Goal: Transaction & Acquisition: Purchase product/service

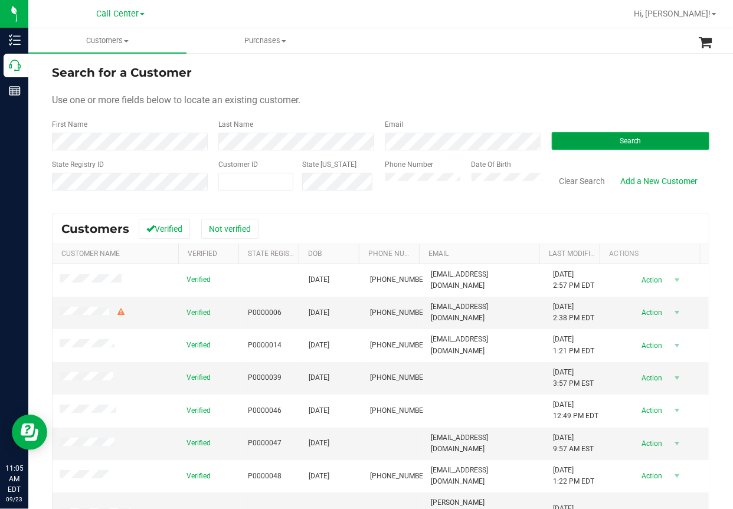
click at [619, 143] on span "Search" at bounding box center [630, 141] width 22 height 8
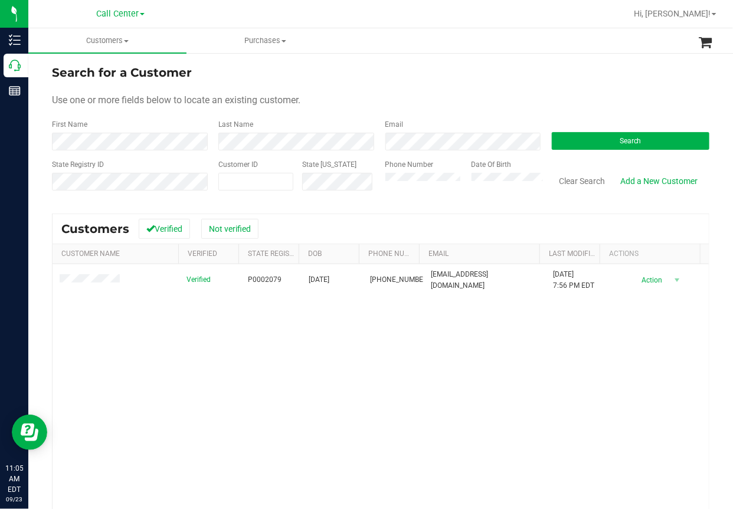
click at [234, 375] on div "Verified P0002079 [DATE] (772) 342-1509 [EMAIL_ADDRESS][DOMAIN_NAME] [DATE] 7:5…" at bounding box center [380, 424] width 656 height 321
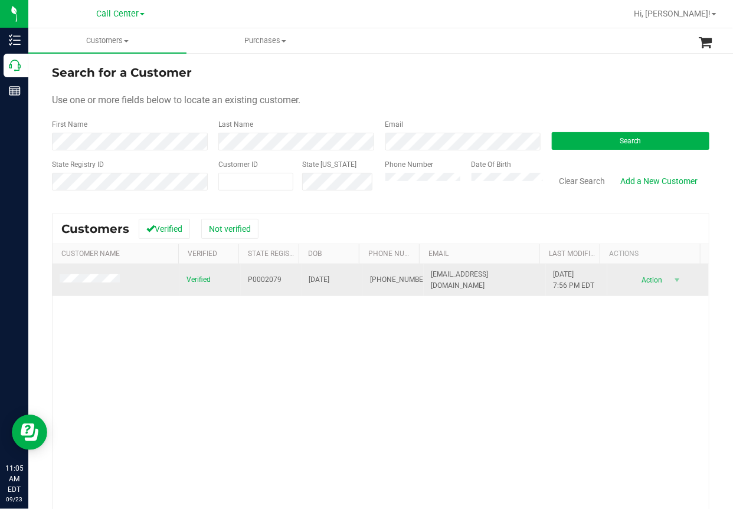
click at [85, 274] on span at bounding box center [92, 280] width 64 height 12
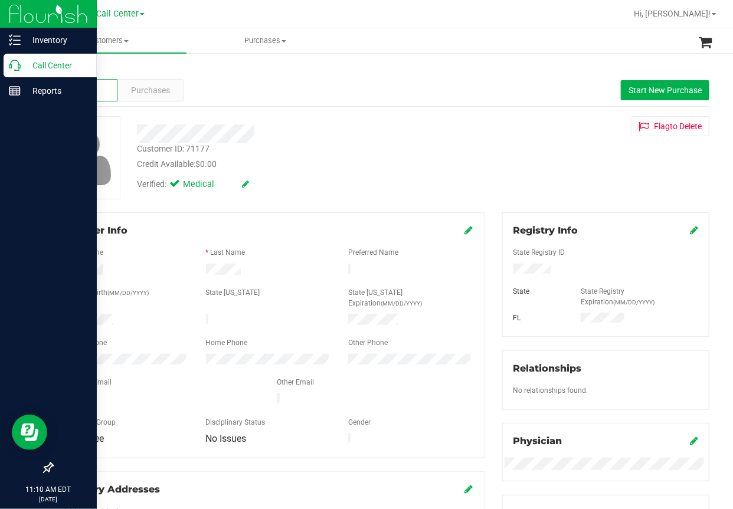
click at [12, 68] on icon at bounding box center [15, 66] width 12 height 12
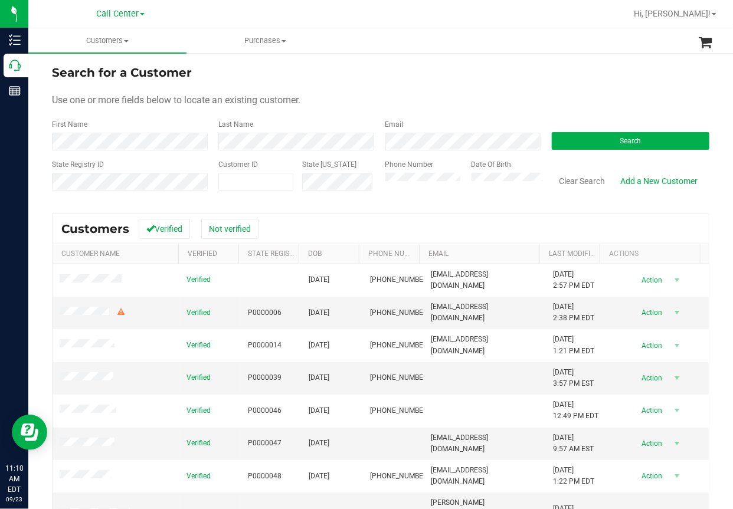
click at [477, 93] on div "Use one or more fields below to locate an existing customer." at bounding box center [380, 100] width 657 height 14
click at [619, 139] on span "Search" at bounding box center [630, 141] width 22 height 8
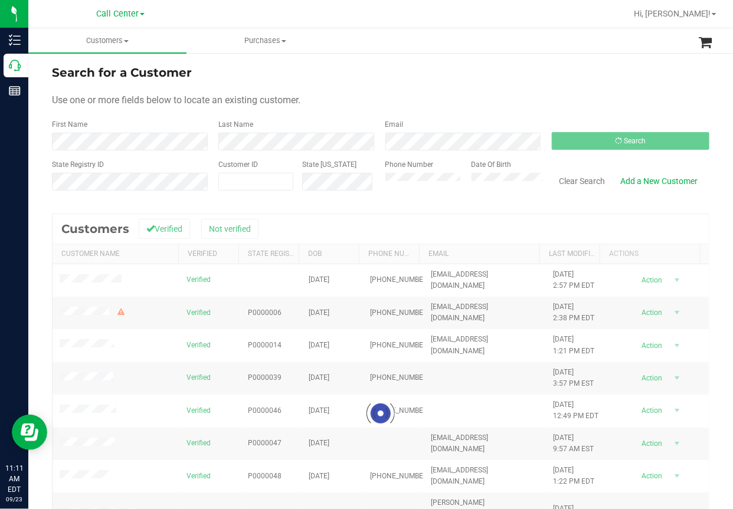
click at [528, 84] on form "Search for a Customer Use one or more fields below to locate an existing custom…" at bounding box center [380, 132] width 657 height 137
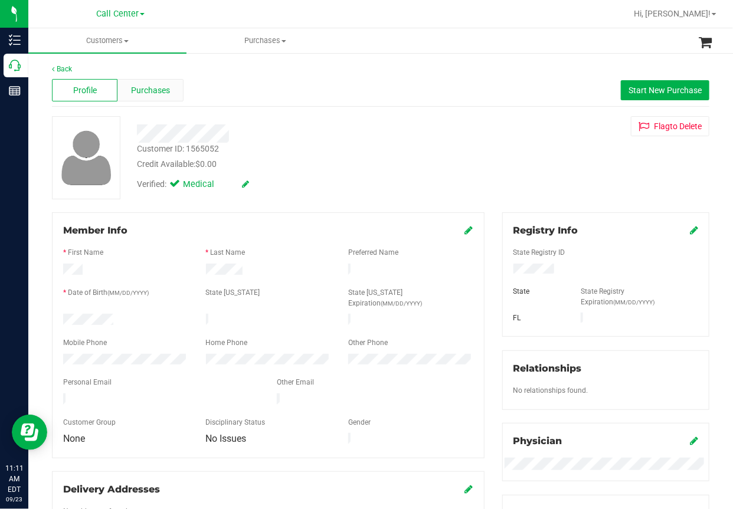
click at [152, 91] on span "Purchases" at bounding box center [150, 90] width 39 height 12
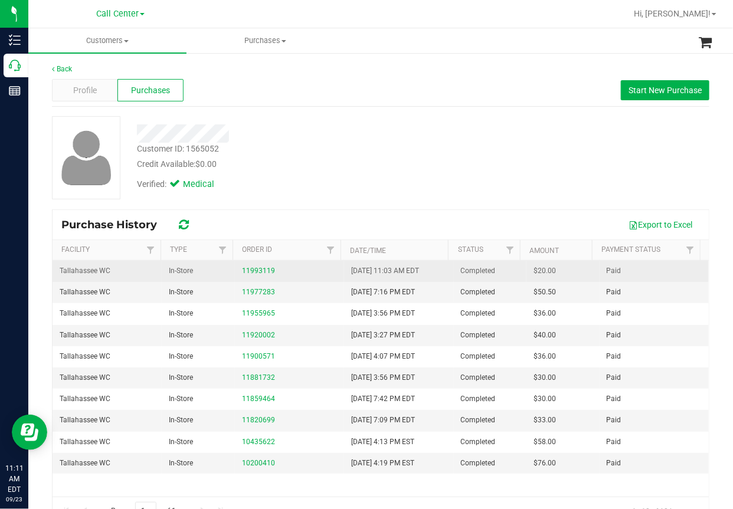
click at [288, 273] on div "11993119" at bounding box center [289, 270] width 95 height 11
click at [254, 270] on link "11993119" at bounding box center [258, 271] width 33 height 8
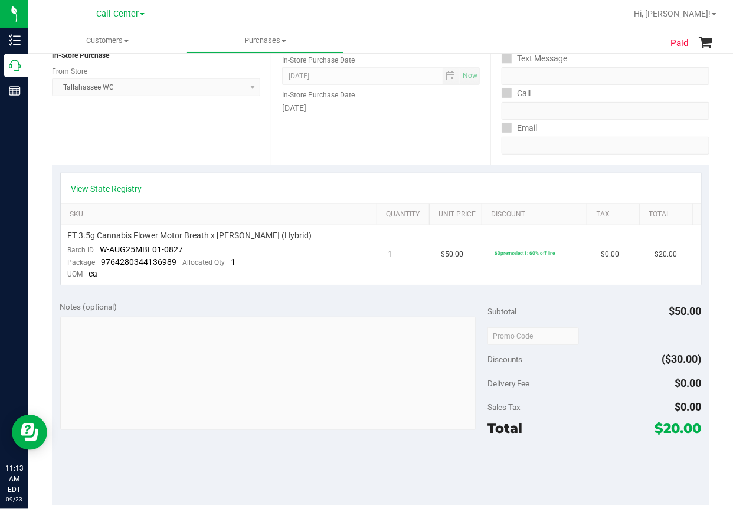
scroll to position [48, 0]
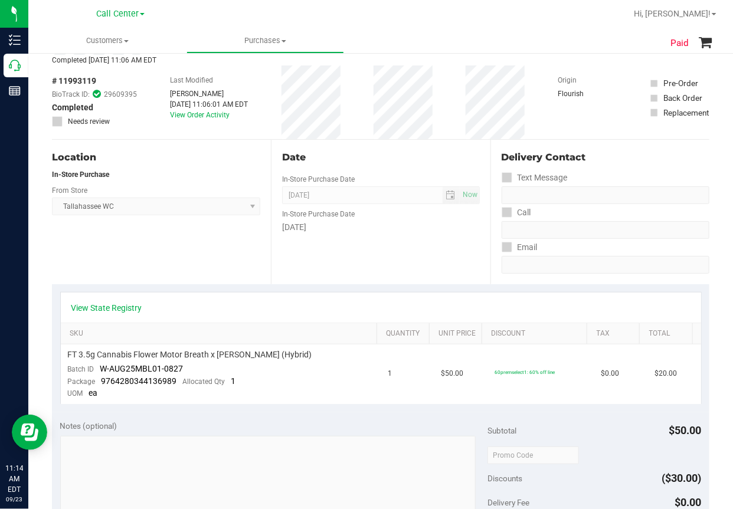
drag, startPoint x: 731, startPoint y: 222, endPoint x: 194, endPoint y: 270, distance: 538.9
click at [195, 270] on div "Location In-Store Purchase From Store [GEOGRAPHIC_DATA] WC Select Store [PERSON…" at bounding box center [161, 212] width 219 height 145
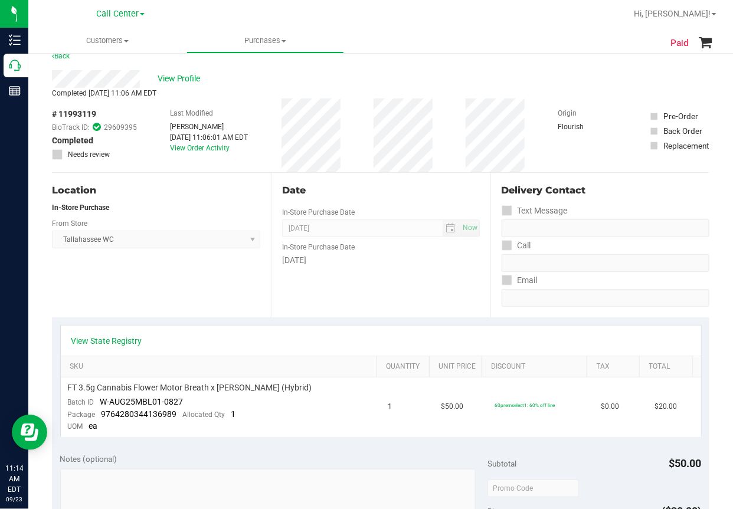
scroll to position [0, 0]
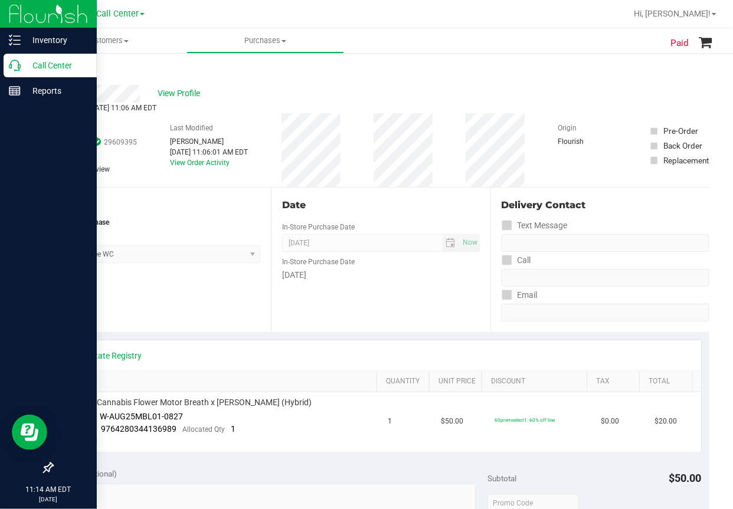
click at [19, 65] on icon at bounding box center [15, 66] width 12 height 12
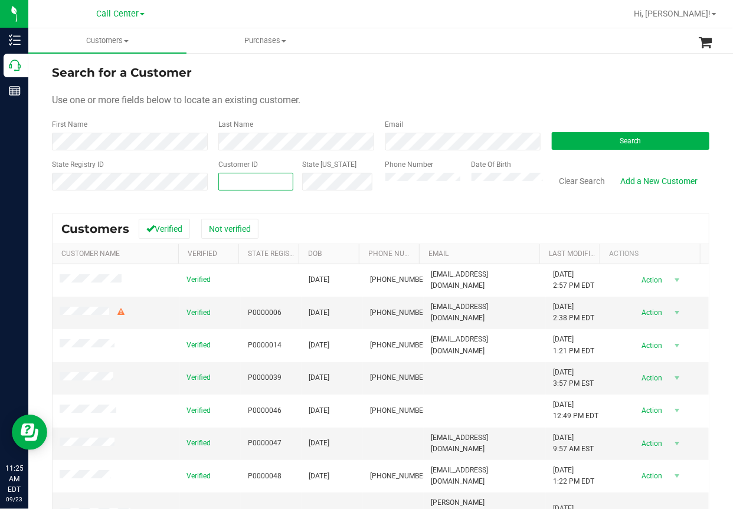
paste input "184133"
type input "184133"
click at [600, 145] on button "Search" at bounding box center [629, 141] width 157 height 18
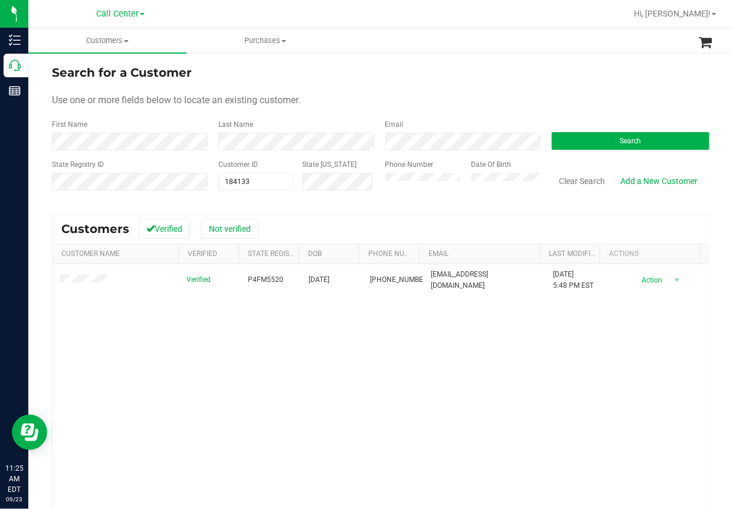
click at [123, 342] on div "Verified P4FM5520 [DATE] (407) 538-4336 [EMAIL_ADDRESS][DOMAIN_NAME] [DATE] 5:4…" at bounding box center [380, 424] width 656 height 321
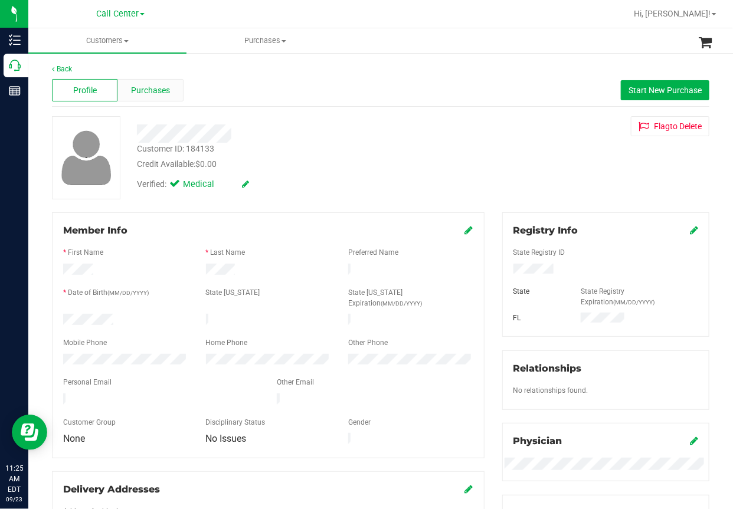
click at [160, 93] on span "Purchases" at bounding box center [150, 90] width 39 height 12
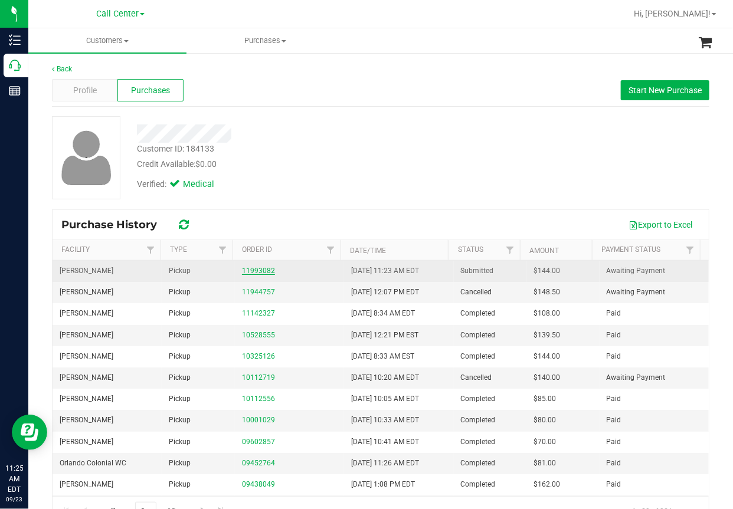
click at [251, 268] on link "11993082" at bounding box center [258, 271] width 33 height 8
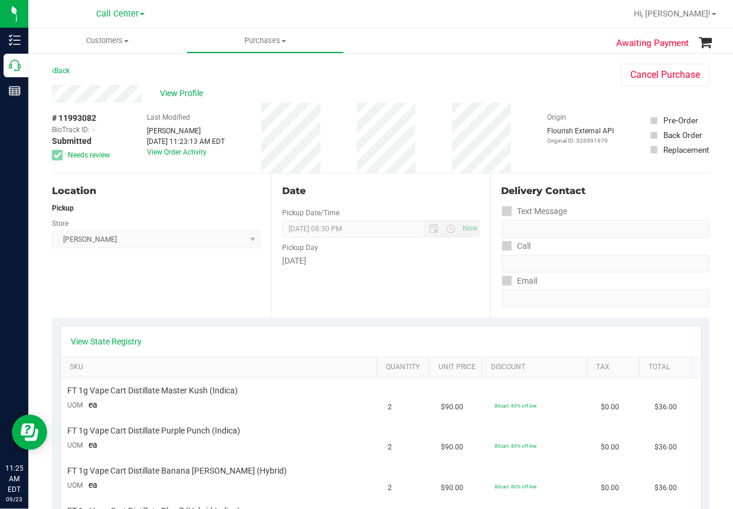
drag, startPoint x: 176, startPoint y: 273, endPoint x: 170, endPoint y: 273, distance: 6.5
click at [176, 273] on div "Location Pickup Store [GEOGRAPHIC_DATA][PERSON_NAME] Select Store [PERSON_NAME]…" at bounding box center [161, 245] width 219 height 145
click at [188, 96] on span "View Profile" at bounding box center [183, 93] width 47 height 12
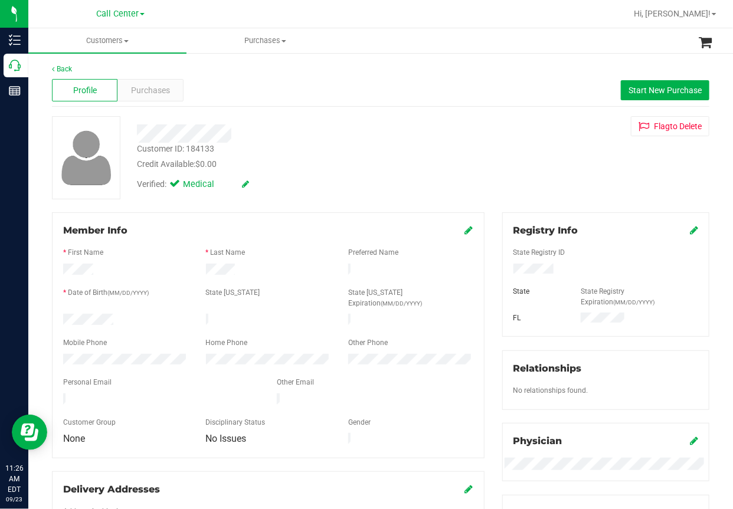
click at [98, 351] on div at bounding box center [268, 352] width 410 height 3
click at [97, 351] on div at bounding box center [268, 352] width 410 height 3
click at [372, 56] on div "Back Profile Purchases Start New Purchase Customer ID: 184133 Credit Available:…" at bounding box center [380, 465] width 704 height 827
click at [157, 88] on span "Purchases" at bounding box center [150, 90] width 39 height 12
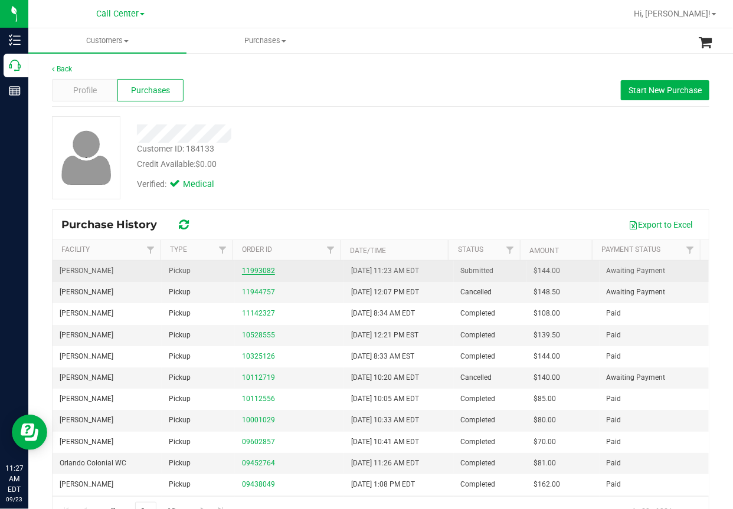
click at [247, 268] on link "11993082" at bounding box center [258, 271] width 33 height 8
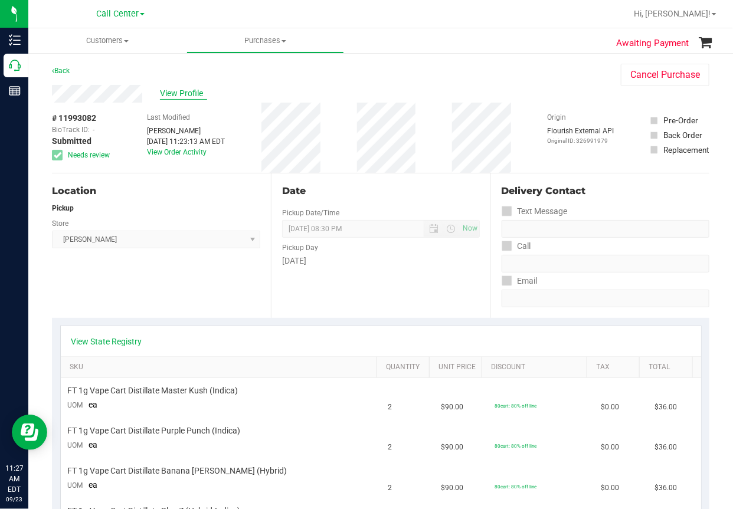
click at [189, 92] on span "View Profile" at bounding box center [183, 93] width 47 height 12
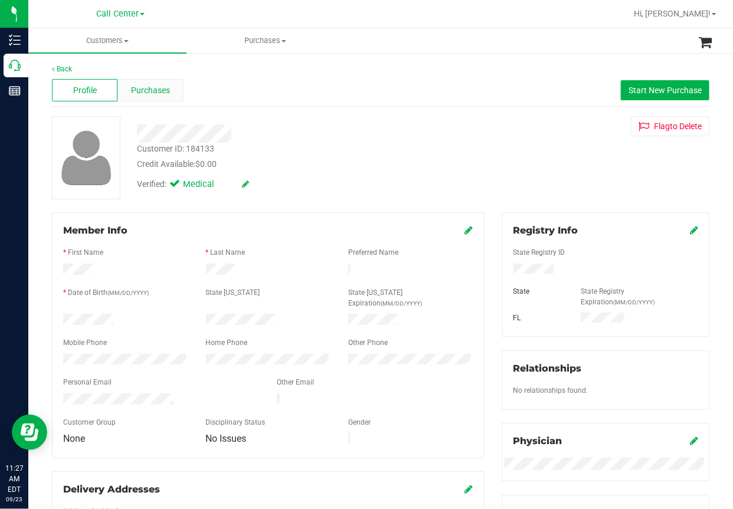
click at [139, 96] on div "Purchases" at bounding box center [149, 90] width 65 height 22
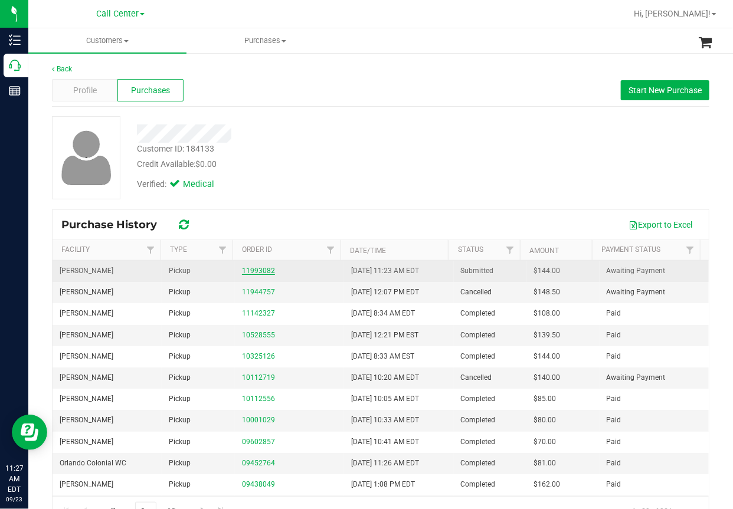
click at [244, 271] on link "11993082" at bounding box center [258, 271] width 33 height 8
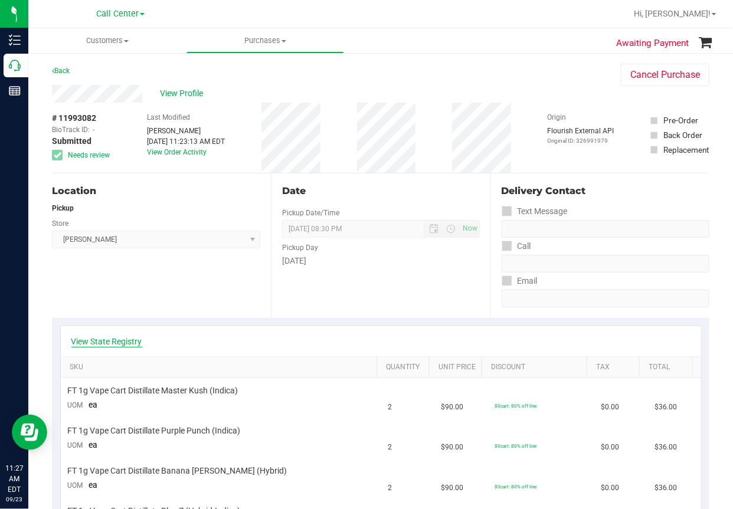
click at [103, 340] on link "View State Registry" at bounding box center [106, 342] width 71 height 12
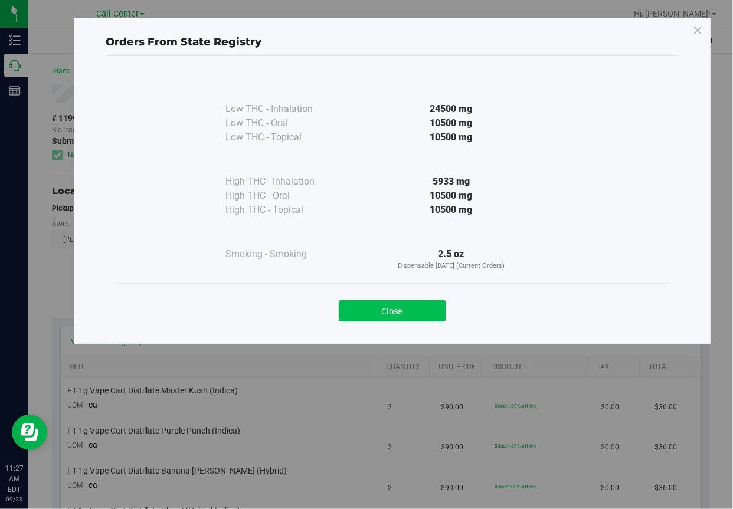
click at [415, 311] on button "Close" at bounding box center [392, 310] width 107 height 21
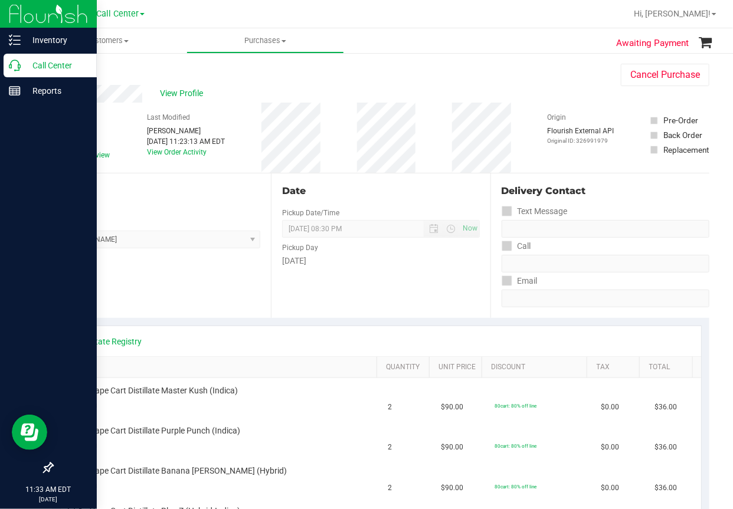
click at [9, 66] on icon at bounding box center [15, 66] width 12 height 12
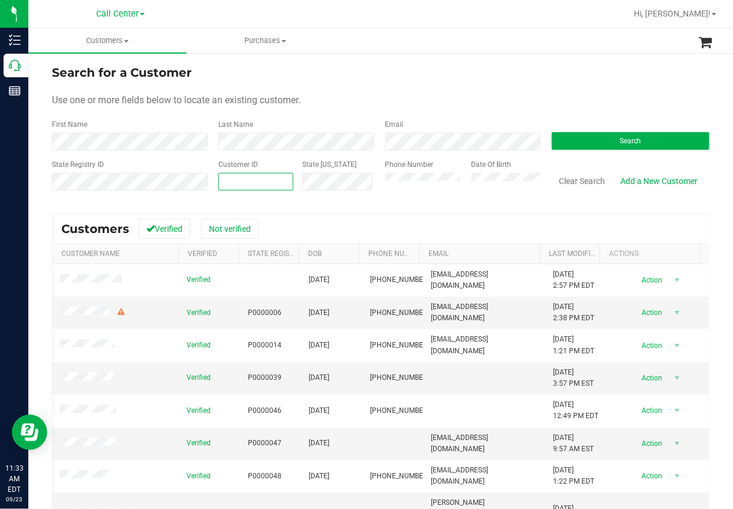
click at [233, 184] on input "text" at bounding box center [256, 181] width 74 height 17
paste input "345981"
type input "345981"
click at [609, 140] on button "Search" at bounding box center [629, 141] width 157 height 18
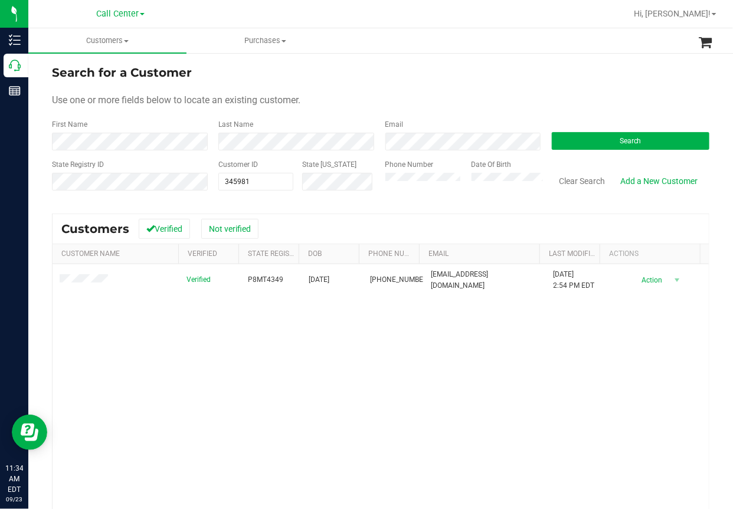
drag, startPoint x: 318, startPoint y: 399, endPoint x: 303, endPoint y: 385, distance: 20.0
click at [314, 399] on div "Verified P8MT4349 [DATE] (407) 728-1570 [EMAIL_ADDRESS][DOMAIN_NAME] [DATE] 2:5…" at bounding box center [380, 424] width 656 height 321
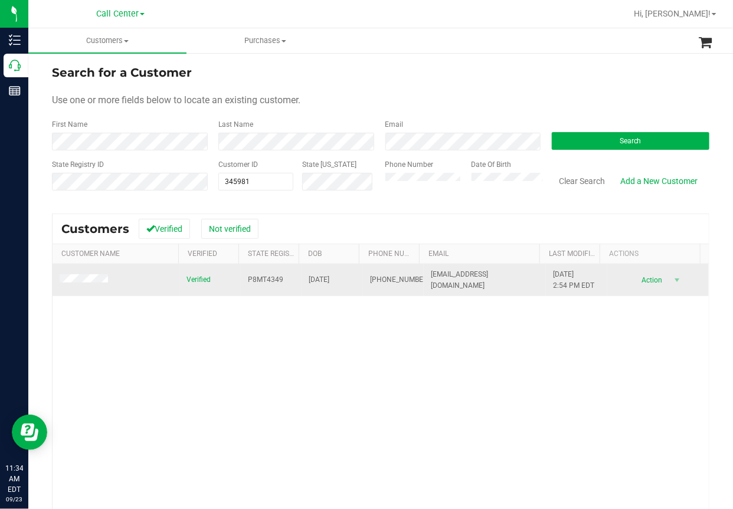
click at [262, 282] on span "P8MT4349" at bounding box center [265, 279] width 35 height 11
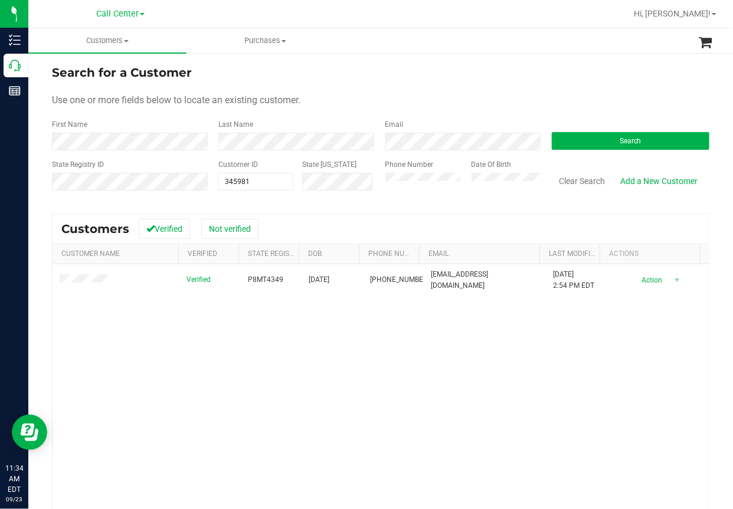
click at [293, 372] on div "Verified P8MT4349 [DATE] (407) 728-1570 [EMAIL_ADDRESS][DOMAIN_NAME] [DATE] 2:5…" at bounding box center [380, 424] width 656 height 321
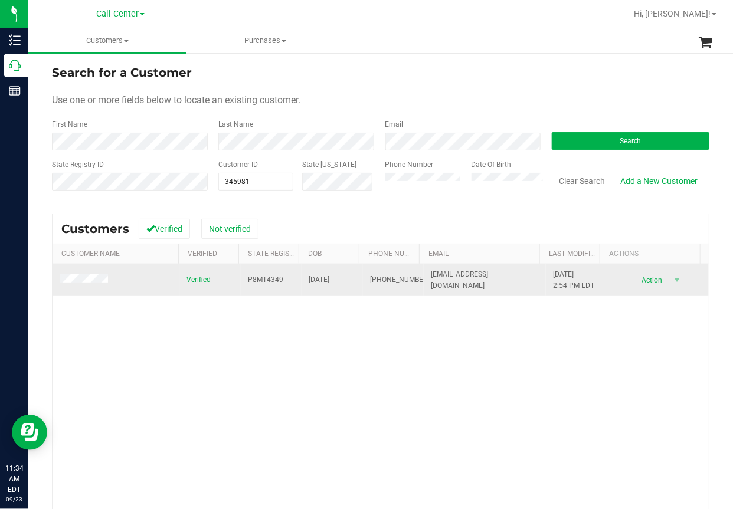
click at [314, 280] on span "[DATE]" at bounding box center [318, 279] width 21 height 11
copy span "[DATE]"
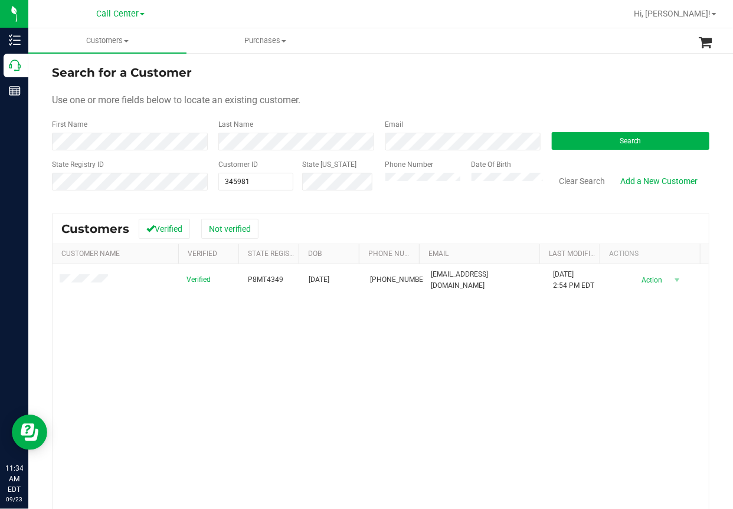
click at [146, 402] on div "Verified P8MT4349 [DATE] (407) 728-1570 [EMAIL_ADDRESS][DOMAIN_NAME] [DATE] 2:5…" at bounding box center [380, 424] width 656 height 321
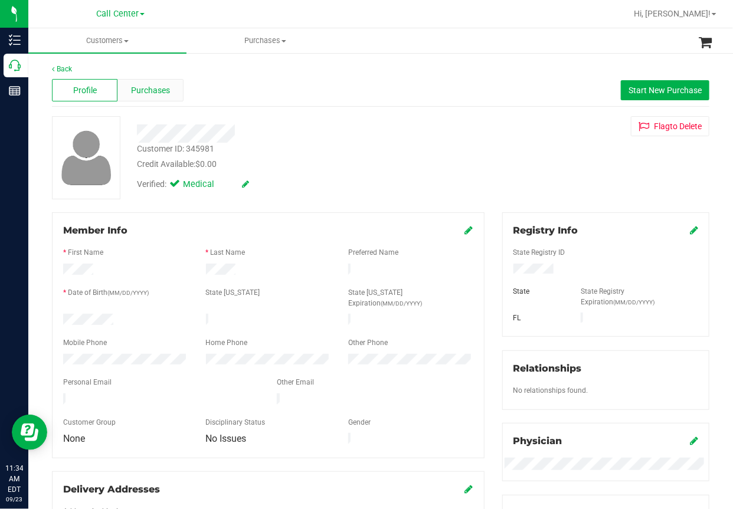
click at [154, 88] on span "Purchases" at bounding box center [150, 90] width 39 height 12
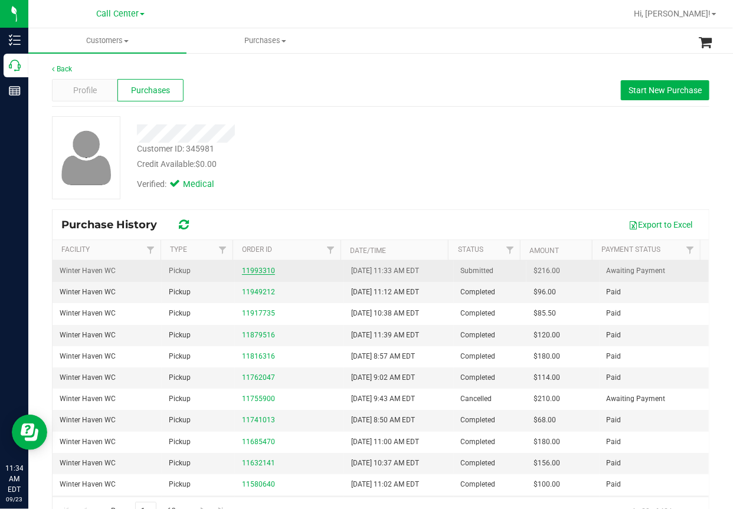
click at [252, 273] on link "11993310" at bounding box center [258, 271] width 33 height 8
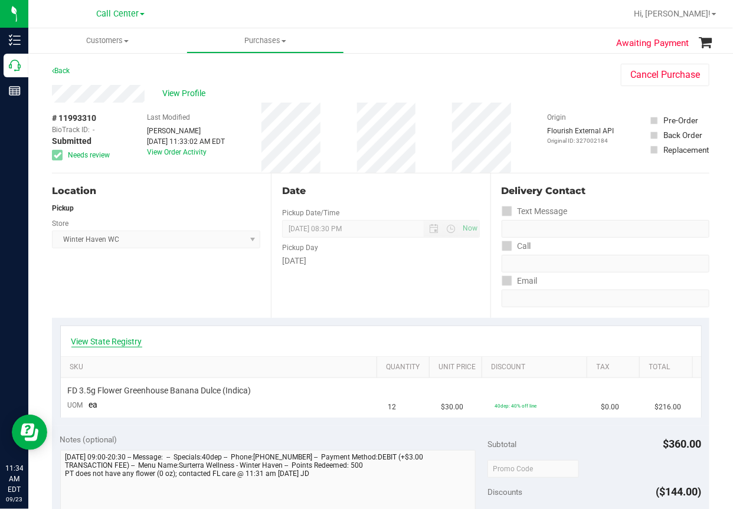
click at [114, 342] on link "View State Registry" at bounding box center [106, 342] width 71 height 12
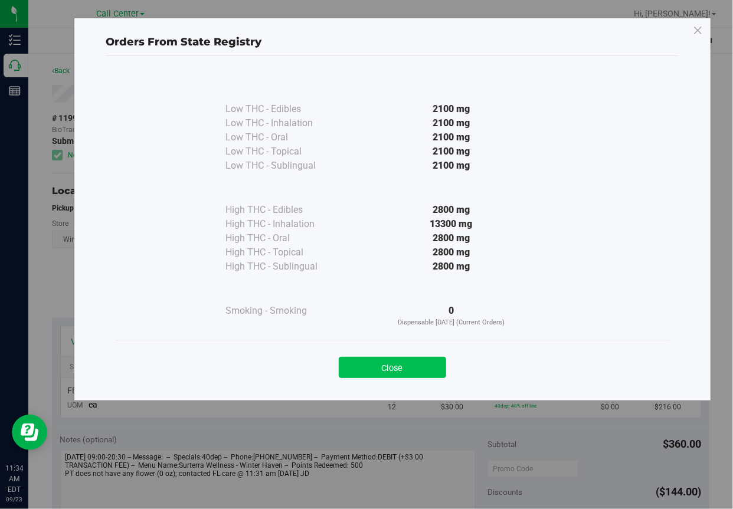
click at [380, 365] on button "Close" at bounding box center [392, 367] width 107 height 21
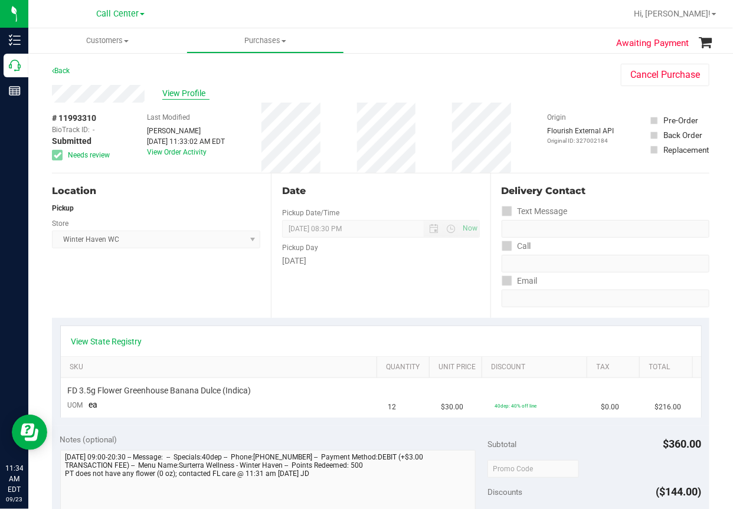
click at [200, 94] on span "View Profile" at bounding box center [185, 93] width 47 height 12
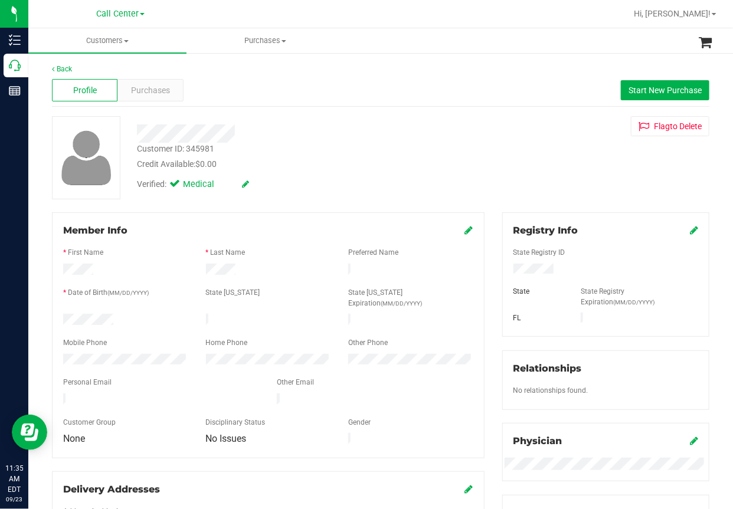
click at [444, 54] on div "Back Profile Purchases Start New Purchase Customer ID: 345981 Credit Available:…" at bounding box center [380, 492] width 704 height 881
click at [217, 86] on div "Profile Purchases Start New Purchase" at bounding box center [380, 90] width 657 height 32
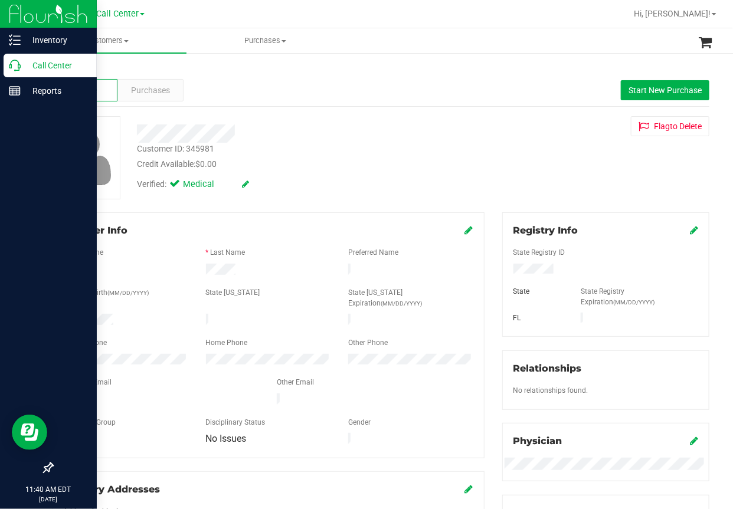
click at [13, 67] on icon at bounding box center [15, 66] width 12 height 12
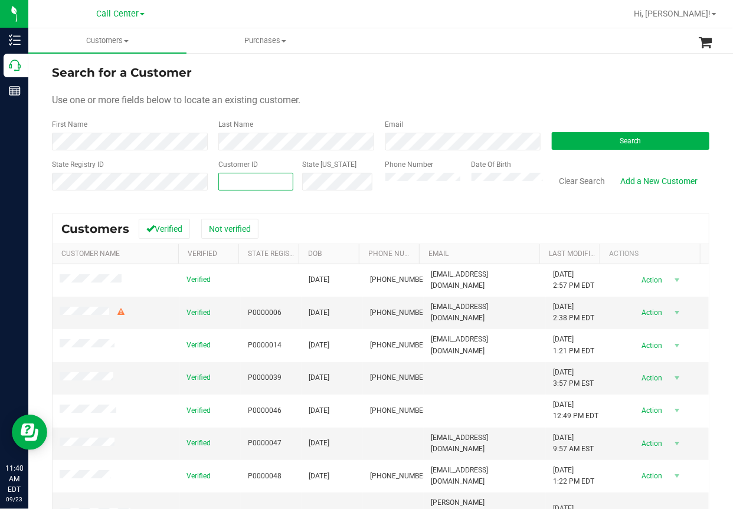
click at [223, 182] on input "text" at bounding box center [256, 181] width 74 height 17
paste input "1061784"
type input "1061784"
click at [563, 140] on button "Search" at bounding box center [629, 141] width 157 height 18
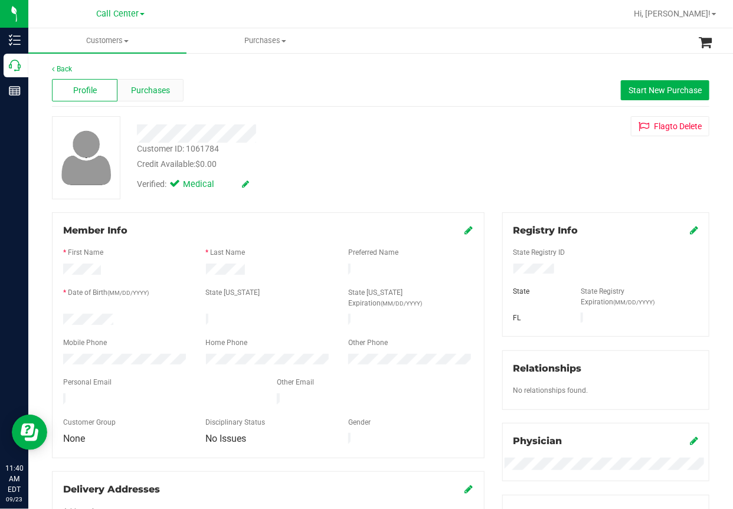
click at [140, 95] on span "Purchases" at bounding box center [150, 90] width 39 height 12
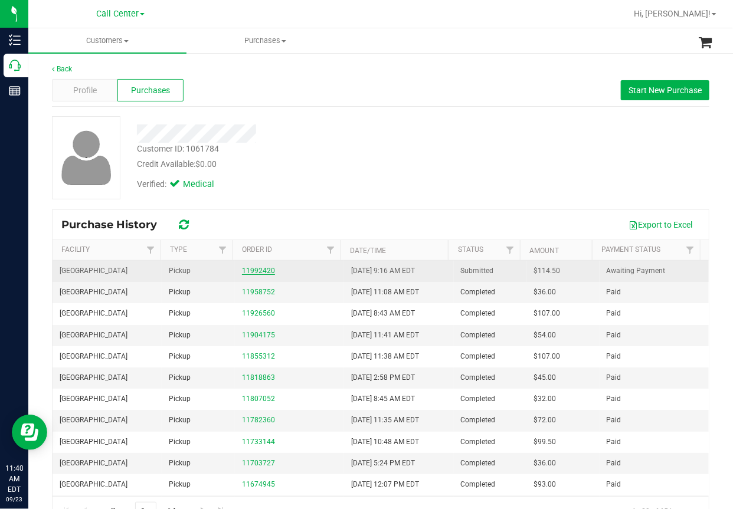
click at [252, 272] on link "11992420" at bounding box center [258, 271] width 33 height 8
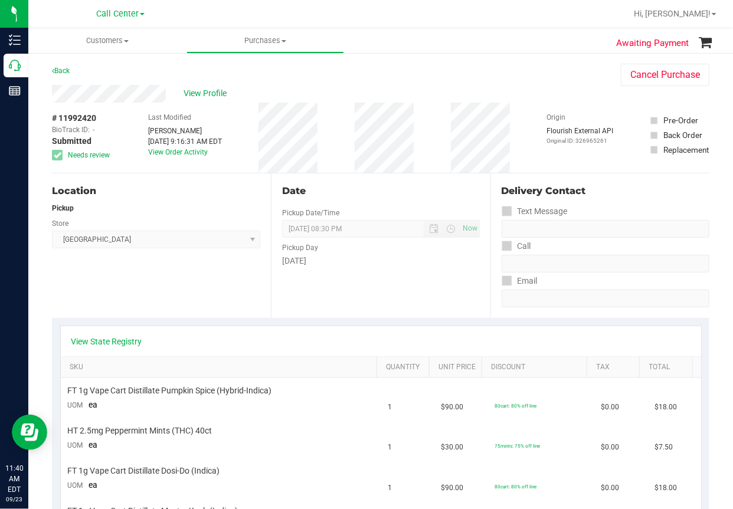
click at [183, 297] on div "Location Pickup Store [GEOGRAPHIC_DATA] WC Select Store [PERSON_NAME][GEOGRAPHI…" at bounding box center [161, 245] width 219 height 145
click at [205, 92] on span "View Profile" at bounding box center [206, 93] width 47 height 12
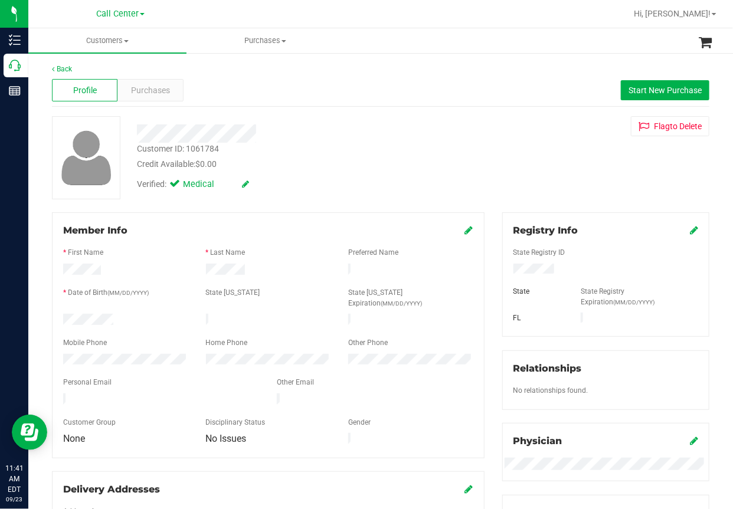
click at [578, 80] on div "Profile Purchases Start New Purchase" at bounding box center [380, 90] width 657 height 32
click at [155, 93] on span "Purchases" at bounding box center [150, 90] width 39 height 12
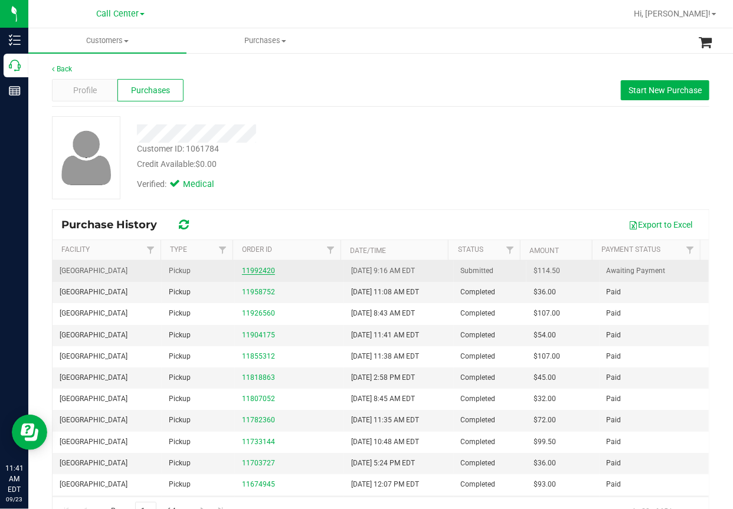
click at [254, 269] on link "11992420" at bounding box center [258, 271] width 33 height 8
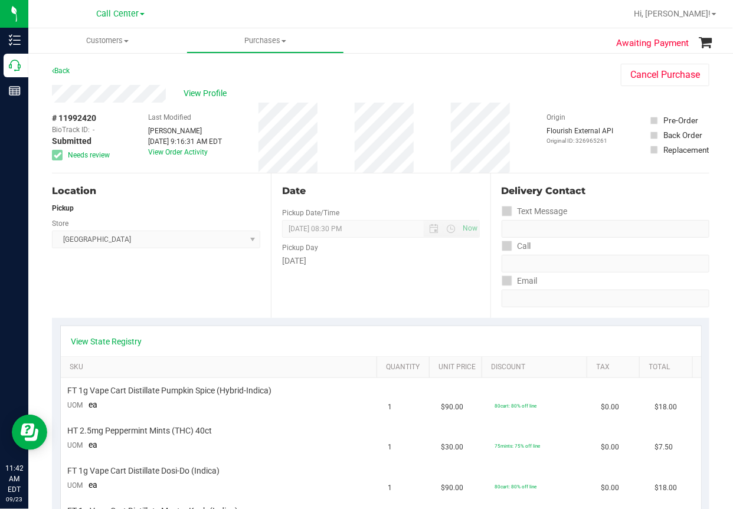
click at [127, 284] on div "Location Pickup Store [GEOGRAPHIC_DATA] WC Select Store [PERSON_NAME][GEOGRAPHI…" at bounding box center [161, 245] width 219 height 145
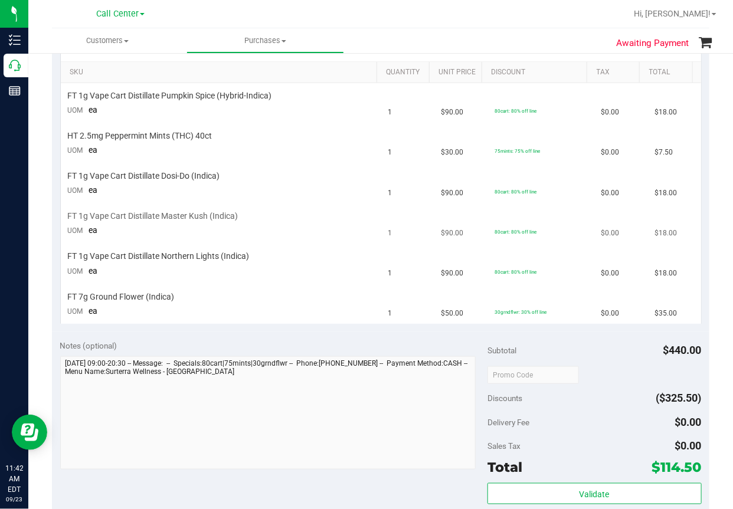
scroll to position [236, 0]
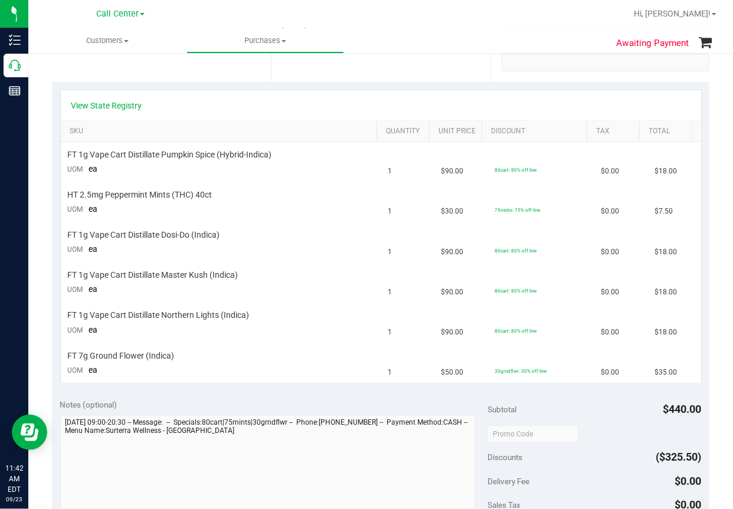
click at [255, 102] on div "View State Registry" at bounding box center [380, 106] width 619 height 12
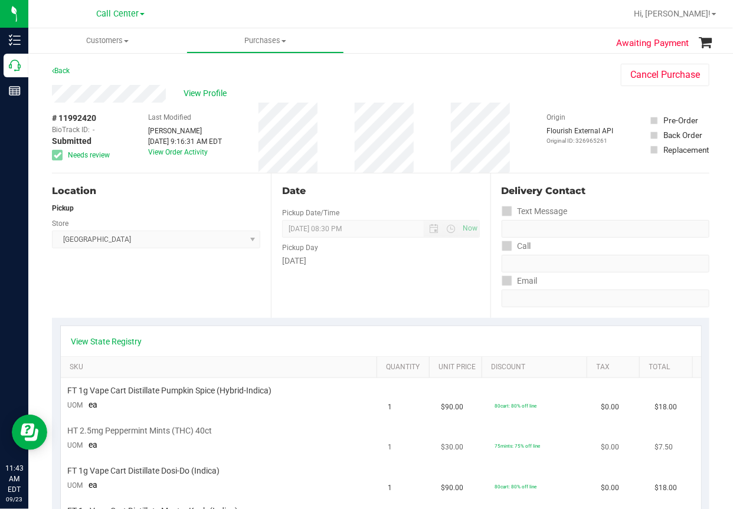
click at [314, 421] on td "HT 2.5mg Peppermint Mints (THC) 40ct UOM ea" at bounding box center [221, 438] width 320 height 40
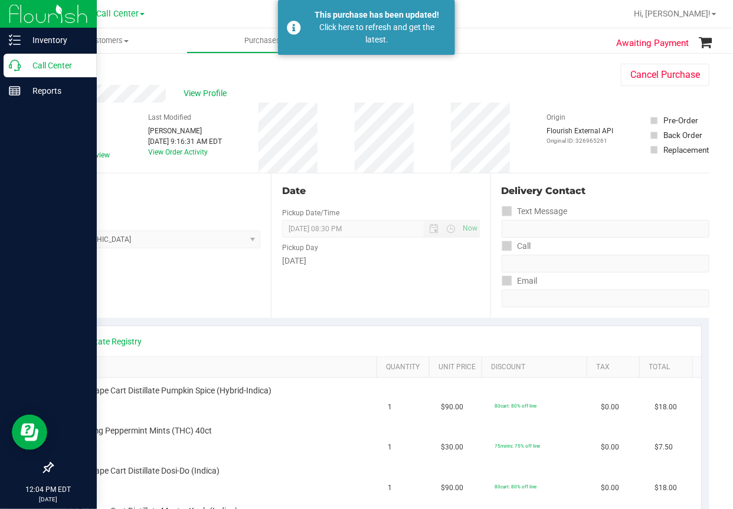
click at [9, 65] on icon at bounding box center [15, 66] width 12 height 12
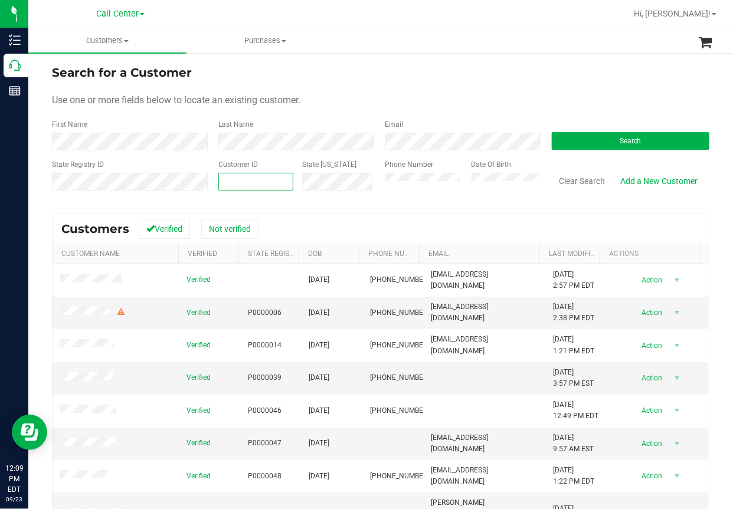
paste input "277641"
type input "277641"
click at [574, 146] on button "Search" at bounding box center [629, 141] width 157 height 18
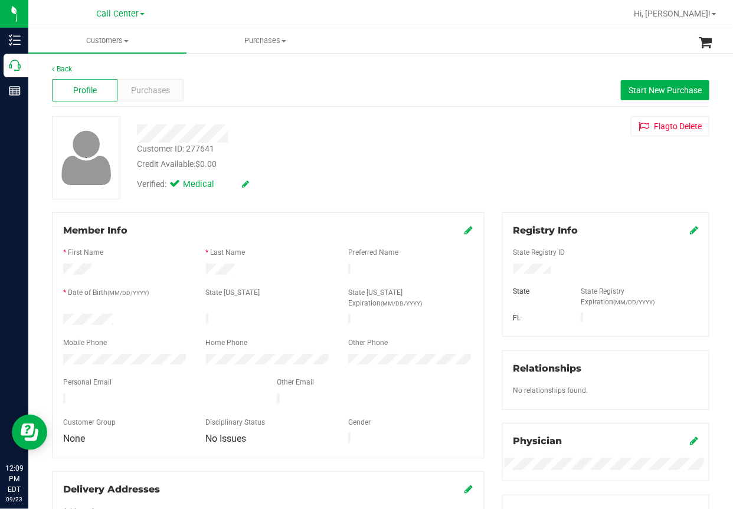
click at [482, 127] on div "Customer ID: 277641 Credit Available: $0.00 Verified: Medical Flag to [GEOGRAPH…" at bounding box center [380, 157] width 675 height 83
click at [157, 93] on span "Purchases" at bounding box center [150, 90] width 39 height 12
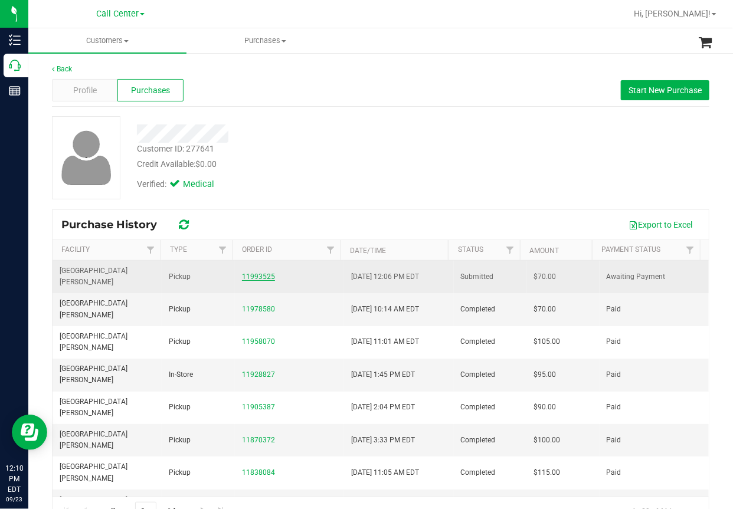
click at [267, 273] on link "11993525" at bounding box center [258, 277] width 33 height 8
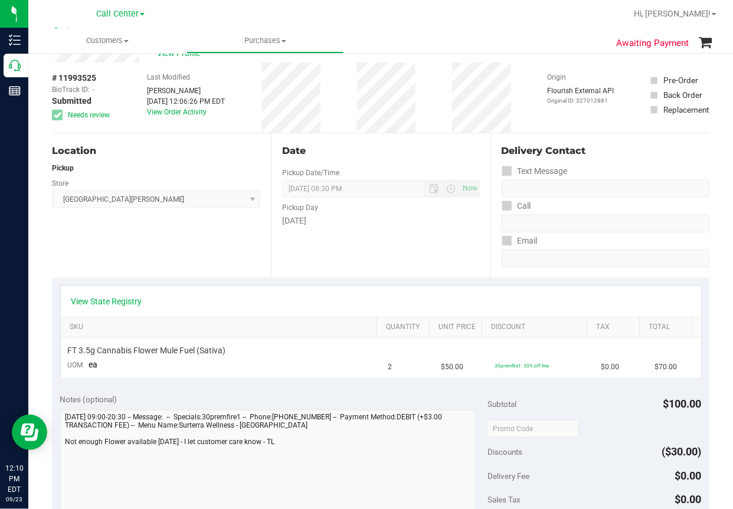
scroll to position [59, 0]
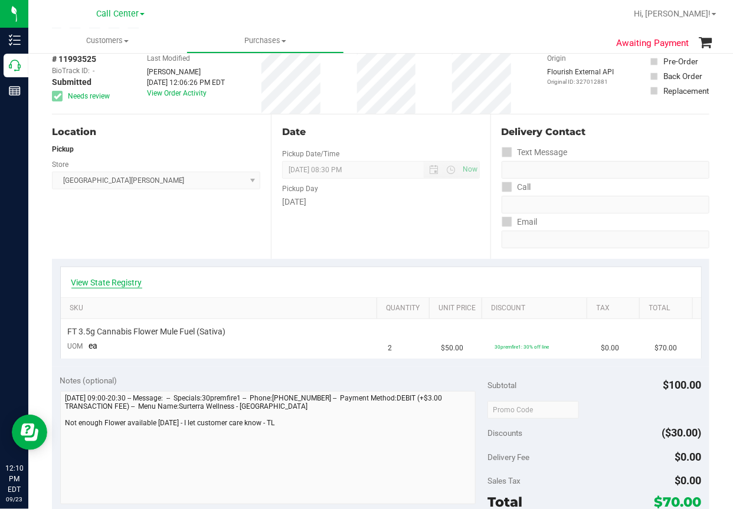
click at [117, 284] on link "View State Registry" at bounding box center [106, 283] width 71 height 12
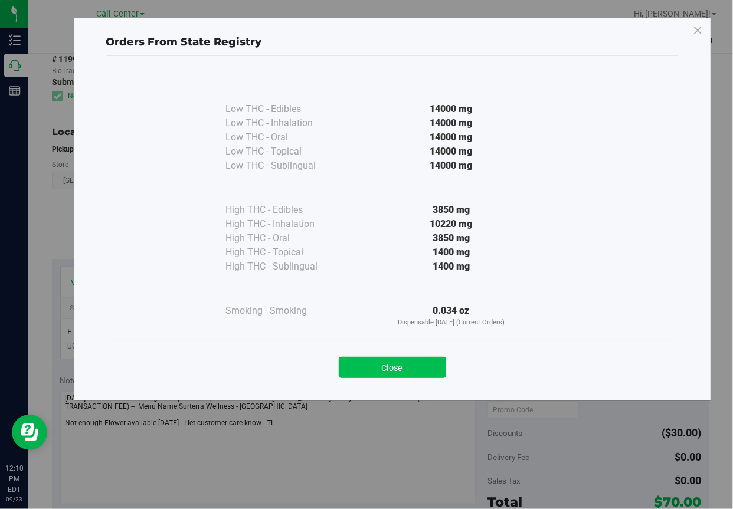
click at [402, 371] on button "Close" at bounding box center [392, 367] width 107 height 21
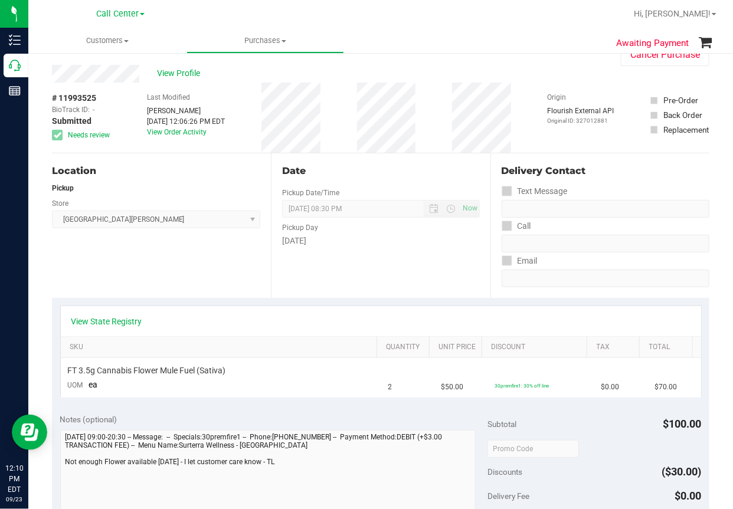
scroll to position [0, 0]
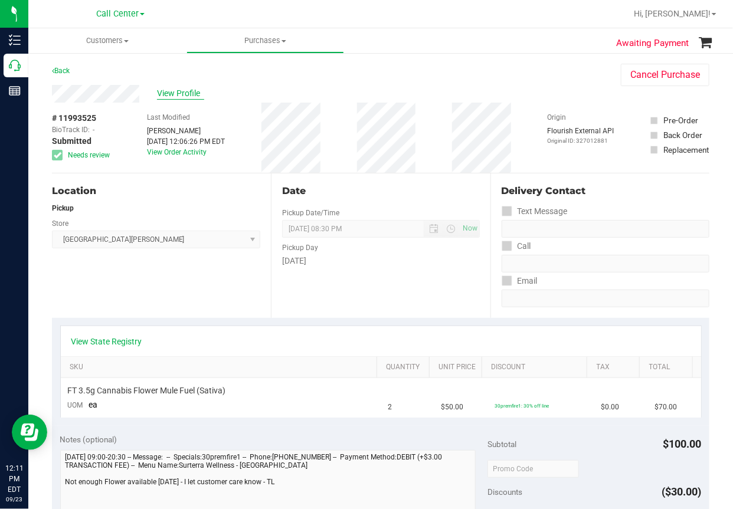
click at [186, 97] on span "View Profile" at bounding box center [180, 93] width 47 height 12
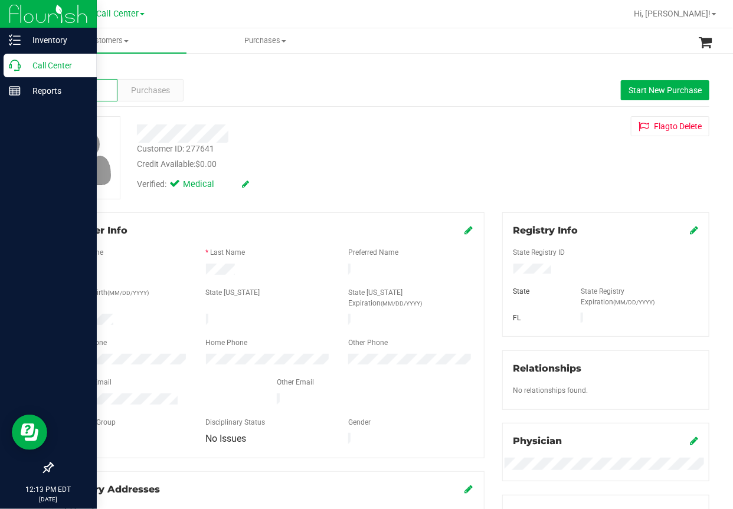
click at [9, 65] on icon at bounding box center [15, 66] width 12 height 12
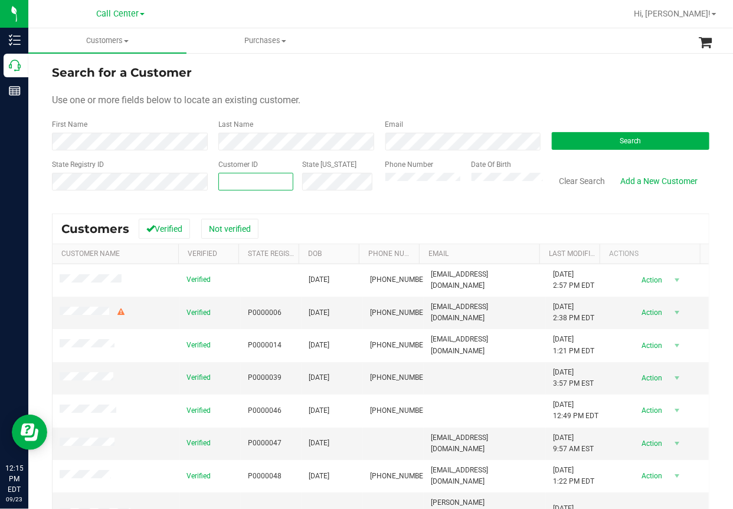
paste input "1473671"
type input "1473671"
click at [572, 139] on button "Search" at bounding box center [629, 141] width 157 height 18
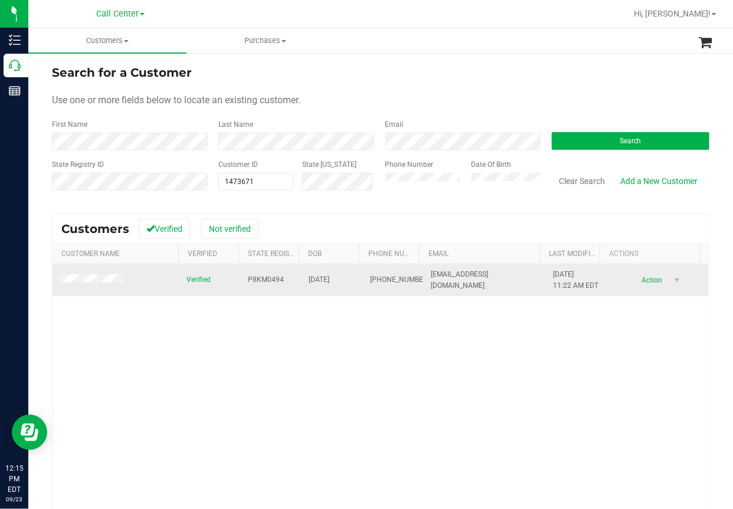
click at [107, 273] on td at bounding box center [115, 280] width 127 height 32
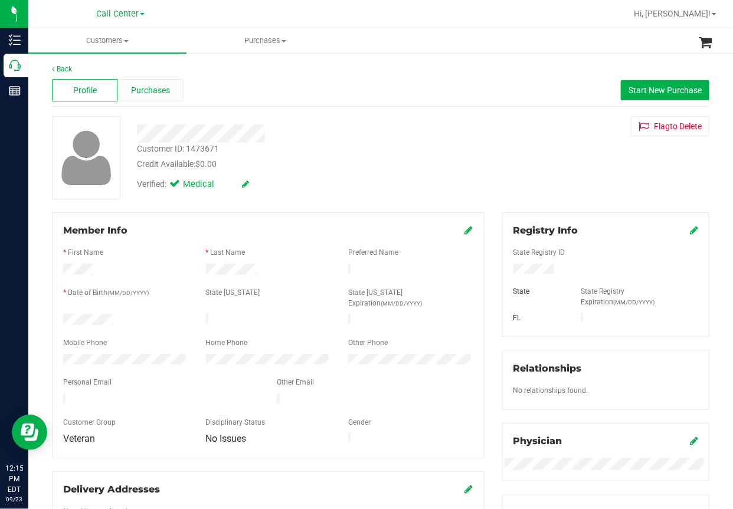
click at [162, 96] on div "Purchases" at bounding box center [149, 90] width 65 height 22
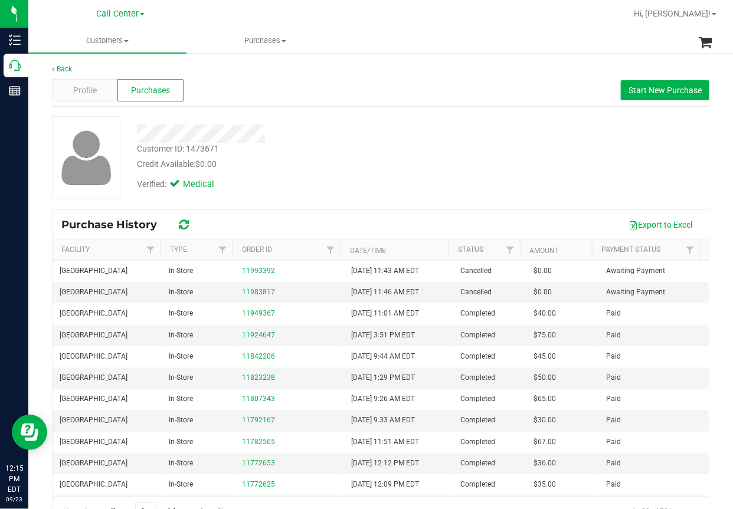
click at [372, 65] on div "Back" at bounding box center [380, 69] width 657 height 11
click at [83, 89] on span "Profile" at bounding box center [85, 90] width 24 height 12
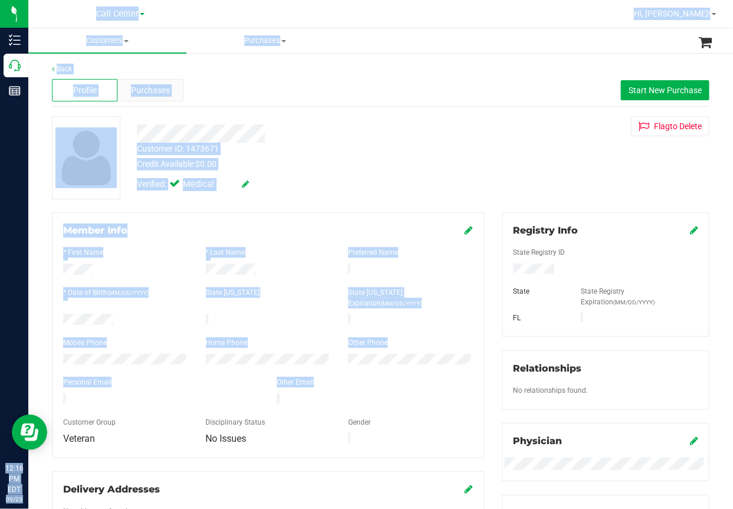
drag, startPoint x: 2, startPoint y: 255, endPoint x: -891, endPoint y: 242, distance: 893.1
click at [0, 242] on html "Inventory Call Center Reports 12:16 PM EDT [DATE] 09/23 Call Center Hi, [PERSON…" at bounding box center [366, 254] width 733 height 509
click at [315, 175] on div "Verified: Medical" at bounding box center [296, 183] width 337 height 26
click at [321, 245] on div at bounding box center [268, 242] width 410 height 9
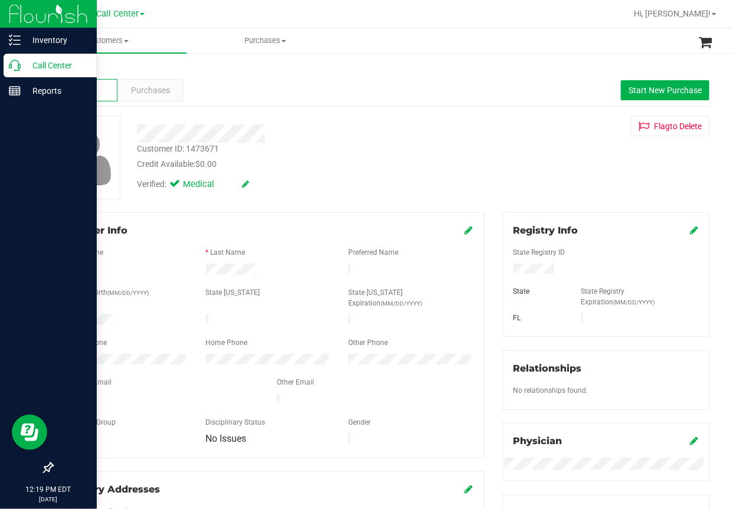
click at [12, 68] on icon at bounding box center [15, 66] width 12 height 12
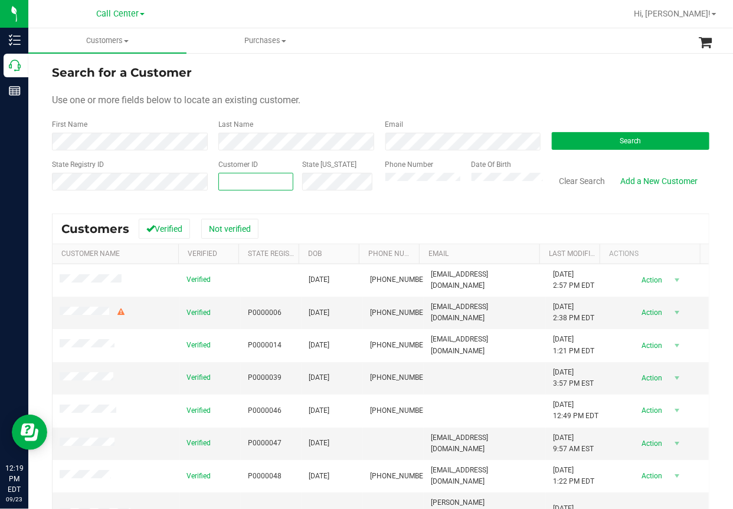
paste input "270291"
type input "270291"
click at [588, 140] on button "Search" at bounding box center [629, 141] width 157 height 18
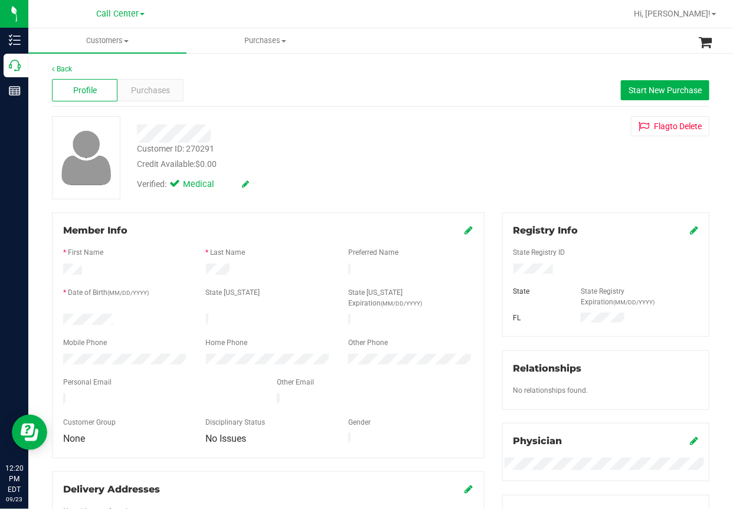
click at [326, 153] on div "Customer ID: 270291 Credit Available: $0.00" at bounding box center [296, 157] width 337 height 28
click at [151, 94] on span "Purchases" at bounding box center [150, 90] width 39 height 12
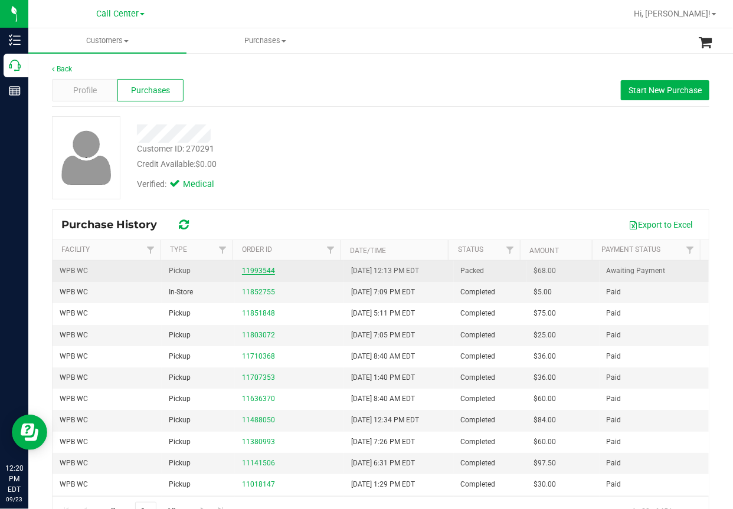
click at [258, 273] on link "11993544" at bounding box center [258, 271] width 33 height 8
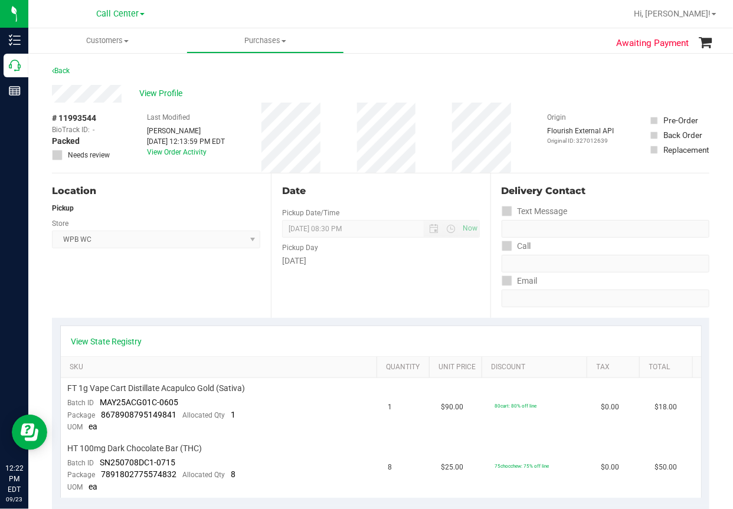
click at [193, 296] on div "Location Pickup Store WPB WC Select Store [PERSON_NAME][GEOGRAPHIC_DATA] [PERSO…" at bounding box center [161, 245] width 219 height 145
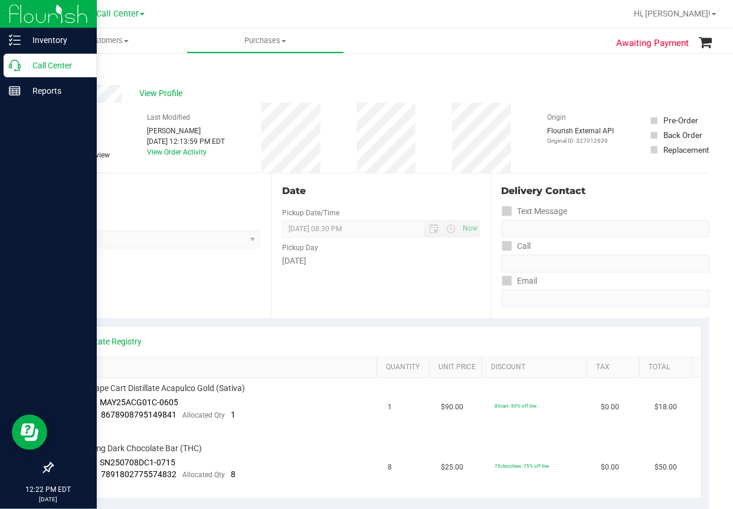
click at [9, 66] on icon at bounding box center [15, 66] width 12 height 12
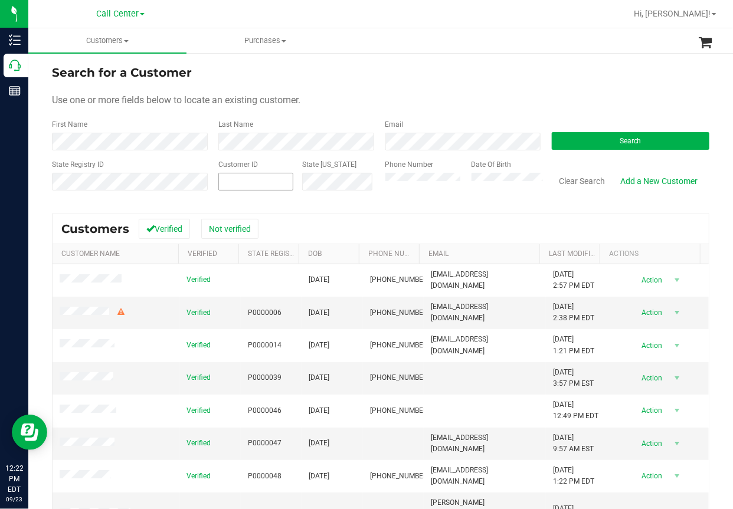
click at [231, 182] on span at bounding box center [255, 182] width 75 height 18
paste input "1407755"
type input "1407755"
click at [635, 142] on button "Search" at bounding box center [629, 141] width 157 height 18
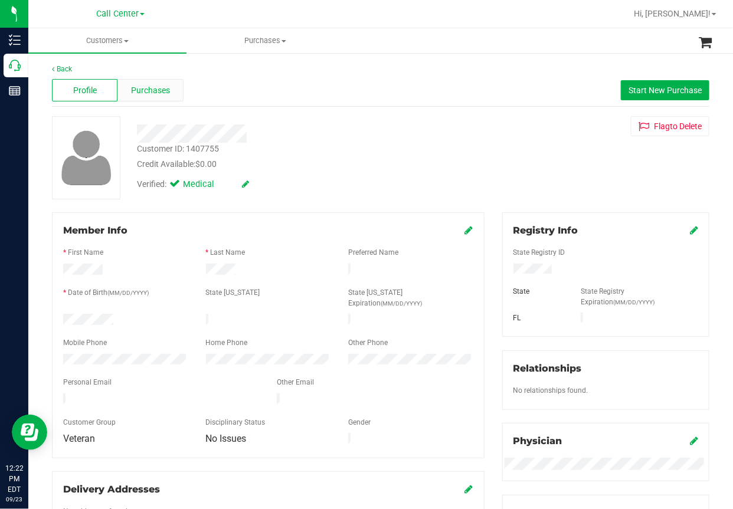
click at [165, 96] on span "Purchases" at bounding box center [150, 90] width 39 height 12
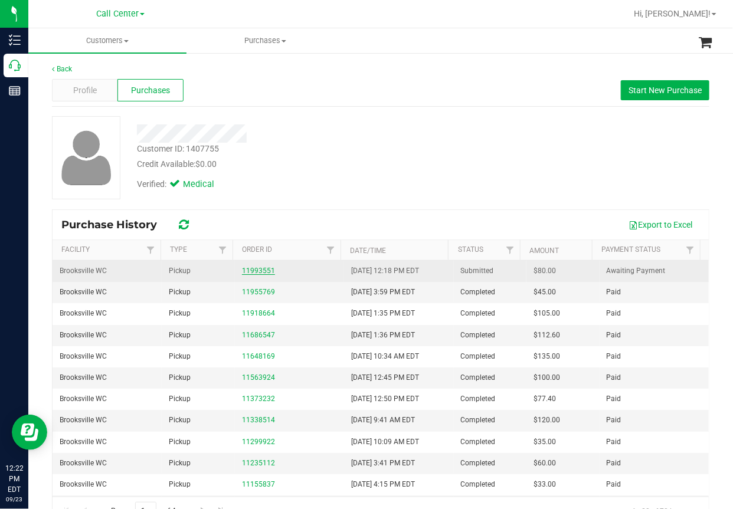
click at [251, 273] on link "11993551" at bounding box center [258, 271] width 33 height 8
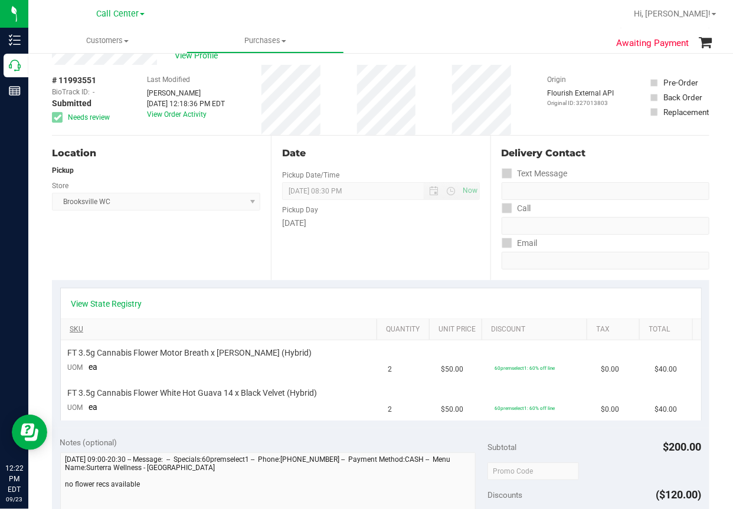
scroll to position [59, 0]
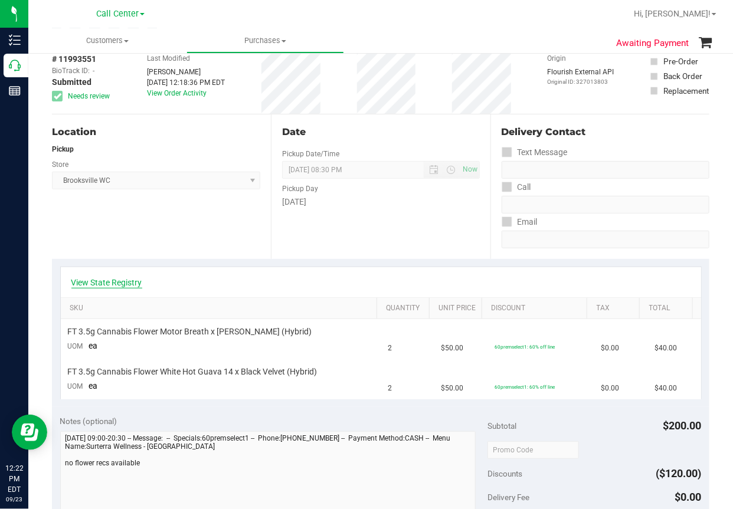
click at [111, 282] on link "View State Registry" at bounding box center [106, 283] width 71 height 12
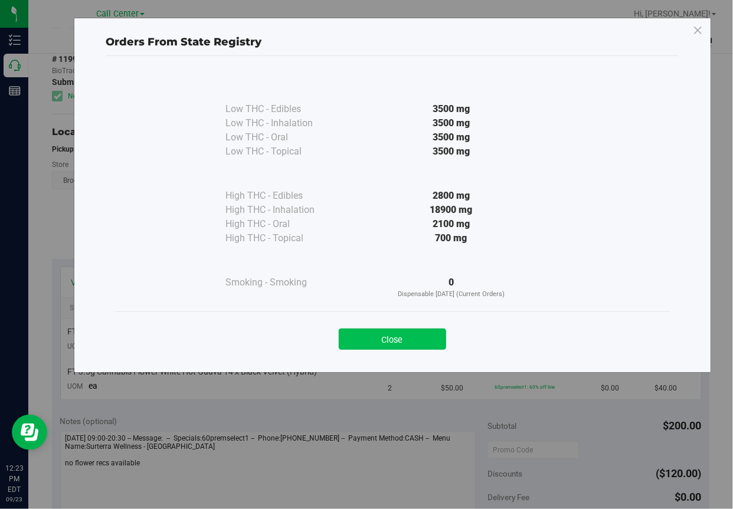
click at [382, 341] on button "Close" at bounding box center [392, 339] width 107 height 21
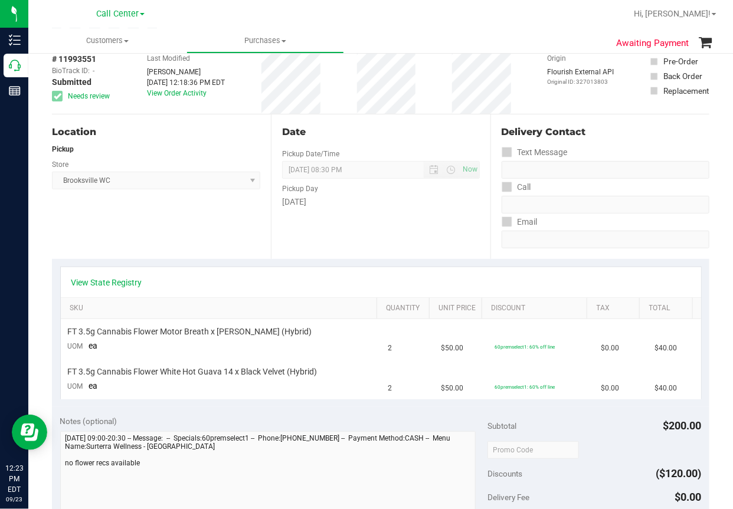
click at [198, 229] on div "Location Pickup Store [GEOGRAPHIC_DATA] WC Select Store [PERSON_NAME][GEOGRAPHI…" at bounding box center [161, 186] width 219 height 145
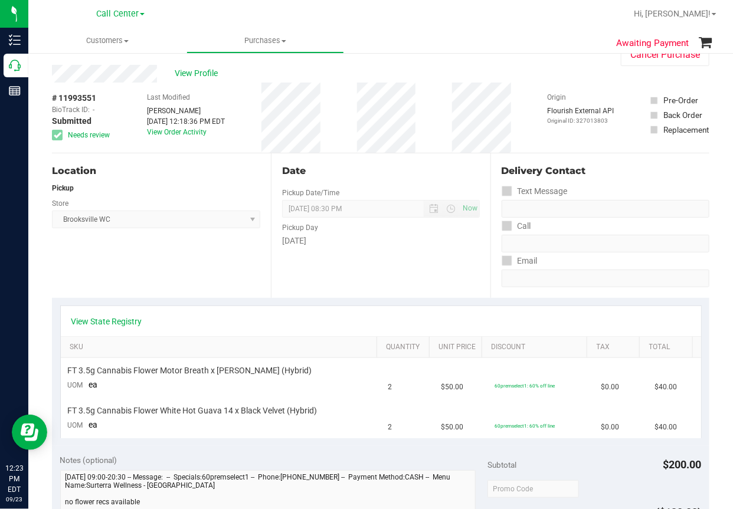
scroll to position [0, 0]
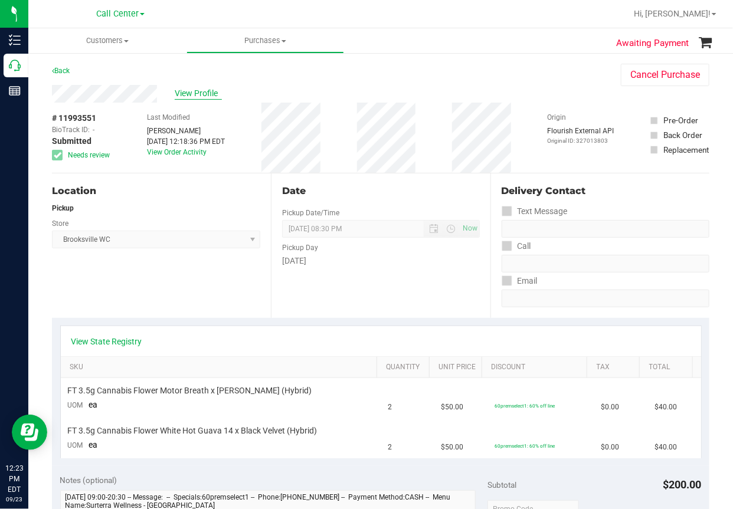
click at [206, 93] on span "View Profile" at bounding box center [198, 93] width 47 height 12
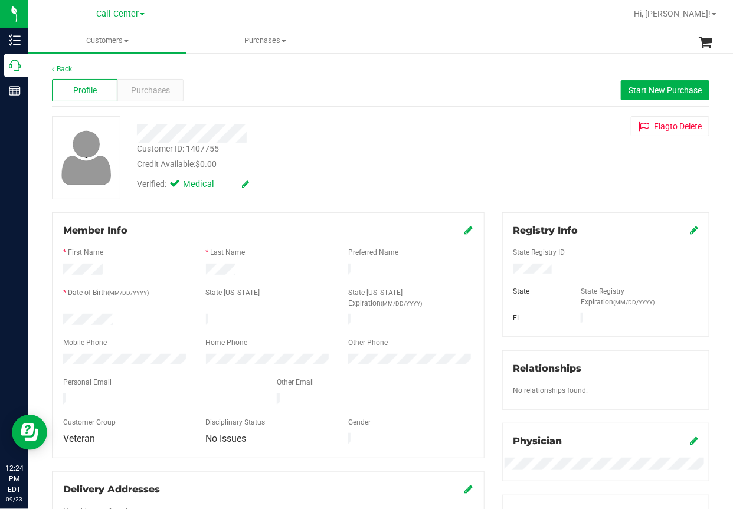
click at [423, 55] on div "Back Profile Purchases Start New Purchase Customer ID: 1407755 Credit Available…" at bounding box center [380, 458] width 704 height 813
click at [299, 163] on div "Credit Available: $0.00" at bounding box center [297, 164] width 320 height 12
click at [279, 203] on div "Back Profile Purchases Start New Purchase Customer ID: 1407755 Credit Available…" at bounding box center [380, 445] width 657 height 763
click at [318, 124] on div at bounding box center [296, 133] width 337 height 18
click at [158, 97] on div "Purchases" at bounding box center [149, 90] width 65 height 22
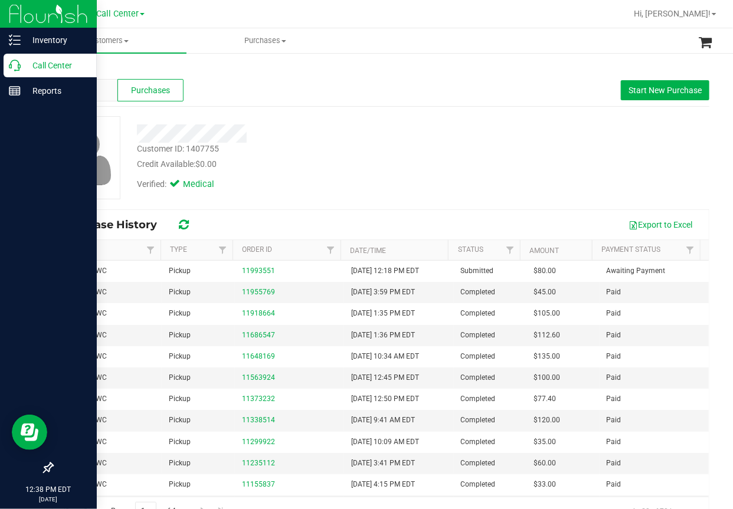
click at [19, 67] on icon at bounding box center [15, 66] width 12 height 12
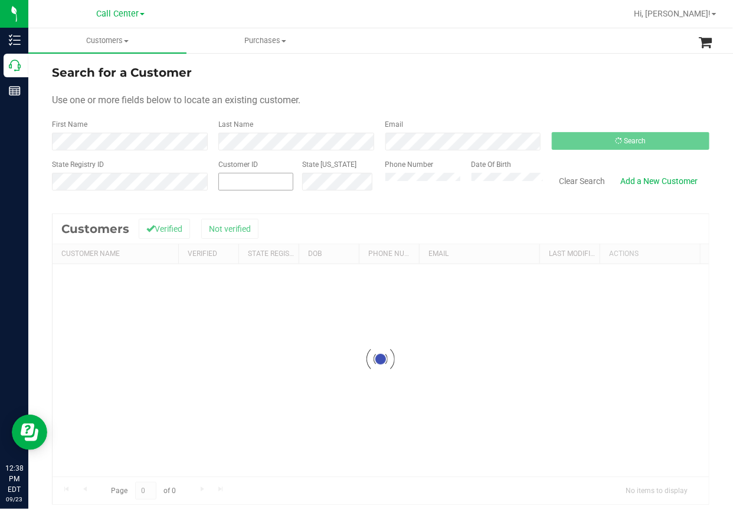
click at [221, 178] on span at bounding box center [255, 182] width 75 height 18
paste input "33363"
type input "33363"
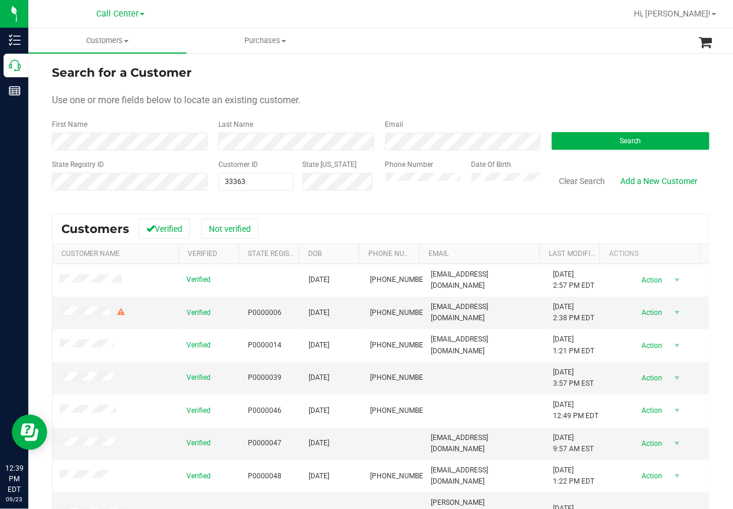
click at [425, 48] on ul "Customers All customers Add a new customer All physicians Purchases All purchas…" at bounding box center [394, 40] width 733 height 25
click at [633, 143] on span "Search" at bounding box center [630, 141] width 22 height 8
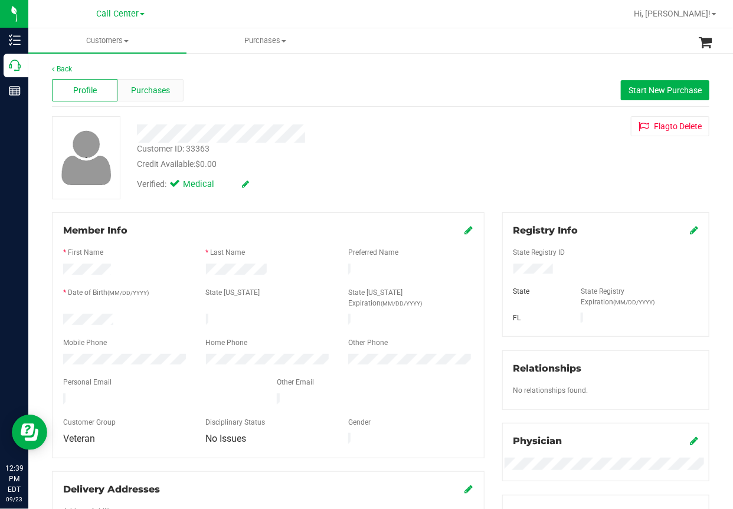
click at [150, 91] on span "Purchases" at bounding box center [150, 90] width 39 height 12
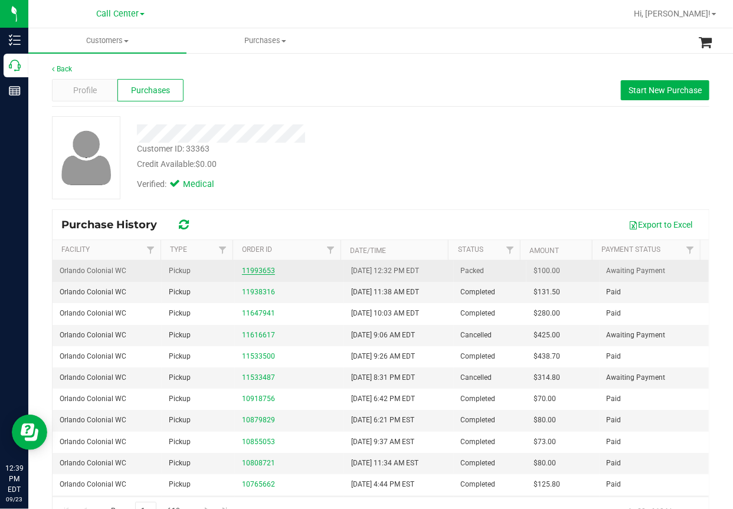
click at [260, 268] on link "11993653" at bounding box center [258, 271] width 33 height 8
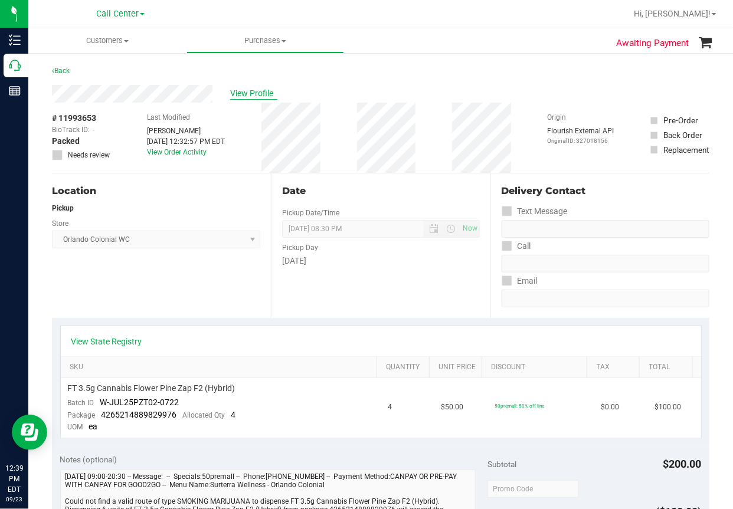
click at [257, 92] on span "View Profile" at bounding box center [253, 93] width 47 height 12
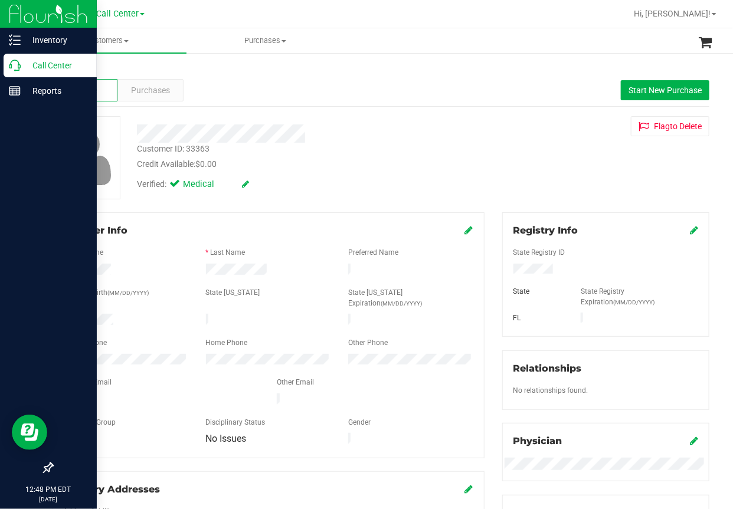
click at [27, 70] on p "Call Center" at bounding box center [56, 65] width 71 height 14
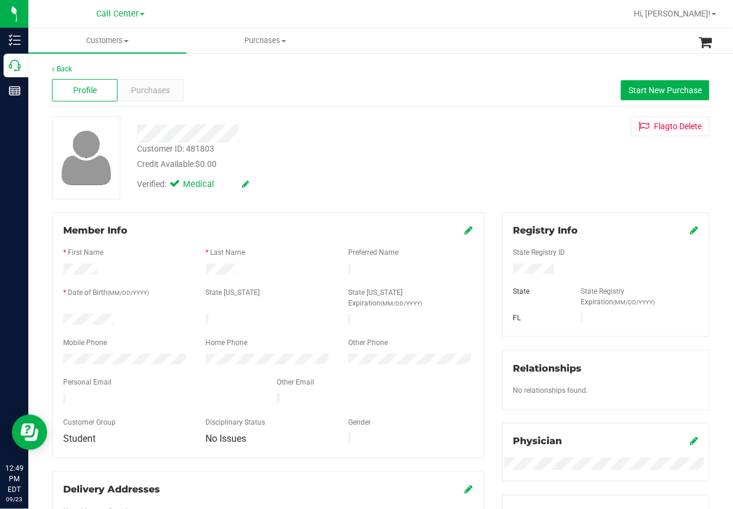
click at [297, 189] on div "Verified: Medical" at bounding box center [296, 183] width 337 height 26
click at [304, 190] on div "Verified: Medical" at bounding box center [296, 183] width 337 height 26
drag, startPoint x: 294, startPoint y: 122, endPoint x: 285, endPoint y: 121, distance: 8.9
click at [294, 121] on div at bounding box center [296, 129] width 337 height 27
click at [139, 90] on span "Purchases" at bounding box center [150, 90] width 39 height 12
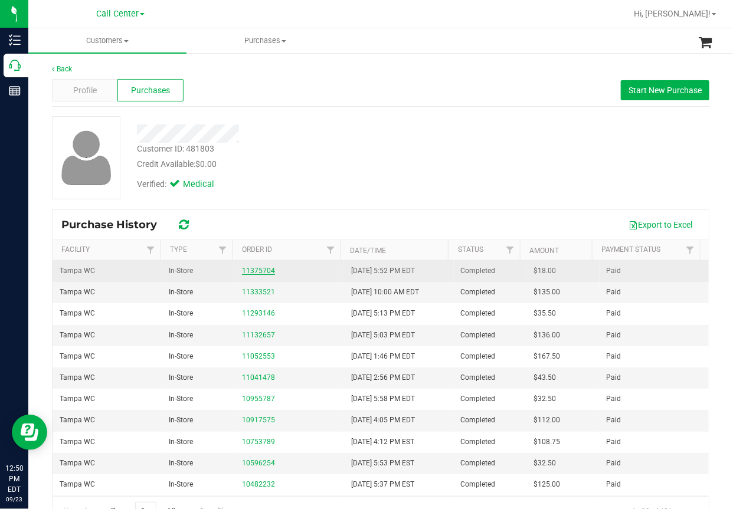
click at [249, 271] on link "11375704" at bounding box center [258, 271] width 33 height 8
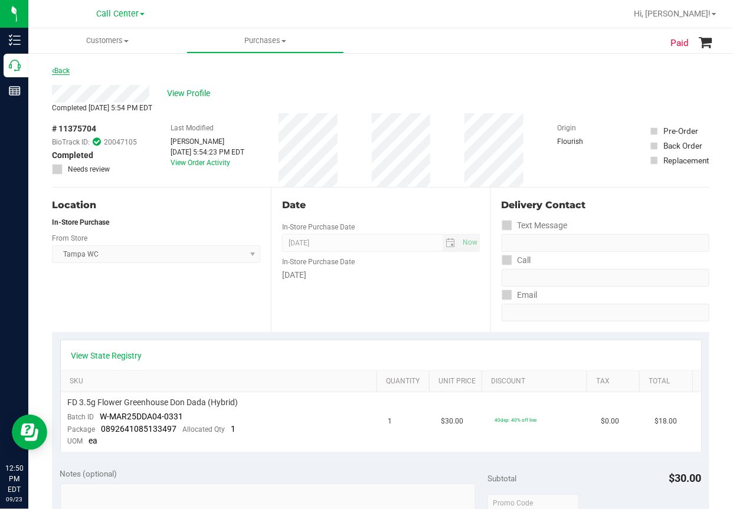
click at [61, 69] on link "Back" at bounding box center [61, 71] width 18 height 8
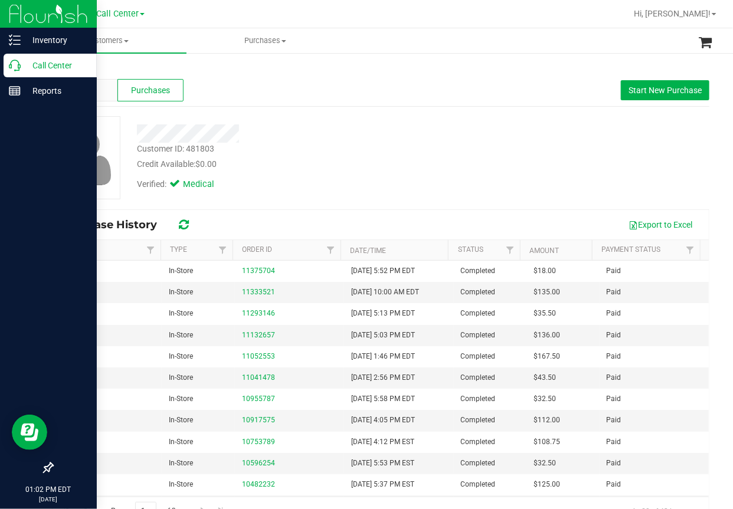
click at [14, 73] on div "Call Center" at bounding box center [50, 66] width 93 height 24
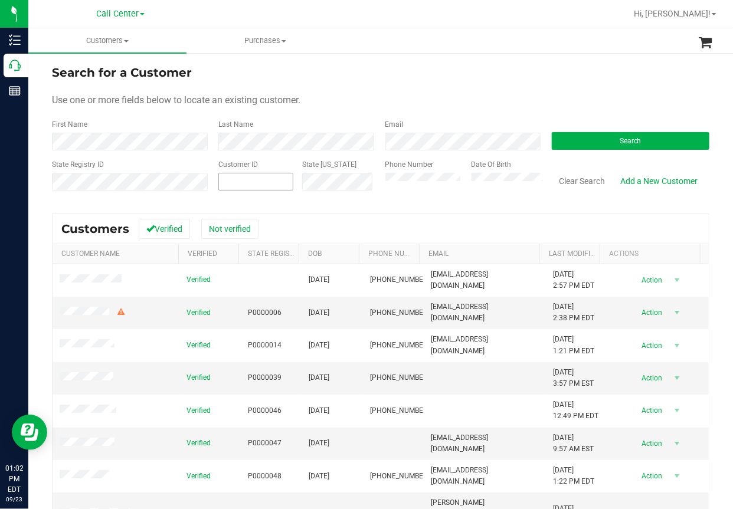
click at [0, 0] on input "text" at bounding box center [0, 0] width 0 height 0
paste input "751057"
type input "751057"
click at [599, 137] on button "Search" at bounding box center [629, 141] width 157 height 18
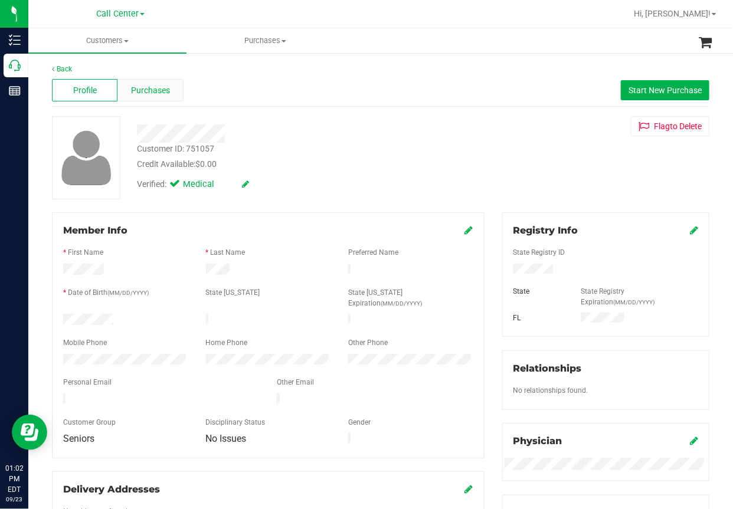
click at [159, 97] on div "Purchases" at bounding box center [149, 90] width 65 height 22
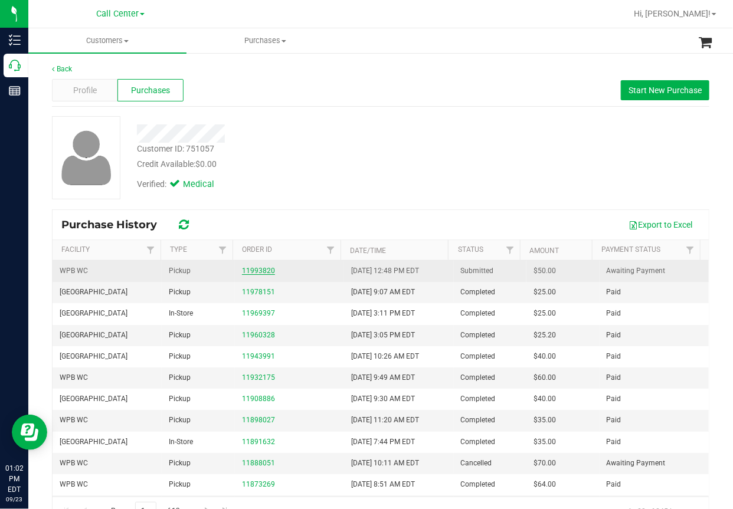
click at [251, 270] on link "11993820" at bounding box center [258, 271] width 33 height 8
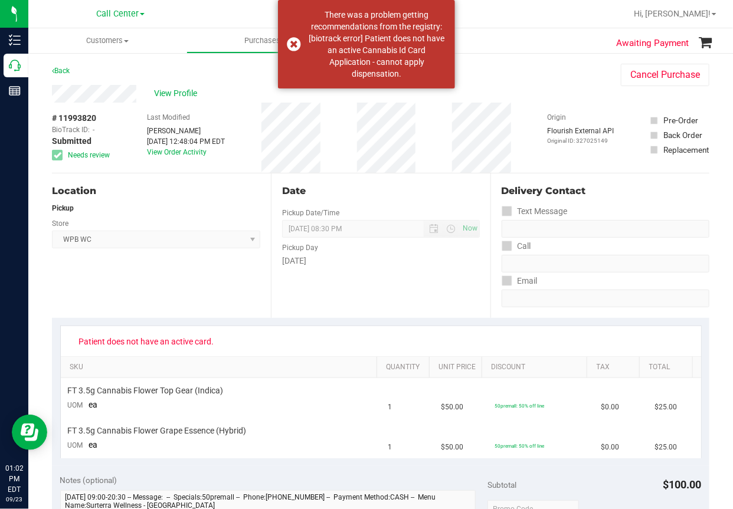
click at [159, 275] on div "Location Pickup Store WPB WC Select Store [PERSON_NAME][GEOGRAPHIC_DATA] [PERSO…" at bounding box center [161, 245] width 219 height 145
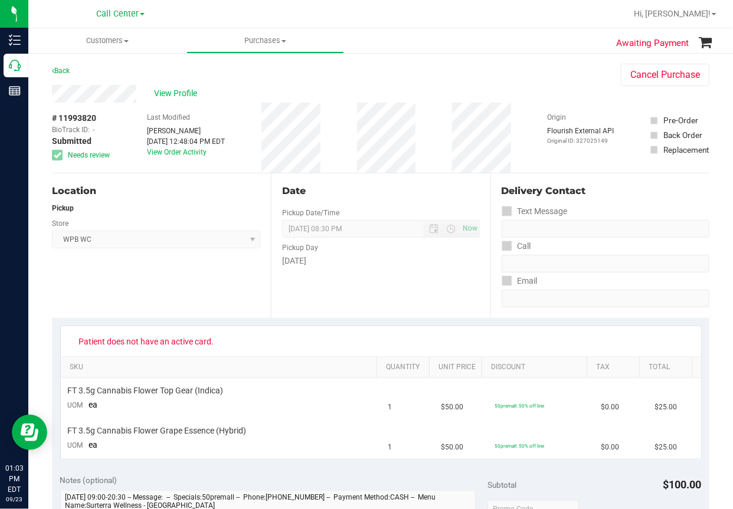
click at [216, 292] on div "Location Pickup Store WPB WC Select Store [PERSON_NAME][GEOGRAPHIC_DATA] [PERSO…" at bounding box center [161, 245] width 219 height 145
drag, startPoint x: 186, startPoint y: 91, endPoint x: 179, endPoint y: 94, distance: 7.7
click at [183, 93] on span "View Profile" at bounding box center [177, 93] width 47 height 12
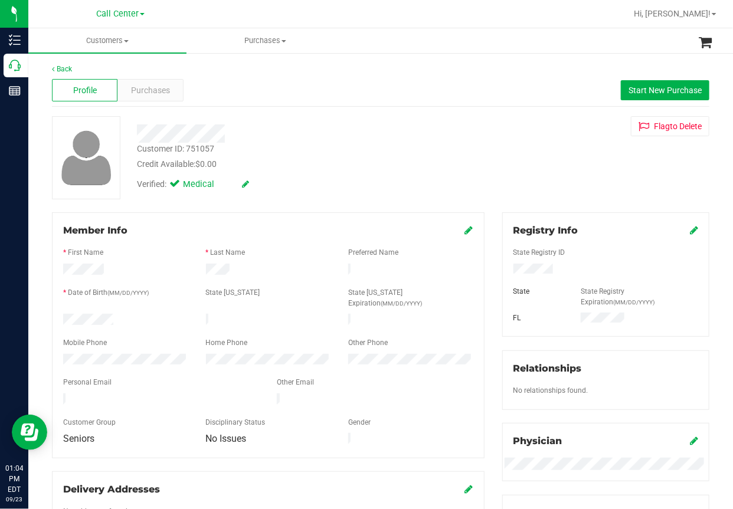
drag, startPoint x: 303, startPoint y: 91, endPoint x: 216, endPoint y: 96, distance: 87.4
click at [300, 93] on div "Profile Purchases Start New Purchase" at bounding box center [380, 90] width 657 height 32
click at [146, 91] on span "Purchases" at bounding box center [150, 90] width 39 height 12
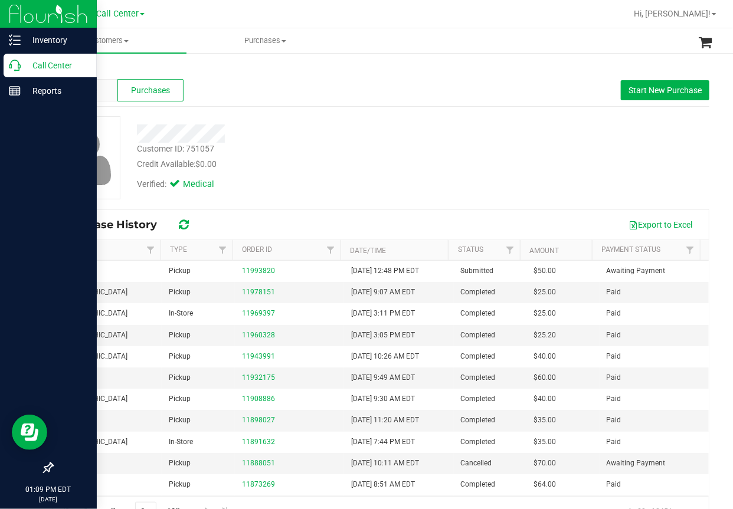
click at [16, 69] on icon at bounding box center [15, 66] width 12 height 12
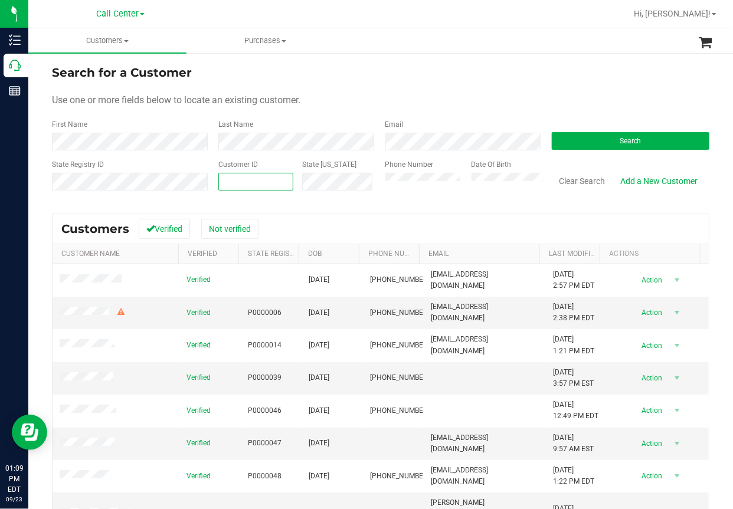
click at [231, 179] on input "text" at bounding box center [256, 181] width 74 height 17
paste input "68635"
type input "68635"
click at [586, 141] on button "Search" at bounding box center [629, 141] width 157 height 18
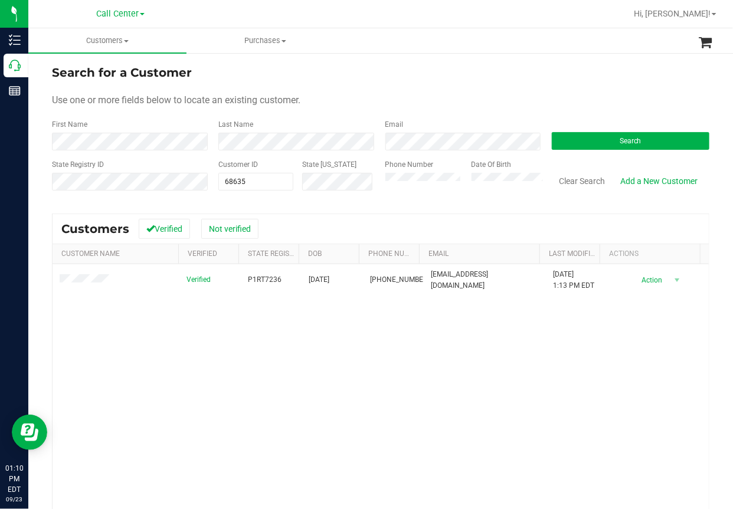
click at [111, 350] on div "Verified P1RT7236 [DATE] (850) 896-3844 [EMAIL_ADDRESS][DOMAIN_NAME] [DATE] 1:1…" at bounding box center [380, 424] width 656 height 321
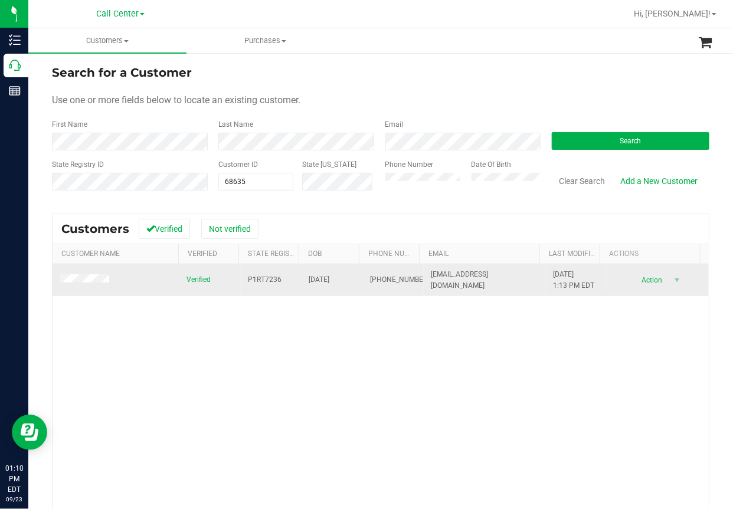
click at [370, 285] on span "[PHONE_NUMBER]" at bounding box center [399, 279] width 59 height 11
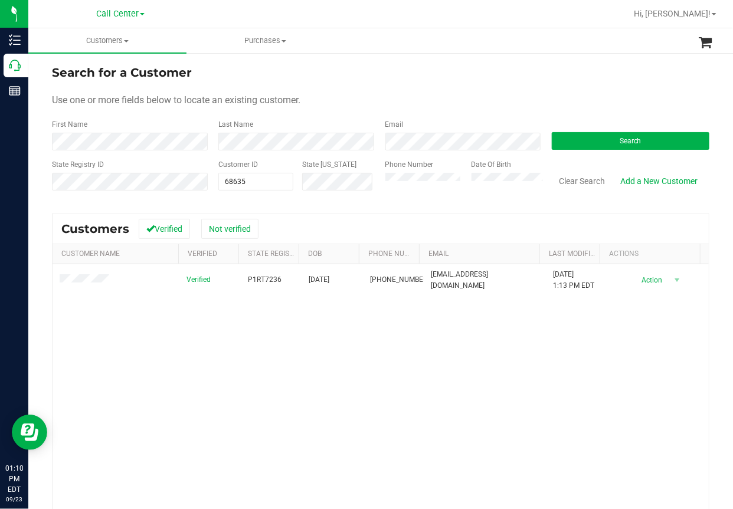
click at [215, 346] on div "Verified P1RT7236 [DATE] (850) 896-3844 [EMAIL_ADDRESS][DOMAIN_NAME] [DATE] 1:1…" at bounding box center [380, 424] width 656 height 321
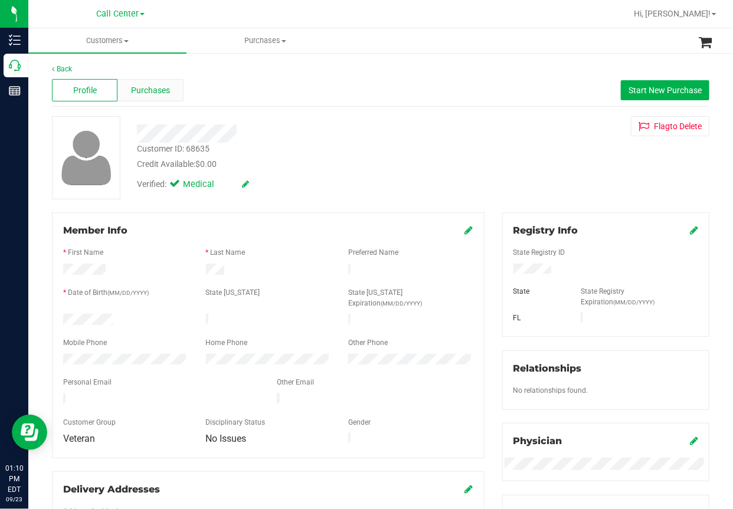
click at [155, 88] on span "Purchases" at bounding box center [150, 90] width 39 height 12
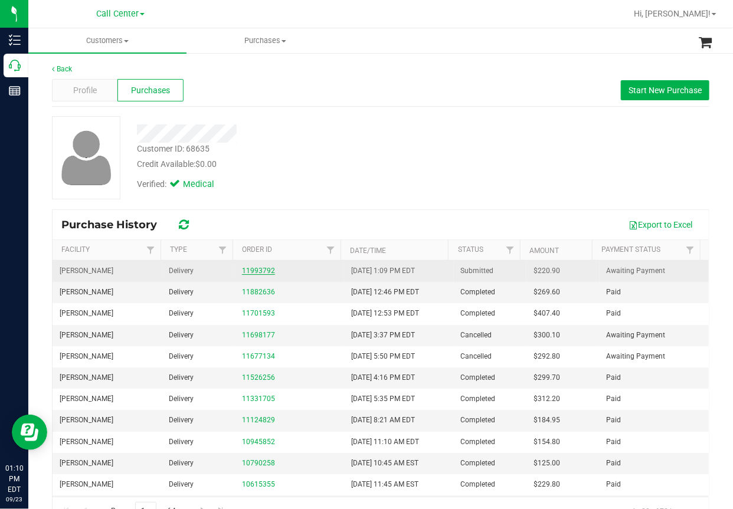
click at [257, 268] on link "11993792" at bounding box center [258, 271] width 33 height 8
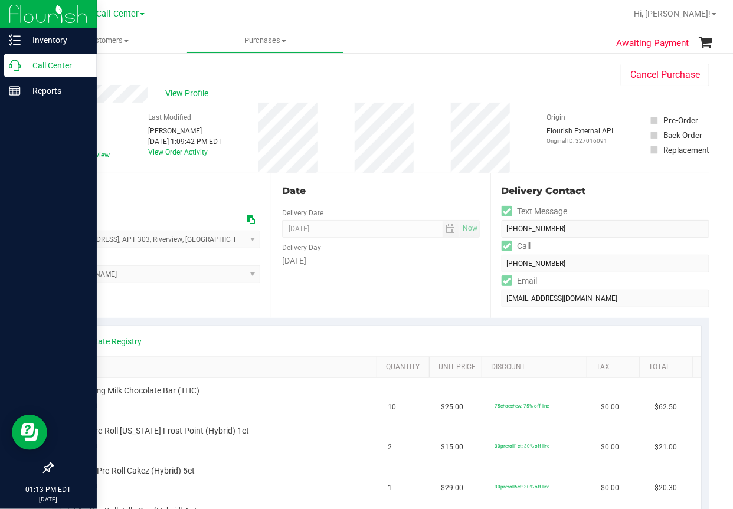
click at [13, 63] on icon at bounding box center [15, 66] width 12 height 12
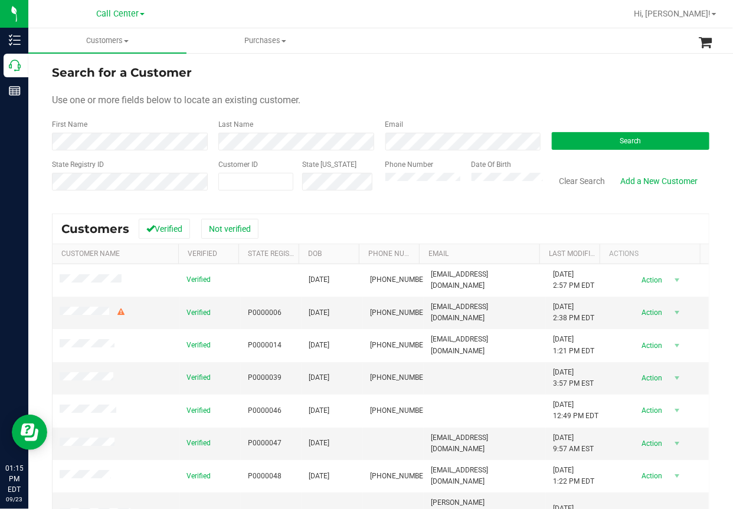
click at [323, 102] on div "Use one or more fields below to locate an existing customer." at bounding box center [380, 100] width 657 height 14
click at [608, 136] on button "Search" at bounding box center [629, 141] width 157 height 18
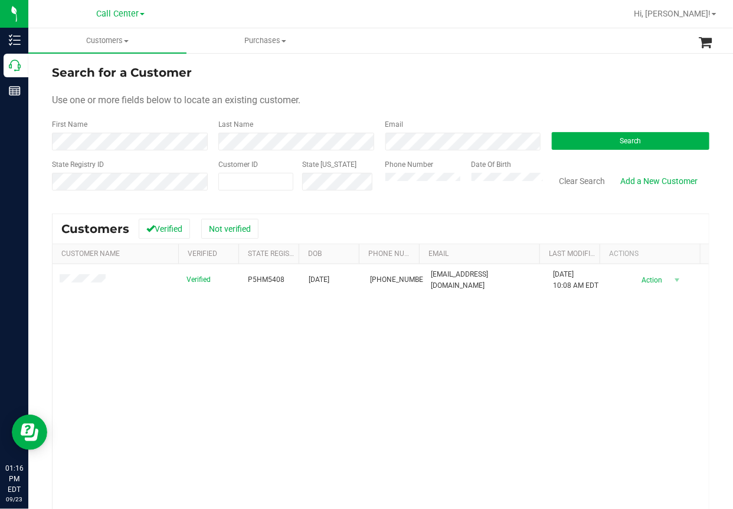
drag, startPoint x: 141, startPoint y: 353, endPoint x: 163, endPoint y: 326, distance: 35.3
click at [142, 352] on div "Verified P5HM5408 [DATE] (216) 409-7888 [EMAIL_ADDRESS][DOMAIN_NAME] [DATE] 10:…" at bounding box center [380, 424] width 656 height 321
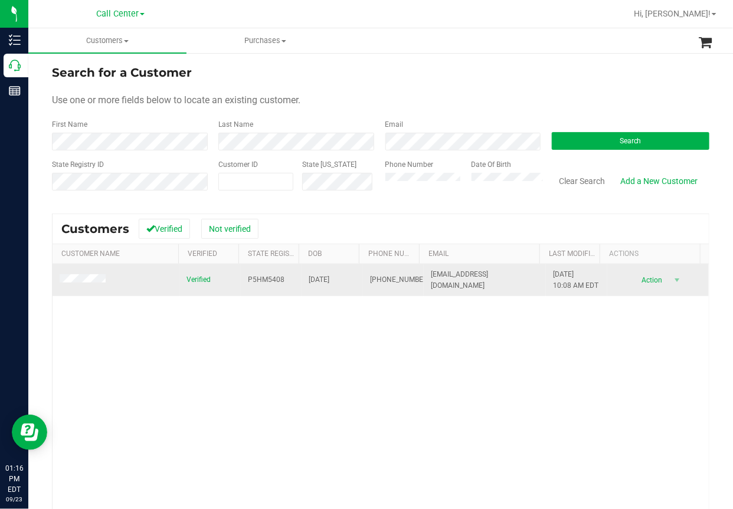
click at [253, 283] on span "P5HM5408" at bounding box center [266, 279] width 37 height 11
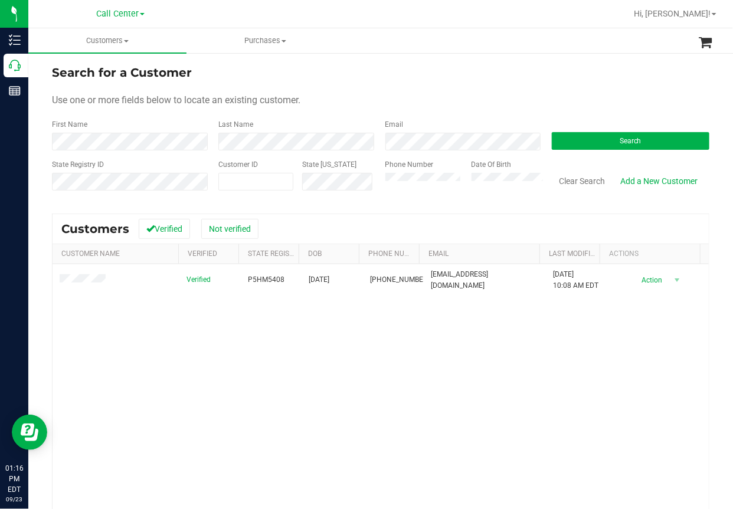
drag, startPoint x: 248, startPoint y: 380, endPoint x: 260, endPoint y: 354, distance: 28.3
click at [248, 379] on div "Verified P5HM5408 [DATE] (216) 409-7888 [EMAIL_ADDRESS][DOMAIN_NAME] [DATE] 10:…" at bounding box center [380, 424] width 656 height 321
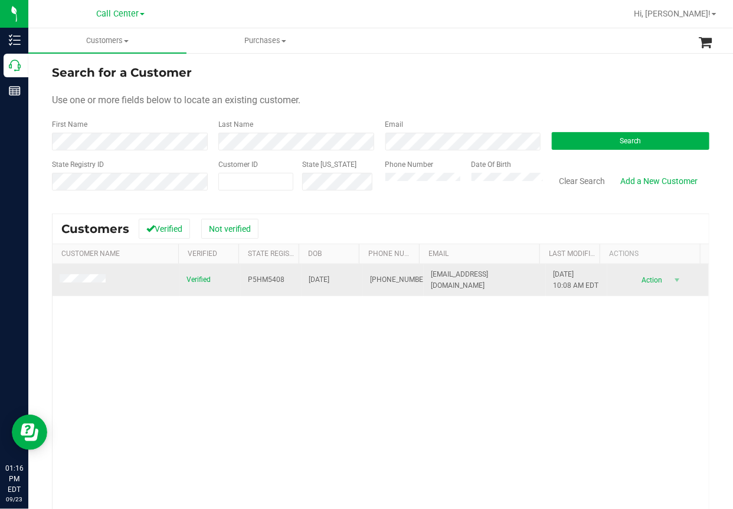
click at [309, 283] on span "[DATE]" at bounding box center [318, 279] width 21 height 11
copy span "[DATE]"
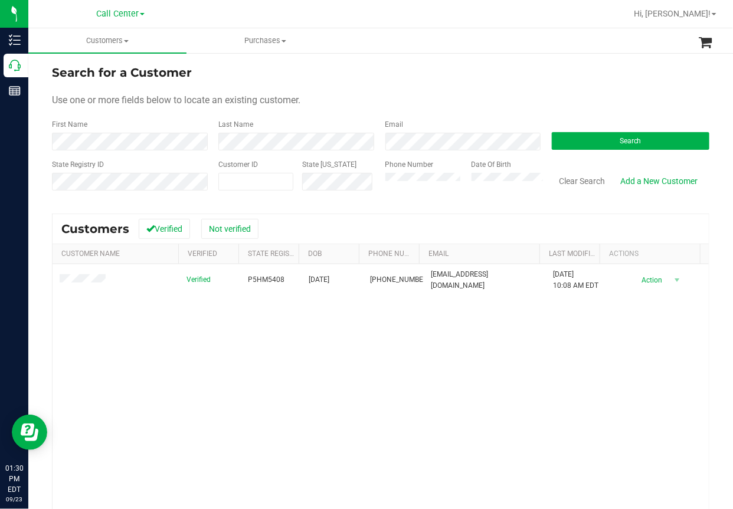
drag, startPoint x: 133, startPoint y: 364, endPoint x: 145, endPoint y: 354, distance: 15.1
click at [136, 363] on div "Verified P5HM5408 [DATE] (216) 409-7888 [EMAIL_ADDRESS][DOMAIN_NAME] [DATE] 10:…" at bounding box center [380, 424] width 656 height 321
click at [567, 182] on button "Clear Search" at bounding box center [581, 181] width 61 height 20
click at [324, 390] on div "Verified P2FK6029 [DATE] (863) 232-8858 [EMAIL_ADDRESS][DOMAIN_NAME] [DATE] 2:1…" at bounding box center [380, 424] width 656 height 321
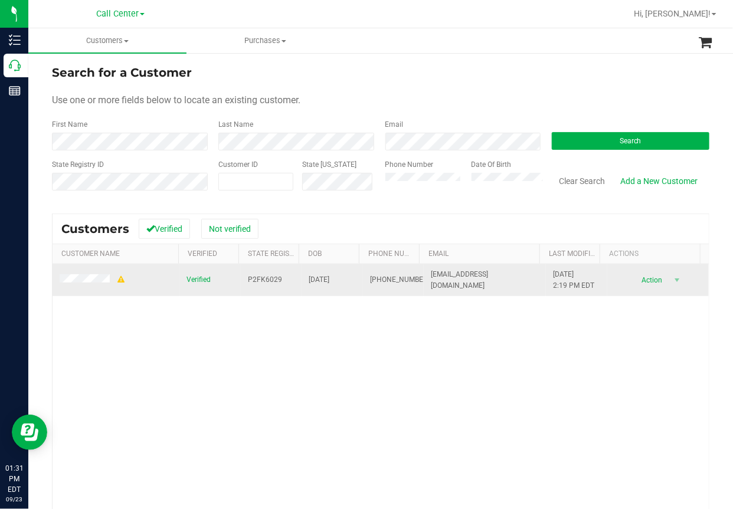
click at [254, 278] on span "P2FK6029" at bounding box center [265, 279] width 34 height 11
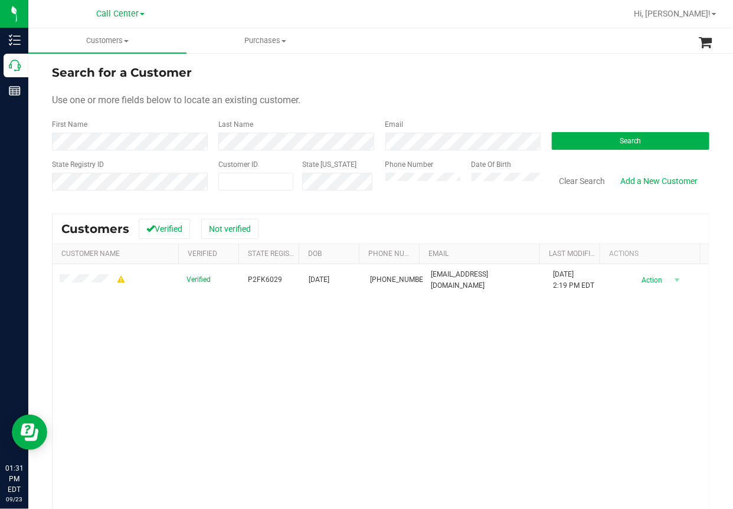
click at [311, 390] on div "Verified P2FK6029 [DATE] (863) 232-8858 [EMAIL_ADDRESS][DOMAIN_NAME] [DATE] 2:1…" at bounding box center [380, 424] width 656 height 321
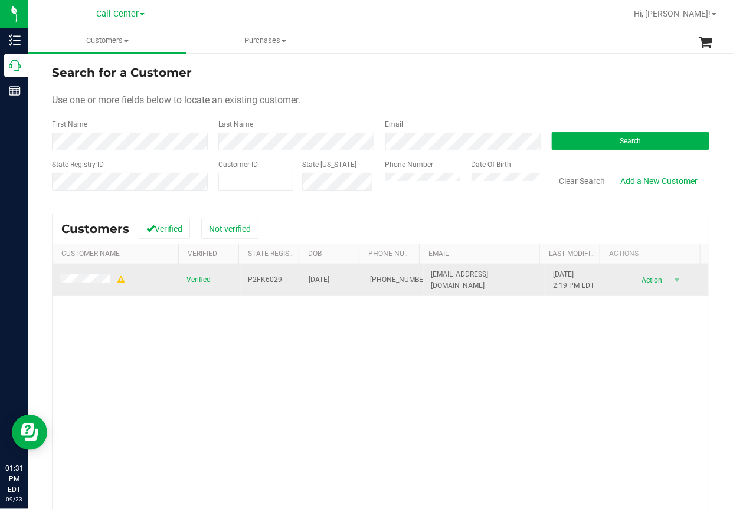
click at [317, 279] on span "[DATE]" at bounding box center [318, 279] width 21 height 11
copy span "[DATE]"
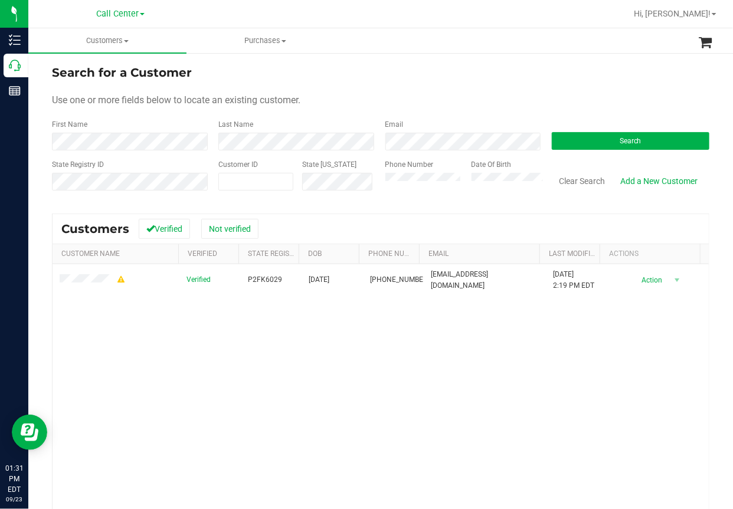
drag, startPoint x: 247, startPoint y: 415, endPoint x: 172, endPoint y: 354, distance: 96.9
click at [244, 412] on div "Verified P2FK6029 [DATE] (863) 232-8858 [EMAIL_ADDRESS][DOMAIN_NAME] [DATE] 2:1…" at bounding box center [380, 424] width 656 height 321
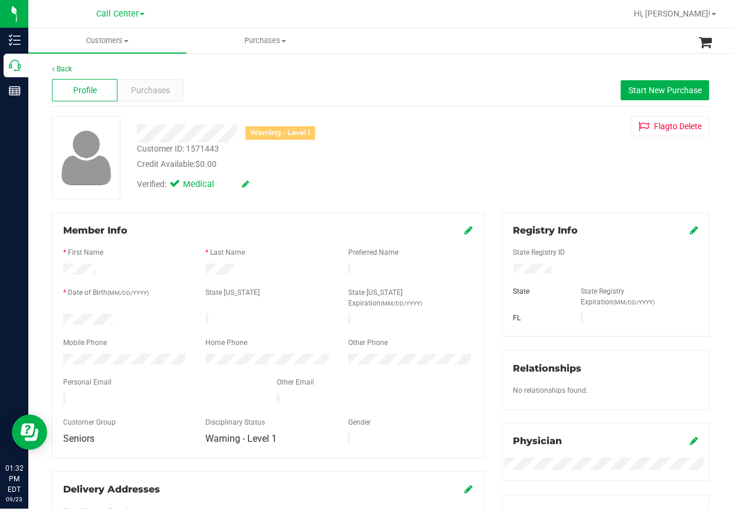
click at [284, 102] on div "Profile Purchases Start New Purchase" at bounding box center [380, 90] width 657 height 32
click at [632, 93] on span "Start New Purchase" at bounding box center [664, 90] width 73 height 9
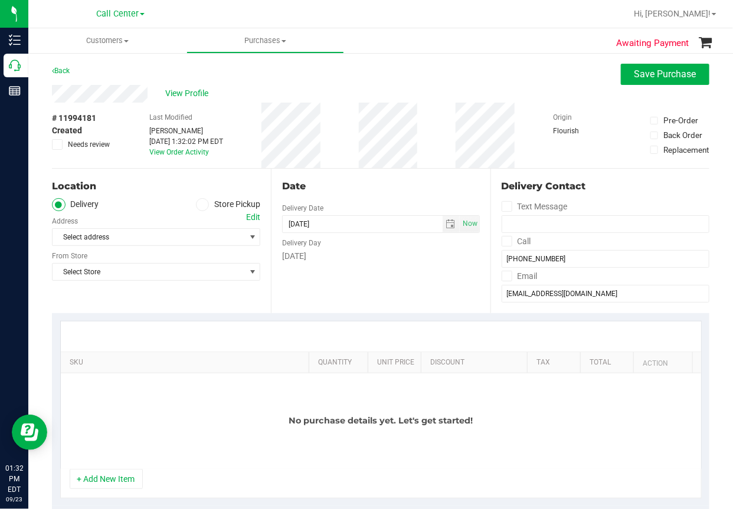
click at [199, 205] on icon at bounding box center [202, 205] width 7 height 0
click at [0, 0] on input "Store Pickup" at bounding box center [0, 0] width 0 height 0
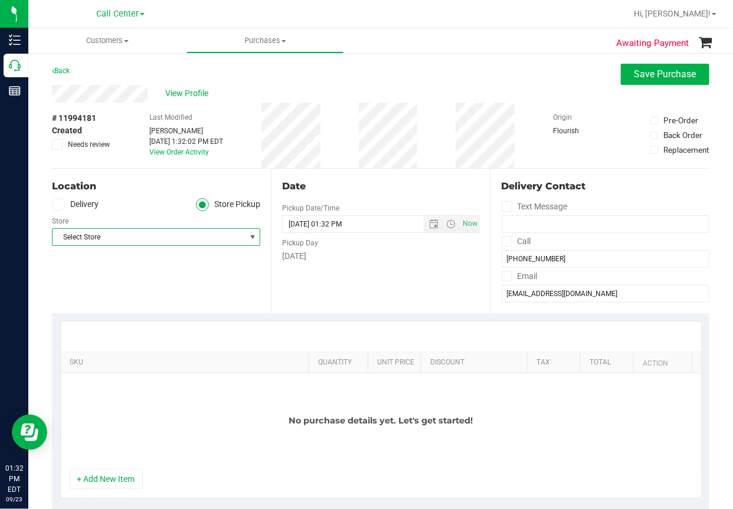
click at [113, 237] on span "Select Store" at bounding box center [148, 237] width 192 height 17
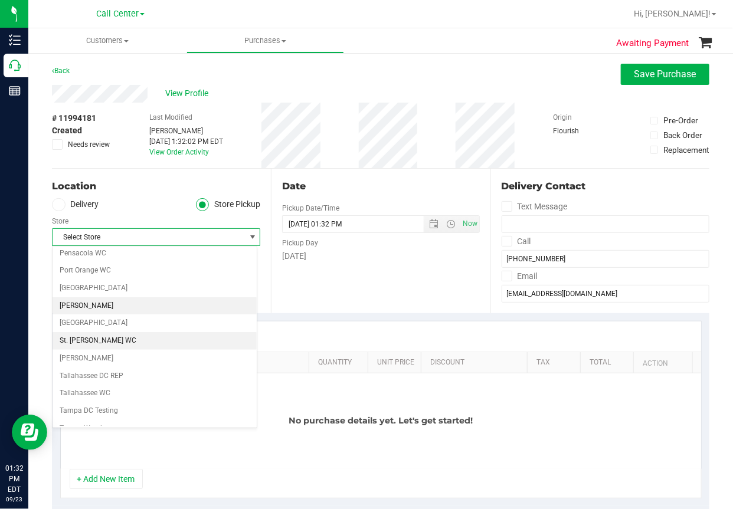
scroll to position [708, 0]
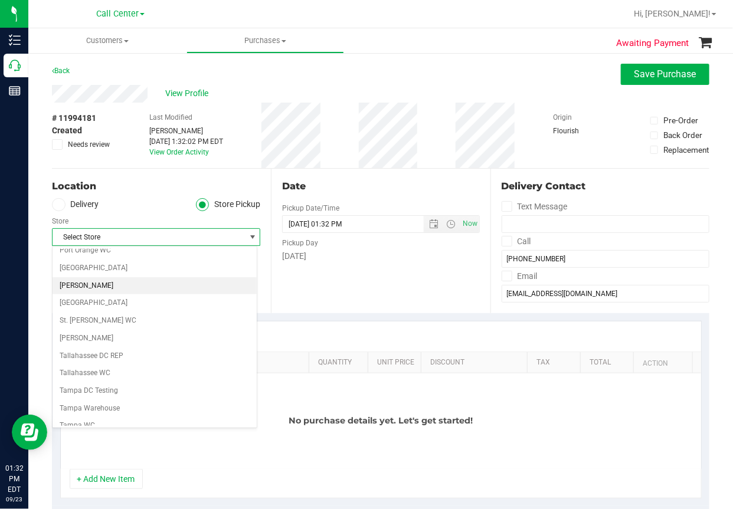
click at [80, 280] on li "[PERSON_NAME]" at bounding box center [154, 286] width 204 height 18
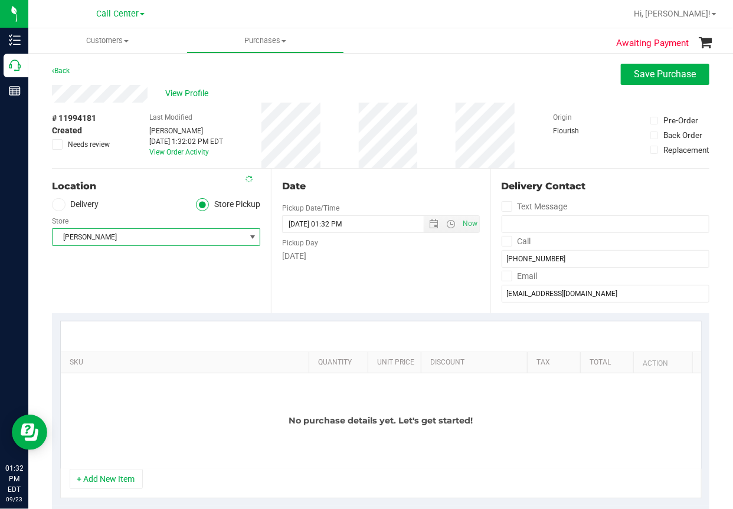
click at [123, 472] on button "+ Add New Item" at bounding box center [106, 479] width 73 height 20
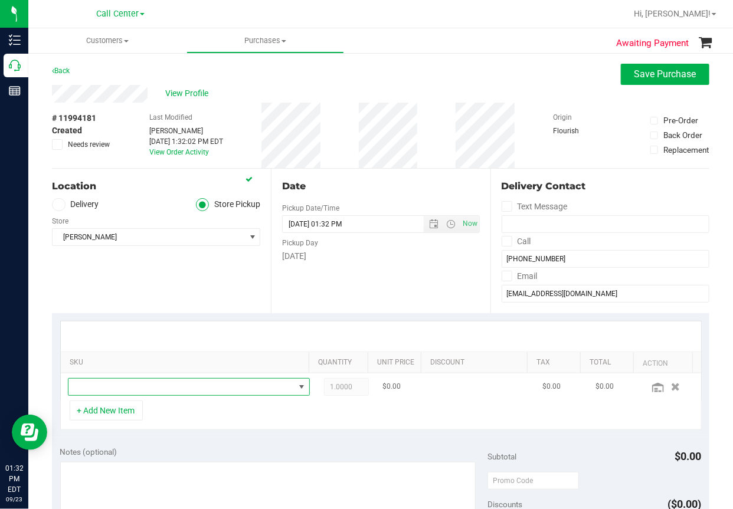
click at [111, 384] on span "NO DATA FOUND" at bounding box center [181, 387] width 226 height 17
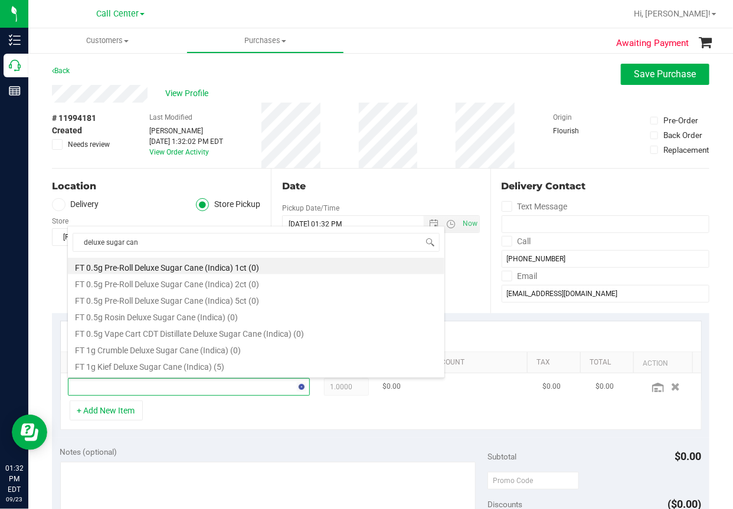
type input "deluxe sugar cane"
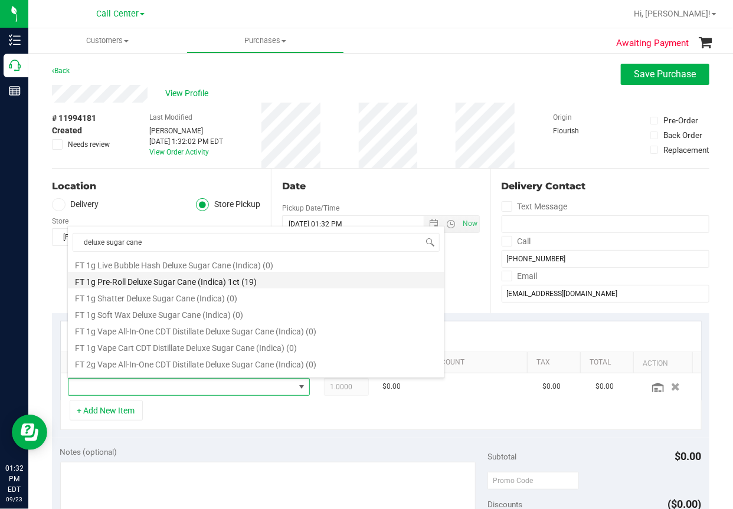
scroll to position [177, 0]
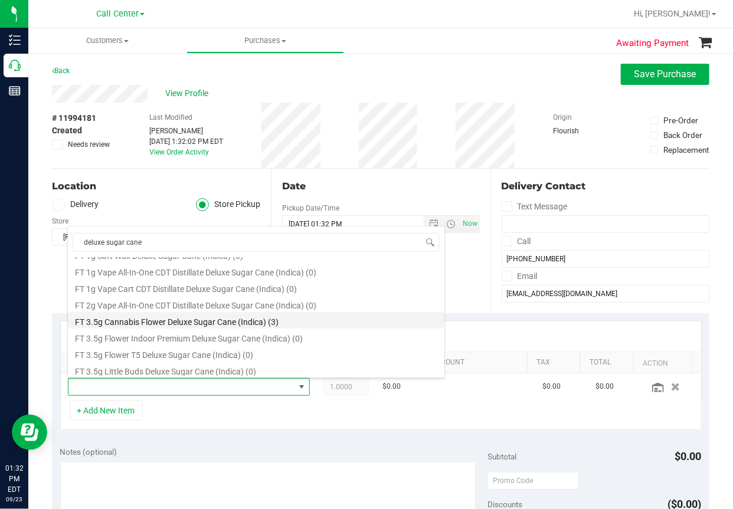
click at [168, 321] on li "FT 3.5g Cannabis Flower Deluxe Sugar Cane (Indica) (3)" at bounding box center [256, 320] width 376 height 17
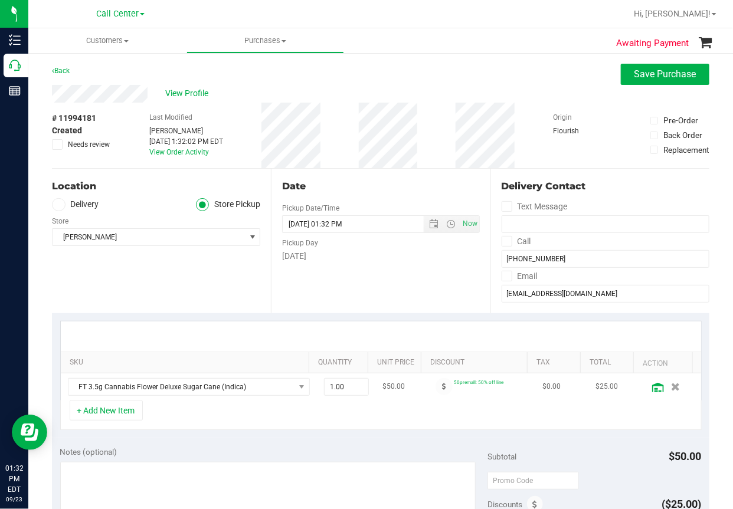
click at [652, 389] on icon at bounding box center [658, 387] width 12 height 9
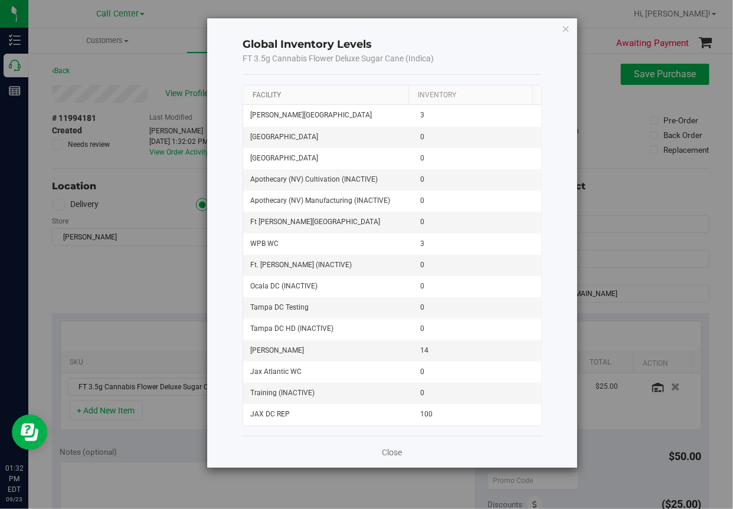
click at [267, 94] on link "Facility" at bounding box center [266, 95] width 28 height 8
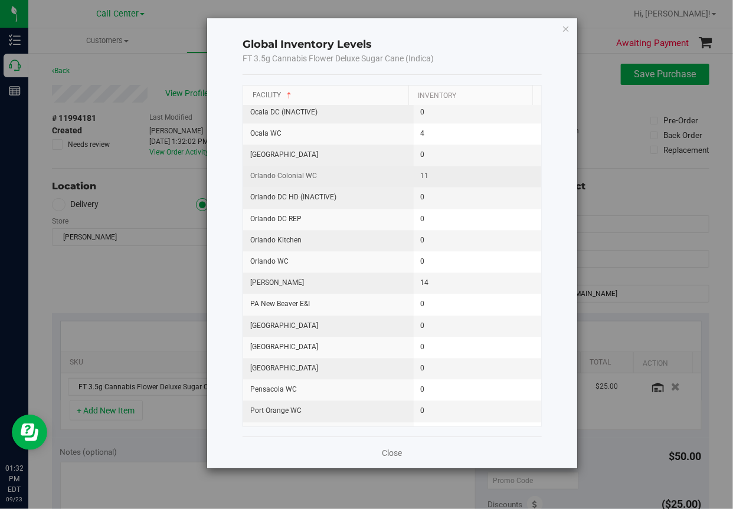
scroll to position [1003, 0]
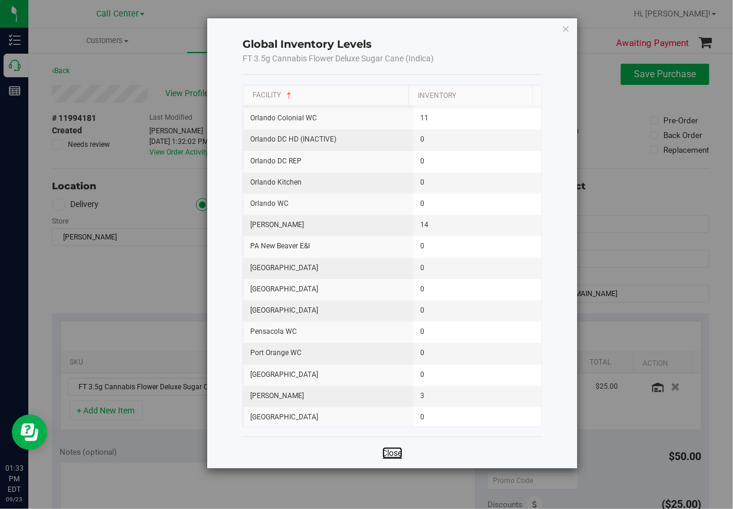
click at [392, 452] on link "Close" at bounding box center [392, 453] width 20 height 12
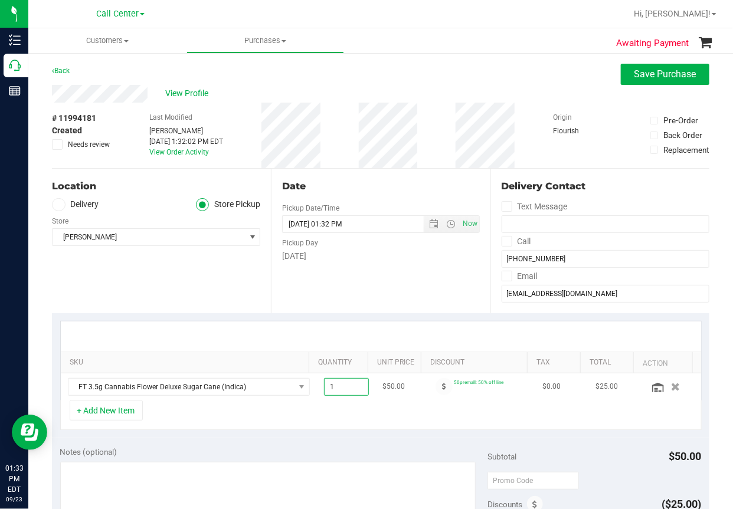
drag, startPoint x: 337, startPoint y: 388, endPoint x: 304, endPoint y: 389, distance: 33.1
click at [317, 389] on td "1.00 1" at bounding box center [346, 386] width 59 height 27
type input "3"
type input "3.00"
click at [373, 265] on div "Date Pickup Date/Time [DATE] Now [DATE] 01:32 PM Now Pickup Day [DATE]" at bounding box center [380, 241] width 219 height 145
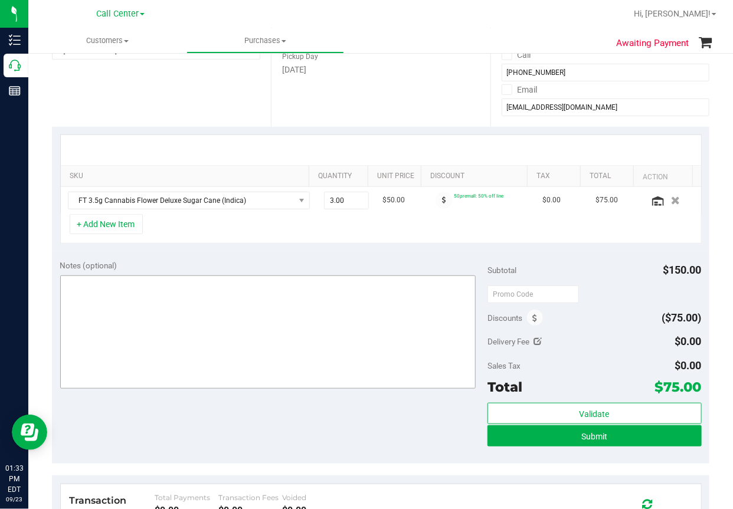
scroll to position [236, 0]
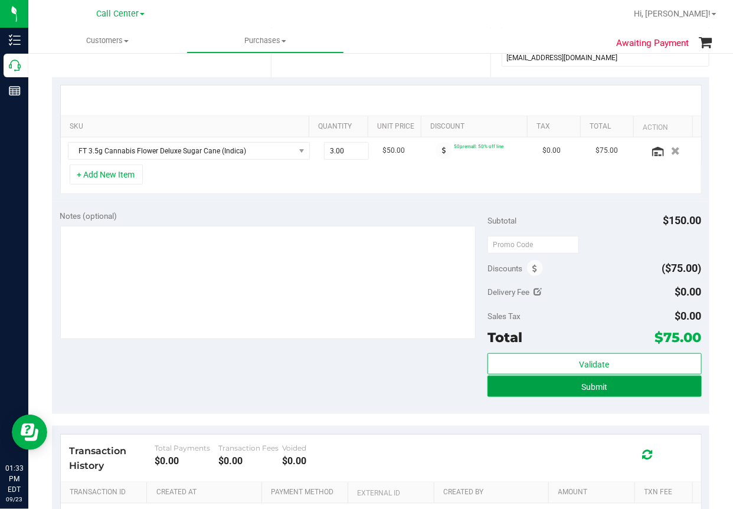
click at [566, 386] on button "Submit" at bounding box center [594, 386] width 214 height 21
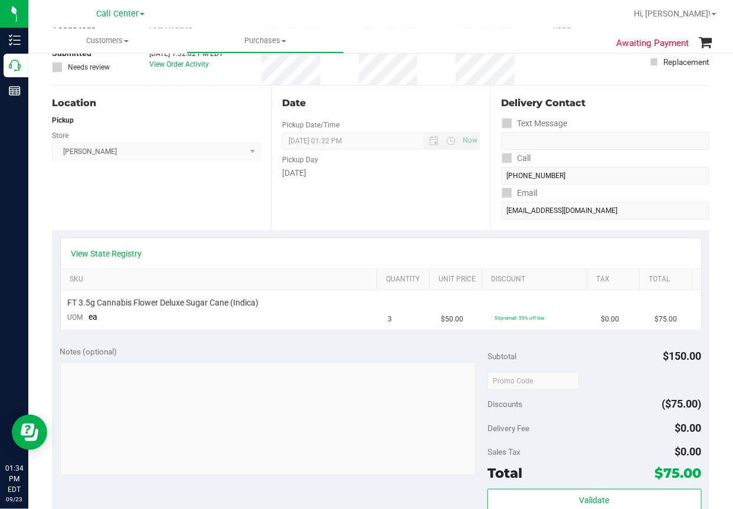
scroll to position [59, 0]
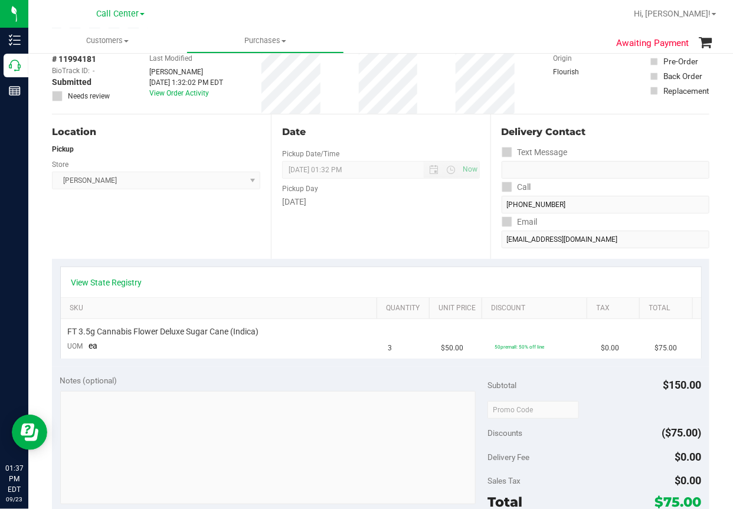
click at [180, 226] on div "Location Pickup Store [PERSON_NAME] Select Store [PERSON_NAME][GEOGRAPHIC_DATA]…" at bounding box center [161, 186] width 219 height 145
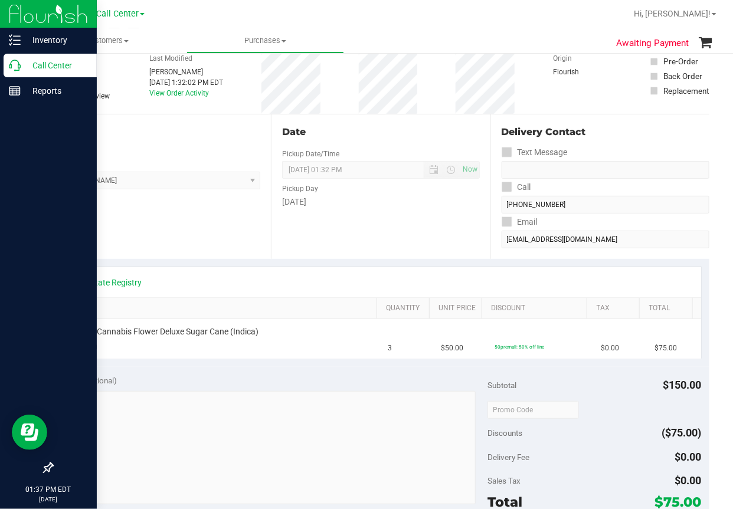
click at [14, 67] on icon at bounding box center [15, 66] width 12 height 12
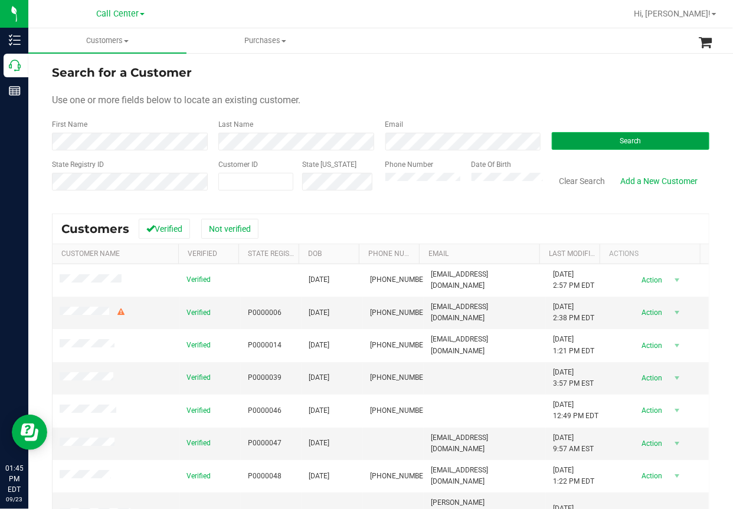
click at [581, 140] on button "Search" at bounding box center [629, 141] width 157 height 18
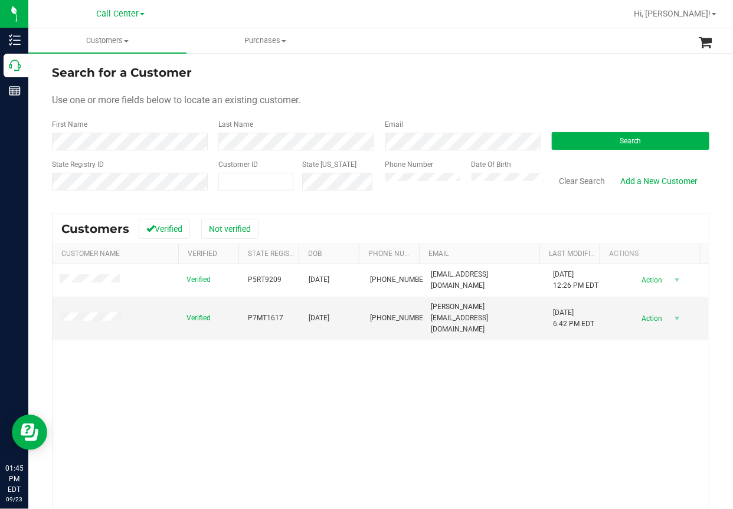
click at [246, 392] on div "Verified P5RT9209 [DATE] (386) 693-0573 [EMAIL_ADDRESS][DOMAIN_NAME] [DATE] 12:…" at bounding box center [380, 424] width 656 height 321
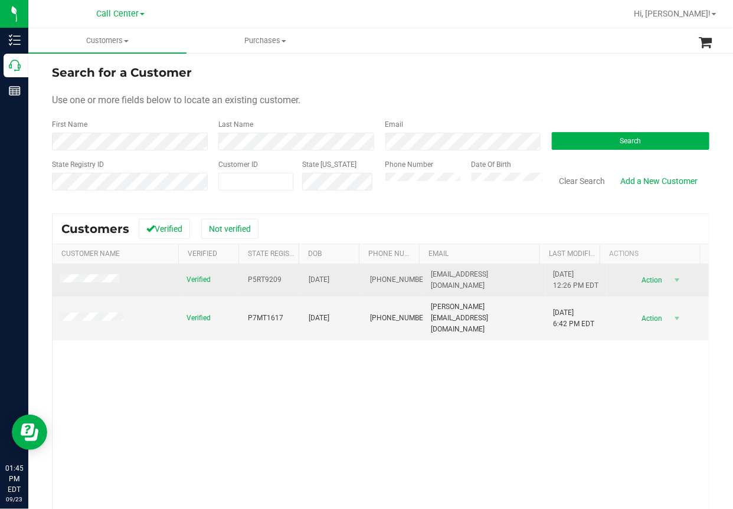
click at [265, 281] on span "P5RT9209" at bounding box center [265, 279] width 34 height 11
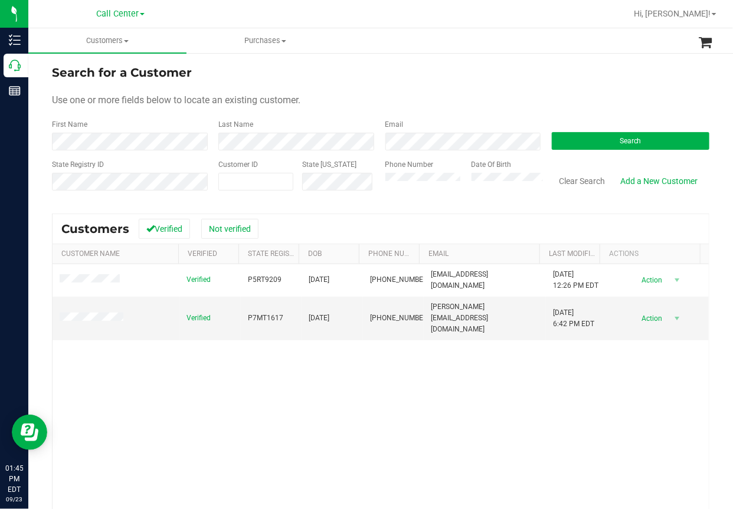
click at [267, 403] on div "Verified P5RT9209 [DATE] (386) 693-0573 [EMAIL_ADDRESS][DOMAIN_NAME] [DATE] 12:…" at bounding box center [380, 424] width 656 height 321
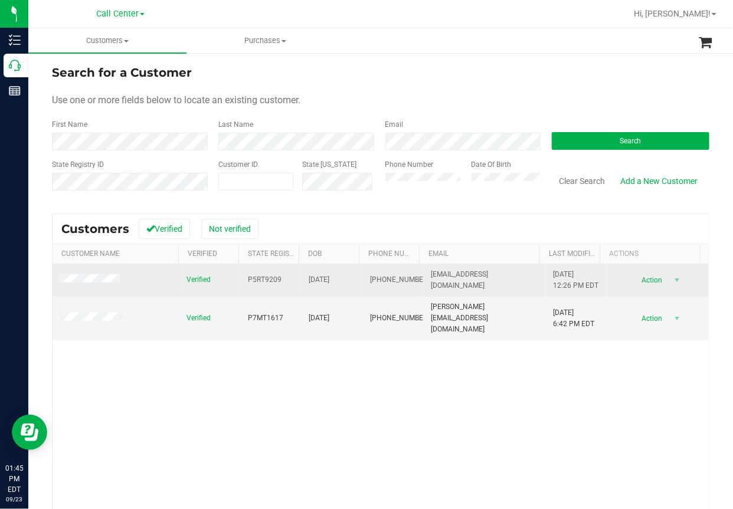
click at [254, 275] on span "P5RT9209" at bounding box center [265, 279] width 34 height 11
click at [249, 280] on span "P5RT9209" at bounding box center [265, 279] width 34 height 11
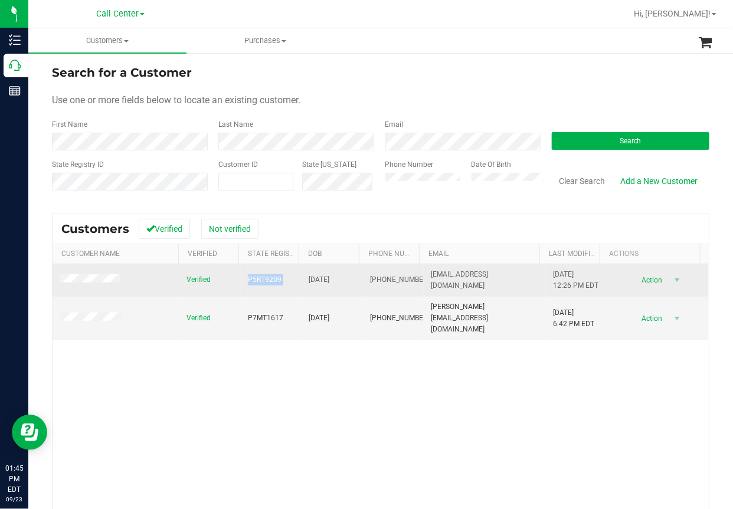
click at [249, 280] on span "P5RT9209" at bounding box center [265, 279] width 34 height 11
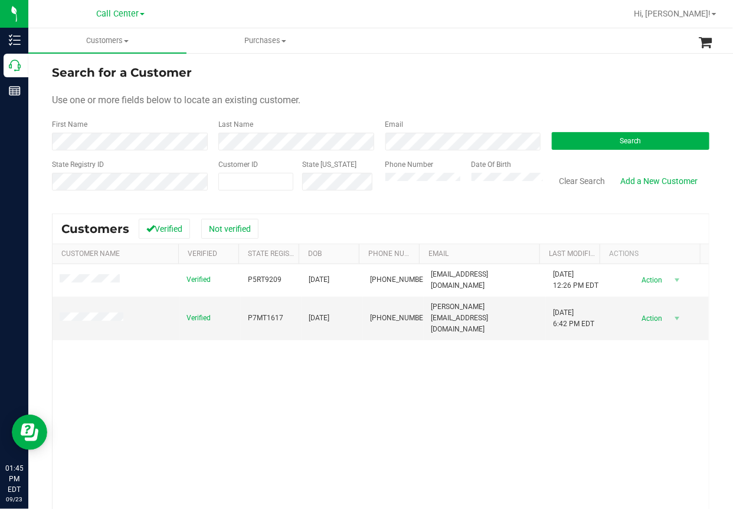
click at [337, 395] on div "Verified P5RT9209 [DATE] (386) 693-0573 [EMAIL_ADDRESS][DOMAIN_NAME] [DATE] 12:…" at bounding box center [380, 424] width 656 height 321
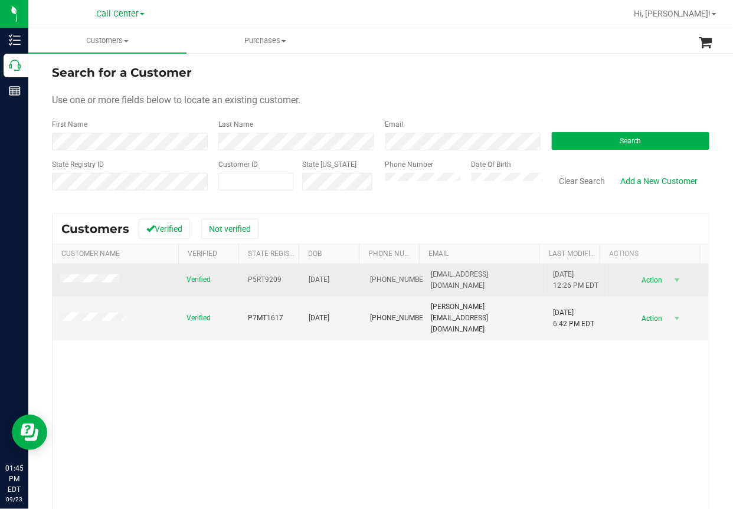
click at [316, 278] on span "[DATE]" at bounding box center [318, 279] width 21 height 11
click at [316, 277] on span "[DATE]" at bounding box center [318, 279] width 21 height 11
click at [315, 277] on span "[DATE]" at bounding box center [318, 279] width 21 height 11
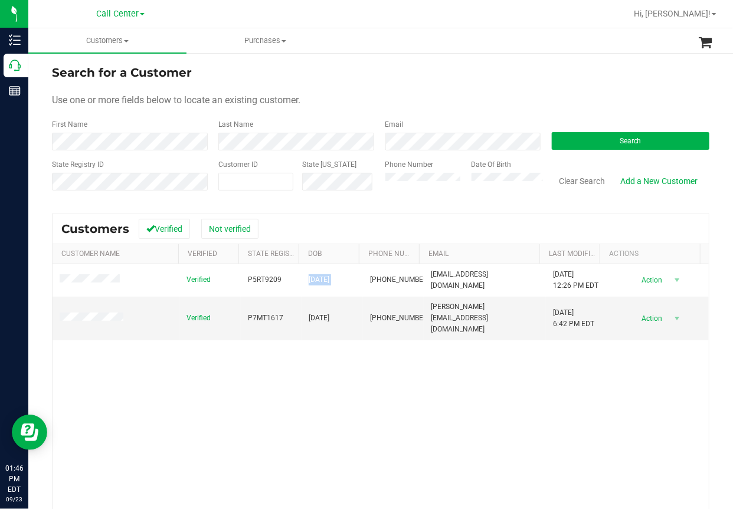
click at [210, 368] on div "Verified P5RT9209 [DATE] (386) 693-0573 [EMAIL_ADDRESS][DOMAIN_NAME] [DATE] 12:…" at bounding box center [380, 424] width 656 height 321
click at [574, 181] on button "Clear Search" at bounding box center [581, 181] width 61 height 20
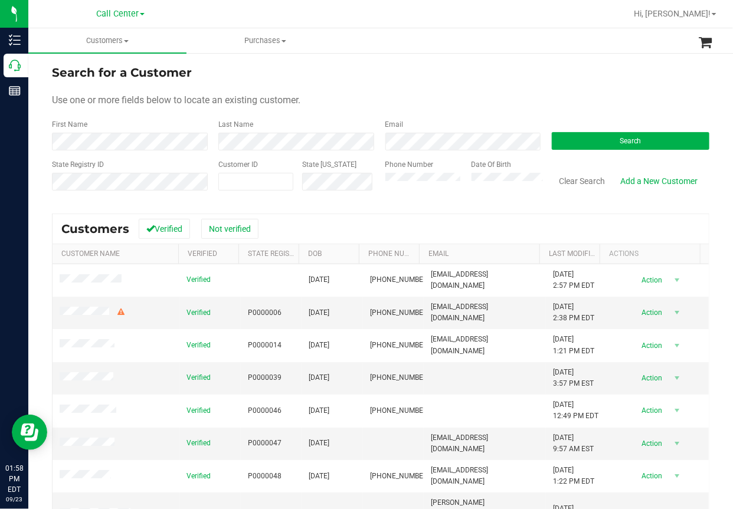
click at [212, 27] on nav "Call Center Hi, [PERSON_NAME]!" at bounding box center [380, 14] width 704 height 28
click at [603, 139] on button "Search" at bounding box center [629, 141] width 157 height 18
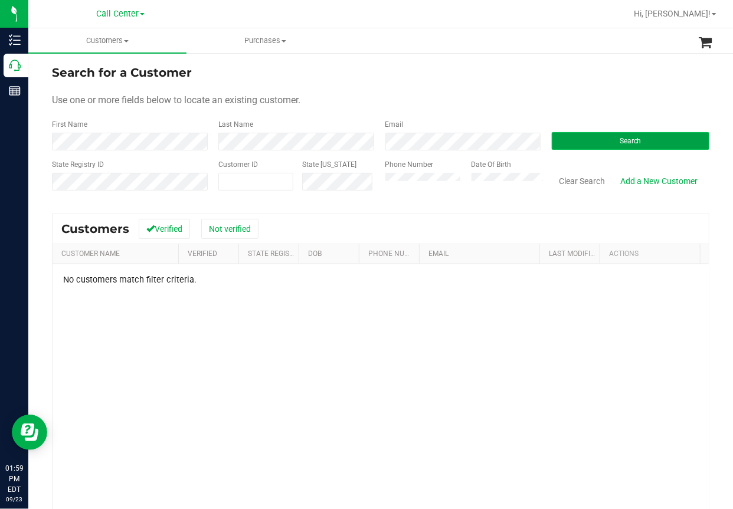
click at [603, 137] on button "Search" at bounding box center [629, 141] width 157 height 18
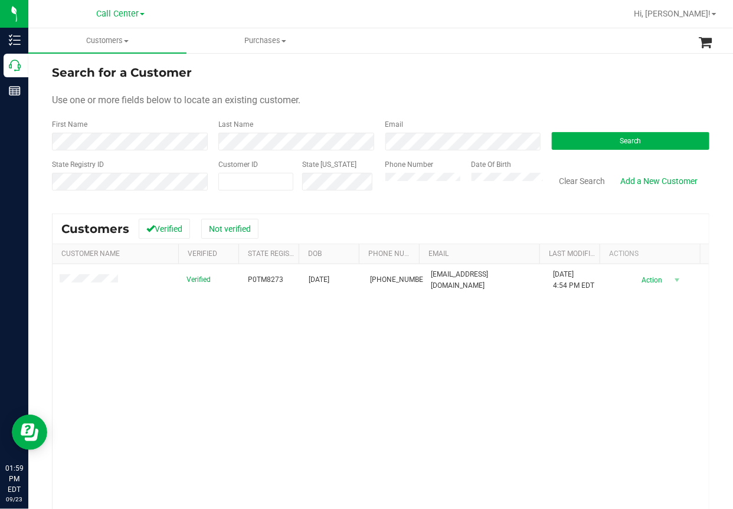
drag, startPoint x: 288, startPoint y: 342, endPoint x: 231, endPoint y: 352, distance: 58.0
click at [280, 345] on div "Verified P0TM8273 [DATE] (407) 687-8044 [EMAIL_ADDRESS][DOMAIN_NAME] [DATE] 4:5…" at bounding box center [380, 424] width 656 height 321
click at [231, 352] on div "Verified P0TM8273 [DATE] (407) 687-8044 [EMAIL_ADDRESS][DOMAIN_NAME] [DATE] 4:5…" at bounding box center [380, 424] width 656 height 321
click at [170, 350] on div "Verified P0TM8273 [DATE] (407) 687-8044 [EMAIL_ADDRESS][DOMAIN_NAME] [DATE] 4:5…" at bounding box center [380, 424] width 656 height 321
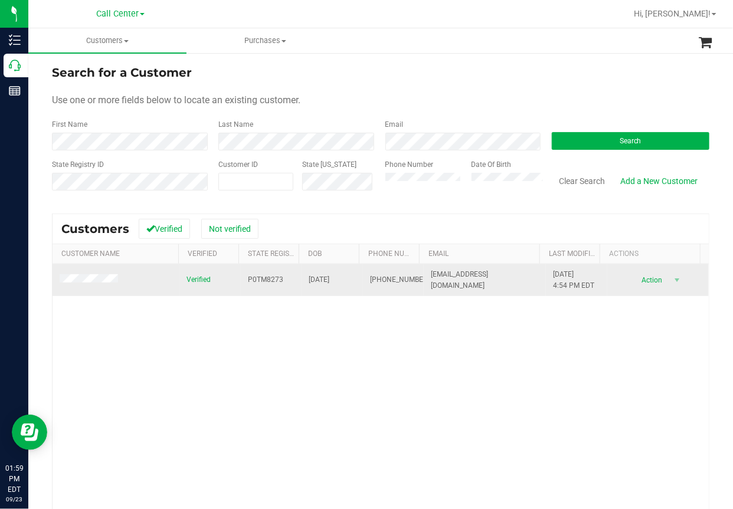
click at [258, 277] on span "P0TM8273" at bounding box center [265, 279] width 35 height 11
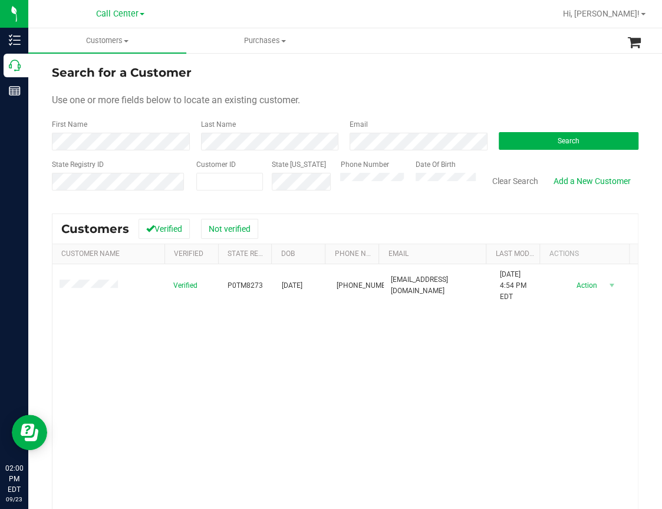
click at [238, 342] on div "Verified P0TM8273 [DATE] (407) 687-8044 [EMAIL_ADDRESS][DOMAIN_NAME] [DATE] 4:5…" at bounding box center [345, 424] width 586 height 321
click at [212, 384] on div "Verified P0TM8273 [DATE] (407) 687-8044 [EMAIL_ADDRESS][DOMAIN_NAME] [DATE] 4:5…" at bounding box center [345, 424] width 586 height 321
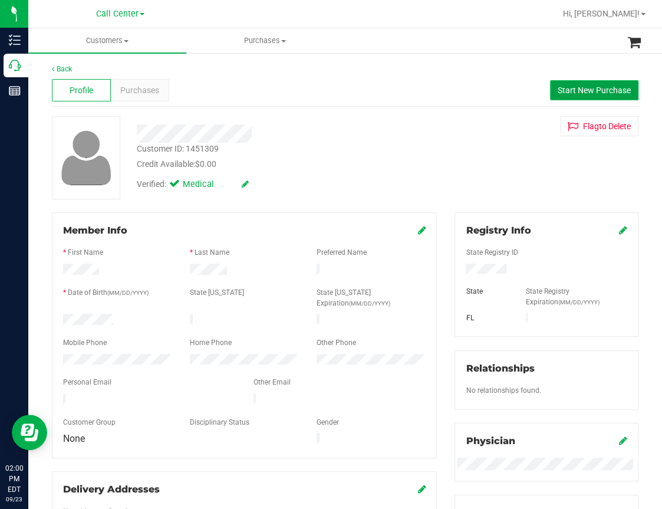
click at [567, 93] on span "Start New Purchase" at bounding box center [594, 90] width 73 height 9
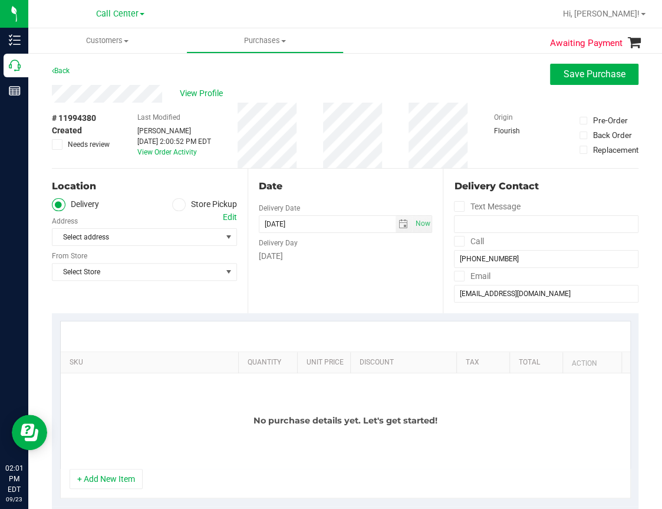
click at [171, 300] on div "Location Delivery Store Pickup Address Edit Select address Select address From …" at bounding box center [150, 241] width 196 height 145
click at [173, 198] on span at bounding box center [179, 205] width 14 height 14
click at [0, 0] on input "Store Pickup" at bounding box center [0, 0] width 0 height 0
click at [112, 239] on span "Select Store" at bounding box center [136, 237] width 169 height 17
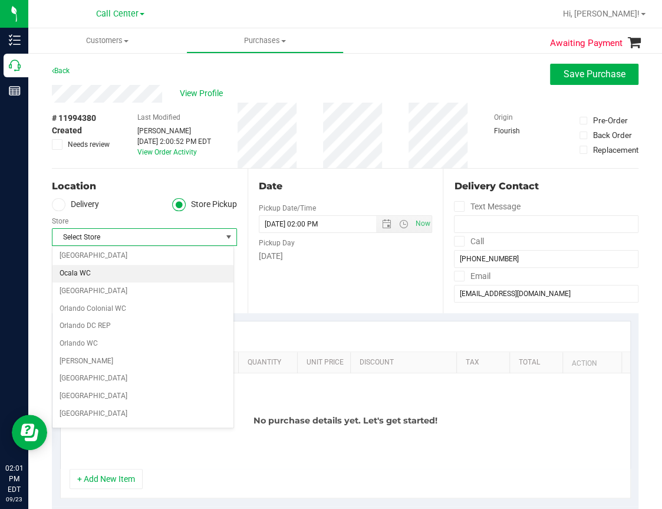
scroll to position [531, 0]
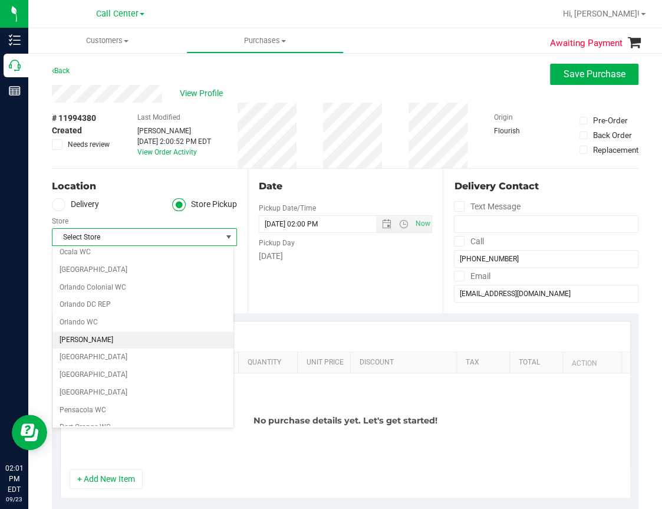
click at [81, 337] on li "[PERSON_NAME]" at bounding box center [142, 340] width 181 height 18
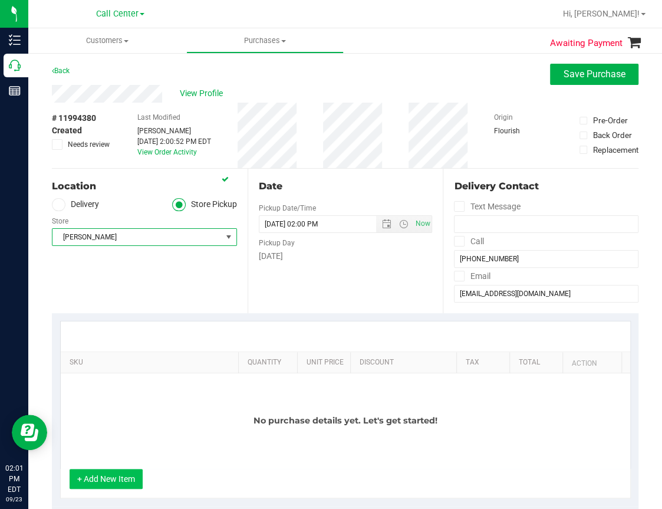
click at [118, 476] on button "+ Add New Item" at bounding box center [106, 479] width 73 height 20
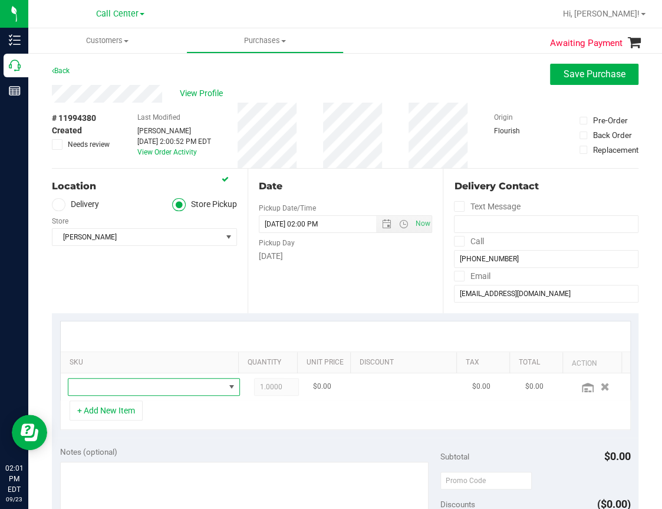
click at [101, 388] on span "NO DATA FOUND" at bounding box center [146, 387] width 156 height 17
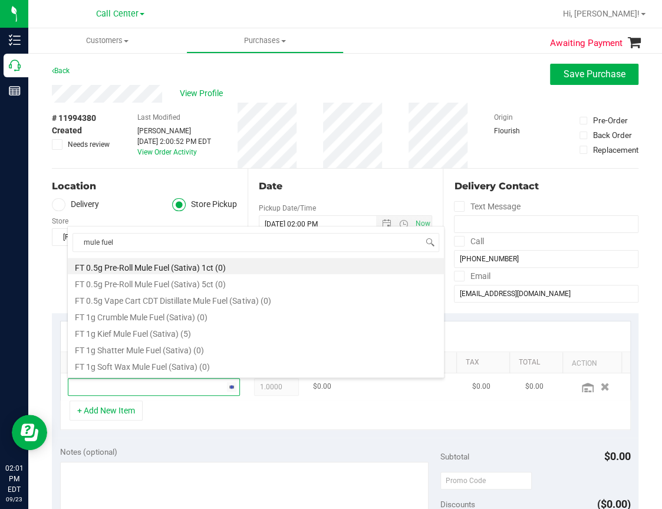
type input "mule fuel"
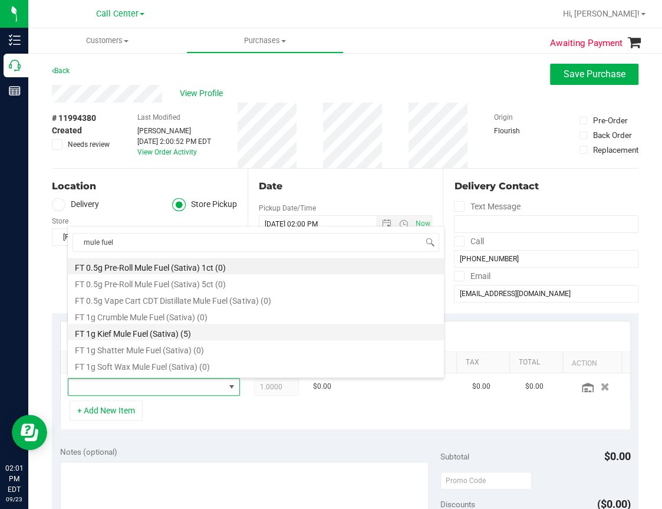
click at [139, 330] on li "FT 1g Kief Mule Fuel (Sativa) (5)" at bounding box center [256, 332] width 376 height 17
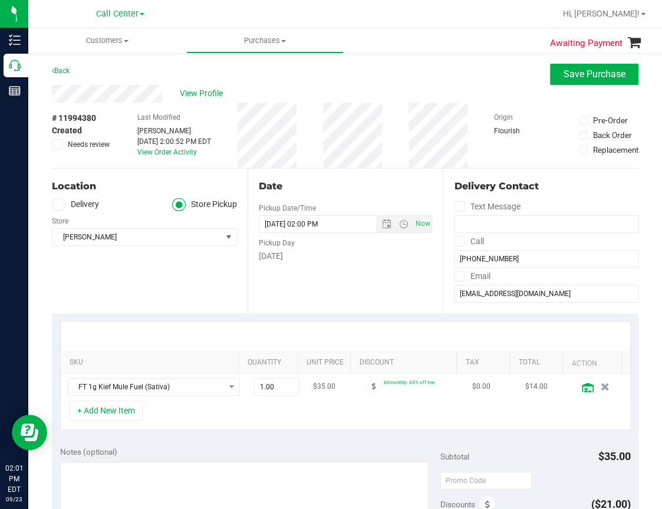
click at [582, 387] on icon at bounding box center [588, 387] width 12 height 9
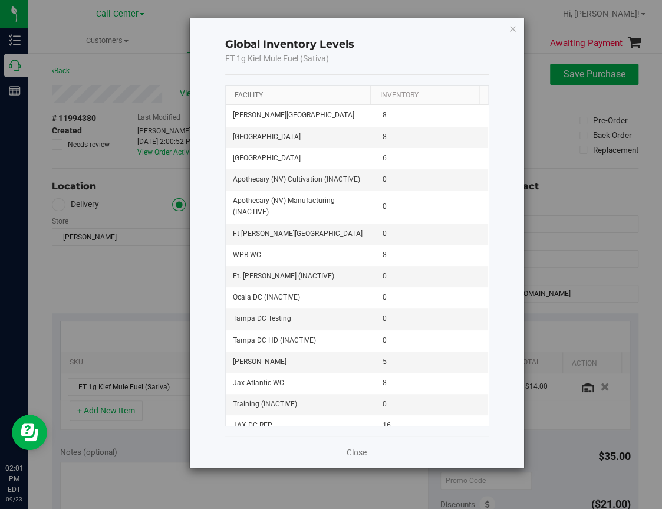
click at [247, 94] on link "Facility" at bounding box center [249, 95] width 28 height 8
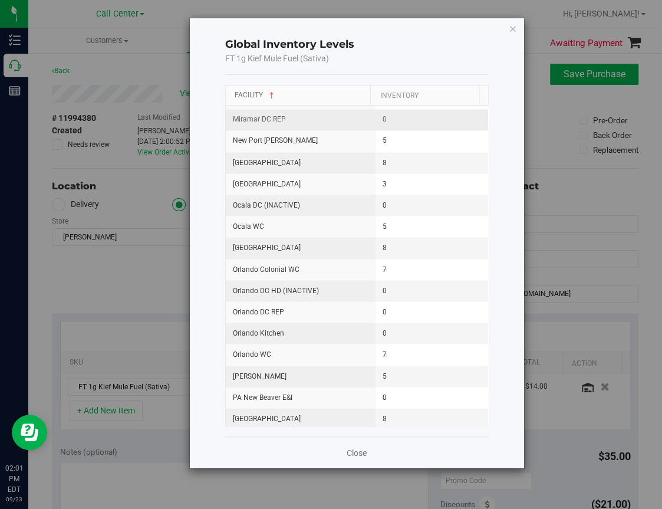
scroll to position [885, 0]
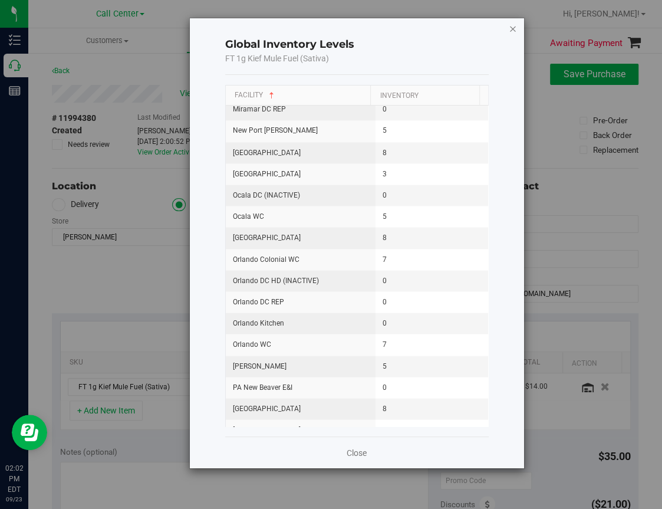
click at [511, 27] on icon "button" at bounding box center [513, 28] width 8 height 14
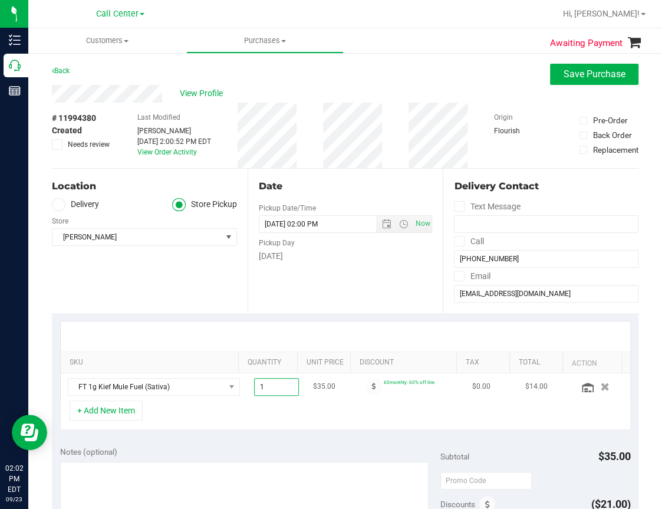
click at [260, 380] on span "1.00 1" at bounding box center [276, 387] width 45 height 18
type input "1"
type input "5"
type input "5.00"
click at [295, 408] on div "+ Add New Item" at bounding box center [345, 414] width 571 height 29
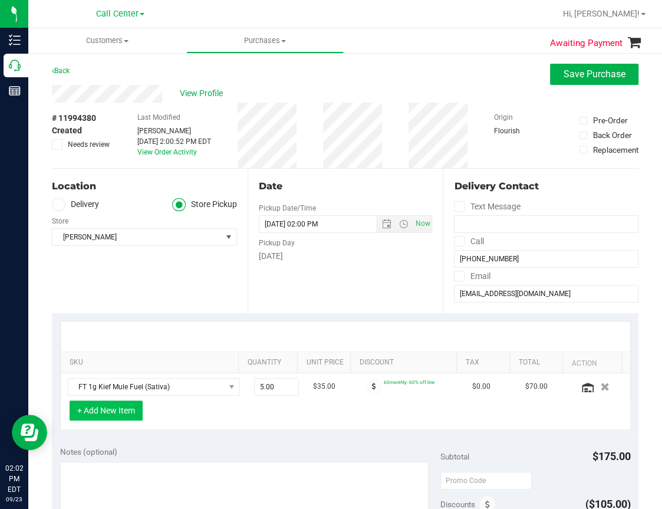
click at [117, 410] on button "+ Add New Item" at bounding box center [106, 410] width 73 height 20
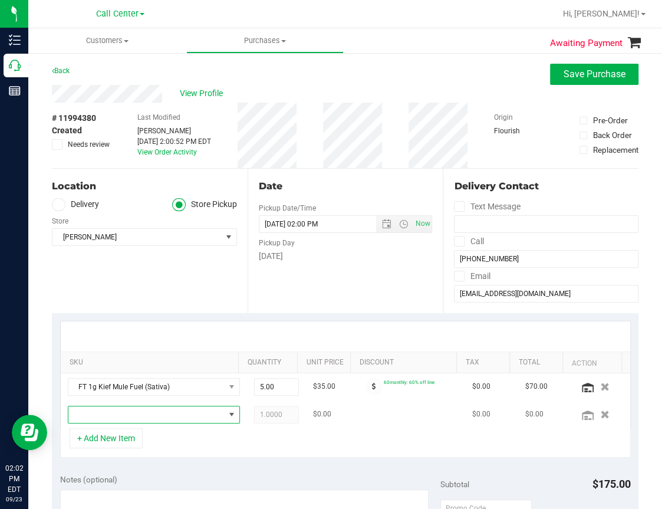
click at [100, 418] on span "NO DATA FOUND" at bounding box center [146, 414] width 156 height 17
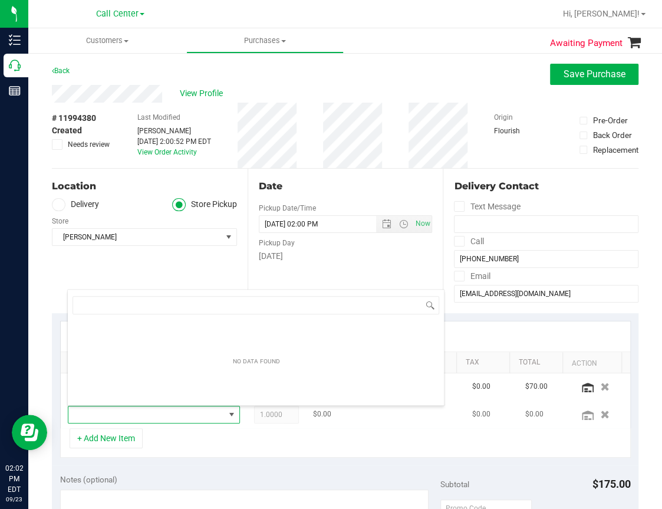
scroll to position [17, 146]
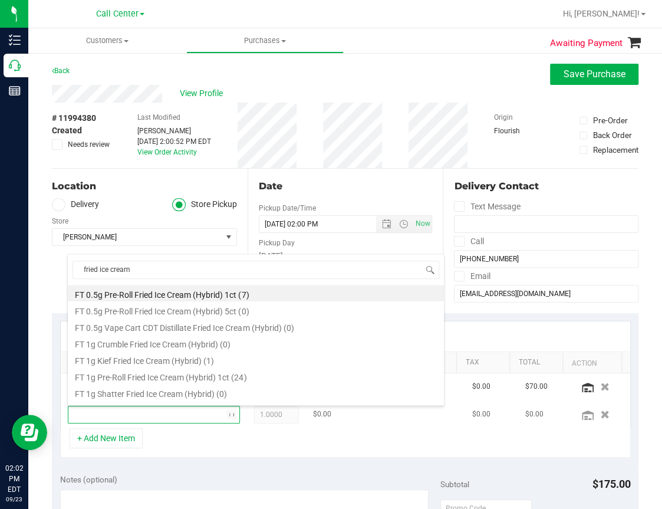
type input "fried ice cream"
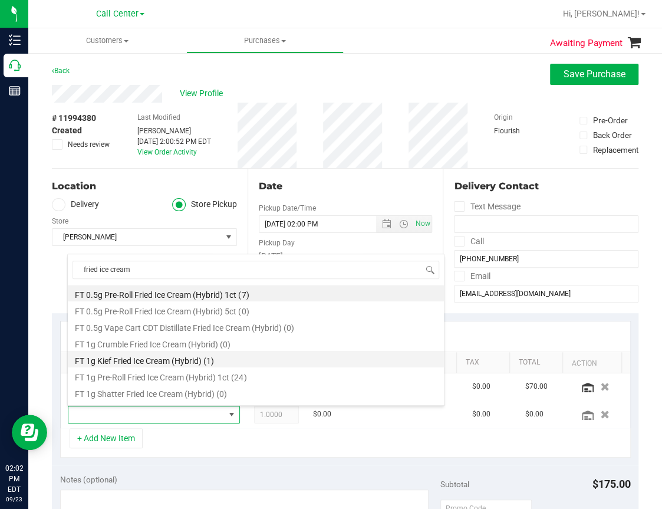
click at [148, 357] on li "FT 1g Kief Fried Ice Cream (Hybrid) (1)" at bounding box center [256, 359] width 376 height 17
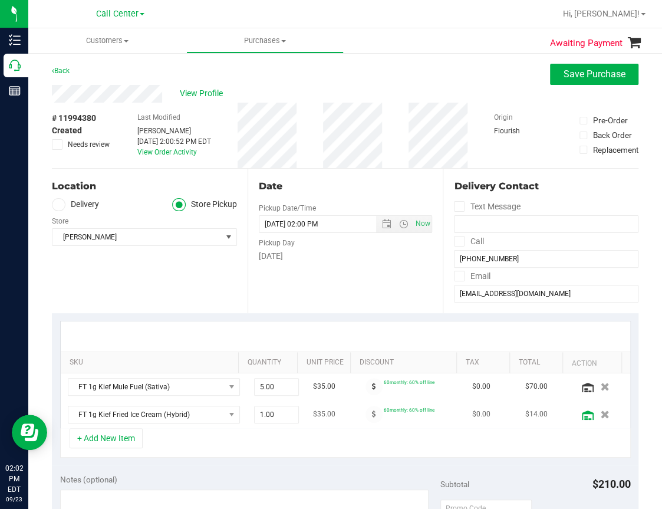
click at [582, 416] on icon at bounding box center [588, 415] width 12 height 9
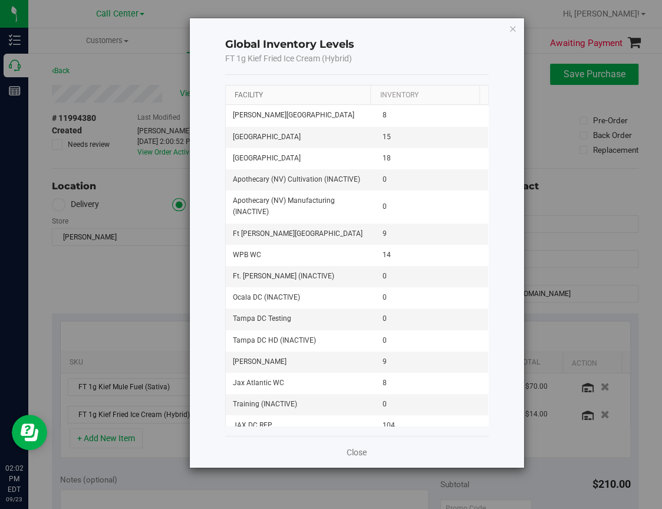
click at [249, 95] on link "Facility" at bounding box center [249, 95] width 28 height 8
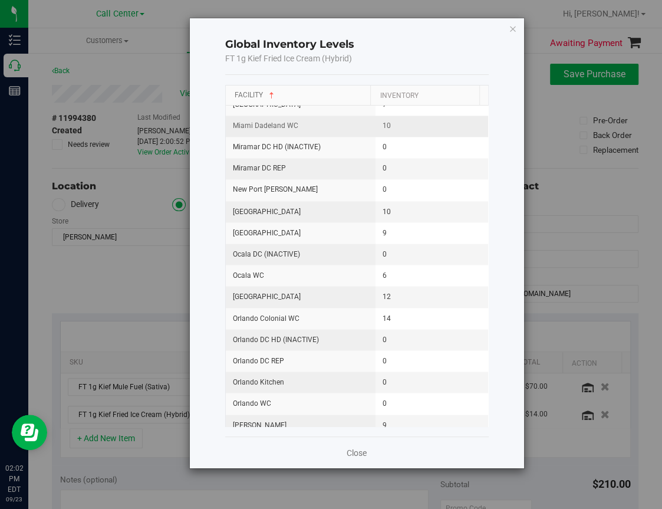
scroll to position [885, 0]
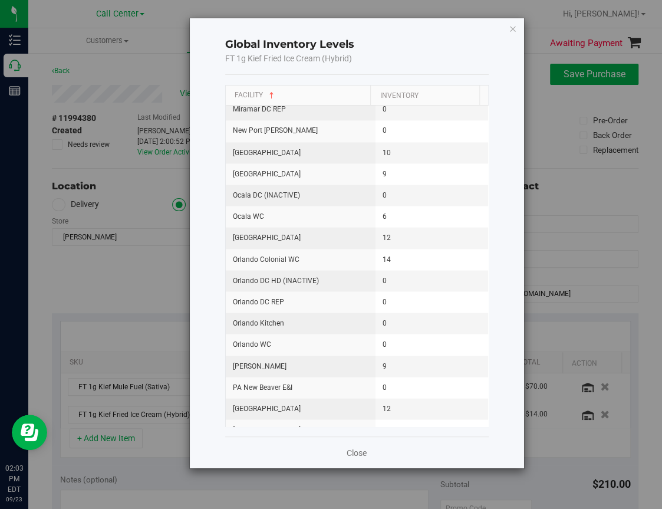
drag, startPoint x: 589, startPoint y: 278, endPoint x: 537, endPoint y: 297, distance: 55.4
click at [588, 278] on div "Global Inventory Levels FT 1g Kief Fried Ice Cream (Hybrid) Facility Inventory …" at bounding box center [335, 254] width 671 height 509
click at [358, 449] on link "Close" at bounding box center [357, 453] width 20 height 12
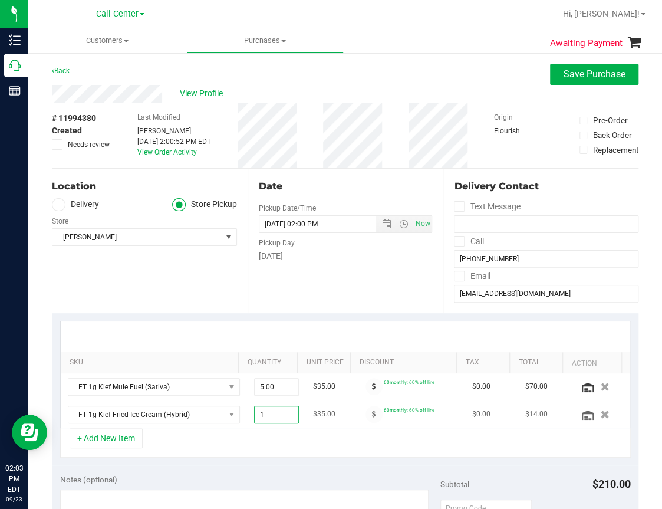
drag, startPoint x: 274, startPoint y: 416, endPoint x: 228, endPoint y: 417, distance: 45.4
click at [247, 417] on td "1.00 1" at bounding box center [276, 414] width 59 height 27
type input "9"
type input "9.00"
click at [311, 434] on div "+ Add New Item" at bounding box center [345, 442] width 571 height 29
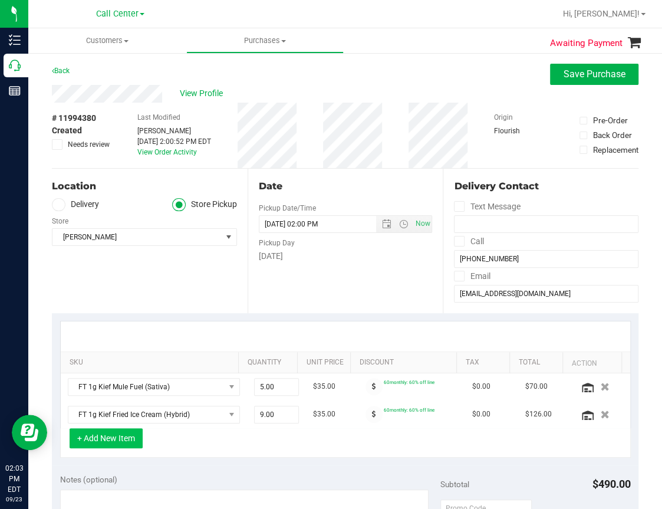
click at [119, 438] on button "+ Add New Item" at bounding box center [106, 438] width 73 height 20
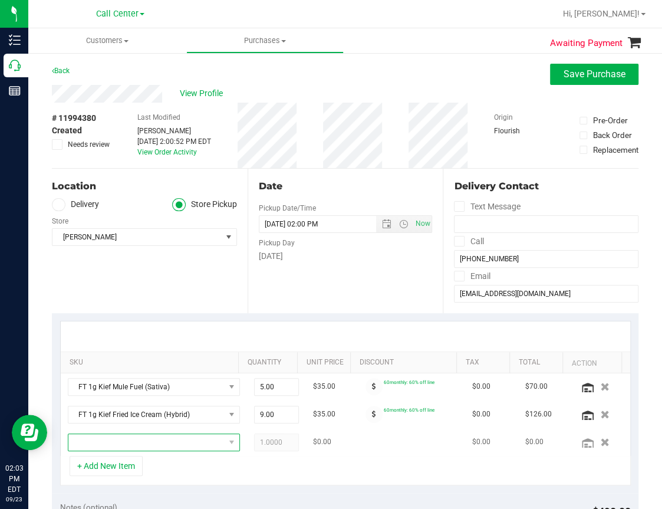
click at [108, 443] on span "NO DATA FOUND" at bounding box center [146, 442] width 156 height 17
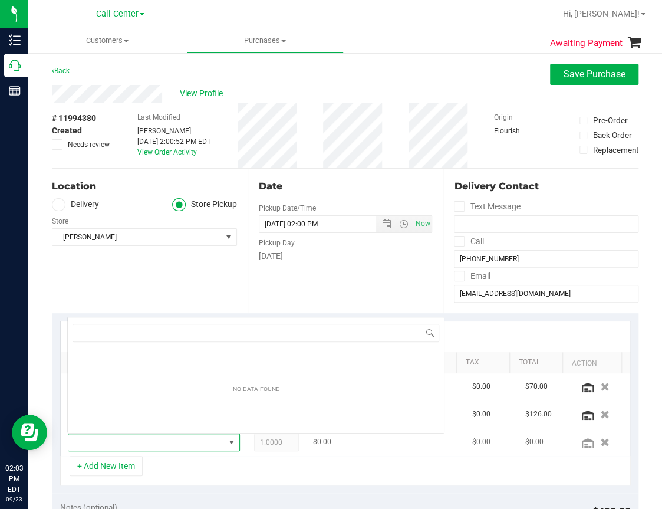
scroll to position [17, 146]
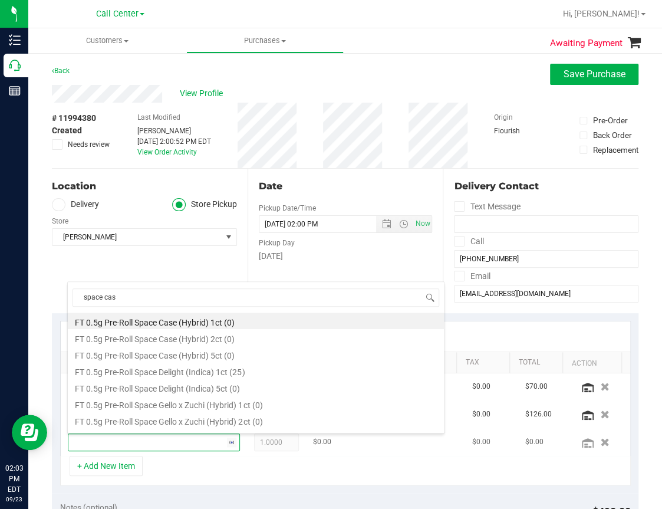
type input "space case"
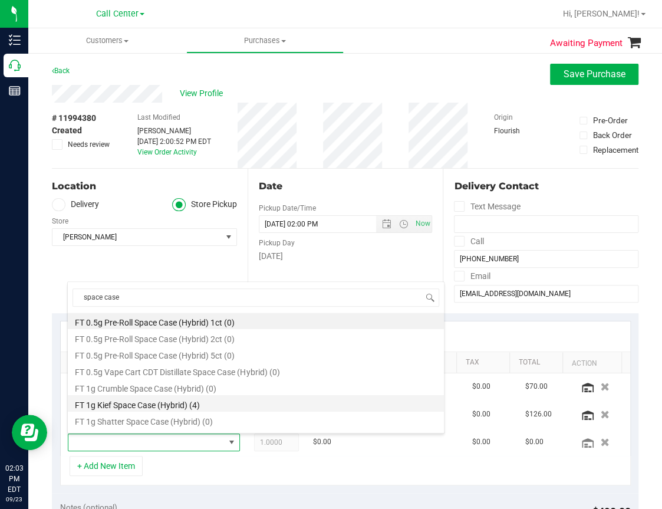
click at [137, 407] on li "FT 1g Kief Space Case (Hybrid) (4)" at bounding box center [256, 403] width 376 height 17
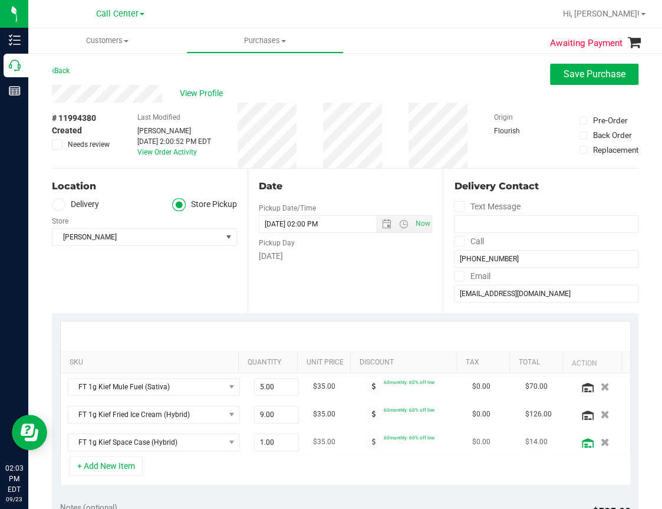
click at [582, 444] on icon at bounding box center [588, 442] width 12 height 9
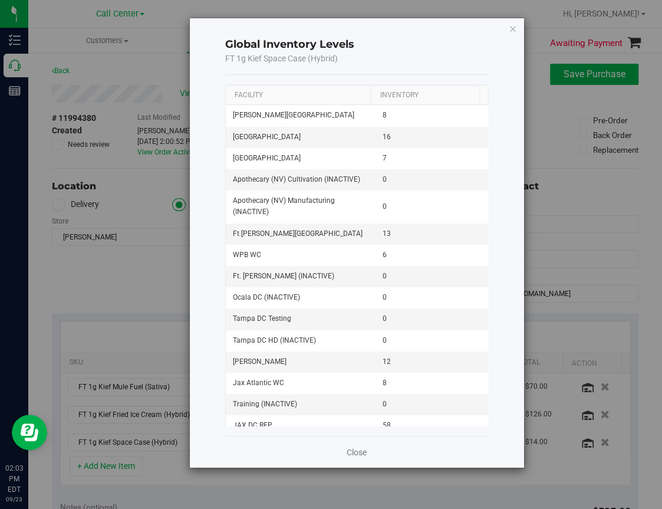
click at [245, 101] on th "Facility" at bounding box center [298, 96] width 145 height 20
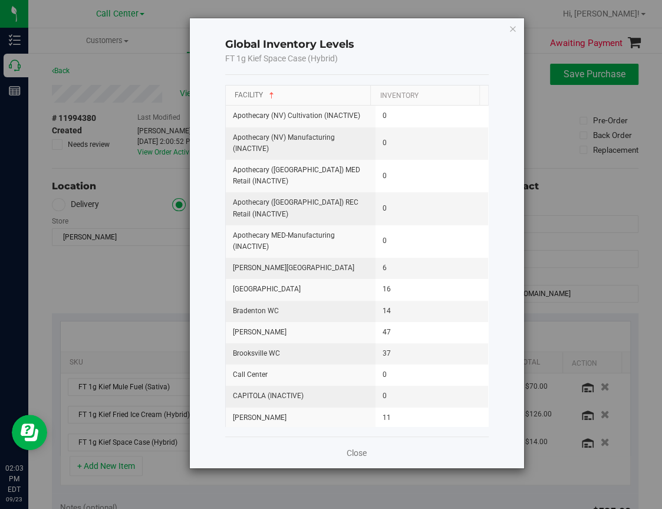
click at [247, 96] on link "Facility" at bounding box center [256, 95] width 42 height 8
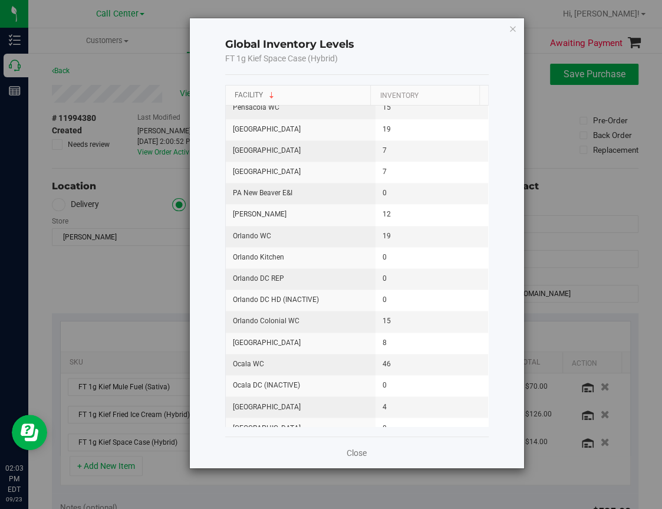
scroll to position [649, 0]
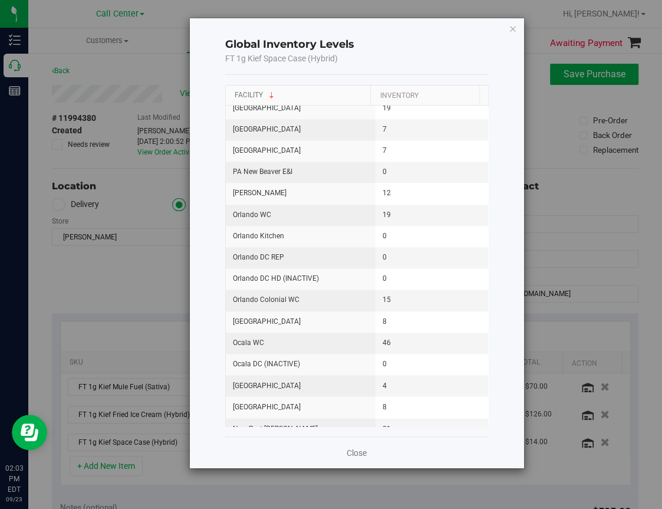
click at [247, 93] on link "Facility" at bounding box center [256, 95] width 42 height 8
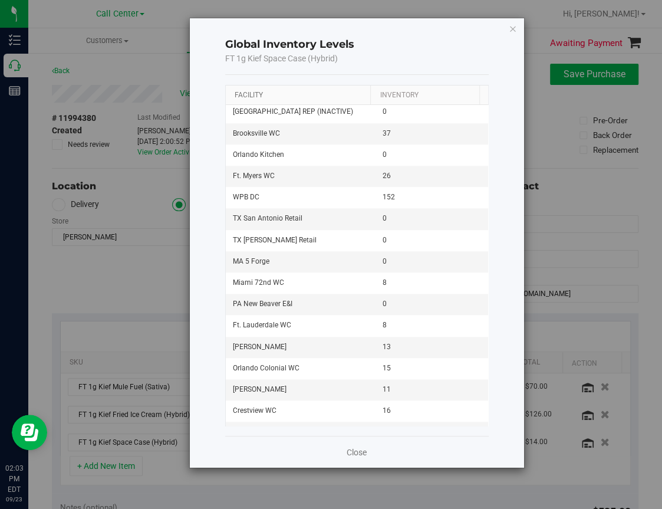
scroll to position [413, 0]
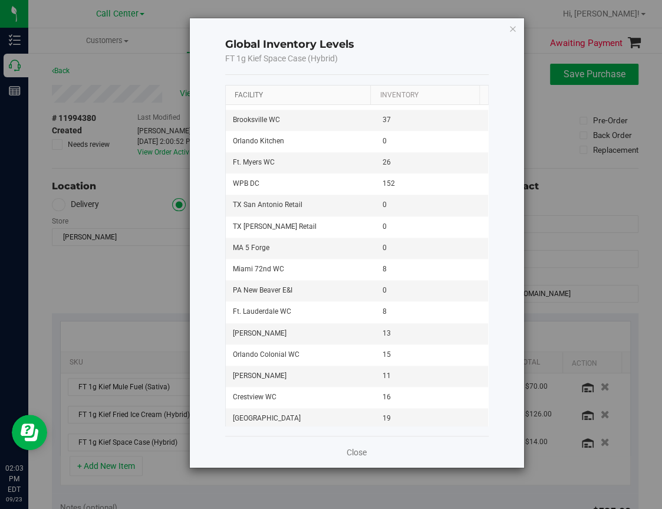
click at [248, 94] on link "Facility" at bounding box center [249, 95] width 28 height 8
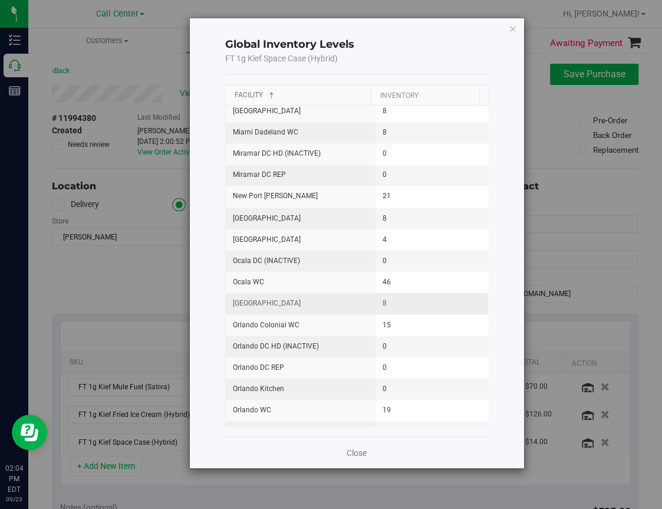
scroll to position [826, 0]
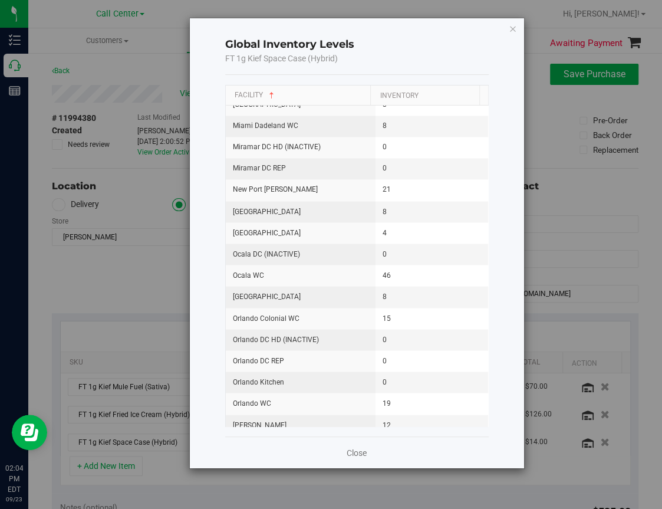
click at [127, 290] on div "Global Inventory Levels FT 1g Kief Space Case (Hybrid) Facility Inventory Apoth…" at bounding box center [335, 254] width 671 height 509
click at [557, 169] on div "Global Inventory Levels FT 1g Kief Space Case (Hybrid) Facility Inventory Apoth…" at bounding box center [335, 254] width 671 height 509
click at [567, 231] on div "Global Inventory Levels FT 1g Kief Space Case (Hybrid) Facility Inventory Apoth…" at bounding box center [335, 254] width 671 height 509
click at [354, 451] on link "Close" at bounding box center [357, 453] width 20 height 12
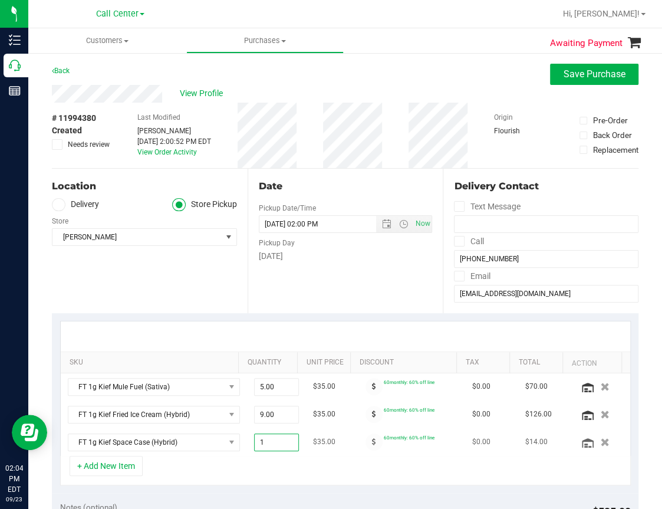
drag, startPoint x: 264, startPoint y: 445, endPoint x: 224, endPoint y: 440, distance: 41.0
click at [224, 440] on tr "FT 1g Kief Space Case (Hybrid) 1.00 1 $35.00 60monthly: 60% off line $0.00 $14.…" at bounding box center [346, 442] width 570 height 27
type input "6"
type input "6.00"
click at [296, 317] on div "SKU Quantity Unit Price Discount Tax Total Action FT 1g Kief Mule Fuel (Sativa)…" at bounding box center [345, 403] width 587 height 180
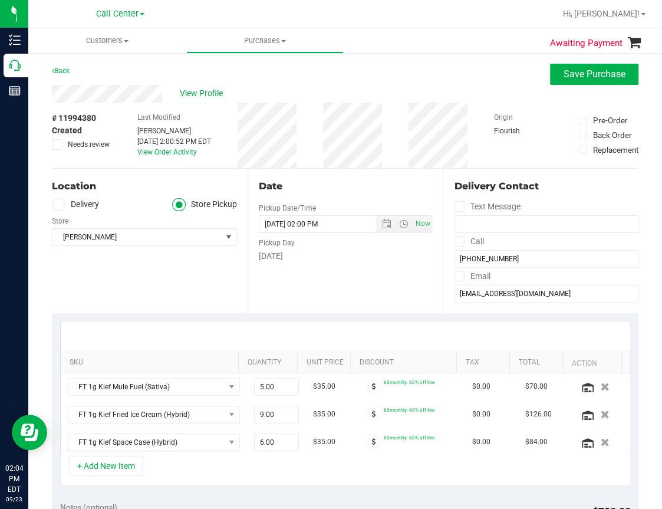
click at [320, 287] on div "Date Pickup Date/Time [DATE] Now [DATE] 02:00 PM Now Pickup Day [DATE]" at bounding box center [346, 241] width 196 height 145
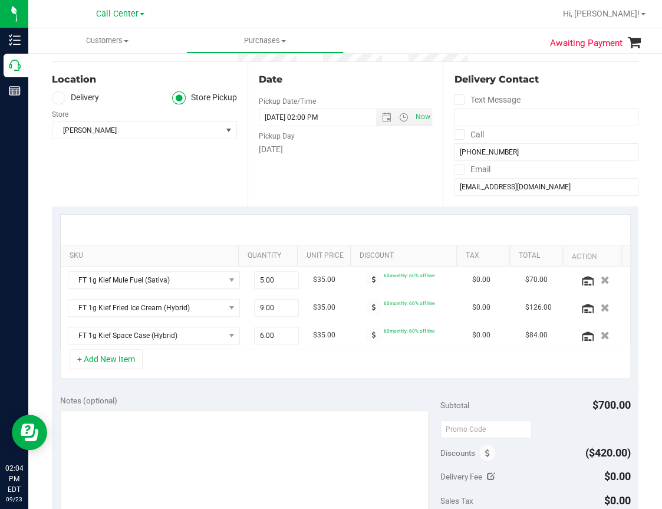
scroll to position [118, 0]
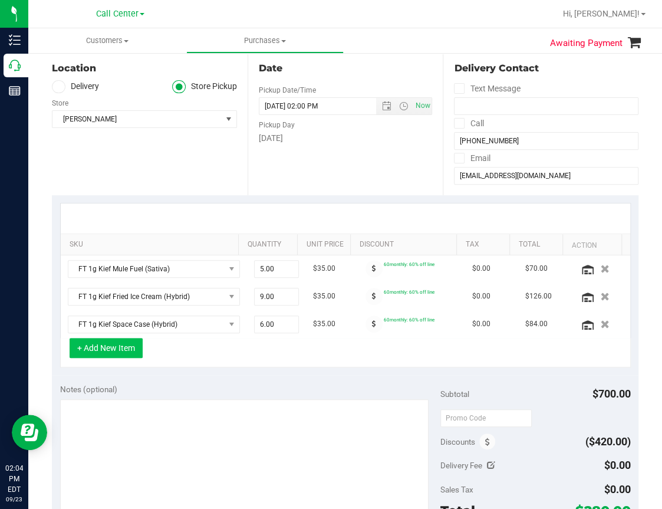
click at [113, 346] on button "+ Add New Item" at bounding box center [106, 348] width 73 height 20
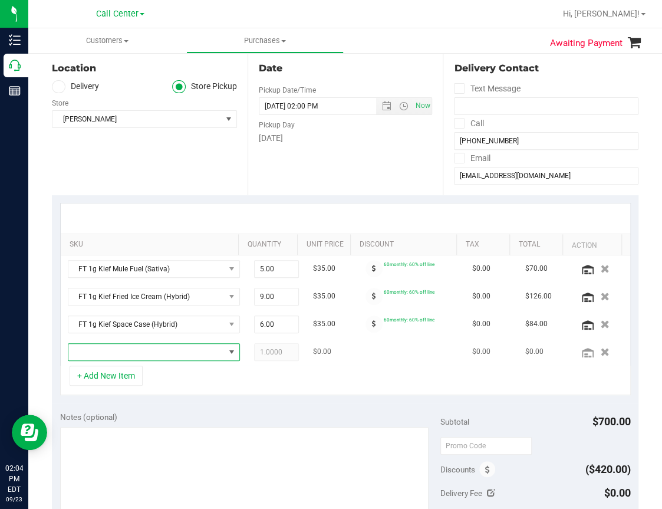
click at [103, 356] on span "NO DATA FOUND" at bounding box center [146, 352] width 156 height 17
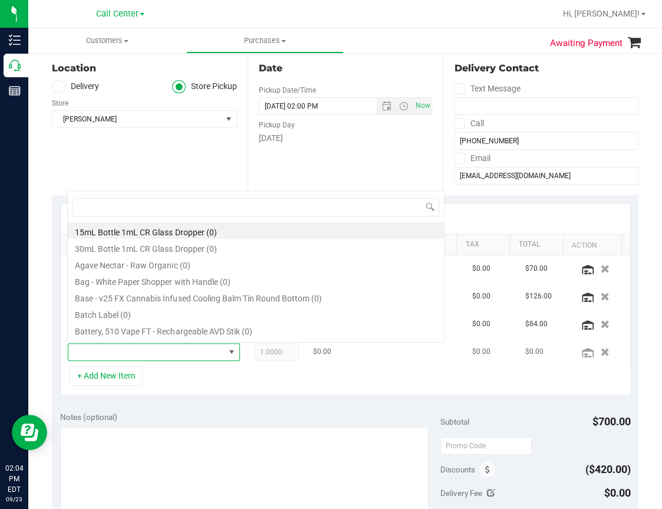
scroll to position [17, 146]
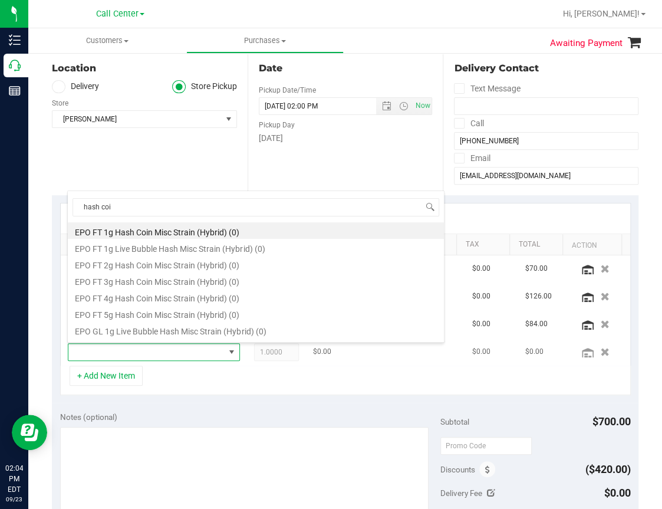
type input "hash coin"
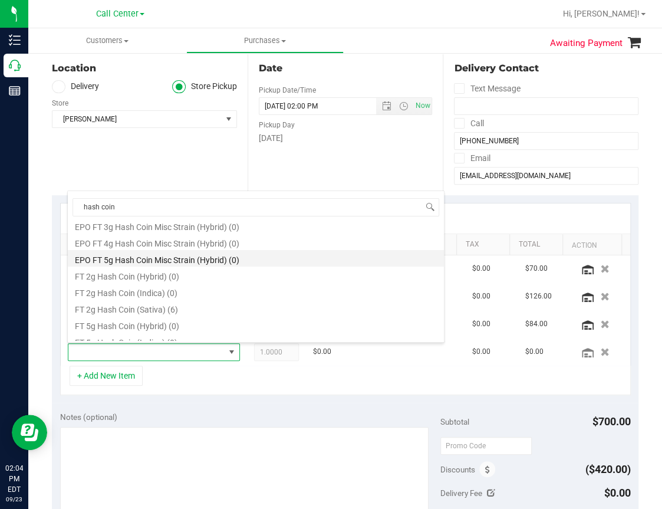
scroll to position [59, 0]
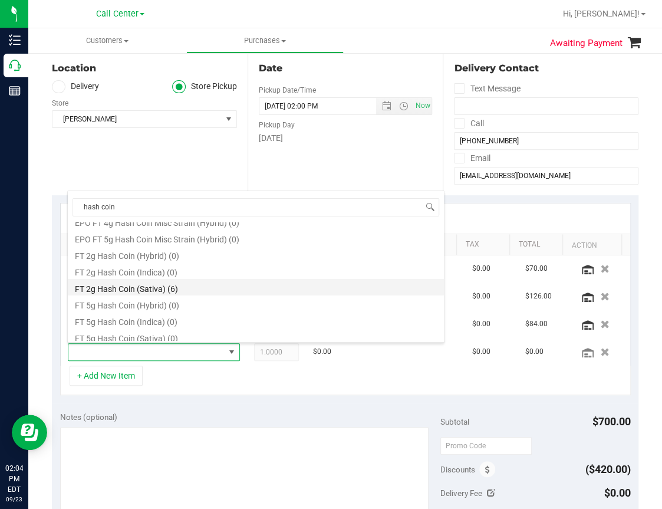
click at [123, 285] on li "FT 2g Hash Coin (Sativa) (6)" at bounding box center [256, 287] width 376 height 17
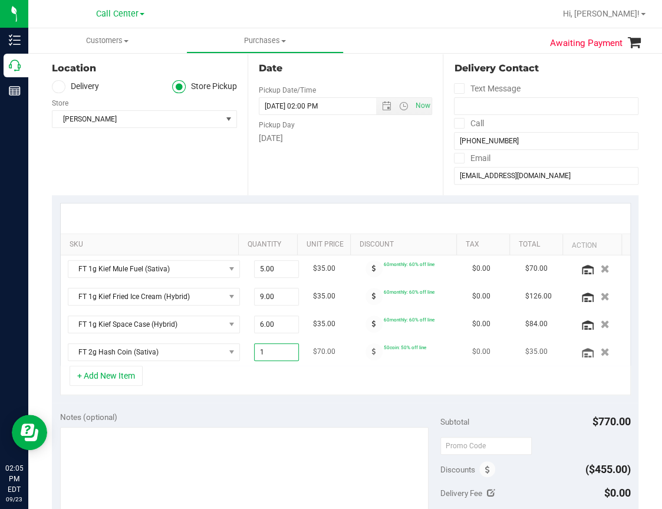
drag, startPoint x: 265, startPoint y: 352, endPoint x: 211, endPoint y: 360, distance: 55.0
click at [211, 360] on tr "FT 2g Hash Coin (Sativa) 1.00 1 $70.00 50coin: 50% off line $0.00 $35.00" at bounding box center [346, 352] width 570 height 27
type input "2"
type input "2.00"
click at [290, 380] on div "+ Add New Item" at bounding box center [345, 380] width 571 height 29
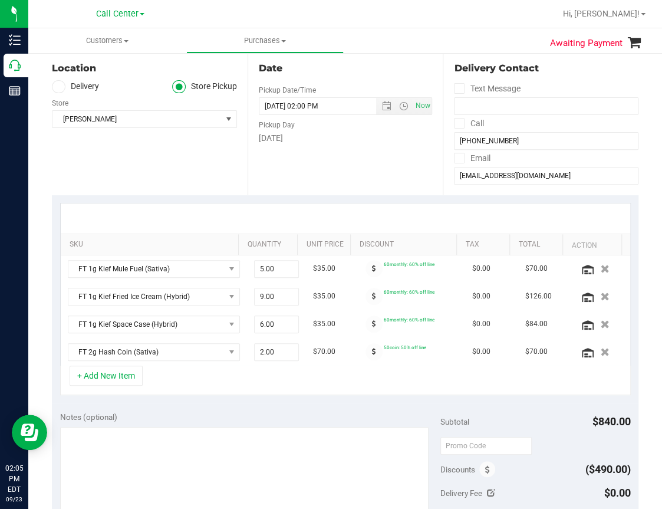
click at [151, 173] on div "Location Delivery Store Pickup Store [GEOGRAPHIC_DATA][PERSON_NAME] Select Stor…" at bounding box center [150, 123] width 196 height 145
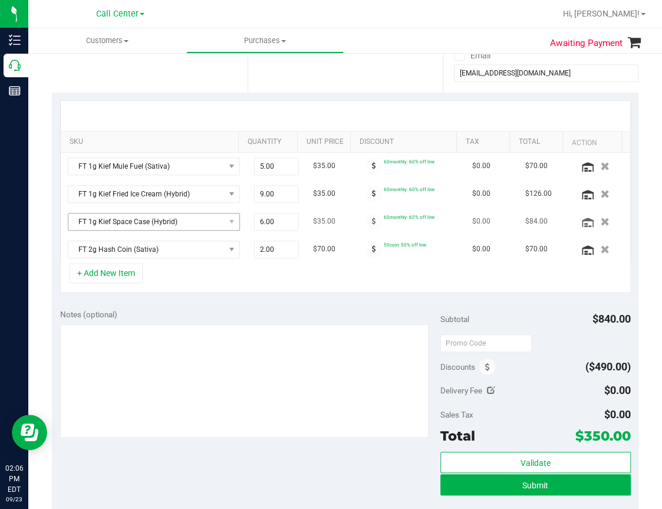
scroll to position [236, 0]
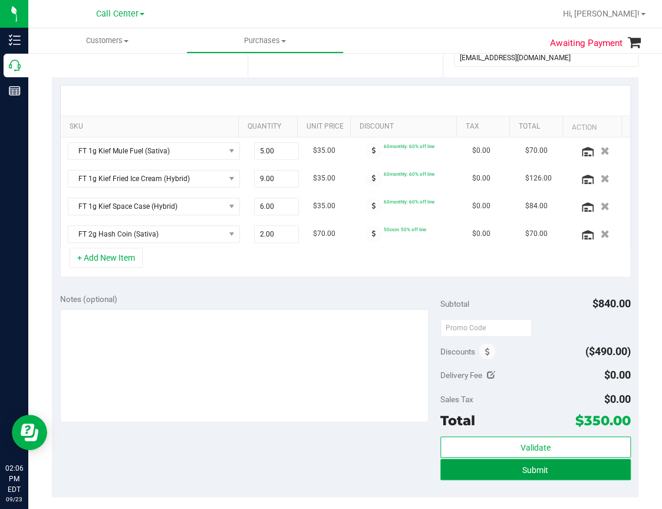
click at [523, 465] on span "Submit" at bounding box center [536, 469] width 26 height 9
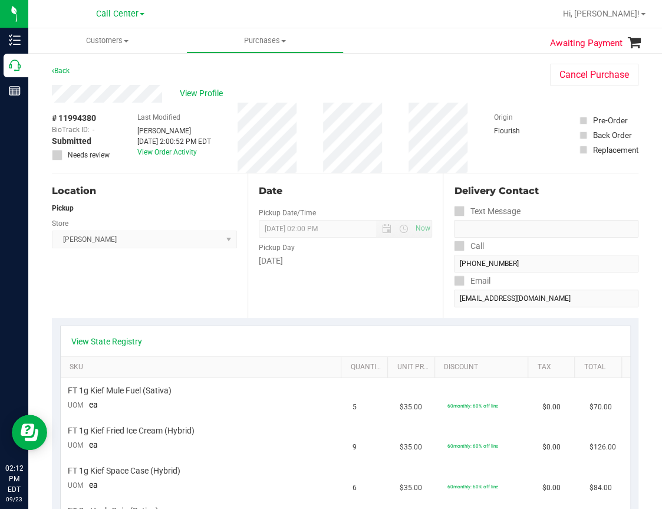
click at [455, 51] on ul "Customers All customers Add a new customer All physicians Purchases All purchas…" at bounding box center [359, 40] width 662 height 25
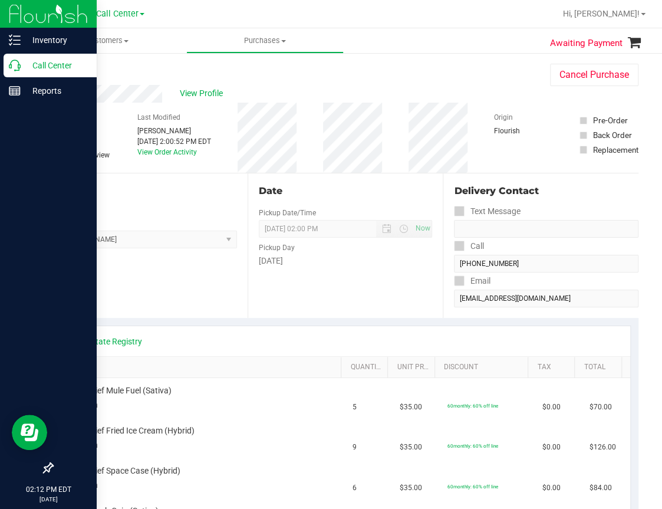
click at [12, 66] on icon at bounding box center [15, 66] width 12 height 12
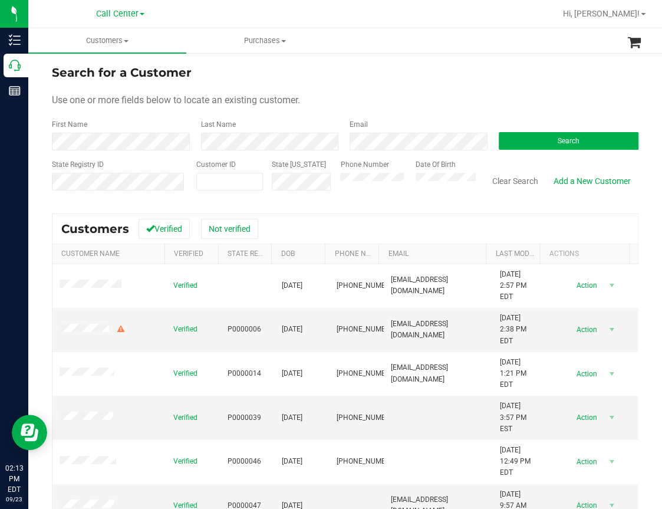
click at [432, 95] on div "Use one or more fields below to locate an existing customer." at bounding box center [345, 100] width 587 height 14
click at [528, 137] on button "Search" at bounding box center [569, 141] width 140 height 18
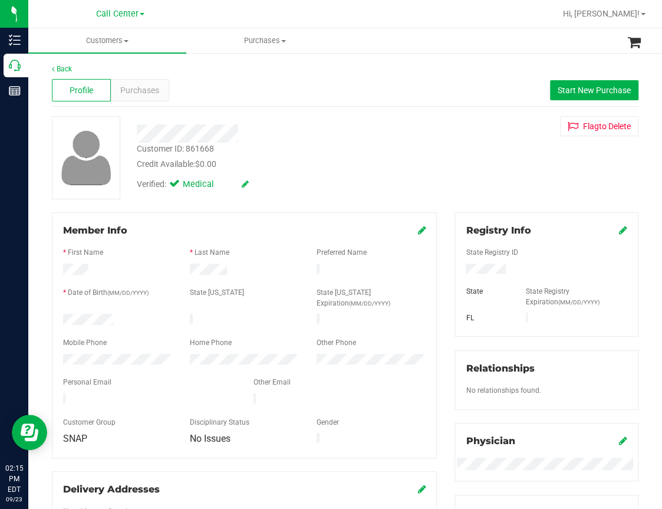
click at [179, 75] on div "Profile Purchases Start New Purchase" at bounding box center [345, 90] width 587 height 32
click at [130, 93] on span "Purchases" at bounding box center [139, 90] width 39 height 12
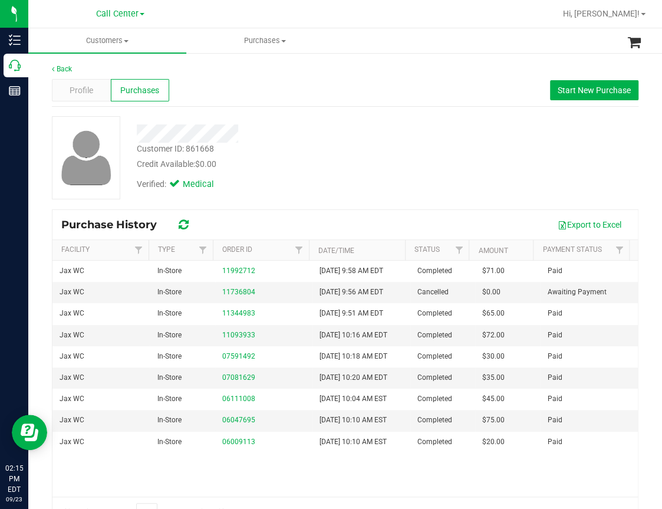
click at [257, 211] on div "Purchase History Export to Excel" at bounding box center [345, 224] width 586 height 29
click at [257, 87] on div "Profile Purchases Start New Purchase" at bounding box center [345, 90] width 587 height 32
click at [241, 85] on div "Profile Purchases Start New Purchase" at bounding box center [345, 90] width 587 height 32
click at [81, 92] on span "Profile" at bounding box center [82, 90] width 24 height 12
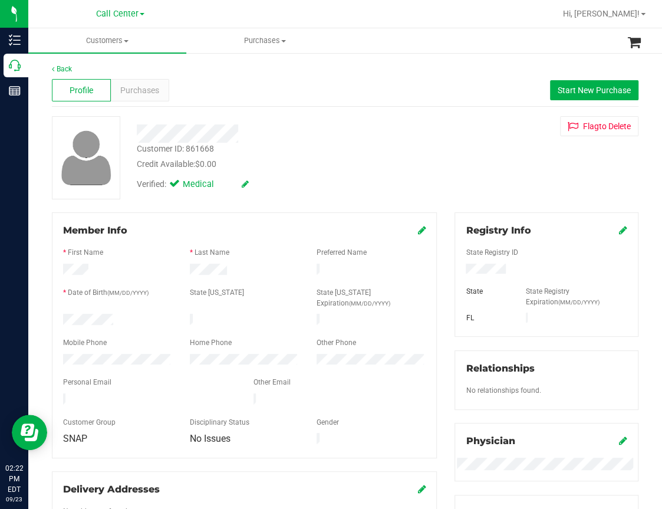
click at [235, 97] on div "Profile Purchases Start New Purchase" at bounding box center [345, 90] width 587 height 32
drag, startPoint x: 211, startPoint y: 72, endPoint x: 175, endPoint y: 76, distance: 36.2
click at [200, 75] on div "Back Profile Purchases Start New Purchase Customer ID: 861668 Credit Available:…" at bounding box center [345, 445] width 587 height 763
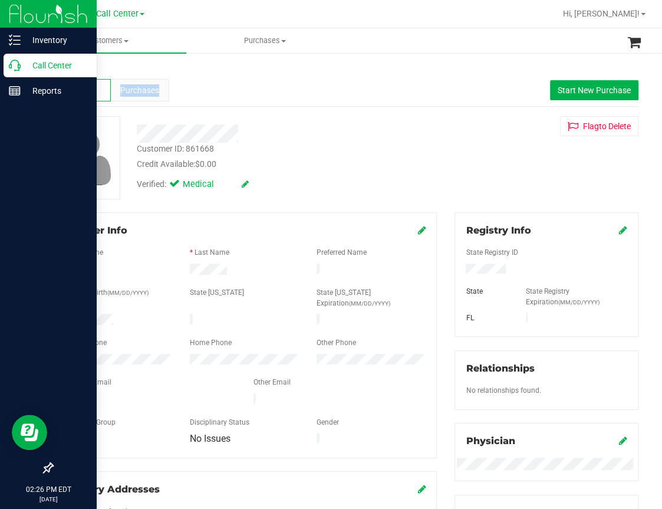
click at [11, 66] on icon at bounding box center [15, 66] width 12 height 12
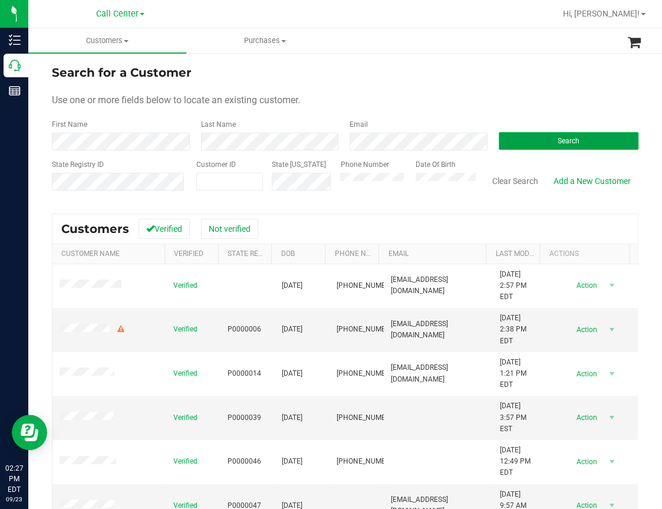
click at [544, 146] on button "Search" at bounding box center [569, 141] width 140 height 18
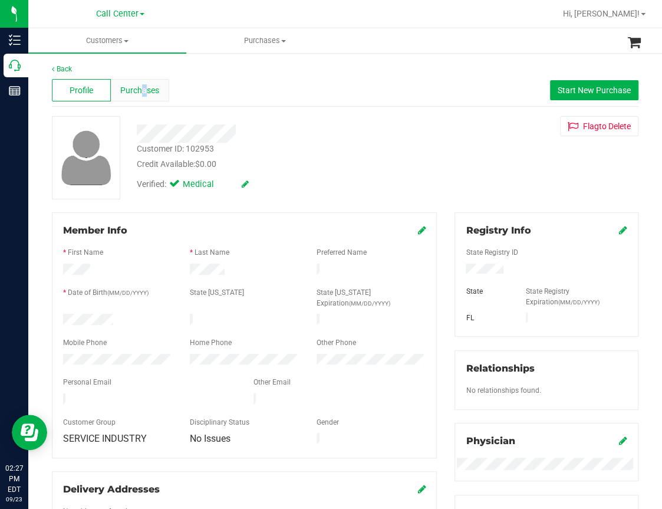
click at [143, 91] on span "Purchases" at bounding box center [139, 90] width 39 height 12
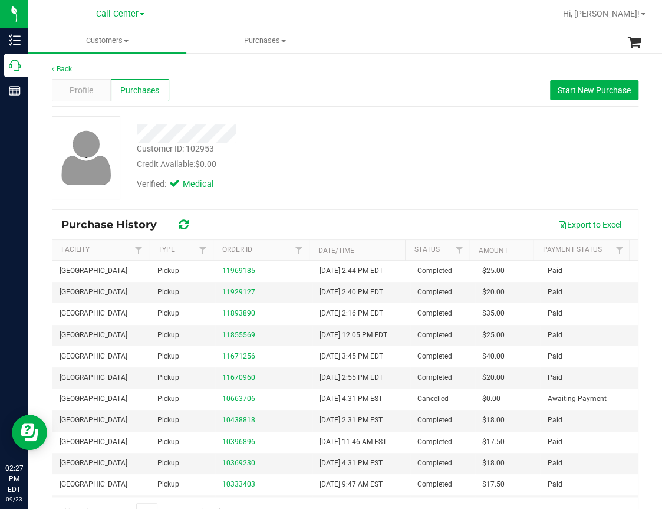
click at [251, 86] on div "Profile Purchases Start New Purchase" at bounding box center [345, 90] width 587 height 32
click at [71, 90] on span "Profile" at bounding box center [82, 90] width 24 height 12
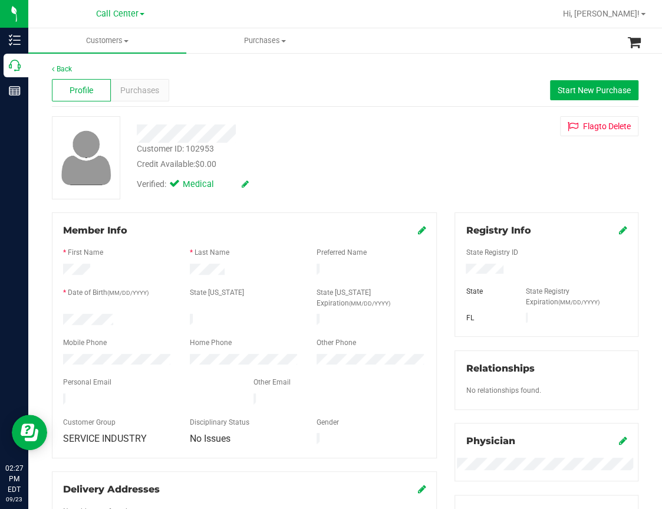
click at [239, 83] on div "Profile Purchases Start New Purchase" at bounding box center [345, 90] width 587 height 32
click at [252, 114] on div "Back Profile Purchases Start New Purchase Customer ID: 102953 Credit Available:…" at bounding box center [345, 445] width 587 height 763
click at [235, 93] on div "Profile Purchases Start New Purchase" at bounding box center [345, 90] width 587 height 32
click at [572, 94] on span "Start New Purchase" at bounding box center [594, 90] width 73 height 9
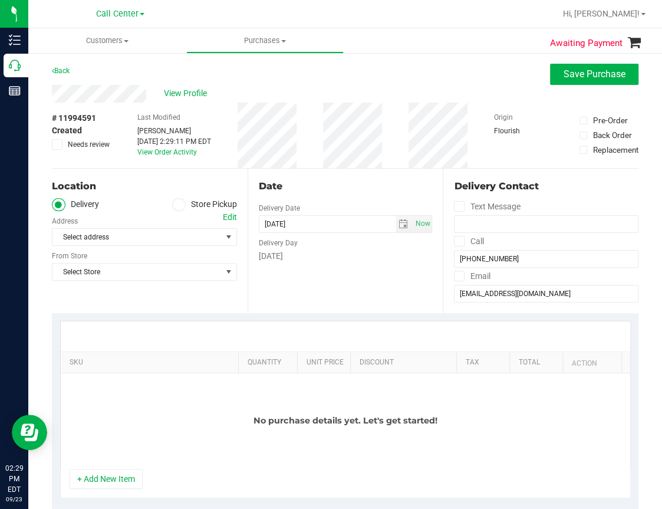
click at [181, 203] on span at bounding box center [179, 205] width 14 height 14
click at [0, 0] on input "Store Pickup" at bounding box center [0, 0] width 0 height 0
click at [117, 230] on span "Select Store" at bounding box center [136, 237] width 169 height 17
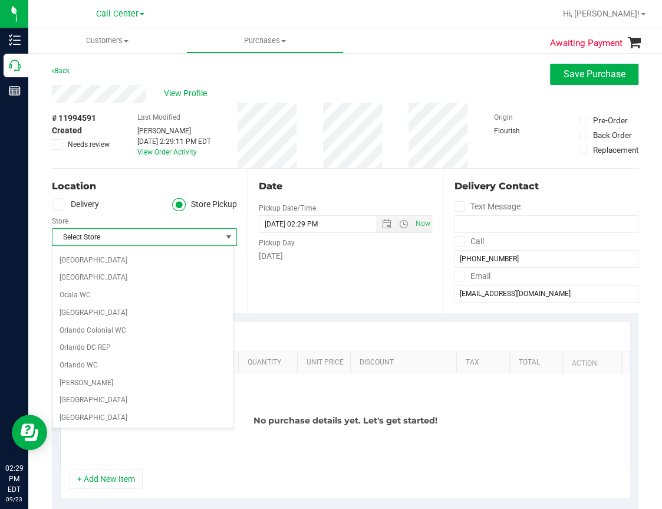
scroll to position [590, 0]
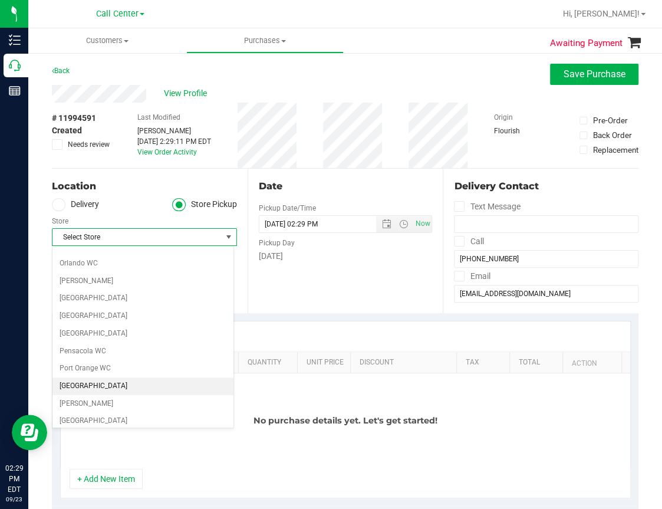
click at [77, 380] on li "[GEOGRAPHIC_DATA]" at bounding box center [142, 386] width 181 height 18
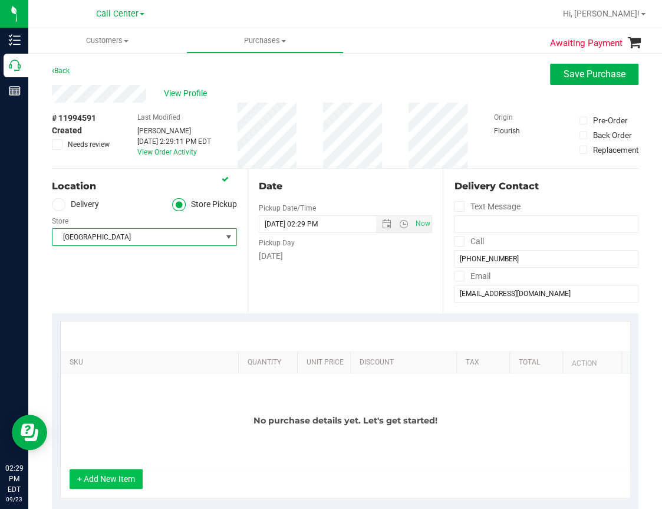
click at [103, 484] on button "+ Add New Item" at bounding box center [106, 479] width 73 height 20
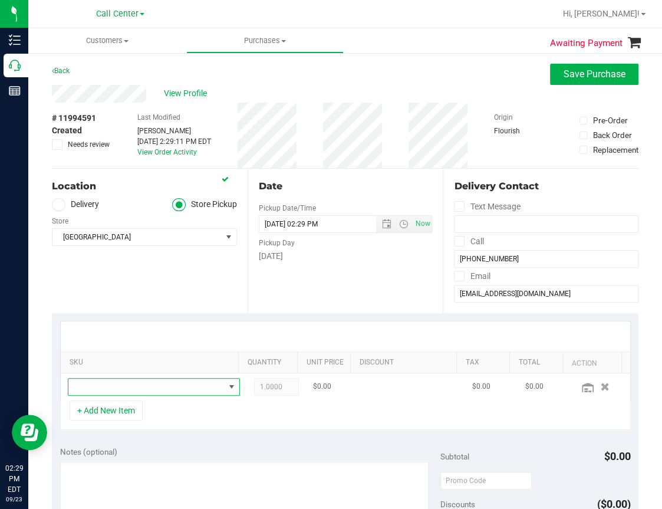
click at [97, 386] on span "NO DATA FOUND" at bounding box center [146, 387] width 156 height 17
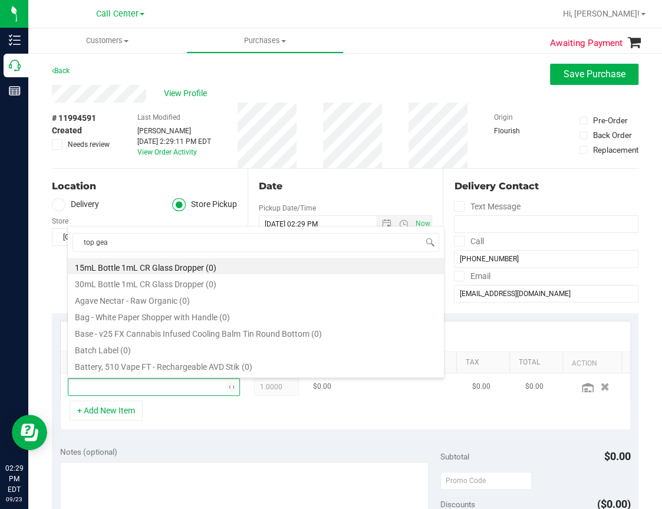
type input "top gear"
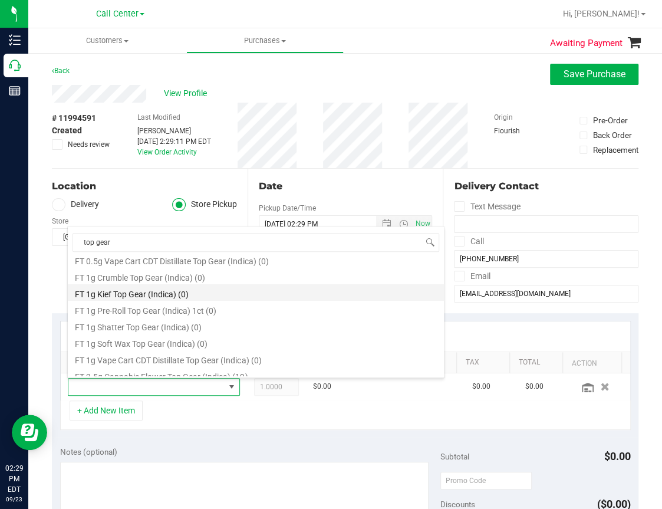
scroll to position [59, 0]
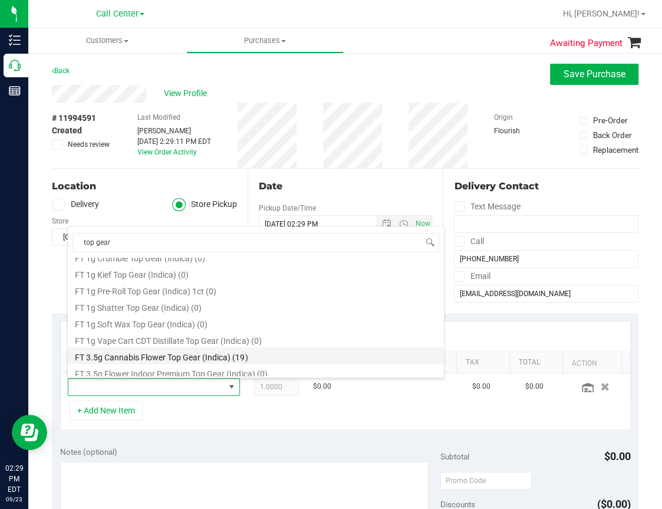
click at [164, 353] on li "FT 3.5g Cannabis Flower Top Gear (Indica) (19)" at bounding box center [256, 355] width 376 height 17
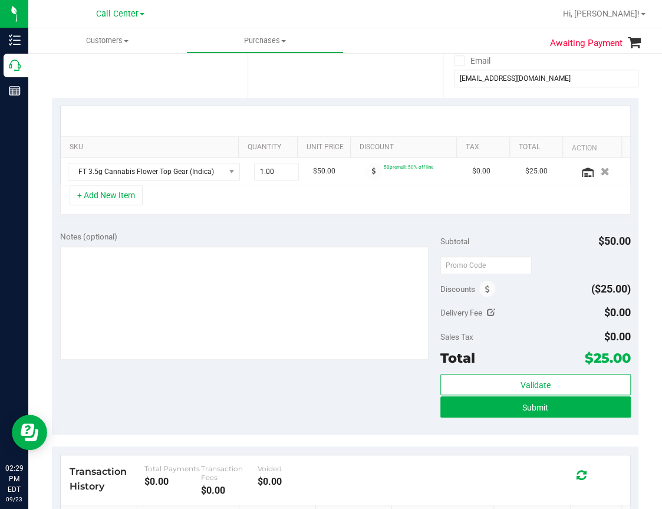
scroll to position [236, 0]
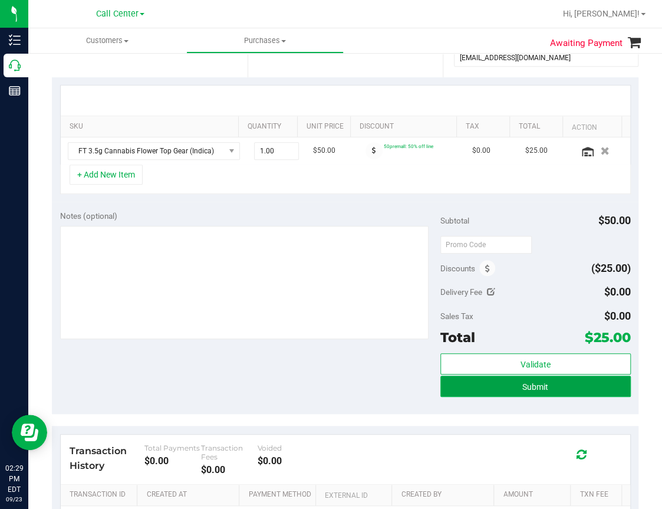
drag, startPoint x: 530, startPoint y: 383, endPoint x: 517, endPoint y: 385, distance: 13.2
click at [530, 382] on span "Submit" at bounding box center [536, 386] width 26 height 9
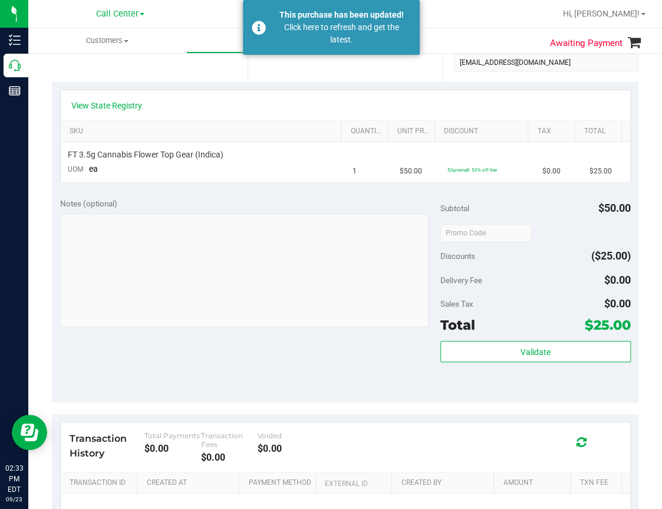
click at [167, 75] on div "Location Pickup Store [GEOGRAPHIC_DATA] WC Select Store [PERSON_NAME][GEOGRAPHI…" at bounding box center [150, 9] width 196 height 145
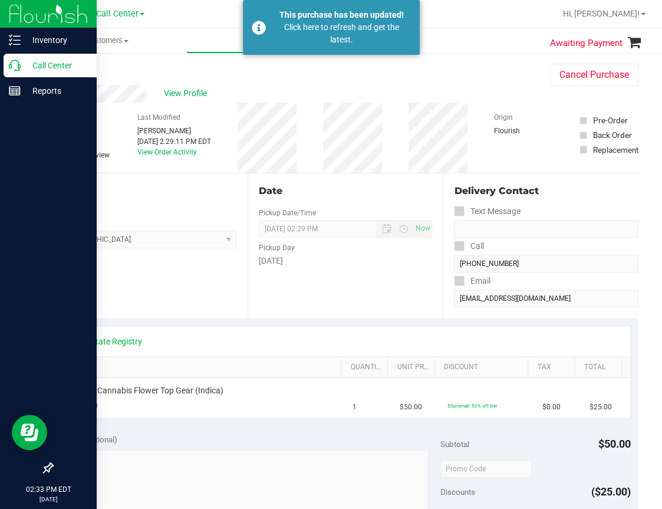
click at [9, 63] on icon at bounding box center [15, 66] width 12 height 12
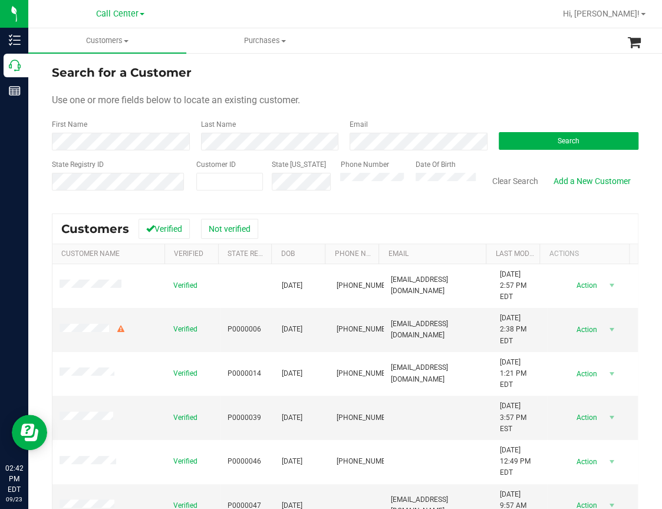
click at [232, 73] on div "Search for a Customer" at bounding box center [345, 73] width 587 height 18
click at [543, 142] on button "Search" at bounding box center [569, 141] width 140 height 18
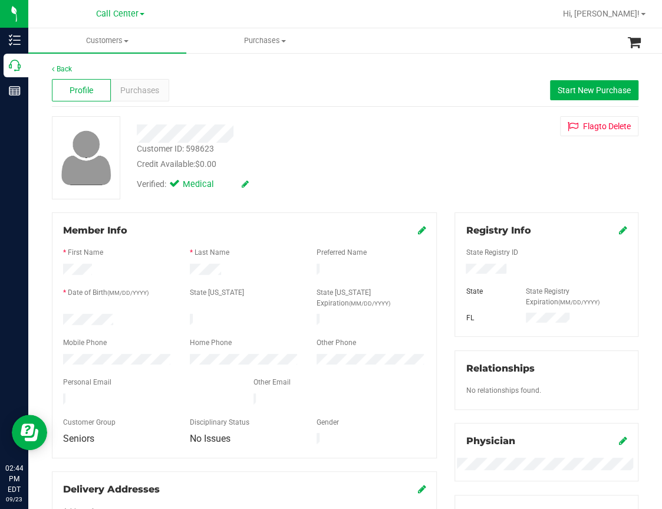
click at [236, 74] on div "Profile Purchases Start New Purchase" at bounding box center [345, 90] width 587 height 32
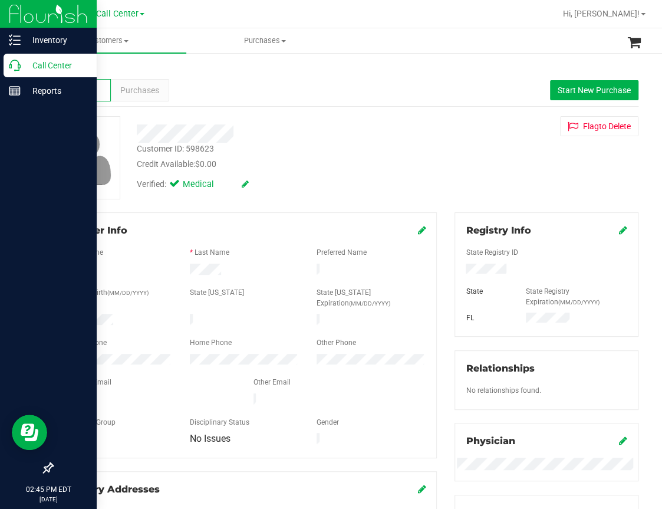
click at [17, 67] on icon at bounding box center [15, 66] width 12 height 12
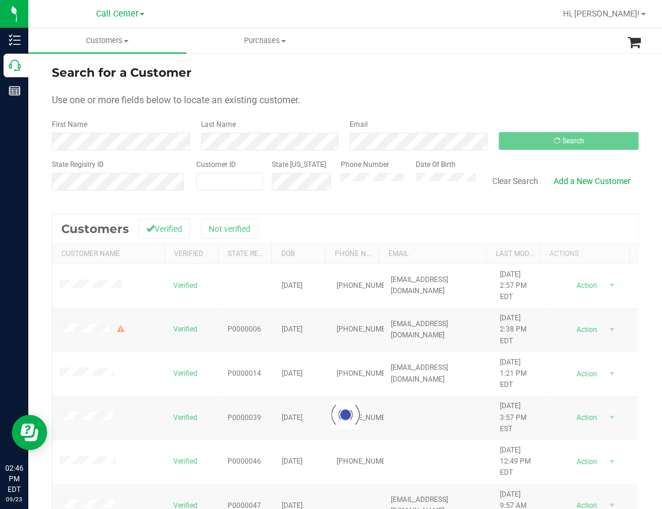
click at [372, 57] on div "Search for a Customer Use one or more fields below to locate an existing custom…" at bounding box center [345, 340] width 634 height 576
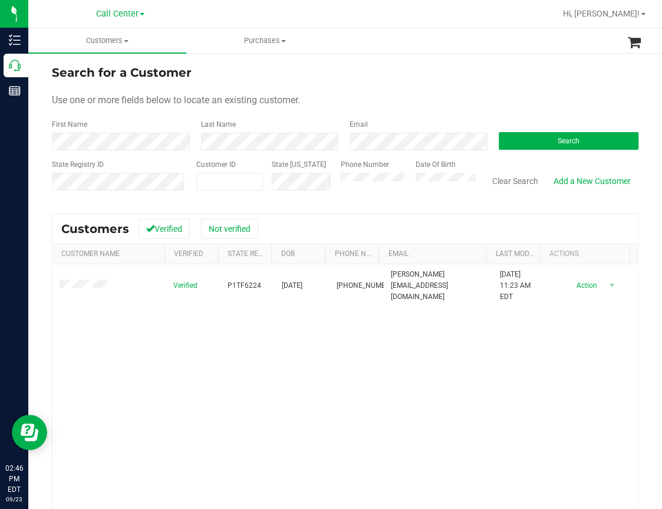
click at [220, 376] on div "Verified P1TF6224 [DATE] (631) 495-4868 [PERSON_NAME][EMAIL_ADDRESS][DOMAIN_NAM…" at bounding box center [345, 424] width 586 height 321
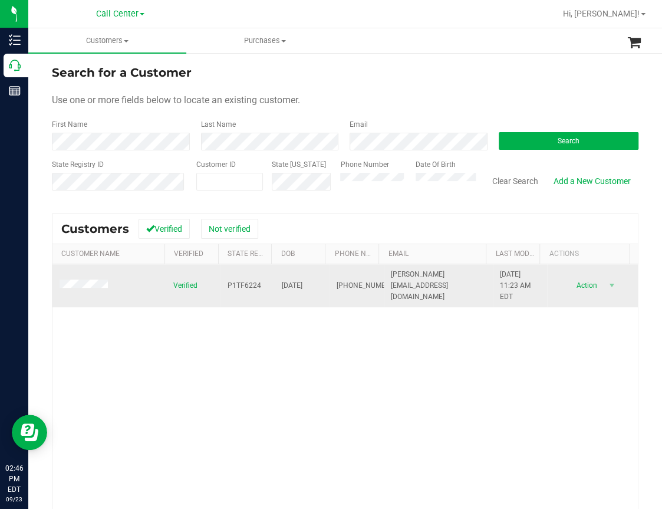
click at [236, 280] on span "P1TF6224" at bounding box center [245, 285] width 34 height 11
click at [235, 281] on span "P1TF6224" at bounding box center [245, 285] width 34 height 11
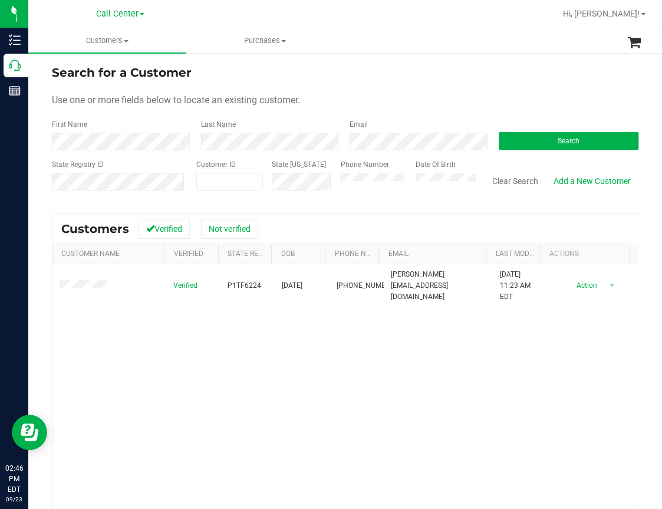
click at [250, 373] on div "Verified P1TF6224 [DATE] (631) 495-4868 [PERSON_NAME][EMAIL_ADDRESS][DOMAIN_NAM…" at bounding box center [345, 424] width 586 height 321
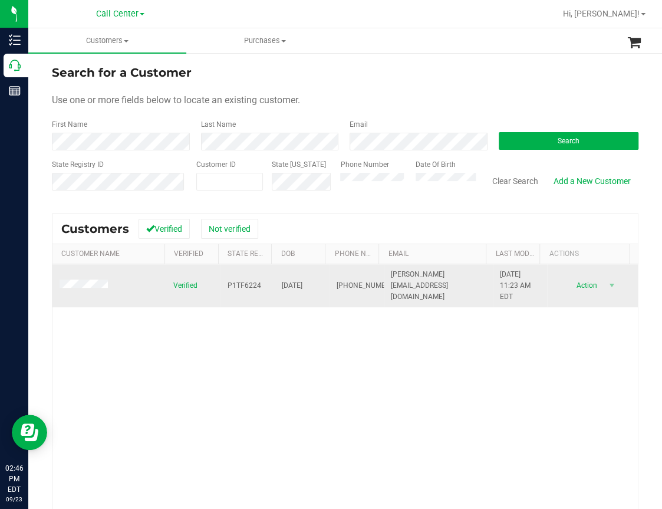
click at [291, 285] on span "[DATE]" at bounding box center [292, 285] width 21 height 11
copy span "[DATE]"
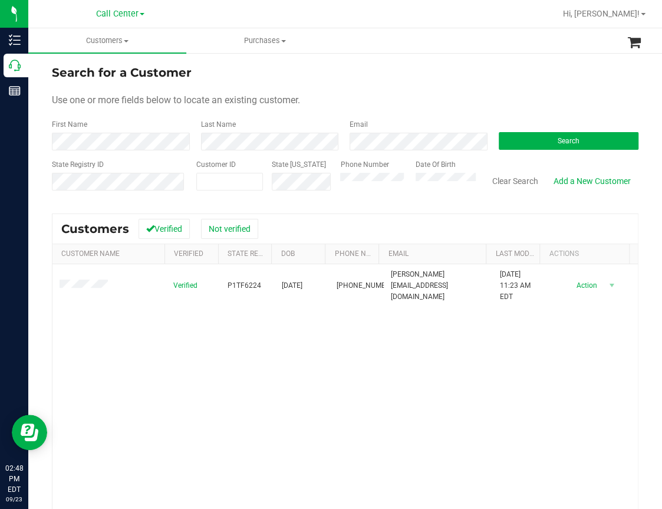
click at [189, 400] on div "Verified P1TF6224 [DATE] (631) 495-4868 [PERSON_NAME][EMAIL_ADDRESS][DOMAIN_NAM…" at bounding box center [345, 424] width 586 height 321
click at [501, 179] on button "Clear Search" at bounding box center [515, 181] width 61 height 20
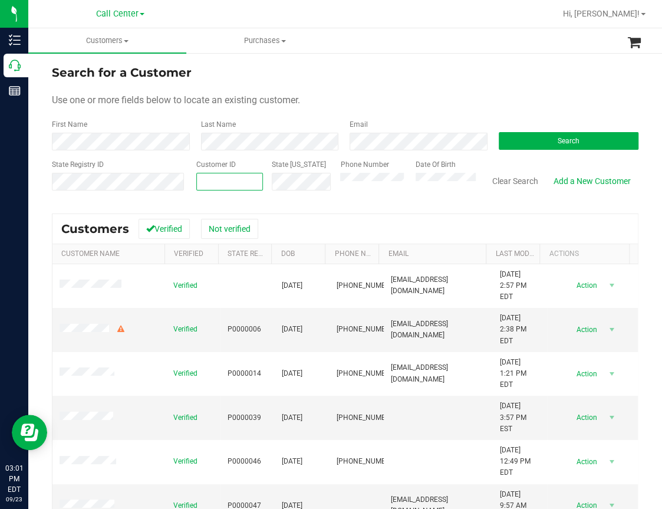
click at [206, 180] on input "text" at bounding box center [229, 181] width 65 height 17
paste input "267938"
type input "267938"
click at [553, 146] on button "Search" at bounding box center [569, 141] width 140 height 18
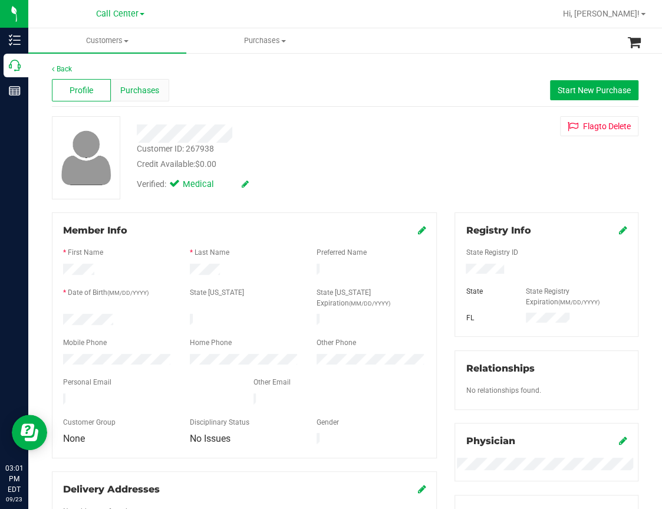
click at [153, 90] on span "Purchases" at bounding box center [139, 90] width 39 height 12
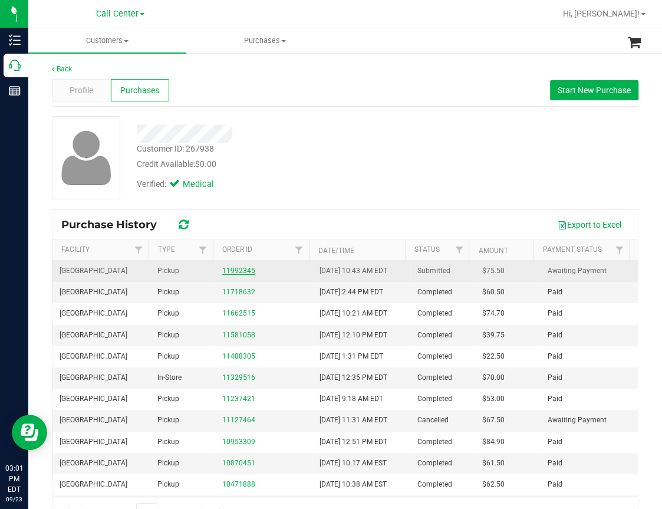
click at [225, 273] on link "11992345" at bounding box center [238, 271] width 33 height 8
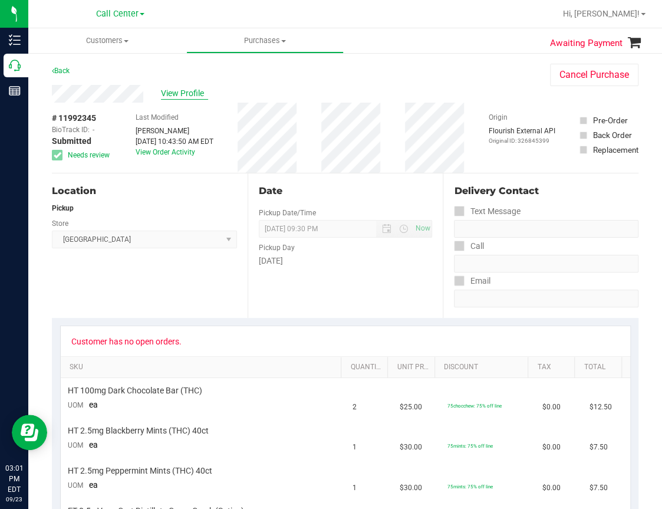
click at [183, 96] on span "View Profile" at bounding box center [184, 93] width 47 height 12
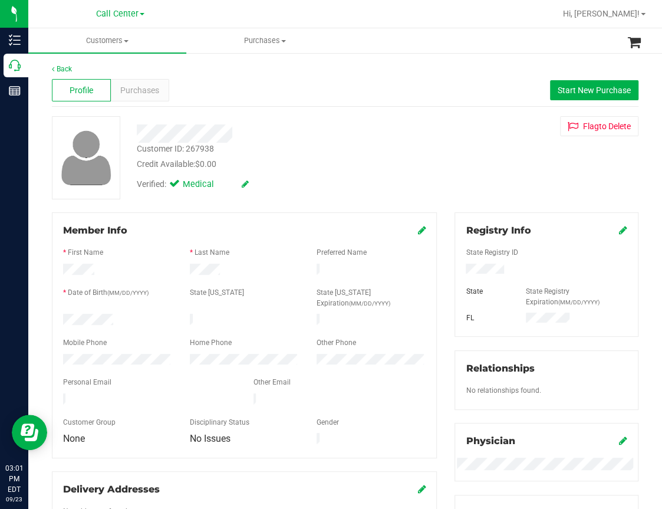
drag, startPoint x: 423, startPoint y: 46, endPoint x: 416, endPoint y: 51, distance: 8.5
click at [422, 48] on ul "Customers All customers Add a new customer All physicians Purchases All purchas…" at bounding box center [359, 40] width 662 height 25
click at [155, 94] on span "Purchases" at bounding box center [139, 90] width 39 height 12
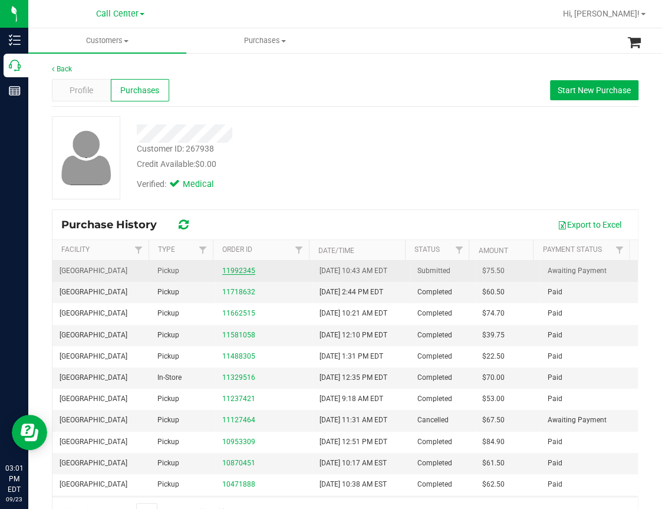
click at [224, 273] on link "11992345" at bounding box center [238, 271] width 33 height 8
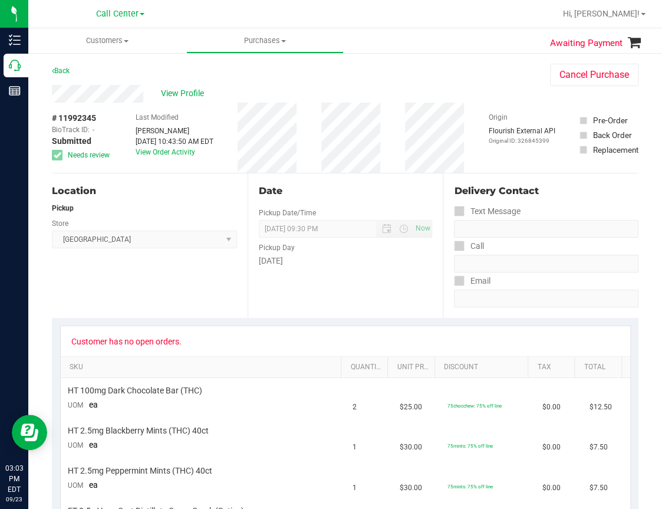
click at [280, 298] on div "Date Pickup Date/Time [DATE] Now [DATE] 09:30 PM Now Pickup Day [DATE]" at bounding box center [346, 245] width 196 height 145
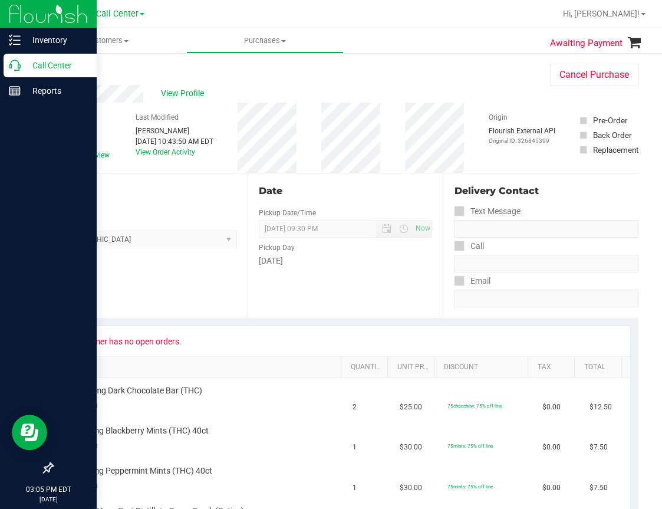
click at [18, 65] on icon at bounding box center [15, 66] width 12 height 12
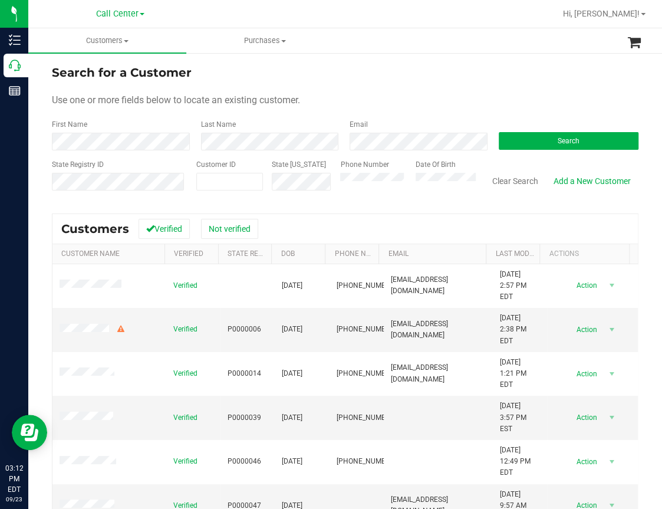
click at [490, 51] on ul "Customers All customers Add a new customer All physicians Purchases All purchas…" at bounding box center [359, 40] width 662 height 25
click at [527, 146] on button "Search" at bounding box center [569, 141] width 140 height 18
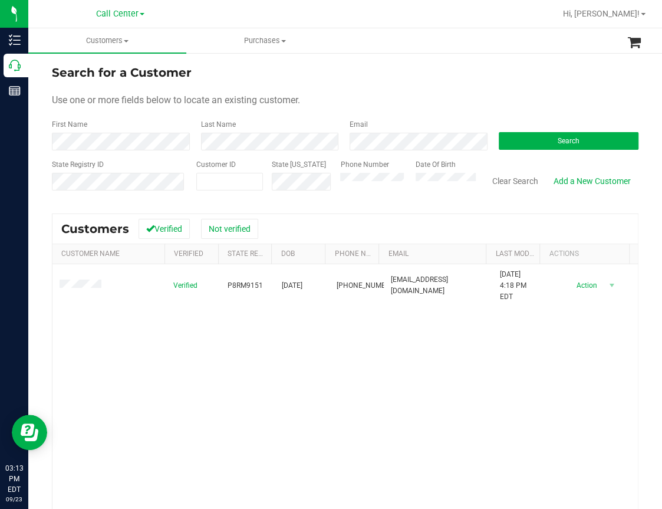
drag, startPoint x: 189, startPoint y: 368, endPoint x: 205, endPoint y: 348, distance: 25.6
click at [192, 364] on div "Verified P8RM9151 [DATE] (850) 544-9225 [EMAIL_ADDRESS][DOMAIN_NAME] [DATE] 4:1…" at bounding box center [345, 424] width 586 height 321
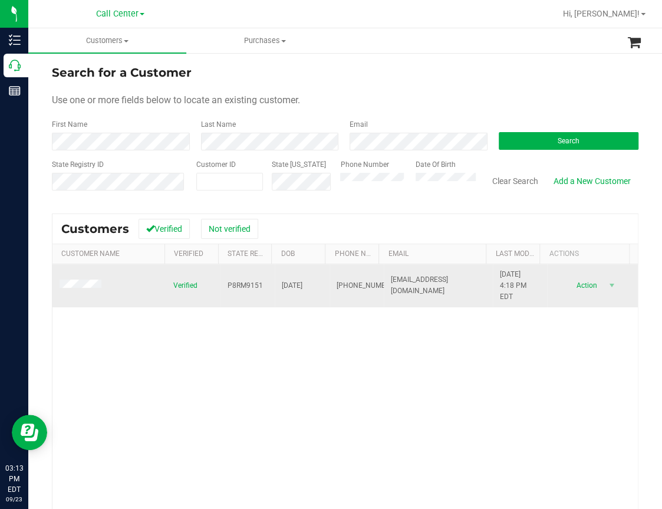
click at [234, 280] on span "P8RM9151" at bounding box center [245, 285] width 35 height 11
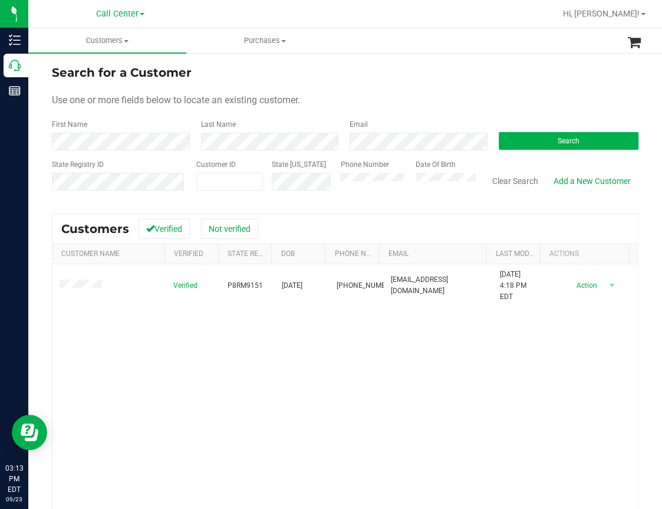
drag, startPoint x: 234, startPoint y: 280, endPoint x: 495, endPoint y: 374, distance: 277.6
click at [662, 363] on html "Inventory Call Center Reports 03:13 PM EDT [DATE] 09/23 Call Center Hi, [PERSON…" at bounding box center [331, 254] width 662 height 509
click at [307, 400] on div "Verified P8RM9151 [DATE] (850) 544-9225 [EMAIL_ADDRESS][DOMAIN_NAME] [DATE] 4:1…" at bounding box center [345, 424] width 586 height 321
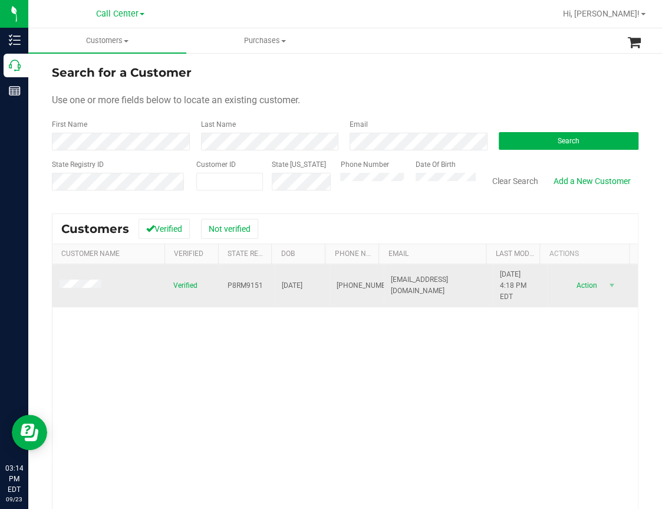
click at [239, 280] on span "P8RM9151" at bounding box center [245, 285] width 35 height 11
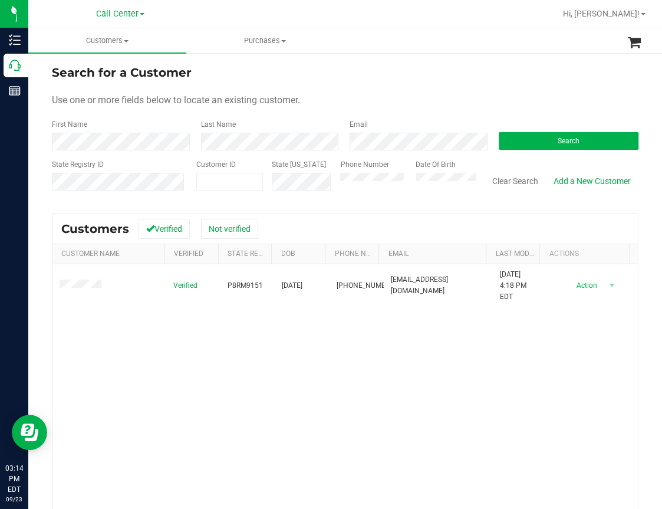
click at [262, 342] on div "Verified P8RM9151 [DATE] (850) 544-9225 [EMAIL_ADDRESS][DOMAIN_NAME] [DATE] 4:1…" at bounding box center [345, 424] width 586 height 321
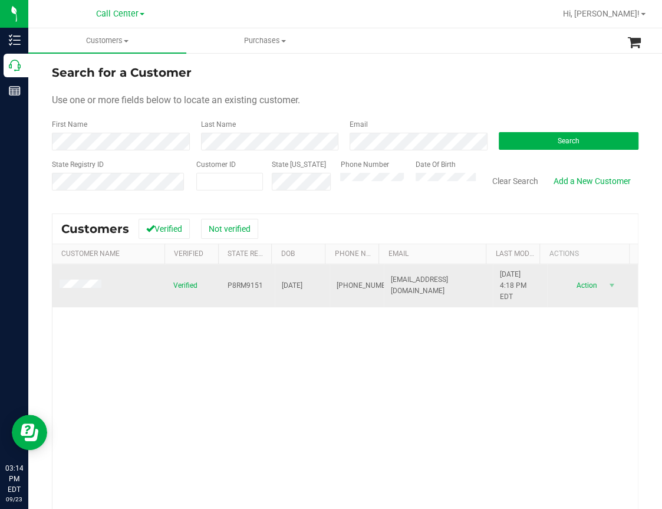
click at [296, 284] on span "[DATE]" at bounding box center [292, 285] width 21 height 11
copy span "[DATE]"
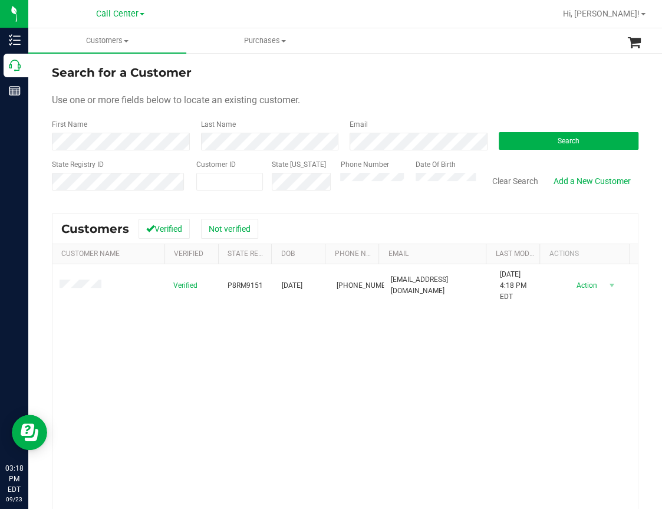
click at [218, 426] on div "Verified P8RM9151 [DATE] (850) 544-9225 [EMAIL_ADDRESS][DOMAIN_NAME] [DATE] 4:1…" at bounding box center [345, 424] width 586 height 321
click at [501, 178] on button "Clear Search" at bounding box center [515, 181] width 61 height 20
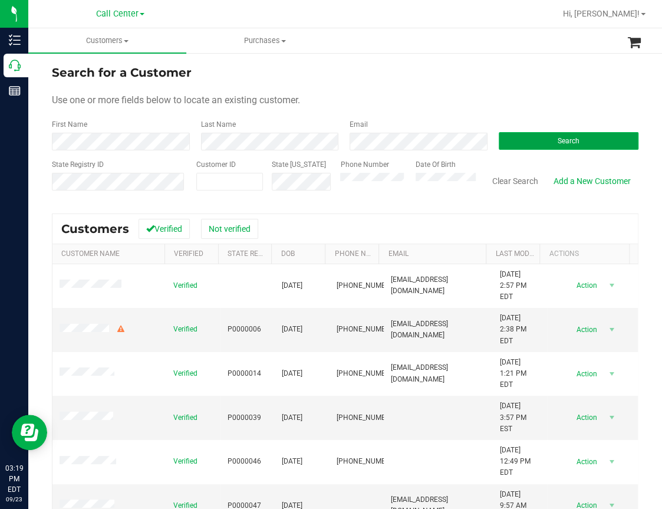
click at [566, 139] on span "Search" at bounding box center [569, 141] width 22 height 8
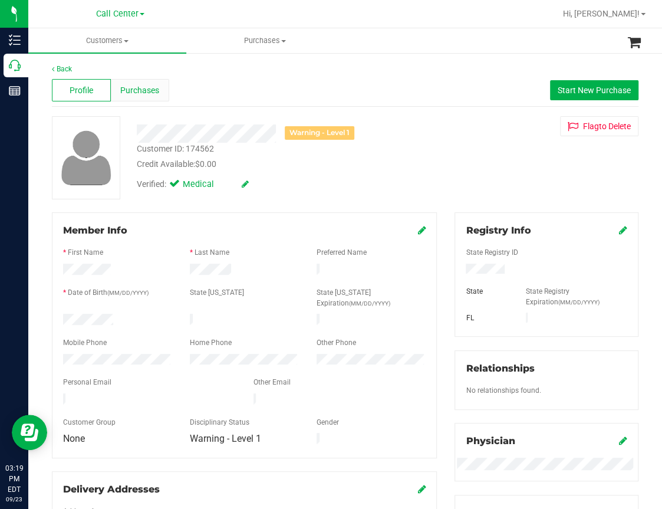
click at [127, 87] on span "Purchases" at bounding box center [139, 90] width 39 height 12
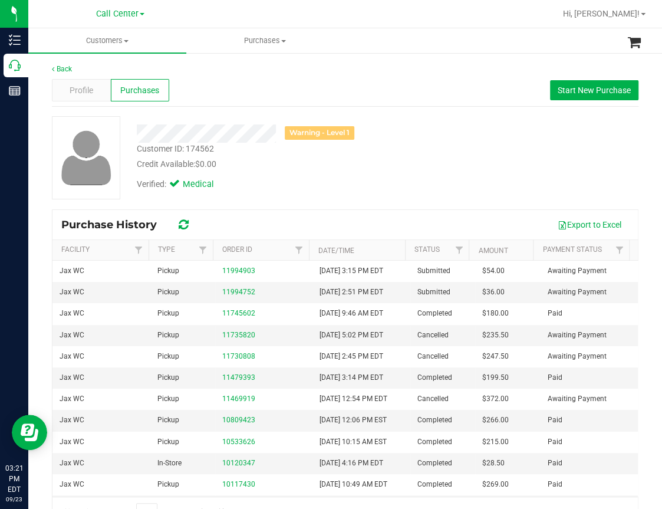
click at [166, 147] on div "Customer ID: 174562" at bounding box center [175, 149] width 77 height 12
click at [166, 146] on div "Customer ID: 174562" at bounding box center [175, 149] width 77 height 12
copy div "Customer ID: 174562"
click at [205, 79] on div "Profile Purchases Start New Purchase" at bounding box center [345, 90] width 587 height 32
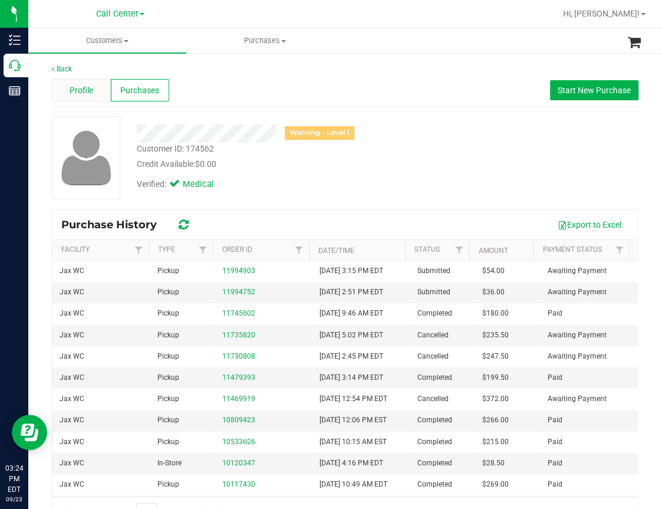
click at [75, 91] on span "Profile" at bounding box center [82, 90] width 24 height 12
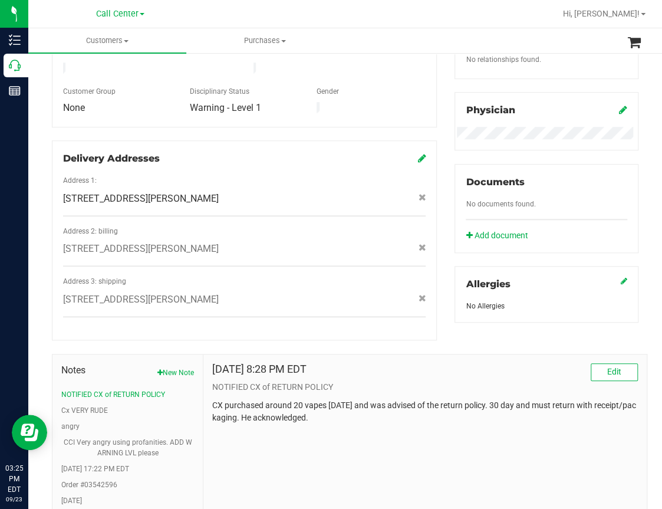
scroll to position [354, 0]
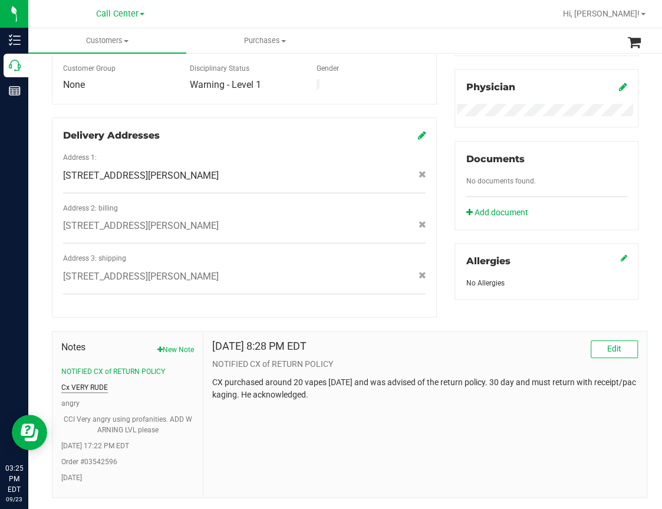
click at [87, 382] on button "Cx VERY RUDE" at bounding box center [84, 387] width 47 height 11
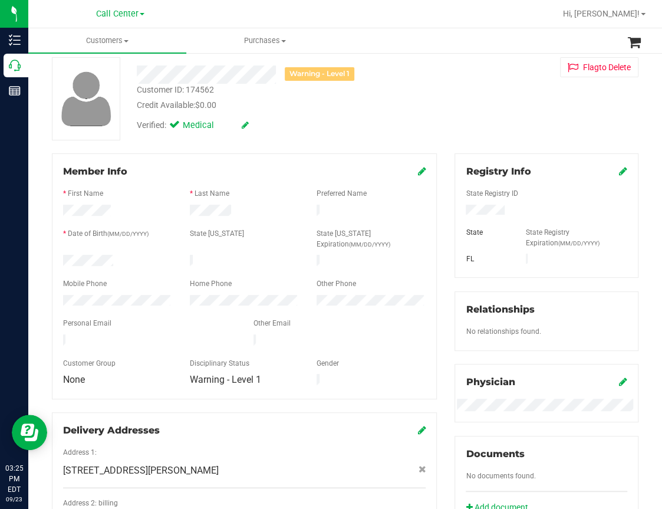
scroll to position [0, 0]
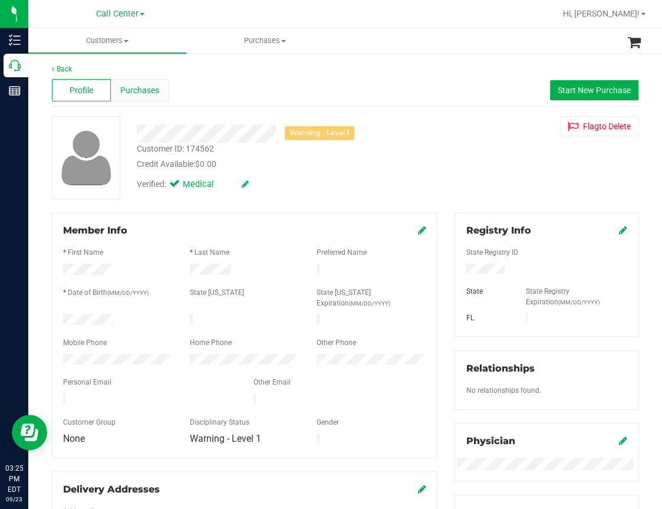
click at [136, 90] on span "Purchases" at bounding box center [139, 90] width 39 height 12
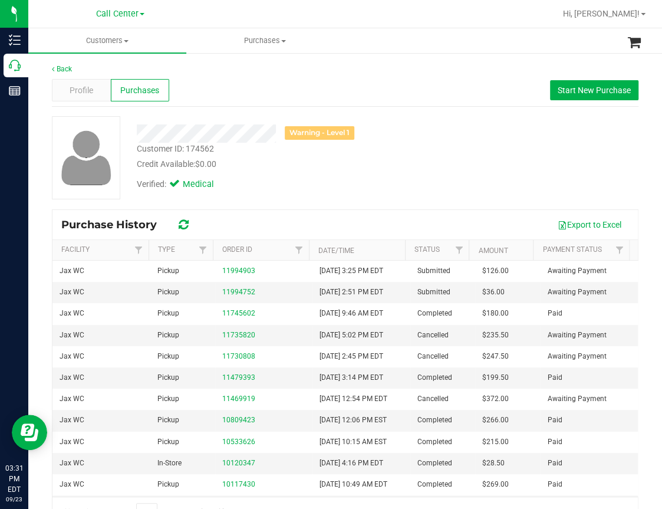
click at [303, 77] on div "Profile Purchases Start New Purchase" at bounding box center [345, 90] width 587 height 32
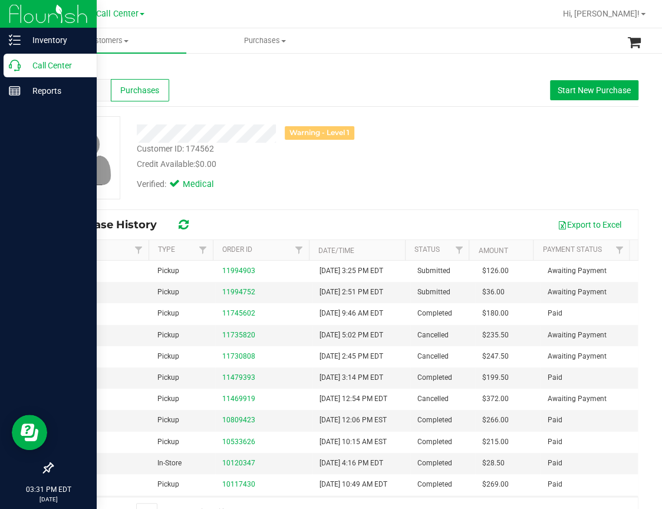
click at [12, 65] on icon at bounding box center [15, 66] width 12 height 12
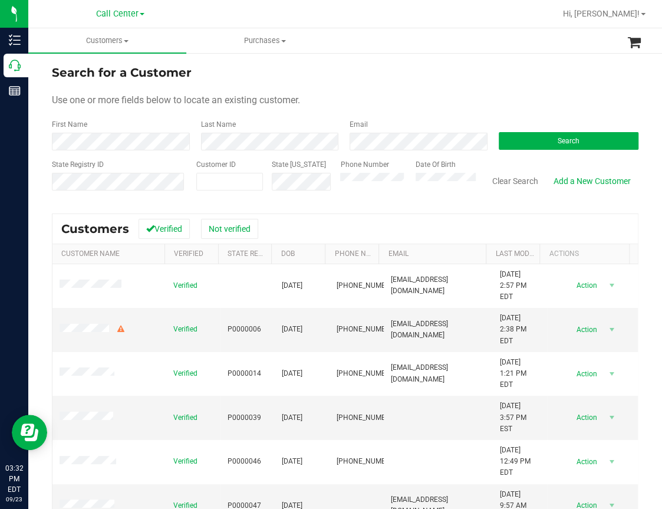
click at [216, 95] on span "Use one or more fields below to locate an existing customer." at bounding box center [176, 99] width 248 height 11
click at [403, 101] on div "Use one or more fields below to locate an existing customer." at bounding box center [345, 100] width 587 height 14
click at [521, 139] on button "Search" at bounding box center [569, 141] width 140 height 18
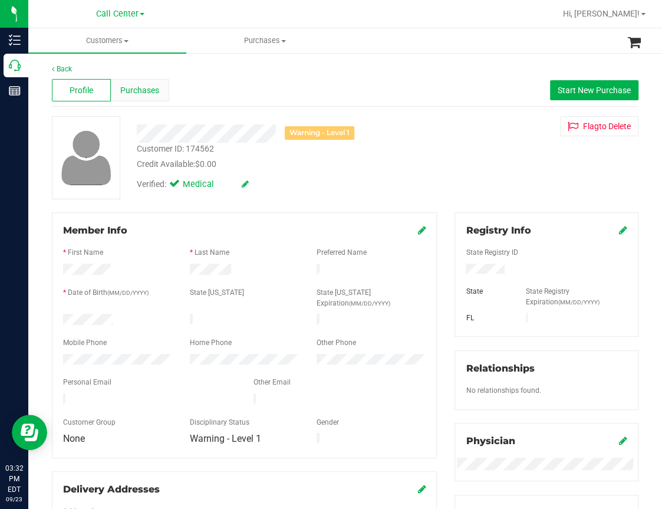
click at [146, 90] on span "Purchases" at bounding box center [139, 90] width 39 height 12
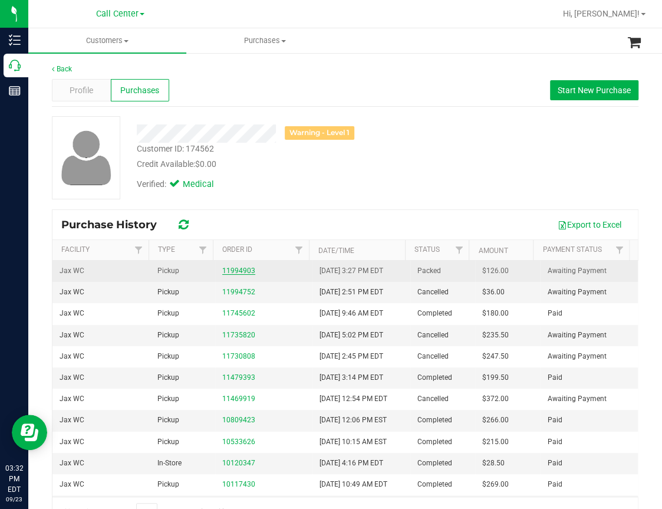
click at [226, 267] on link "11994903" at bounding box center [238, 271] width 33 height 8
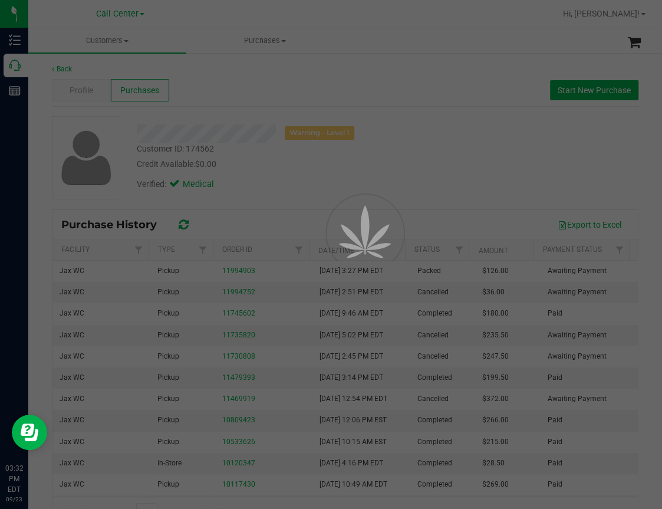
click at [472, 124] on div at bounding box center [331, 254] width 662 height 509
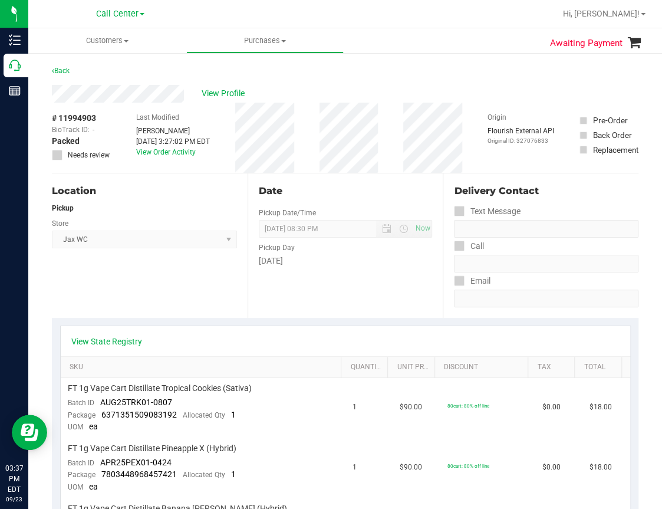
click at [441, 64] on div "Back" at bounding box center [345, 74] width 587 height 21
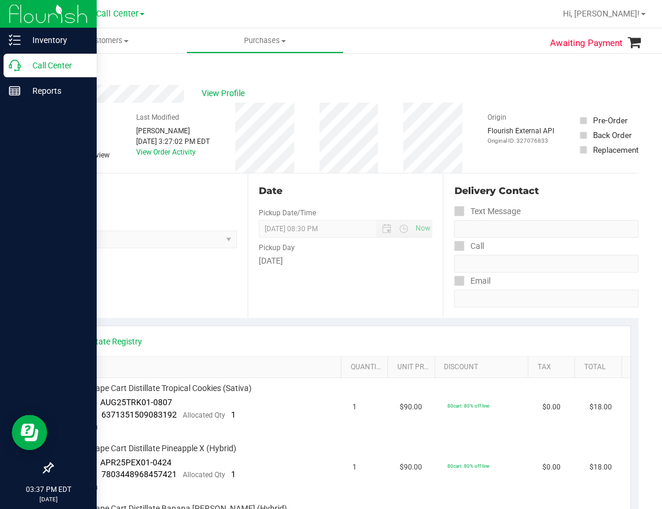
click at [14, 68] on icon at bounding box center [15, 66] width 12 height 12
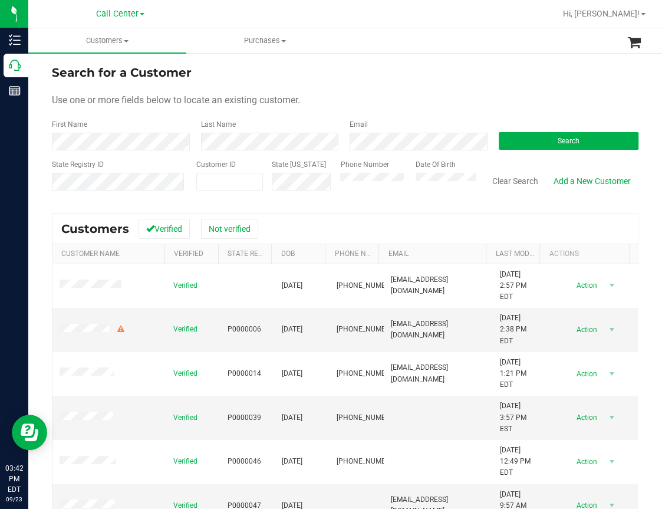
click at [455, 42] on ul "Customers All customers Add a new customer All physicians Purchases All purchas…" at bounding box center [359, 40] width 662 height 25
click at [534, 146] on button "Search" at bounding box center [569, 141] width 140 height 18
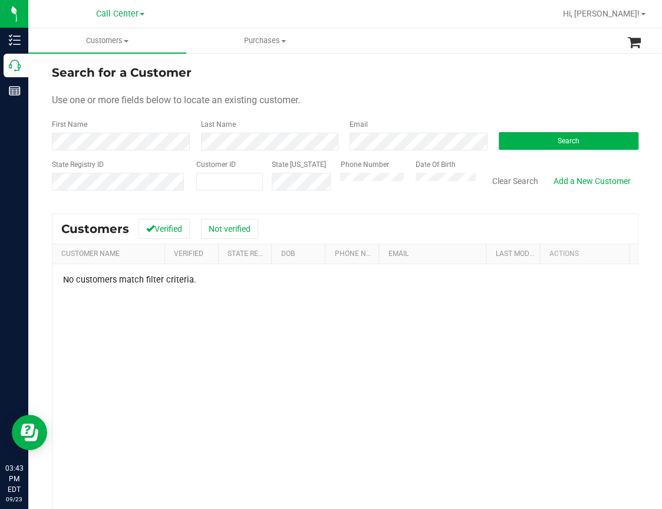
click at [264, 385] on div "No customers match filter criteria." at bounding box center [345, 429] width 586 height 331
click at [222, 337] on div "No customers match filter criteria." at bounding box center [345, 429] width 586 height 331
click at [235, 373] on div "No customers match filter criteria." at bounding box center [345, 429] width 586 height 331
click at [215, 375] on div "No customers match filter criteria." at bounding box center [345, 429] width 586 height 331
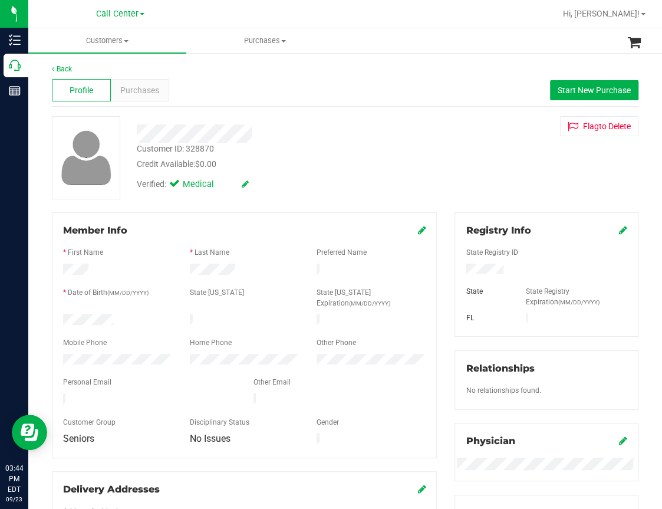
click at [244, 218] on div "Member Info * First Name * Last Name Preferred Name * Date of Birth (MM/DD/YYYY…" at bounding box center [244, 334] width 385 height 245
click at [255, 88] on div "Profile Purchases Start New Purchase" at bounding box center [345, 90] width 587 height 32
click at [147, 88] on span "Purchases" at bounding box center [139, 90] width 39 height 12
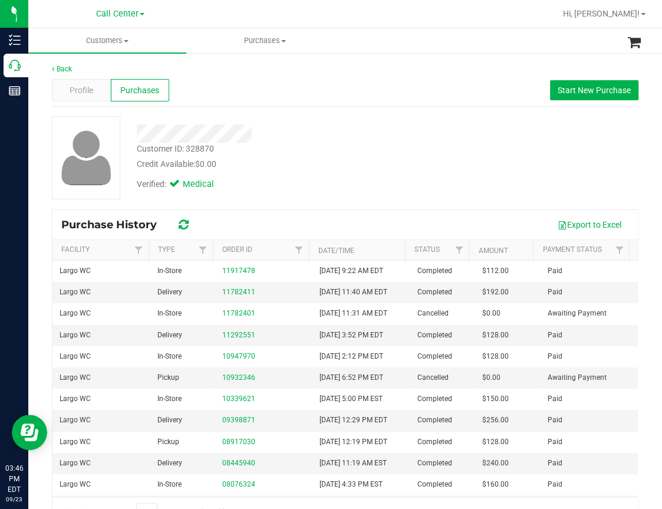
click at [244, 81] on div "Profile Purchases Start New Purchase" at bounding box center [345, 90] width 587 height 32
click at [558, 89] on span "Start New Purchase" at bounding box center [594, 90] width 73 height 9
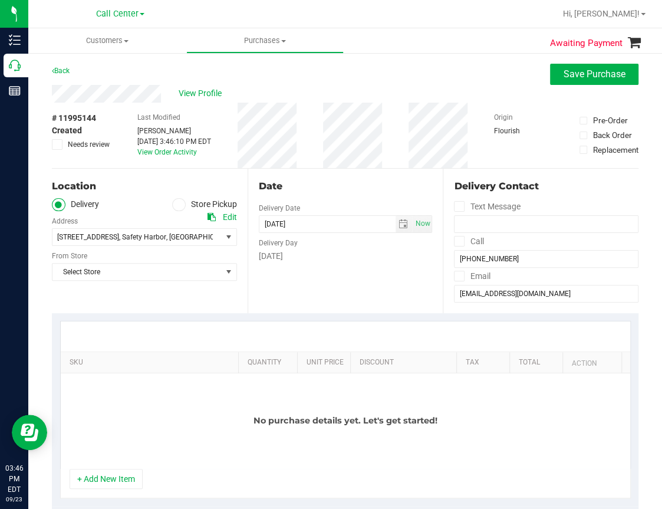
click at [175, 205] on icon at bounding box center [178, 205] width 7 height 0
click at [0, 0] on input "Store Pickup" at bounding box center [0, 0] width 0 height 0
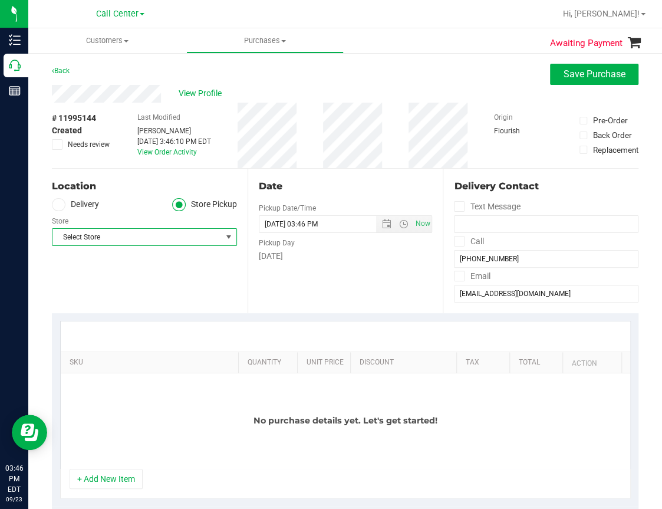
click at [106, 239] on span "Select Store" at bounding box center [136, 237] width 169 height 17
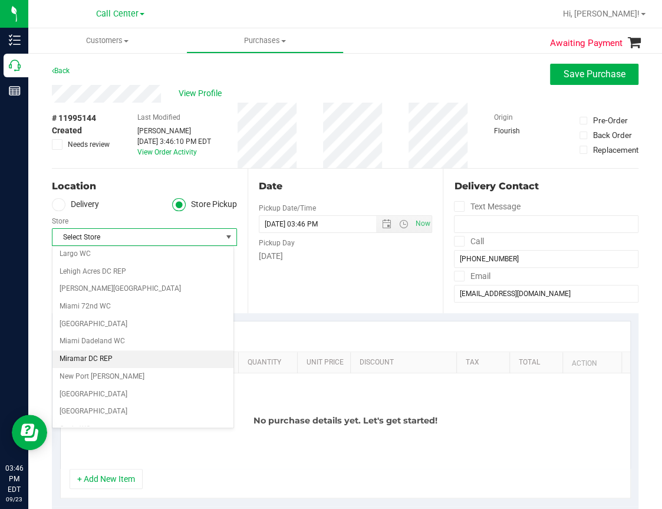
scroll to position [295, 0]
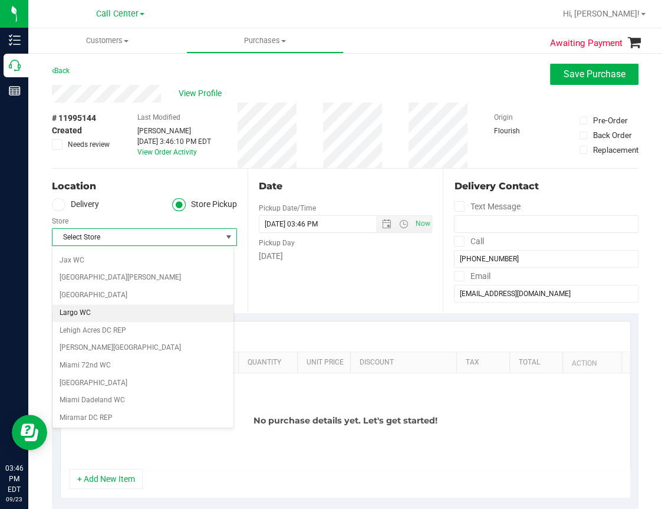
click at [72, 312] on li "Largo WC" at bounding box center [142, 313] width 181 height 18
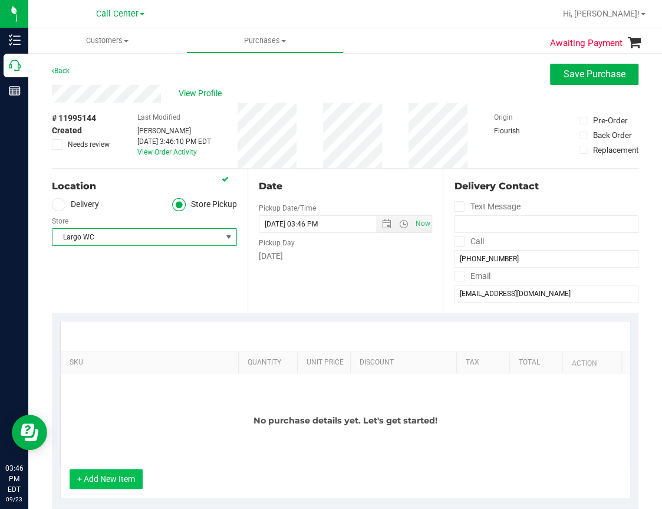
click at [111, 472] on button "+ Add New Item" at bounding box center [106, 479] width 73 height 20
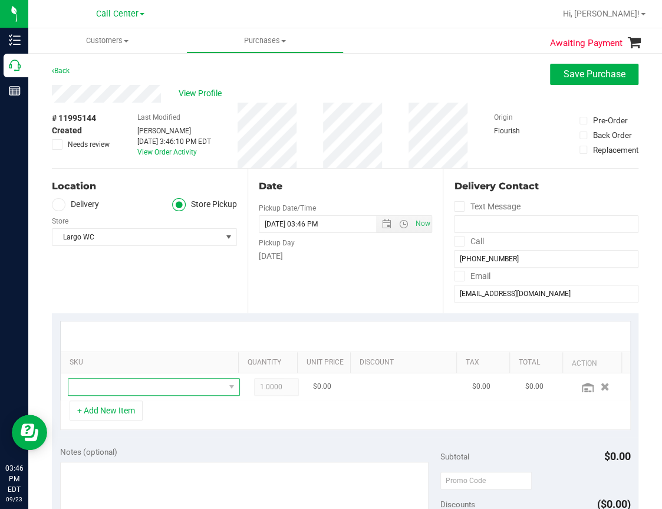
click at [116, 386] on span "NO DATA FOUND" at bounding box center [146, 387] width 156 height 17
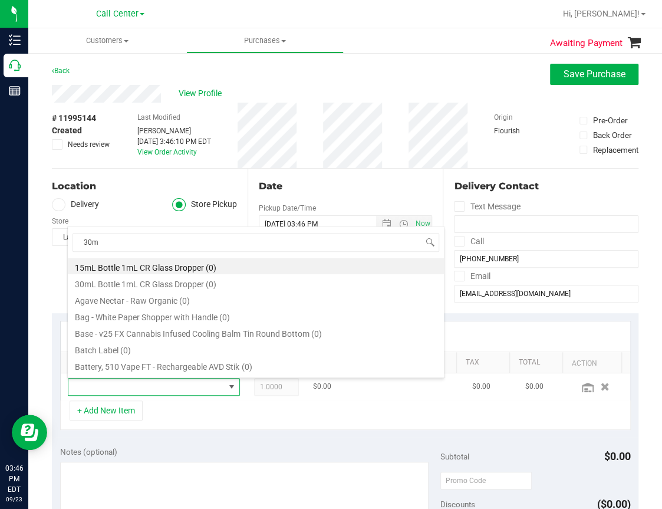
type input "30ml"
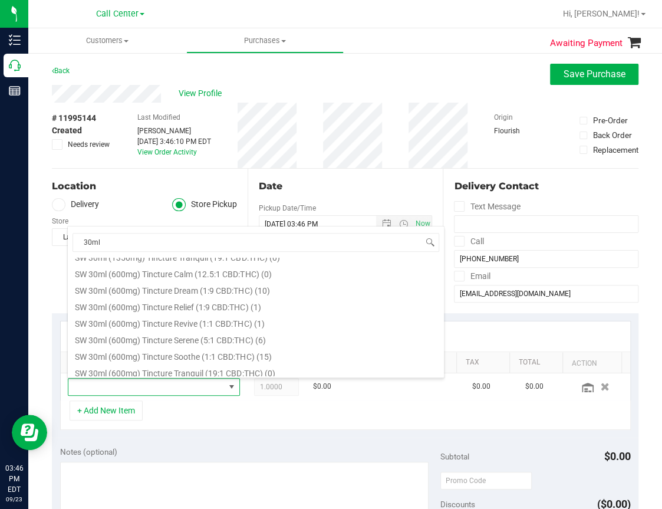
scroll to position [708, 0]
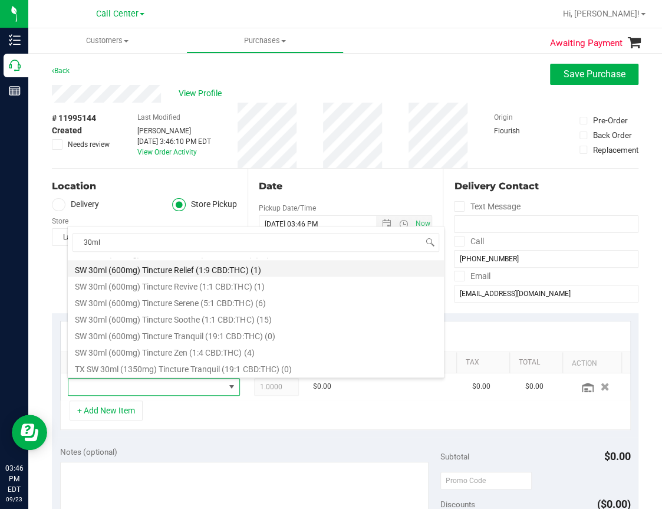
click at [225, 270] on li "SW 30ml (600mg) Tincture Relief (1:9 CBD:THC) (1)" at bounding box center [256, 268] width 376 height 17
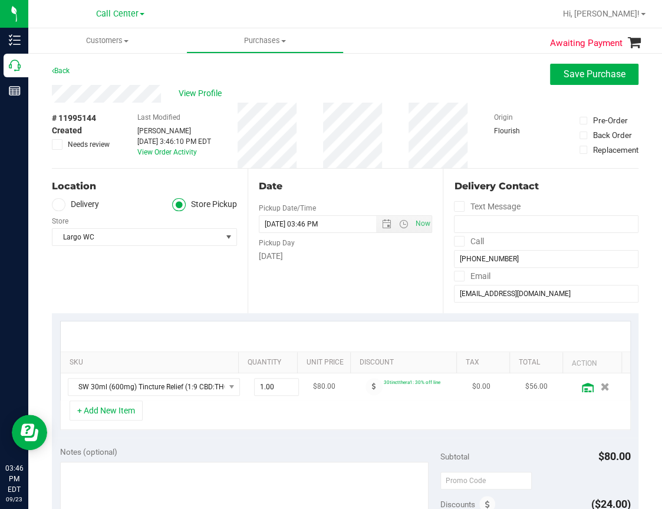
click at [582, 387] on icon at bounding box center [588, 387] width 12 height 9
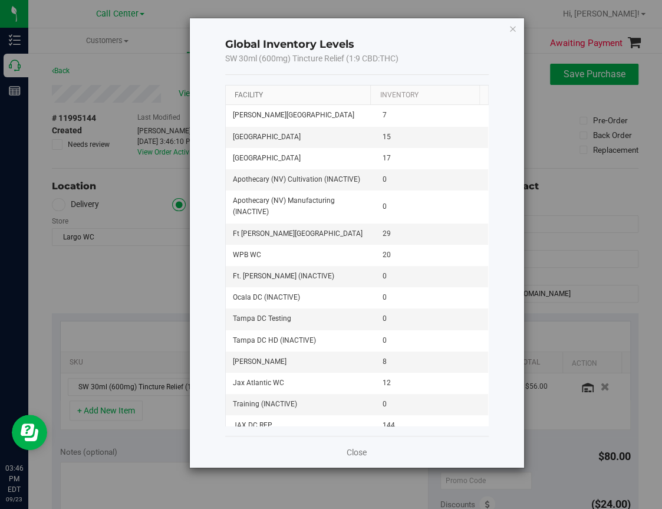
click at [251, 93] on link "Facility" at bounding box center [249, 95] width 28 height 8
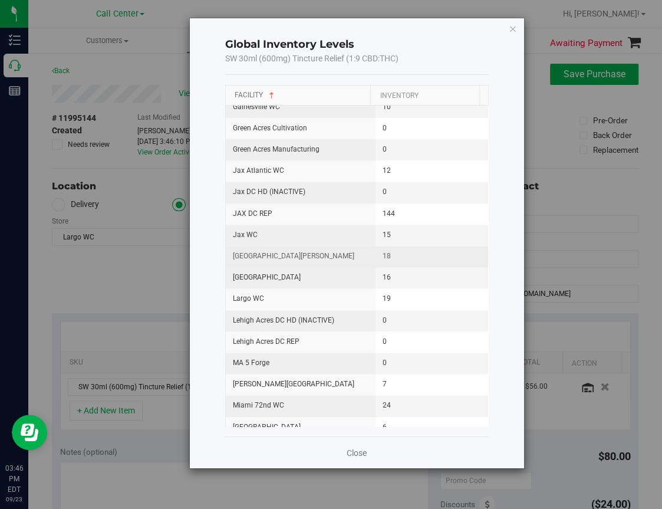
scroll to position [531, 0]
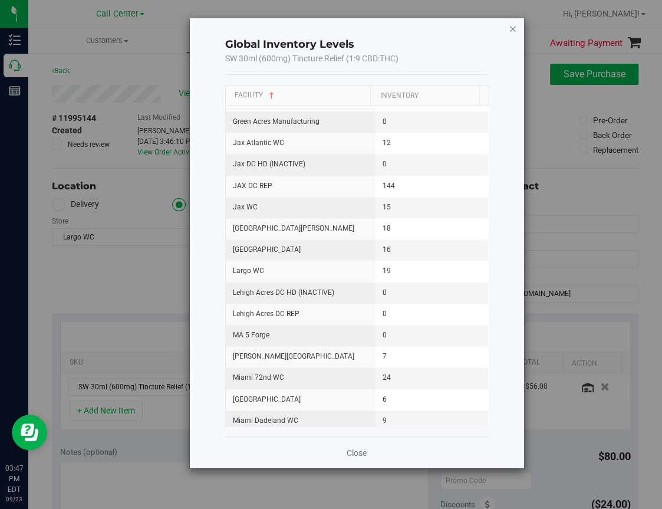
click at [513, 25] on icon "button" at bounding box center [513, 28] width 8 height 14
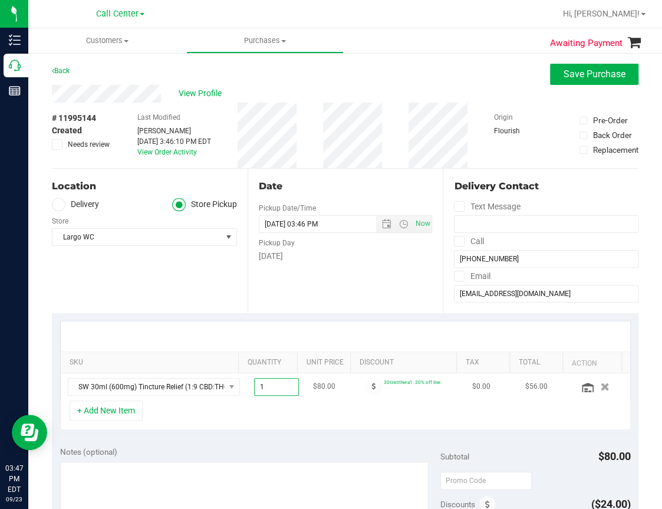
click at [267, 389] on span "1.00 1" at bounding box center [276, 387] width 45 height 18
drag, startPoint x: 265, startPoint y: 390, endPoint x: 206, endPoint y: 398, distance: 59.5
click at [206, 398] on tr "SW 30ml (600mg) Tincture Relief (1:9 CBD:THC) 1.00 1 $80.00 30tinctthera1: 30% …" at bounding box center [346, 386] width 570 height 27
type input "3"
type input "3.00"
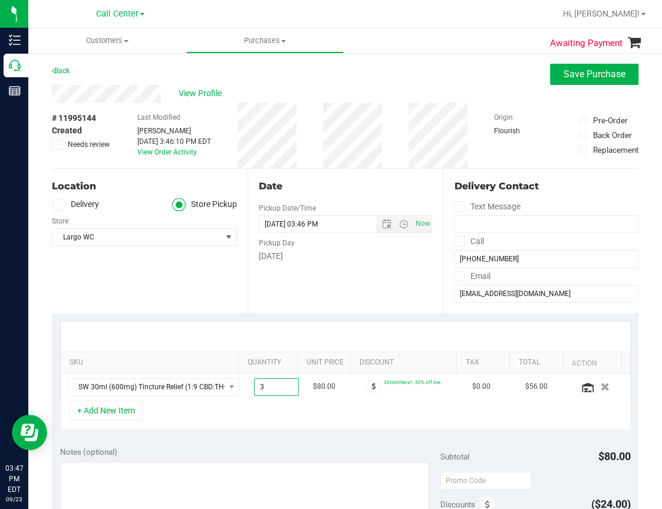
click at [269, 418] on div "+ Add New Item" at bounding box center [345, 414] width 571 height 29
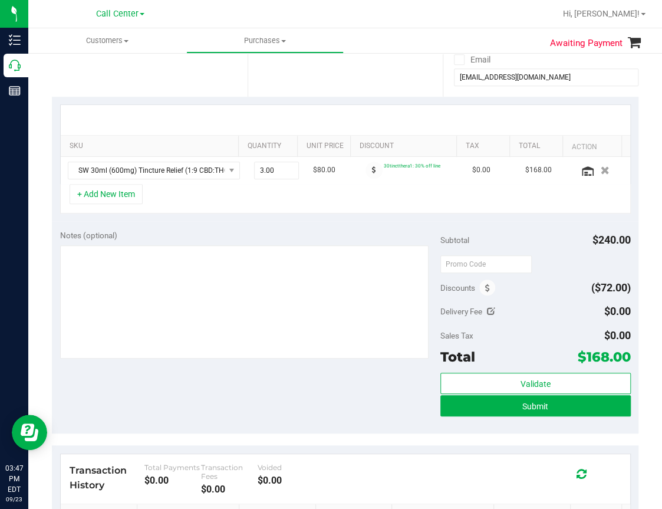
scroll to position [236, 0]
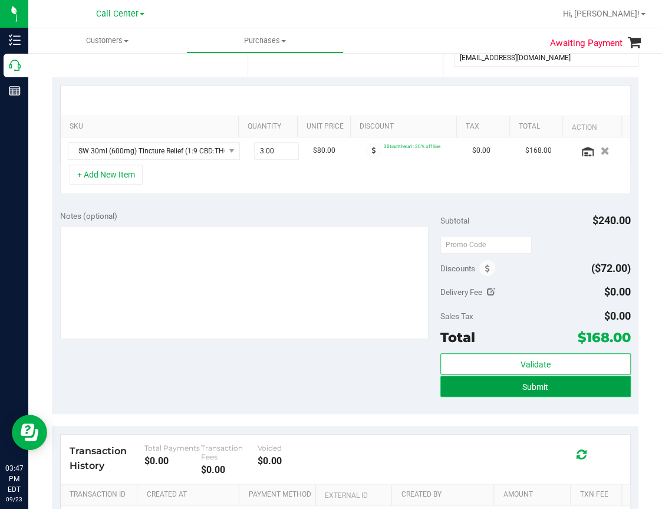
click at [527, 383] on span "Submit" at bounding box center [536, 386] width 26 height 9
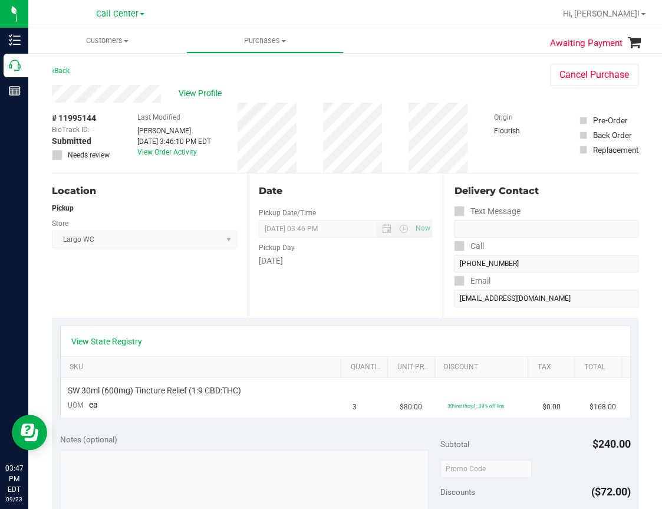
click at [199, 298] on div "Location Pickup Store Largo WC Select Store [PERSON_NAME][GEOGRAPHIC_DATA] [PER…" at bounding box center [150, 245] width 196 height 145
click at [578, 80] on button "Cancel Purchase" at bounding box center [594, 75] width 88 height 22
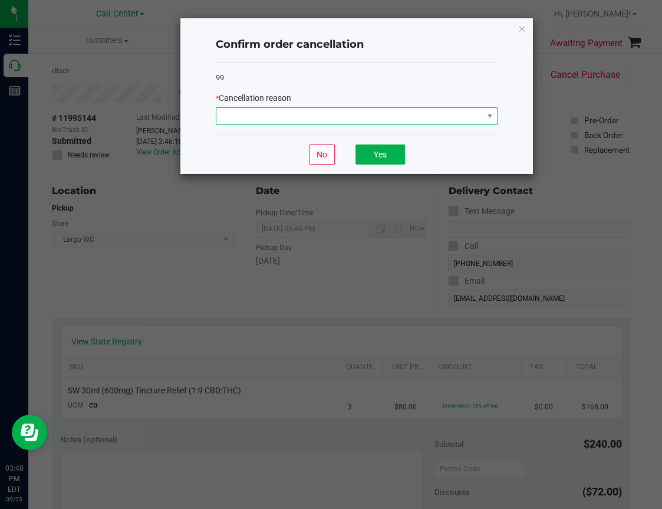
click at [308, 123] on span at bounding box center [349, 116] width 266 height 17
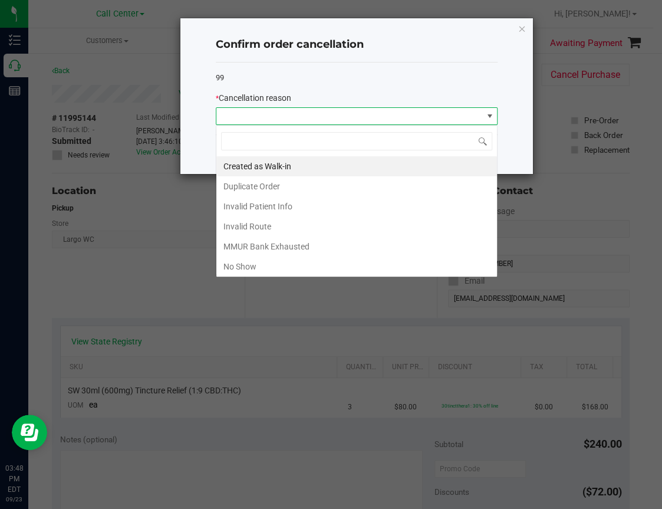
scroll to position [17, 282]
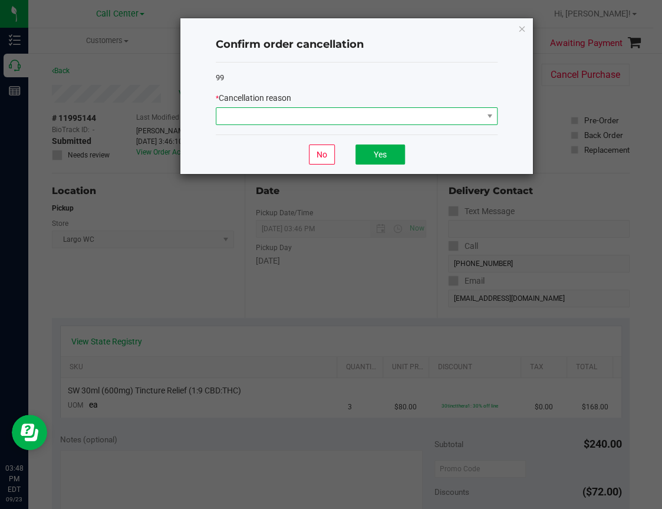
click at [326, 118] on span at bounding box center [349, 116] width 266 height 17
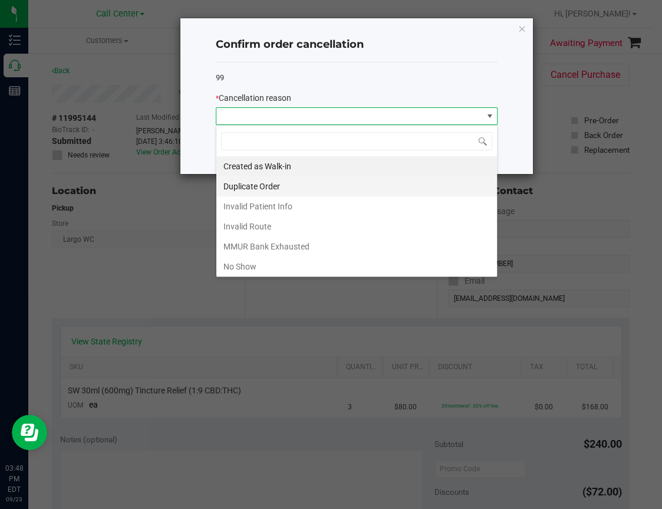
click at [275, 185] on li "Duplicate Order" at bounding box center [356, 186] width 281 height 20
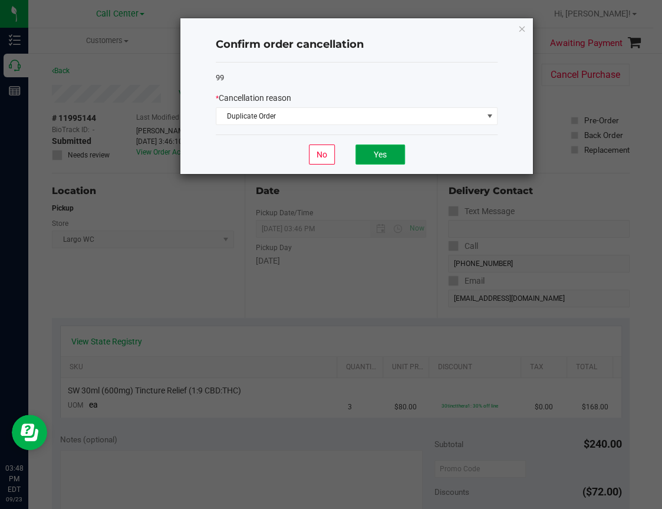
click at [383, 145] on button "Yes" at bounding box center [381, 155] width 50 height 20
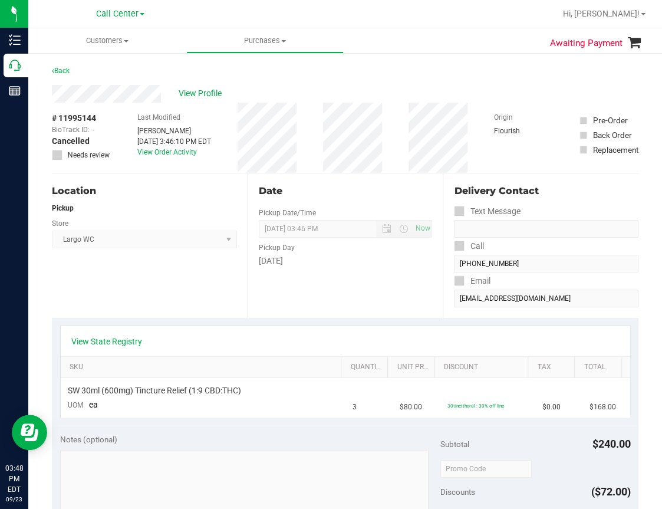
click at [147, 291] on div "Location Pickup Store Largo WC Select Store [PERSON_NAME][GEOGRAPHIC_DATA] [PER…" at bounding box center [150, 245] width 196 height 145
click at [200, 93] on span "View Profile" at bounding box center [202, 93] width 47 height 12
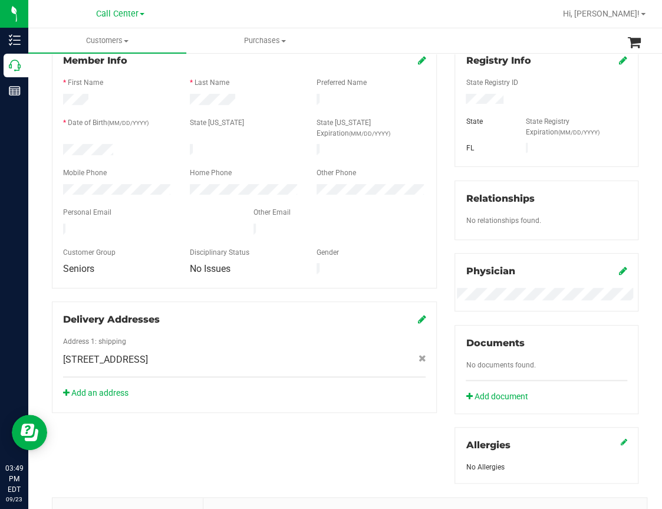
scroll to position [177, 0]
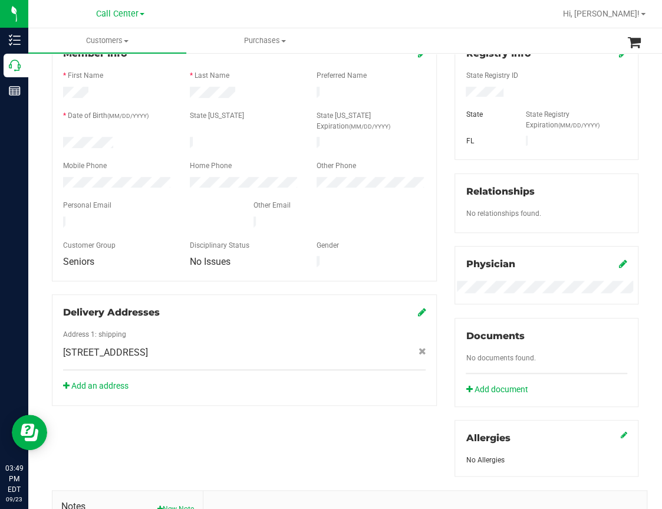
drag, startPoint x: 61, startPoint y: 330, endPoint x: 140, endPoint y: 334, distance: 79.1
click at [140, 346] on div "[STREET_ADDRESS]" at bounding box center [244, 353] width 380 height 14
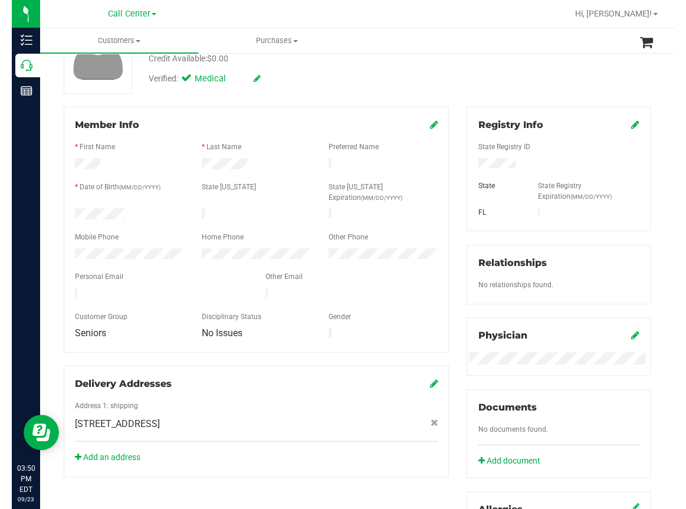
scroll to position [0, 0]
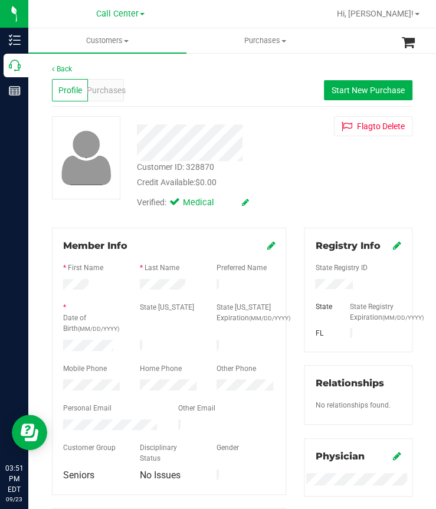
drag, startPoint x: 245, startPoint y: 88, endPoint x: 157, endPoint y: 88, distance: 88.5
click at [244, 88] on div "Profile Purchases Start New Purchase" at bounding box center [232, 90] width 360 height 32
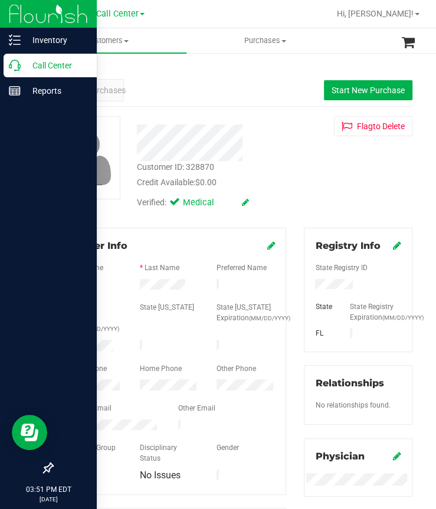
click at [24, 67] on p "Call Center" at bounding box center [56, 65] width 71 height 14
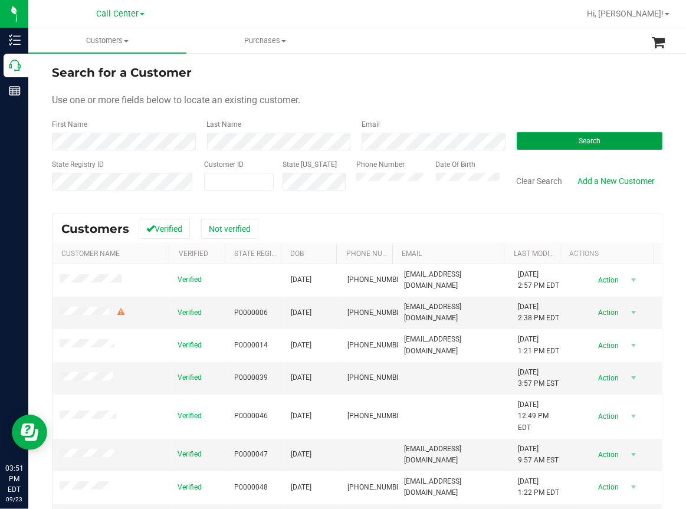
click at [560, 136] on button "Search" at bounding box center [590, 141] width 146 height 18
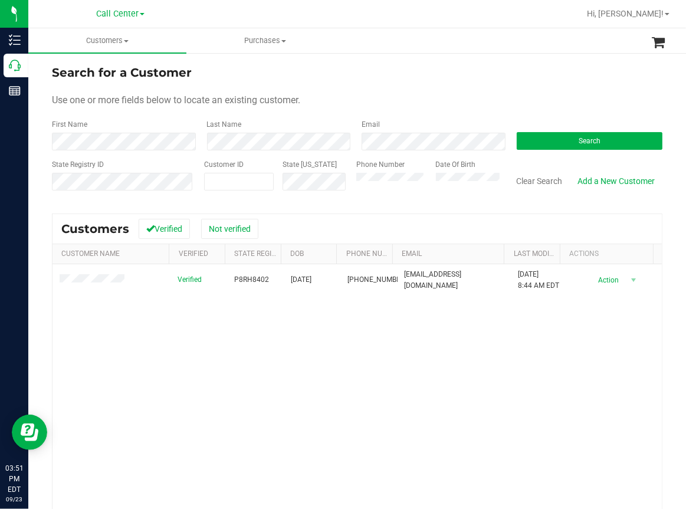
click at [205, 357] on div "Verified P8RH8402 [DATE] (301) 233-1207 [EMAIL_ADDRESS][DOMAIN_NAME] [DATE] 8:4…" at bounding box center [356, 424] width 609 height 321
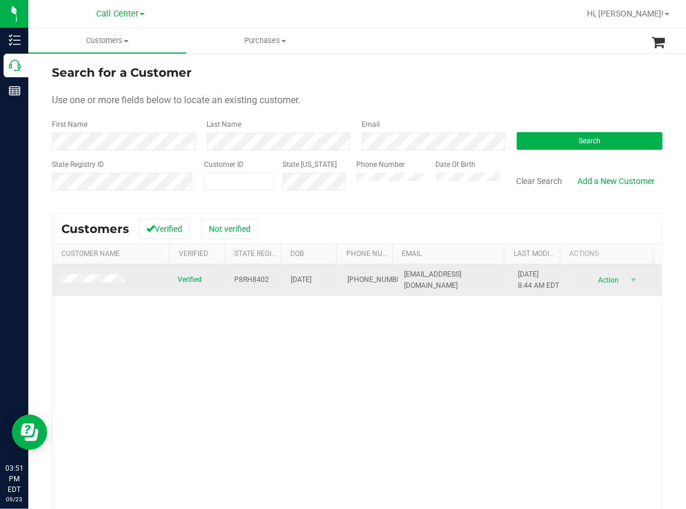
click at [242, 278] on span "P8RH8402" at bounding box center [251, 279] width 35 height 11
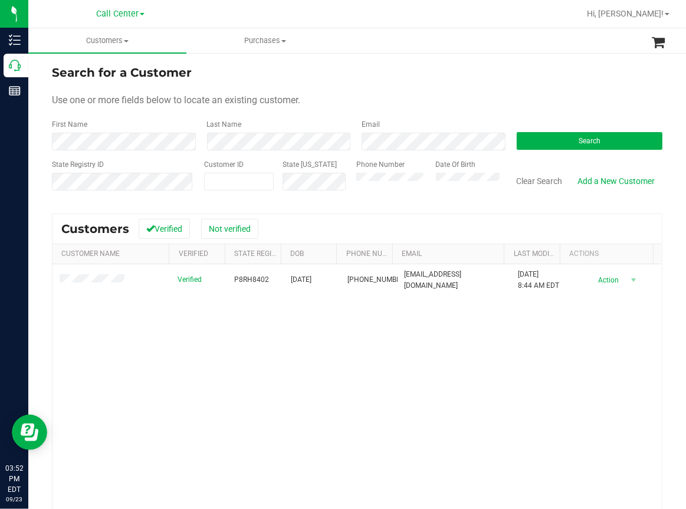
click at [352, 361] on div "Verified P8RH8402 [DATE] (301) 233-1207 [EMAIL_ADDRESS][DOMAIN_NAME] [DATE] 8:4…" at bounding box center [356, 424] width 609 height 321
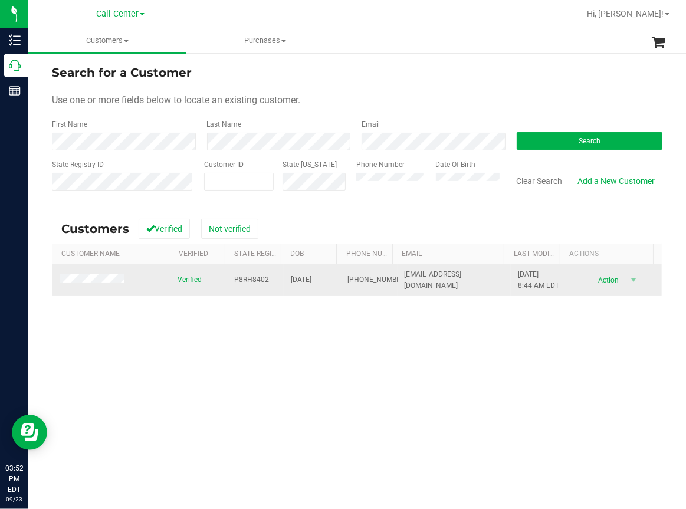
click at [299, 275] on span "[DATE]" at bounding box center [301, 279] width 21 height 11
copy span "[DATE]"
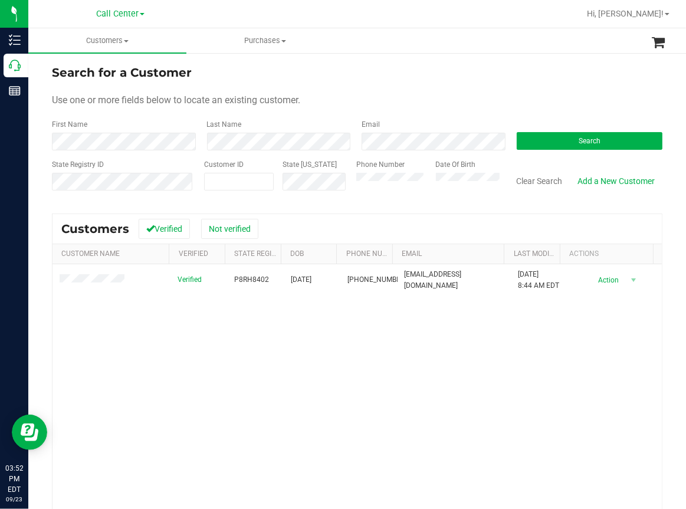
click at [330, 400] on div "Verified P8RH8402 [DATE] (301) 233-1207 [EMAIL_ADDRESS][DOMAIN_NAME] [DATE] 8:4…" at bounding box center [356, 424] width 609 height 321
click at [260, 435] on div "Verified P8RH8402 [DATE] (301) 233-1207 [EMAIL_ADDRESS][DOMAIN_NAME] [DATE] 8:4…" at bounding box center [356, 424] width 609 height 321
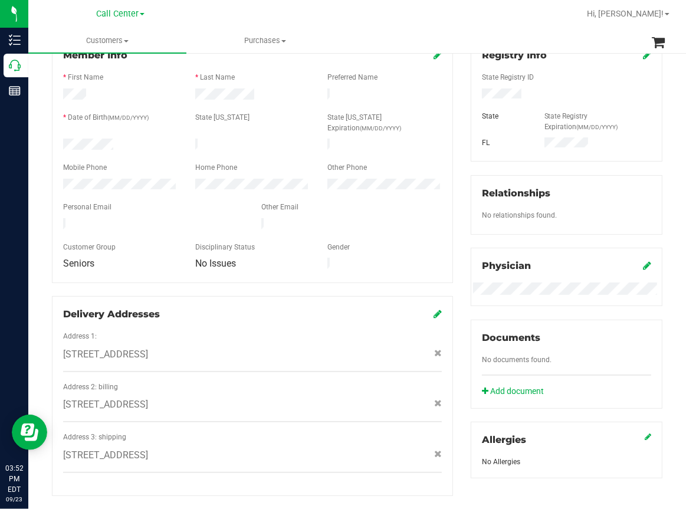
scroll to position [177, 0]
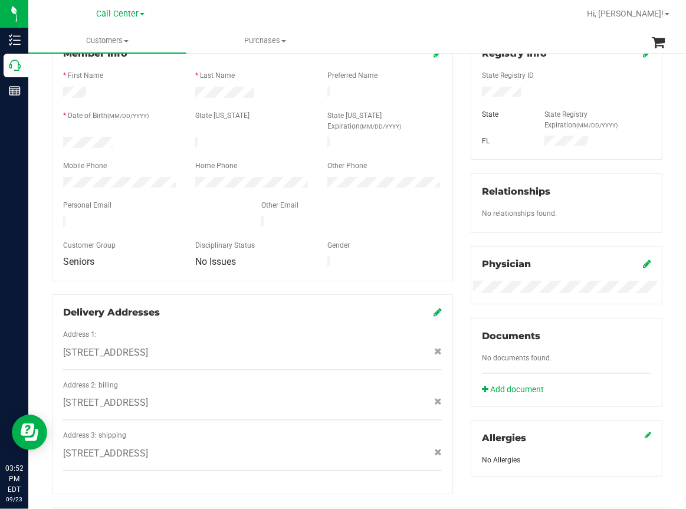
drag, startPoint x: 63, startPoint y: 328, endPoint x: 149, endPoint y: 330, distance: 86.7
click at [148, 346] on span "[STREET_ADDRESS]" at bounding box center [105, 353] width 85 height 14
copy span "328 LOS PRADOS DR"
click at [314, 42] on span "Purchases" at bounding box center [265, 40] width 157 height 11
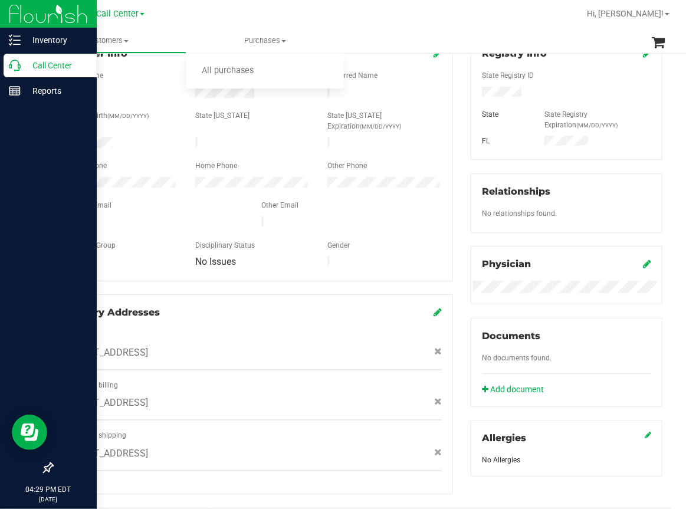
click at [14, 66] on icon at bounding box center [15, 66] width 12 height 12
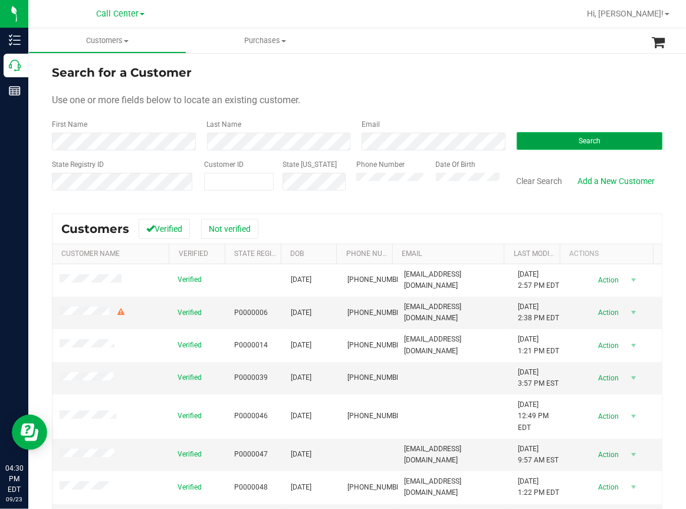
click at [579, 143] on span "Search" at bounding box center [590, 141] width 22 height 8
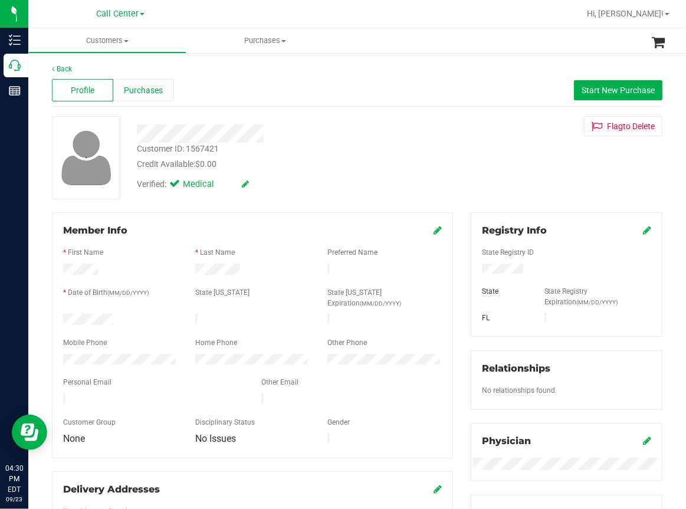
click at [155, 92] on span "Purchases" at bounding box center [143, 90] width 39 height 12
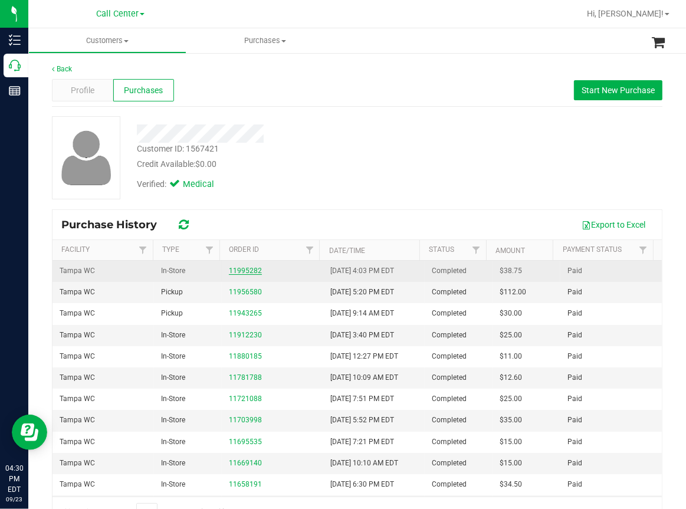
click at [238, 273] on link "11995282" at bounding box center [245, 271] width 33 height 8
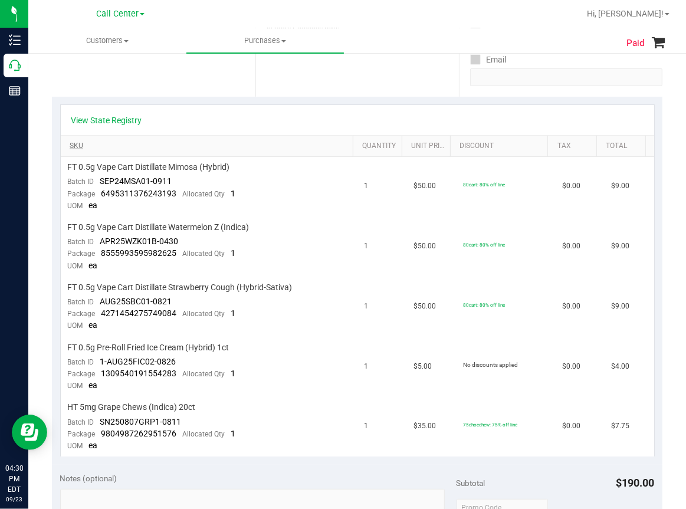
scroll to position [236, 0]
click at [276, 135] on th "SKU" at bounding box center [207, 145] width 293 height 21
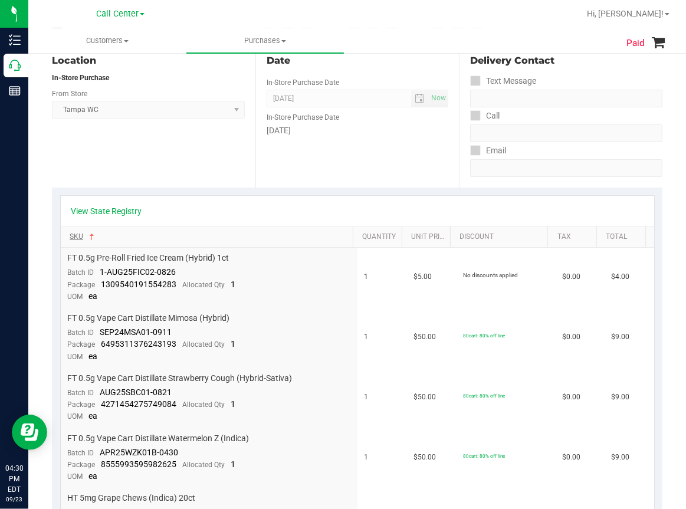
scroll to position [0, 0]
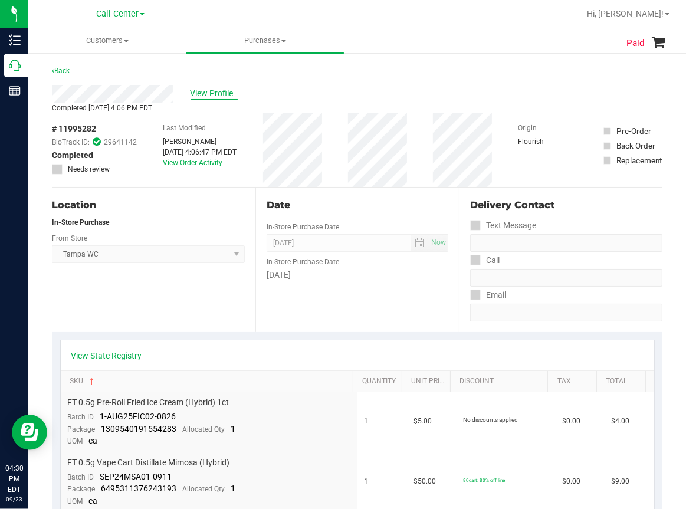
click at [217, 90] on span "View Profile" at bounding box center [214, 93] width 47 height 12
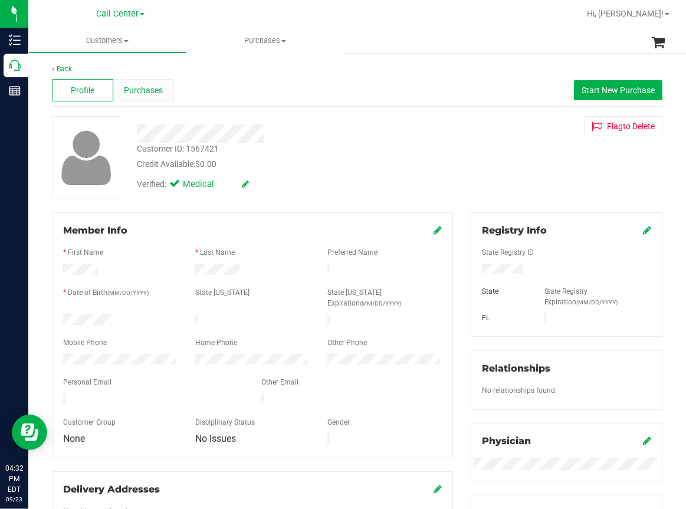
click at [142, 91] on span "Purchases" at bounding box center [143, 90] width 39 height 12
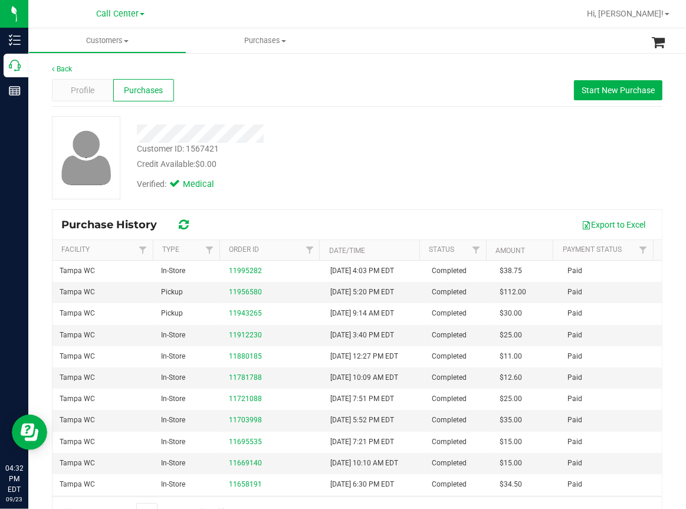
click at [177, 147] on div "Customer ID: 1567421" at bounding box center [178, 149] width 82 height 12
click at [177, 146] on div "Customer ID: 1567421" at bounding box center [178, 149] width 82 height 12
copy div "Customer ID: 1567421"
click at [84, 88] on span "Profile" at bounding box center [83, 90] width 24 height 12
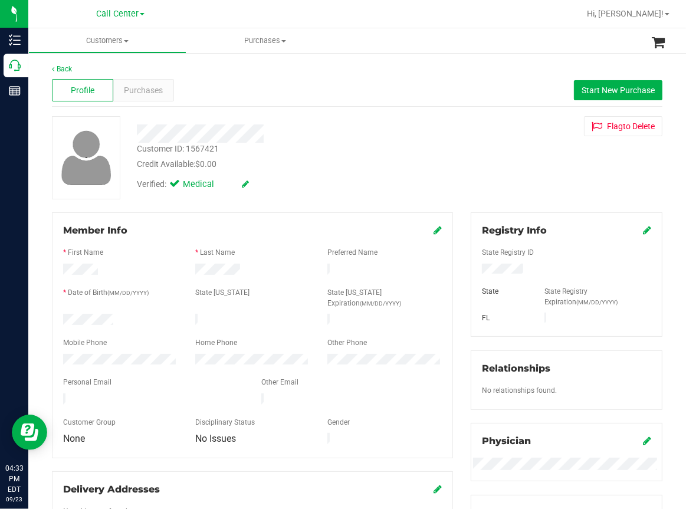
click at [97, 393] on div at bounding box center [153, 400] width 198 height 14
click at [439, 64] on div "Back" at bounding box center [357, 69] width 610 height 11
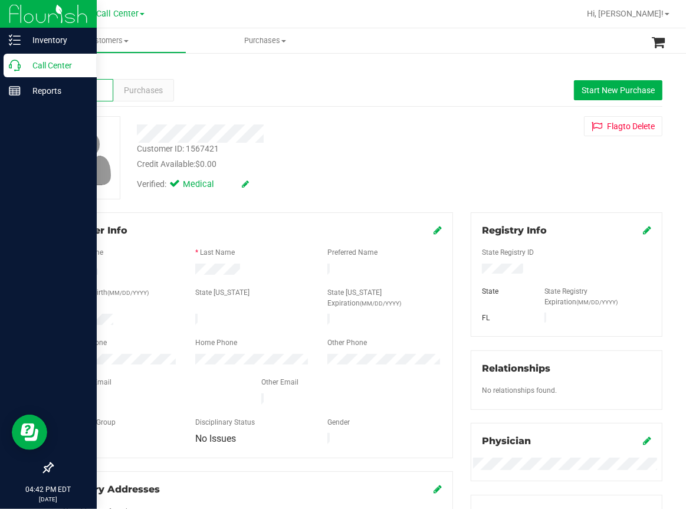
click at [21, 69] on p "Call Center" at bounding box center [56, 65] width 71 height 14
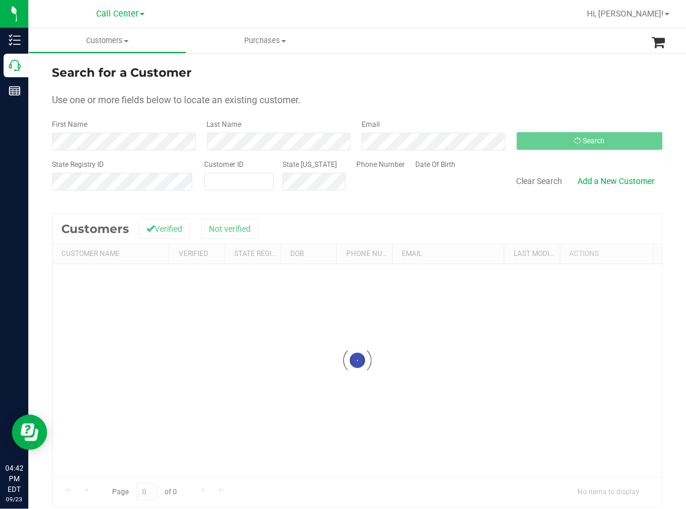
drag, startPoint x: 381, startPoint y: 148, endPoint x: 428, endPoint y: 157, distance: 47.4
click at [431, 154] on form "Search for a Customer Use one or more fields below to locate an existing custom…" at bounding box center [357, 132] width 610 height 137
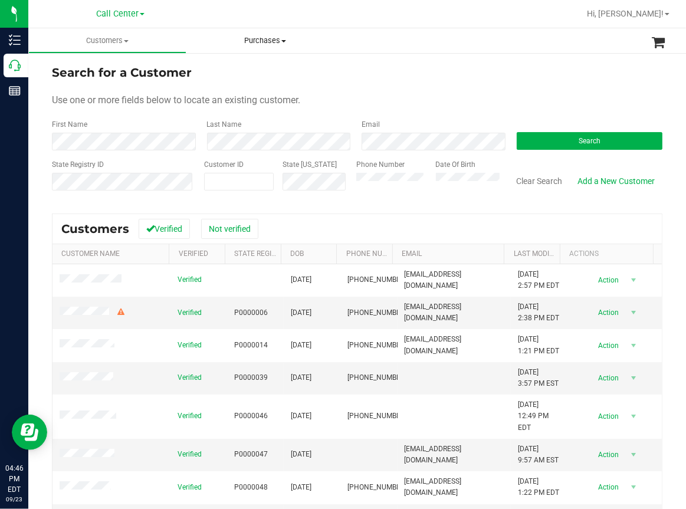
click at [327, 50] on uib-tab-heading "Purchases All purchases" at bounding box center [265, 40] width 158 height 25
click at [579, 139] on span "Search" at bounding box center [590, 141] width 22 height 8
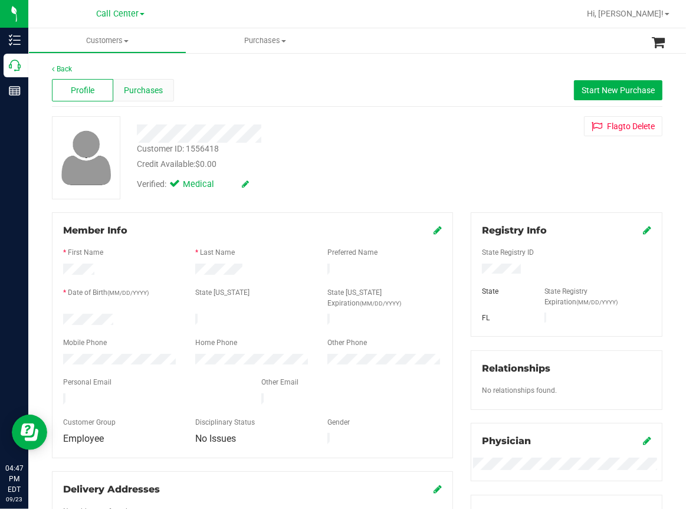
click at [143, 87] on span "Purchases" at bounding box center [143, 90] width 39 height 12
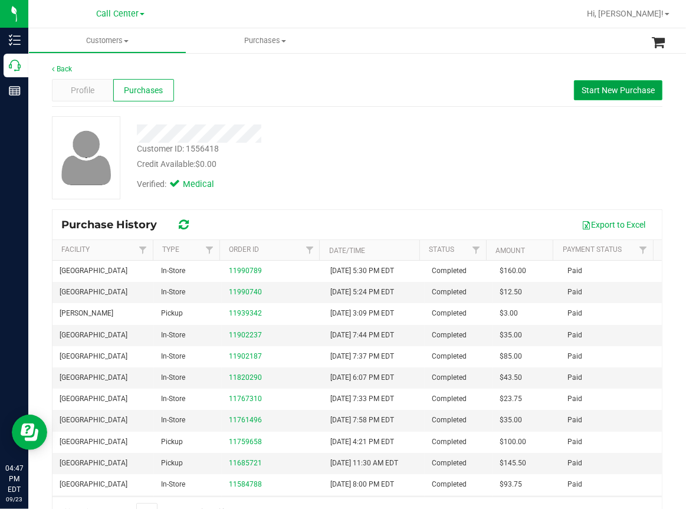
click at [603, 96] on button "Start New Purchase" at bounding box center [618, 90] width 88 height 20
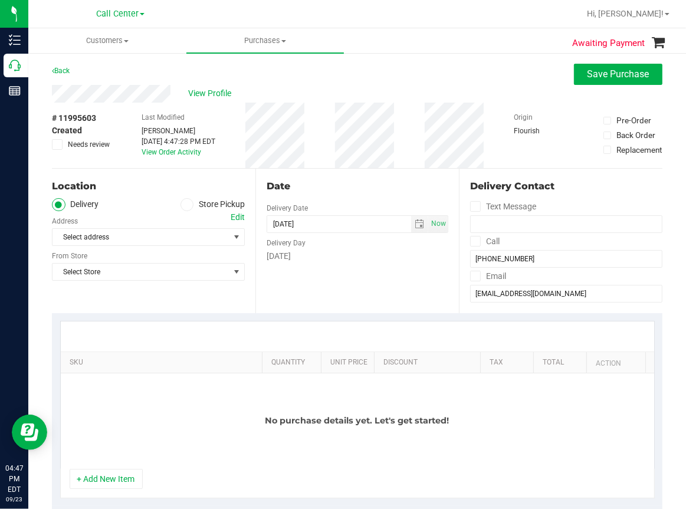
click at [187, 206] on span at bounding box center [187, 205] width 14 height 14
click at [0, 0] on input "Store Pickup" at bounding box center [0, 0] width 0 height 0
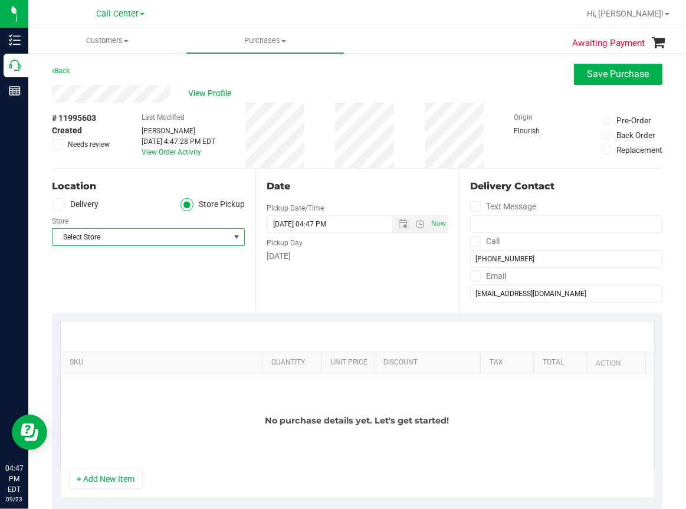
click at [113, 239] on span "Select Store" at bounding box center [140, 237] width 177 height 17
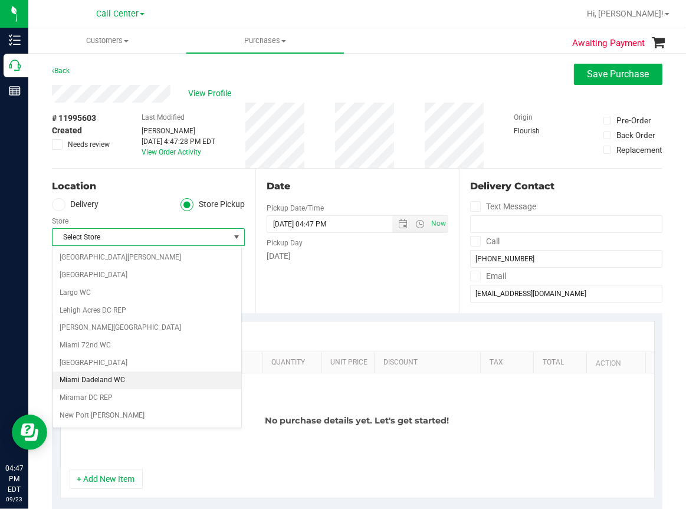
scroll to position [295, 0]
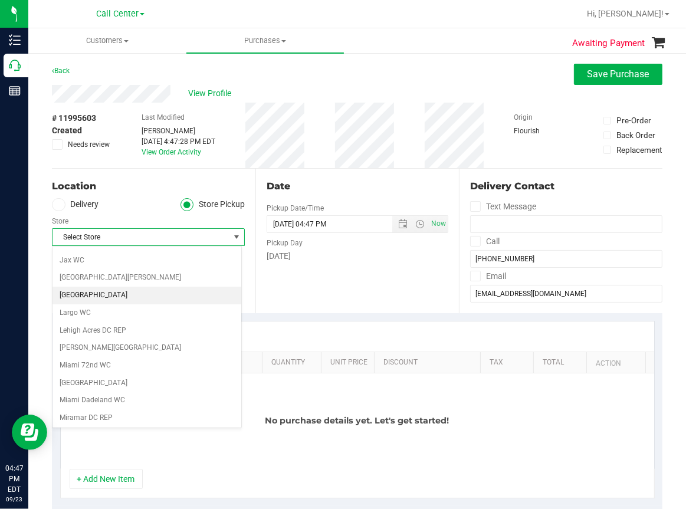
click at [83, 291] on li "[GEOGRAPHIC_DATA]" at bounding box center [146, 296] width 189 height 18
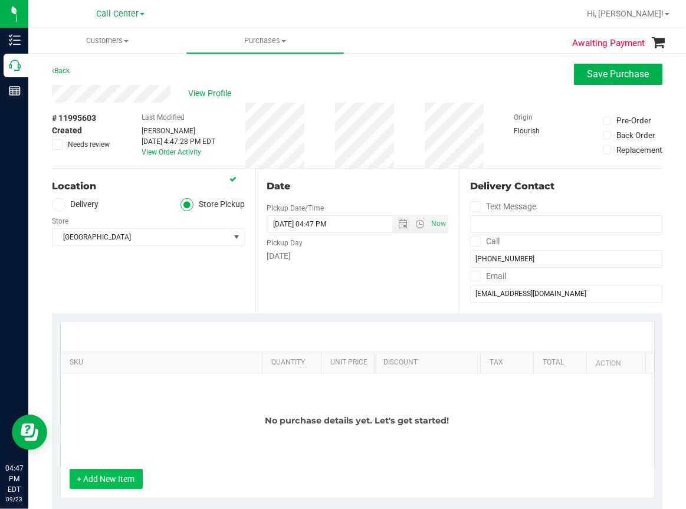
click at [119, 480] on button "+ Add New Item" at bounding box center [106, 479] width 73 height 20
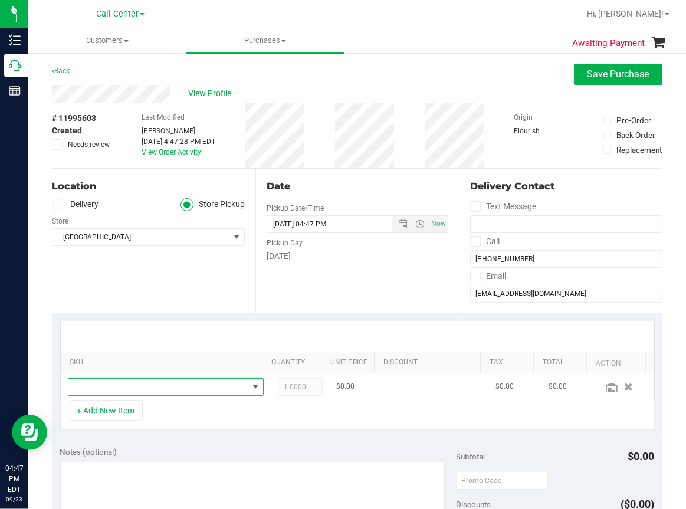
click at [107, 385] on span "NO DATA FOUND" at bounding box center [158, 387] width 180 height 17
type input "e"
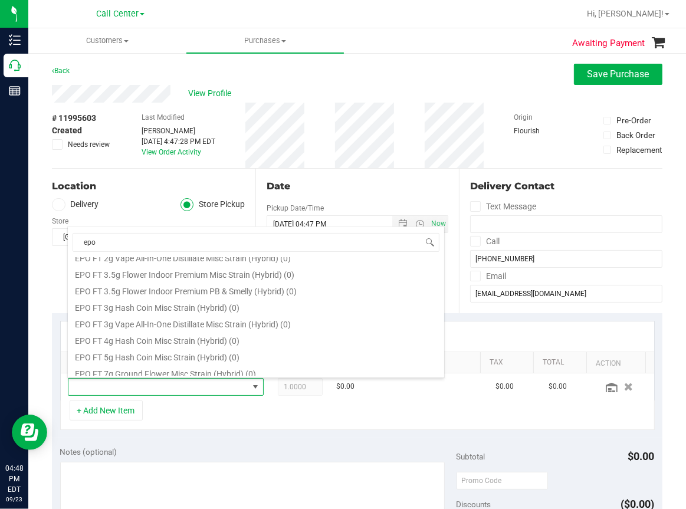
scroll to position [708, 0]
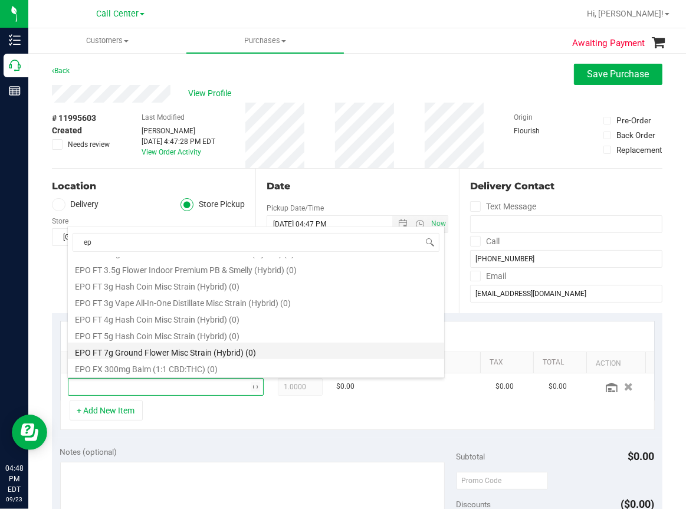
type input "e"
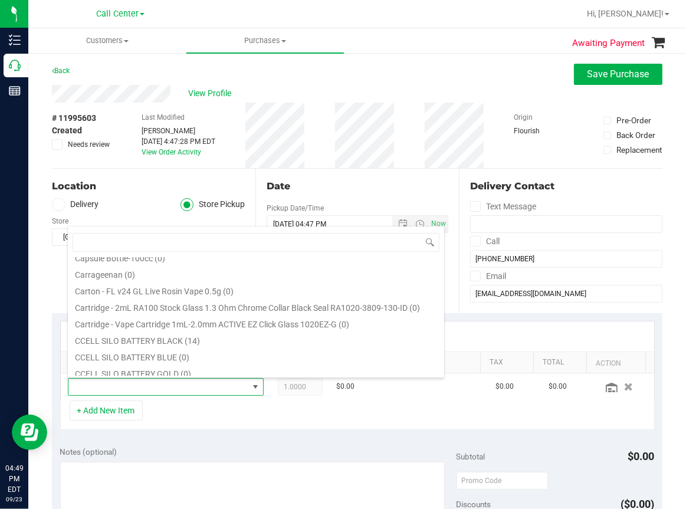
scroll to position [531, 0]
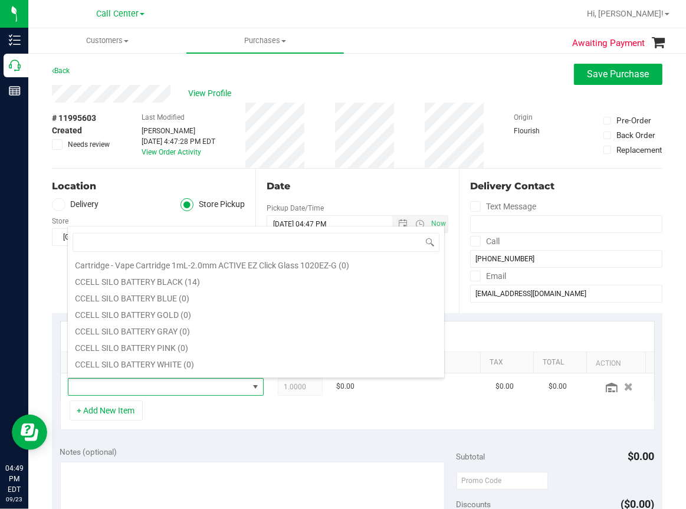
click at [465, 50] on ul "Customers All customers Add a new customer All physicians Purchases All purchas…" at bounding box center [371, 40] width 686 height 25
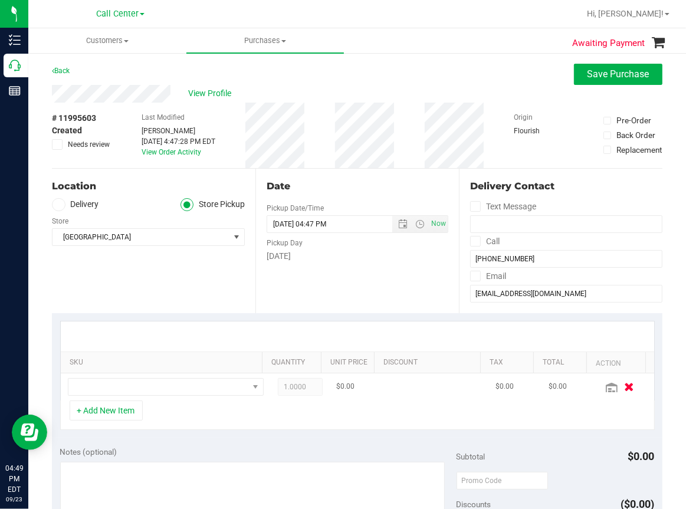
click at [624, 387] on icon "button" at bounding box center [629, 386] width 10 height 9
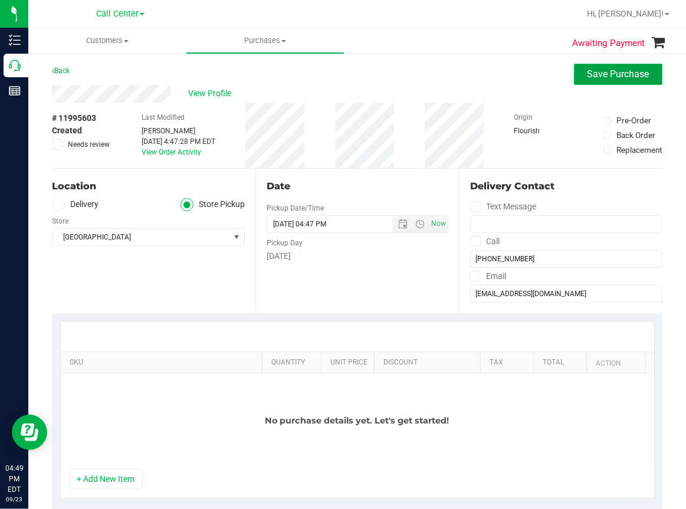
click at [599, 74] on span "Save Purchase" at bounding box center [618, 73] width 62 height 11
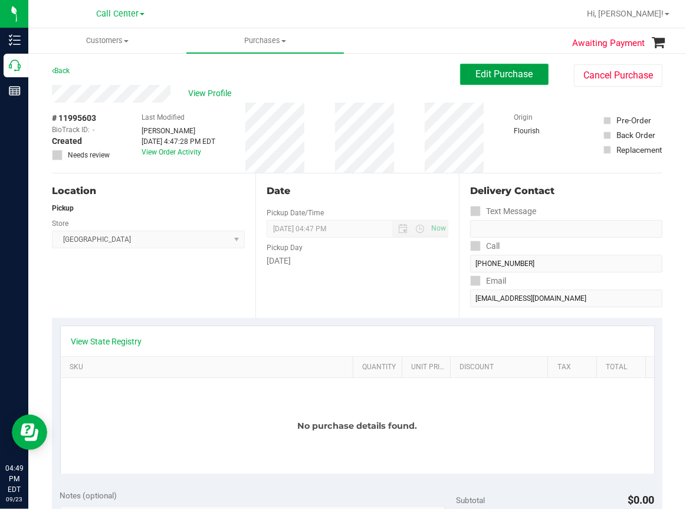
click at [514, 75] on span "Edit Purchase" at bounding box center [504, 73] width 57 height 11
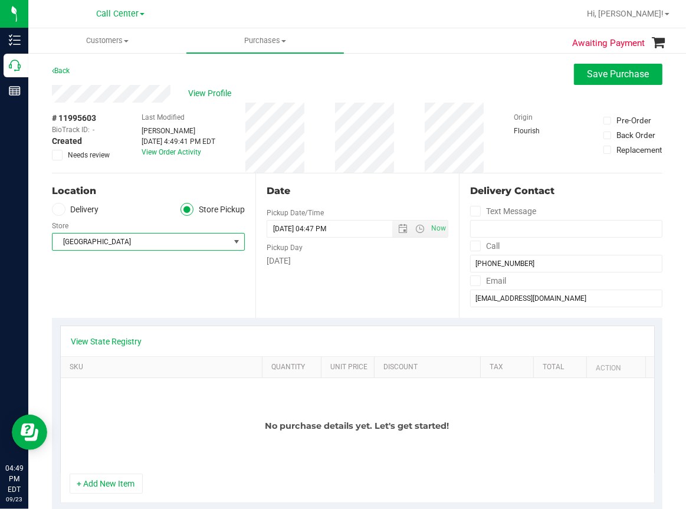
click at [111, 242] on span "[GEOGRAPHIC_DATA]" at bounding box center [140, 242] width 177 height 17
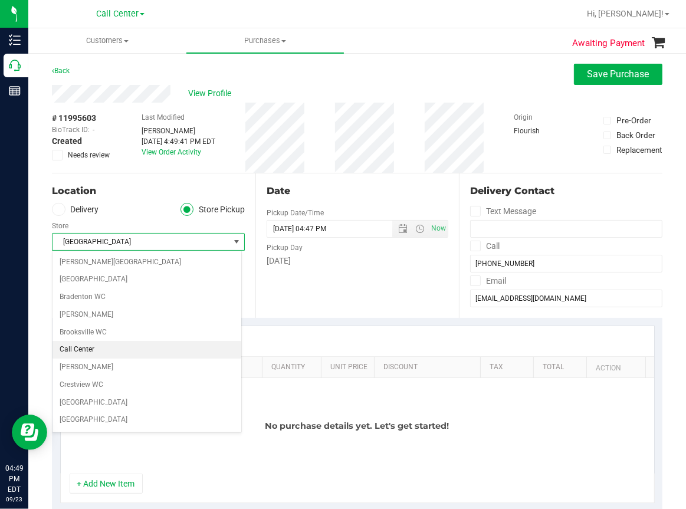
click at [76, 343] on li "Call Center" at bounding box center [146, 350] width 189 height 18
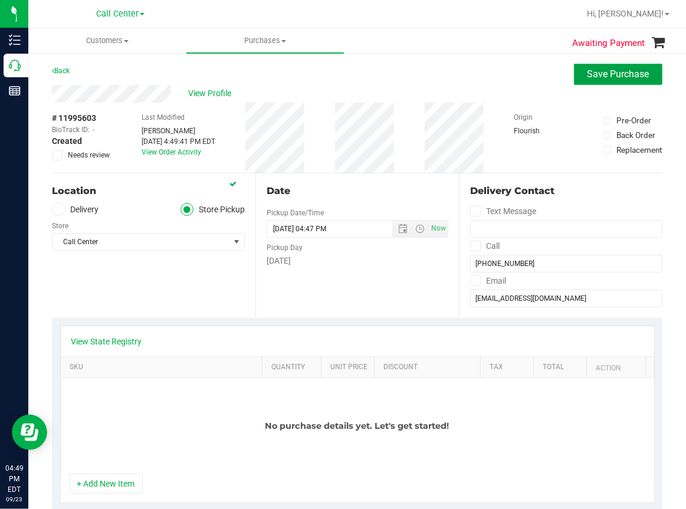
click at [578, 68] on button "Save Purchase" at bounding box center [618, 74] width 88 height 21
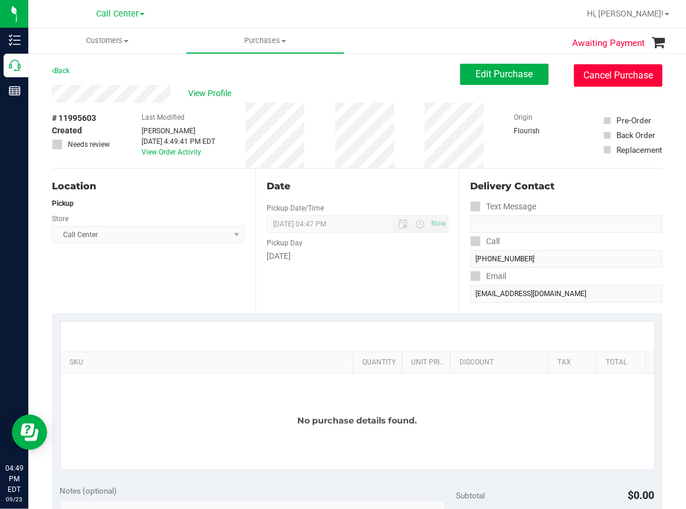
click at [610, 76] on button "Cancel Purchase" at bounding box center [618, 75] width 88 height 22
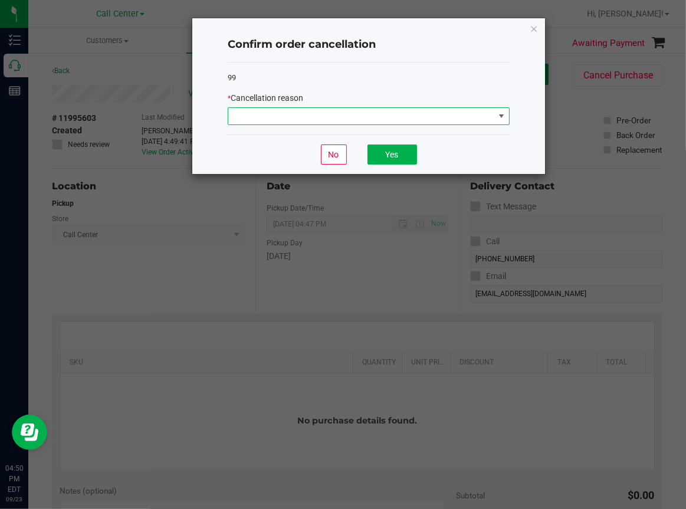
click at [313, 113] on span at bounding box center [361, 116] width 266 height 17
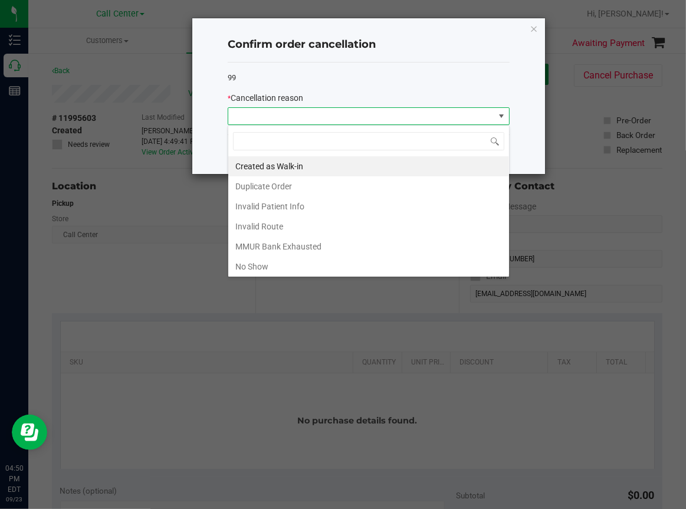
scroll to position [17, 282]
click at [278, 186] on li "Duplicate Order" at bounding box center [368, 186] width 281 height 20
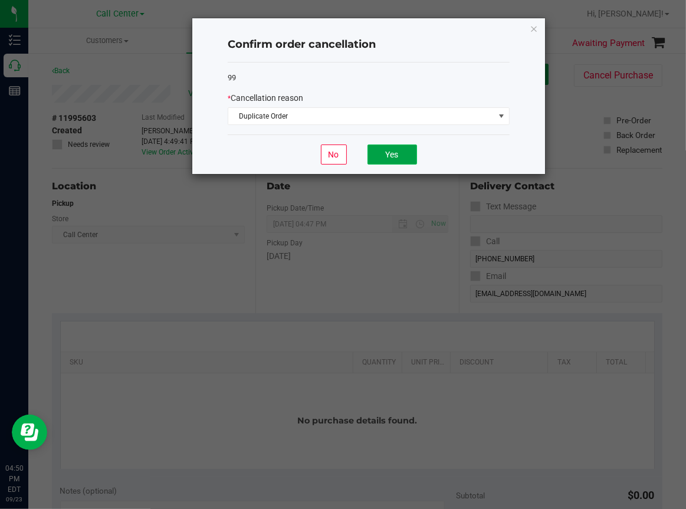
click at [406, 153] on button "Yes" at bounding box center [392, 155] width 50 height 20
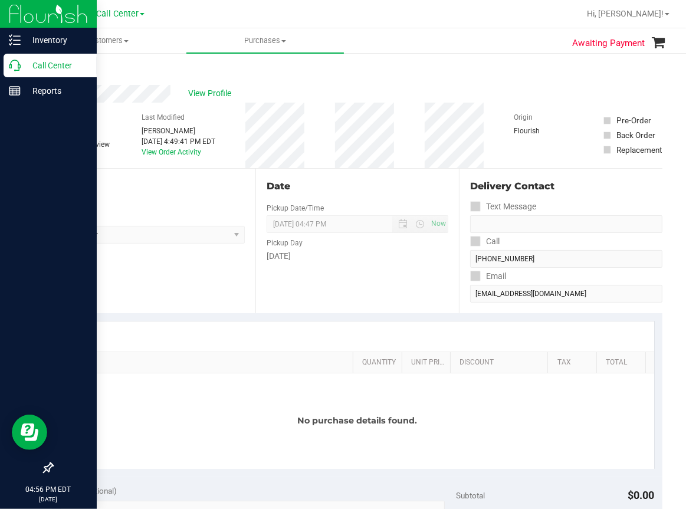
click at [11, 66] on icon at bounding box center [15, 66] width 12 height 12
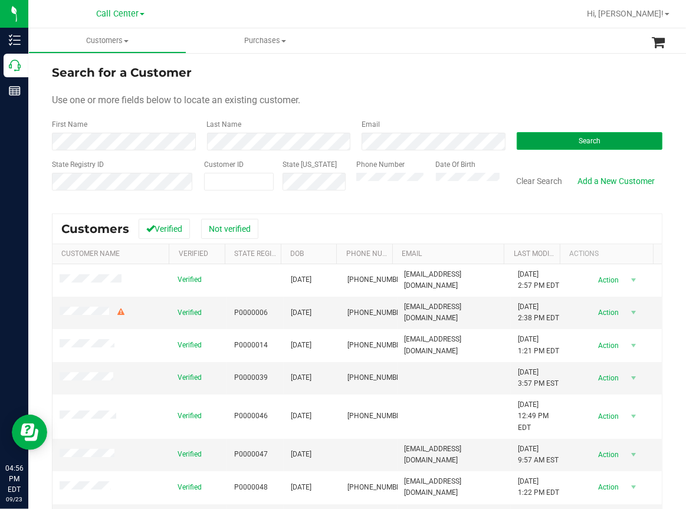
click at [530, 142] on button "Search" at bounding box center [590, 141] width 146 height 18
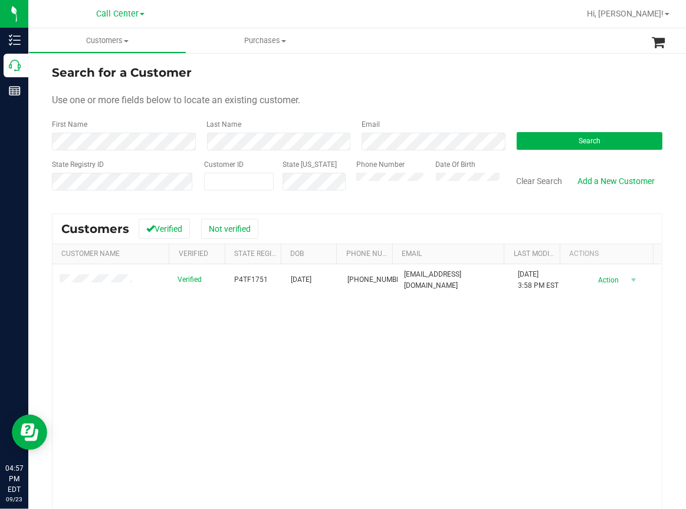
click at [323, 390] on div "Verified P4TF1751 [DATE] (941) 237-8542 [EMAIL_ADDRESS][DOMAIN_NAME] [DATE] 3:5…" at bounding box center [356, 424] width 609 height 321
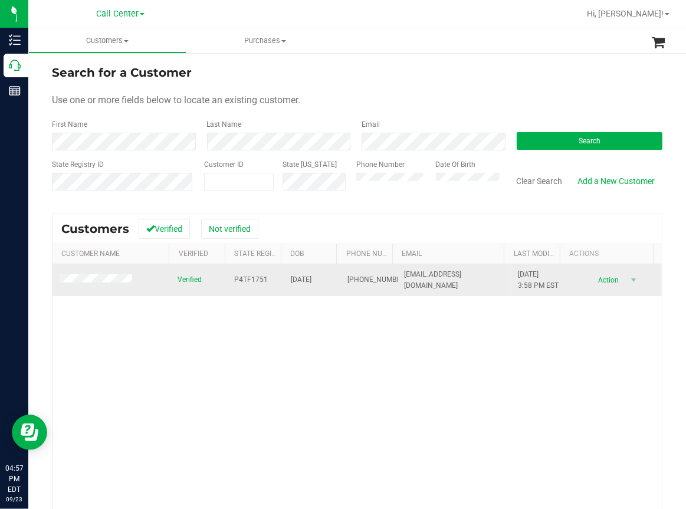
click at [252, 280] on span "P4TF1751" at bounding box center [251, 279] width 34 height 11
copy span "P4TF1751"
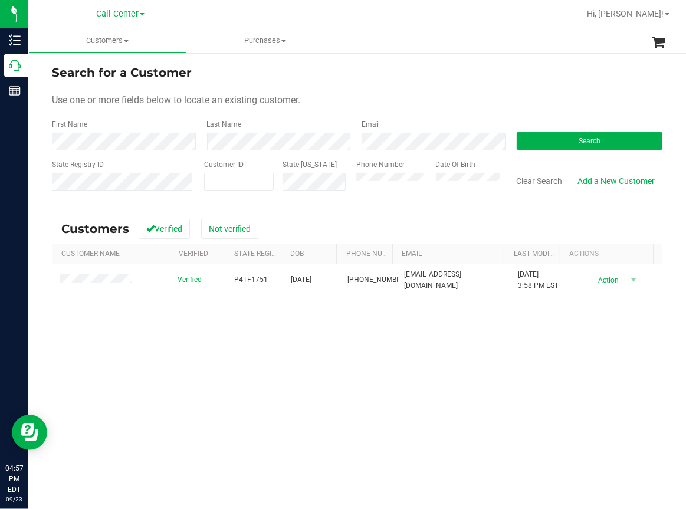
click at [321, 337] on div "Verified P4TF1751 [DATE] (941) 237-8542 [EMAIL_ADDRESS][DOMAIN_NAME] [DATE] 3:5…" at bounding box center [356, 424] width 609 height 321
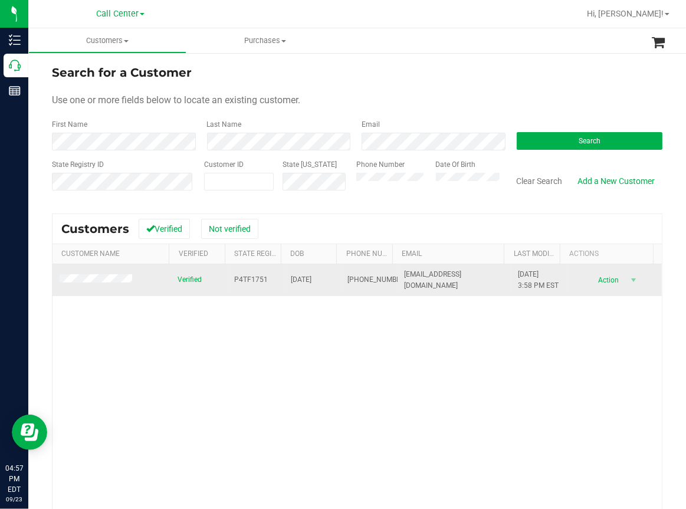
click at [306, 282] on span "[DATE]" at bounding box center [301, 279] width 21 height 11
click at [304, 281] on span "[DATE]" at bounding box center [301, 279] width 21 height 11
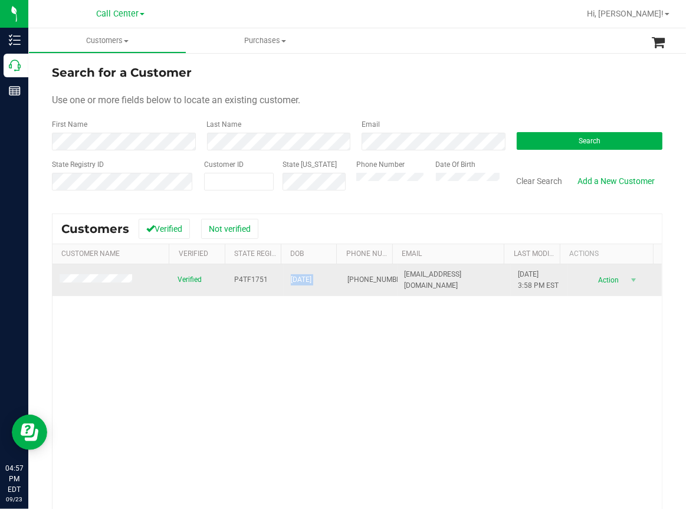
click at [304, 281] on span "[DATE]" at bounding box center [301, 279] width 21 height 11
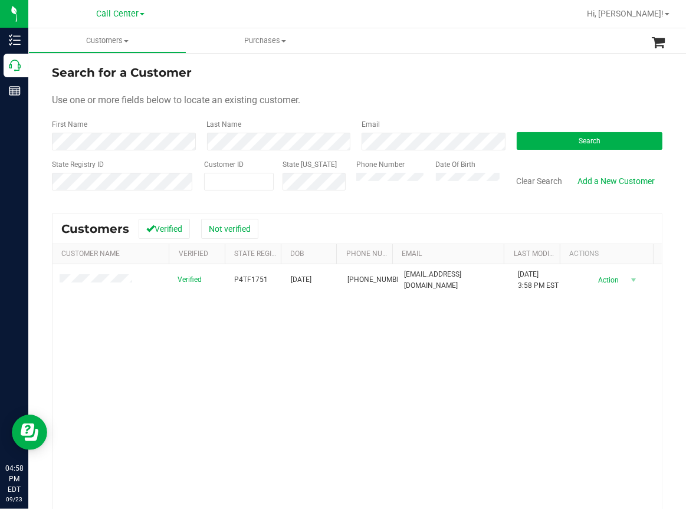
drag, startPoint x: 232, startPoint y: 402, endPoint x: 205, endPoint y: 363, distance: 47.6
click at [231, 402] on div "Verified P4TF1751 [DATE] (941) 237-8542 [EMAIL_ADDRESS][DOMAIN_NAME] [DATE] 3:5…" at bounding box center [356, 424] width 609 height 321
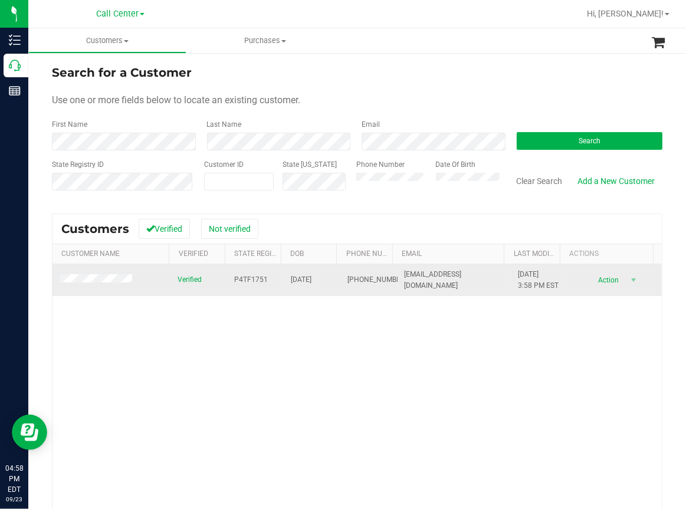
click at [90, 274] on span at bounding box center [98, 280] width 76 height 12
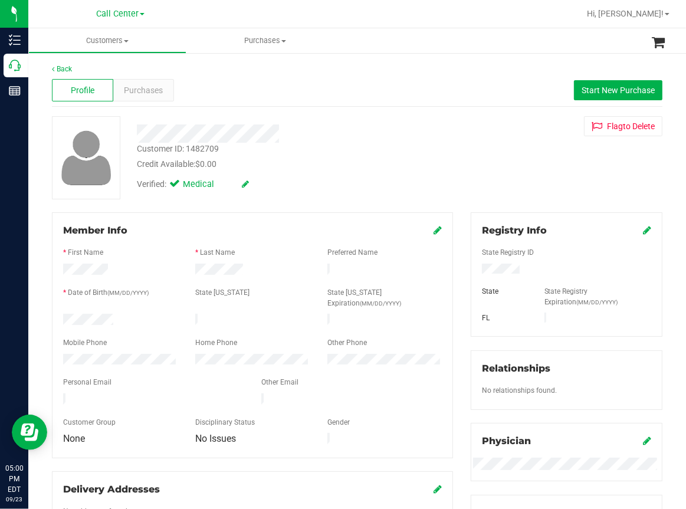
click at [346, 108] on div "Back Profile Purchases Start New Purchase Customer ID: 1482709 Credit Available…" at bounding box center [357, 445] width 610 height 763
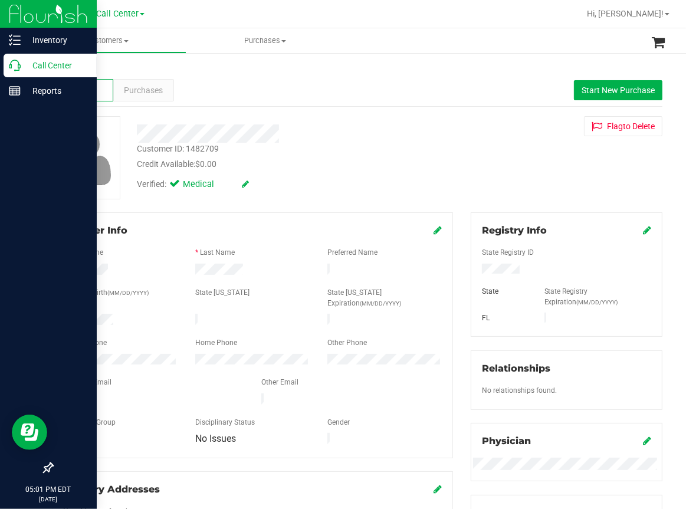
click at [11, 68] on icon at bounding box center [15, 66] width 12 height 12
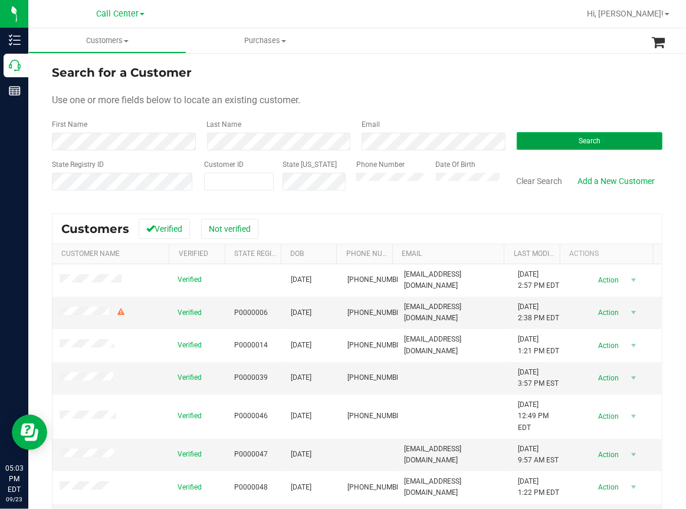
click at [590, 137] on span "Search" at bounding box center [590, 141] width 22 height 8
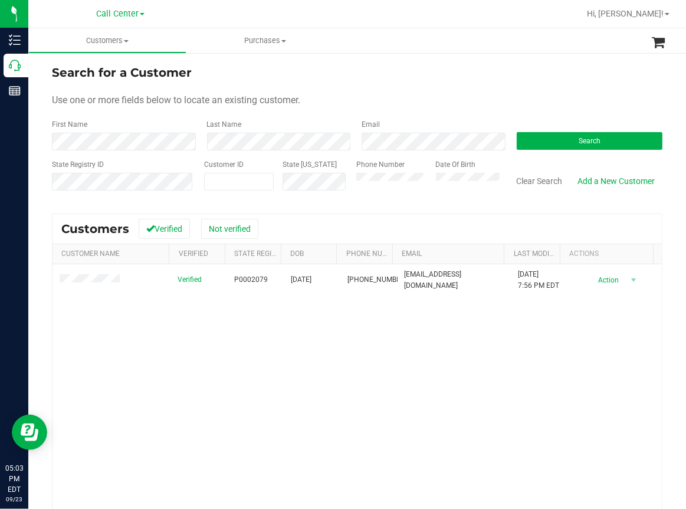
click at [363, 331] on div "Verified P0002079 [DATE] (772) 342-1509 [EMAIL_ADDRESS][DOMAIN_NAME] [DATE] 7:5…" at bounding box center [356, 424] width 609 height 321
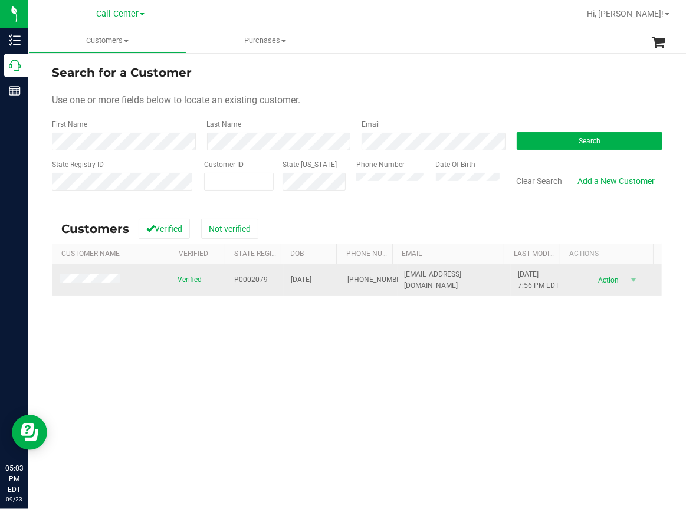
click at [437, 281] on span "[EMAIL_ADDRESS][DOMAIN_NAME]" at bounding box center [454, 280] width 99 height 22
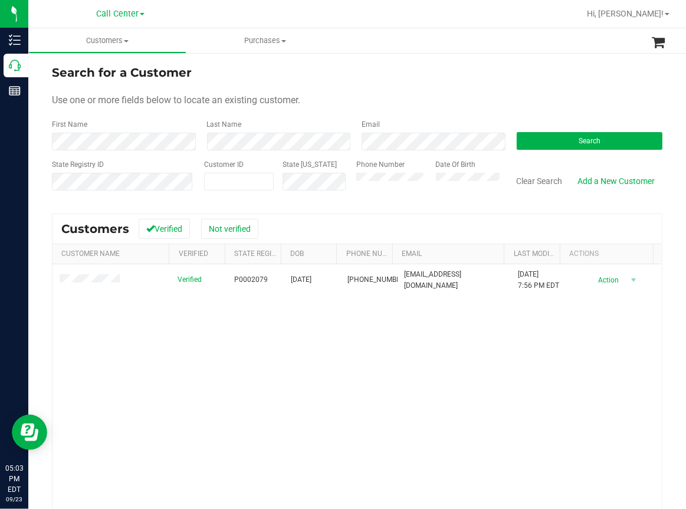
click at [179, 357] on div "Verified P0002079 [DATE] (772) 342-1509 [EMAIL_ADDRESS][DOMAIN_NAME] [DATE] 7:5…" at bounding box center [356, 424] width 609 height 321
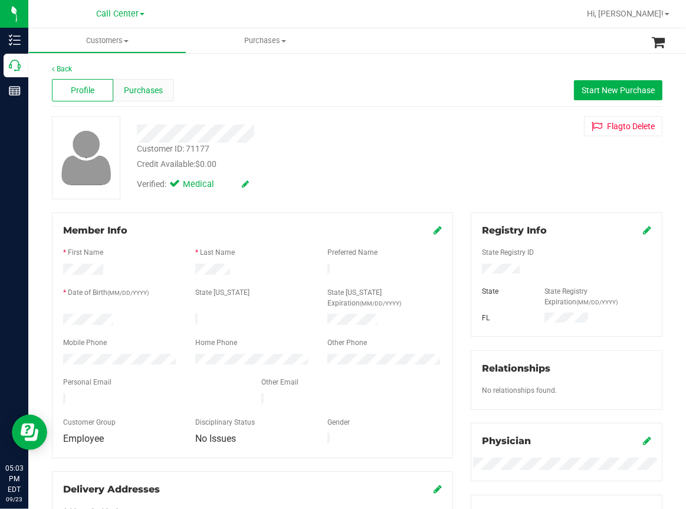
click at [137, 96] on div "Purchases" at bounding box center [143, 90] width 61 height 22
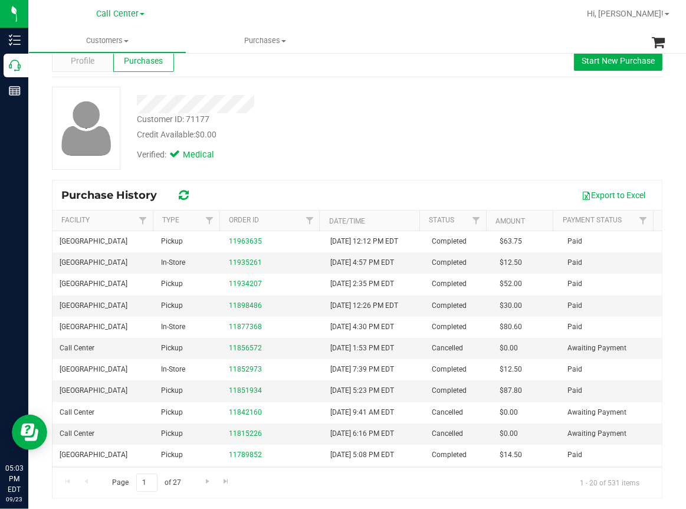
click at [383, 134] on div "Credit Available: $0.00" at bounding box center [285, 135] width 297 height 12
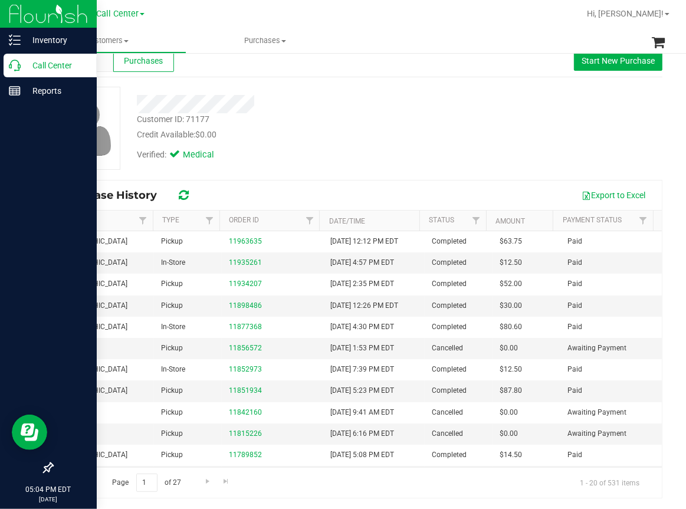
click at [21, 65] on p "Call Center" at bounding box center [56, 65] width 71 height 14
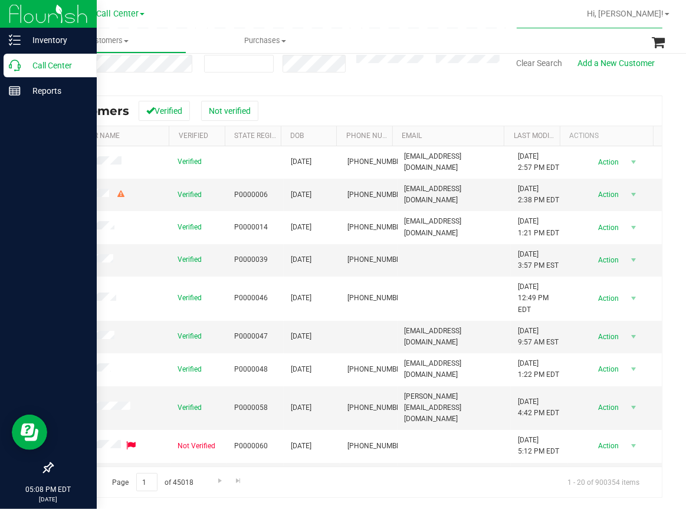
click at [9, 70] on icon at bounding box center [15, 66] width 12 height 12
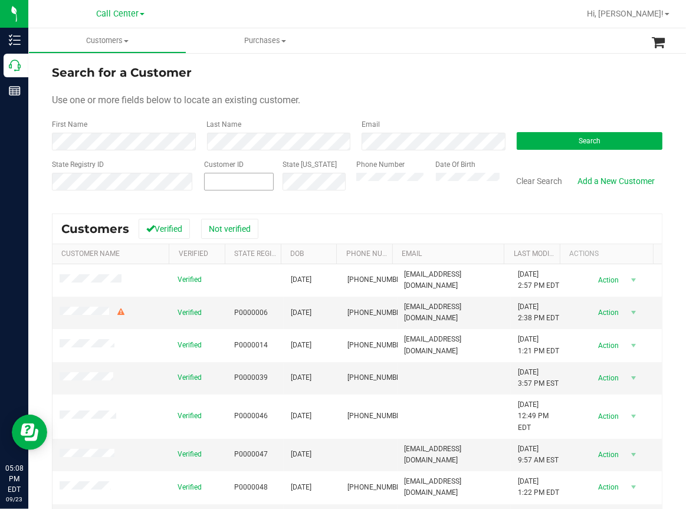
click at [0, 0] on input "text" at bounding box center [0, 0] width 0 height 0
paste input "604074"
type input "604074"
click at [605, 140] on button "Search" at bounding box center [590, 141] width 146 height 18
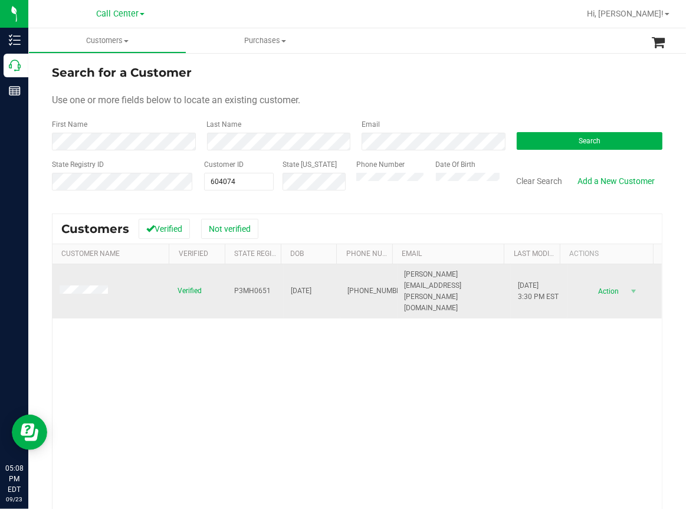
click at [71, 273] on td at bounding box center [111, 291] width 118 height 55
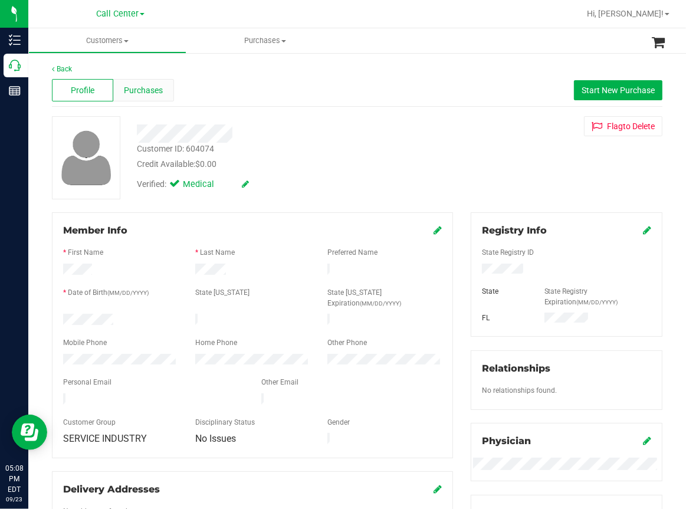
click at [156, 90] on span "Purchases" at bounding box center [143, 90] width 39 height 12
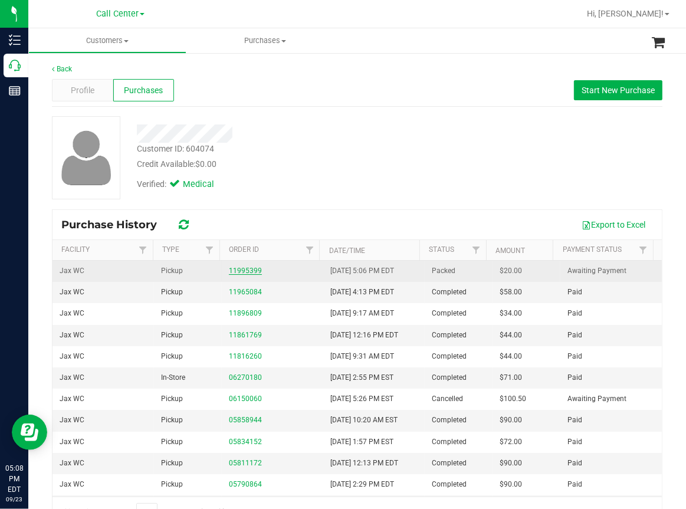
click at [236, 267] on link "11995399" at bounding box center [245, 271] width 33 height 8
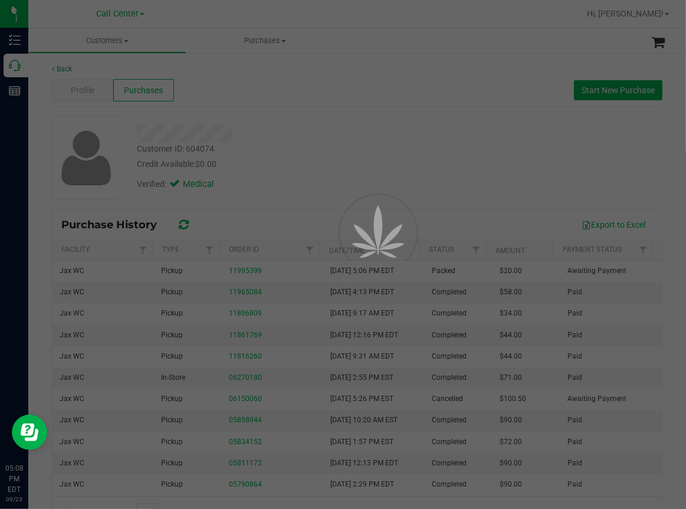
click at [385, 54] on div at bounding box center [343, 254] width 686 height 509
click at [344, 103] on div at bounding box center [343, 254] width 686 height 509
drag, startPoint x: 112, startPoint y: 44, endPoint x: 186, endPoint y: 42, distance: 74.3
click at [116, 42] on div at bounding box center [343, 254] width 686 height 509
click at [302, 43] on div at bounding box center [343, 254] width 686 height 509
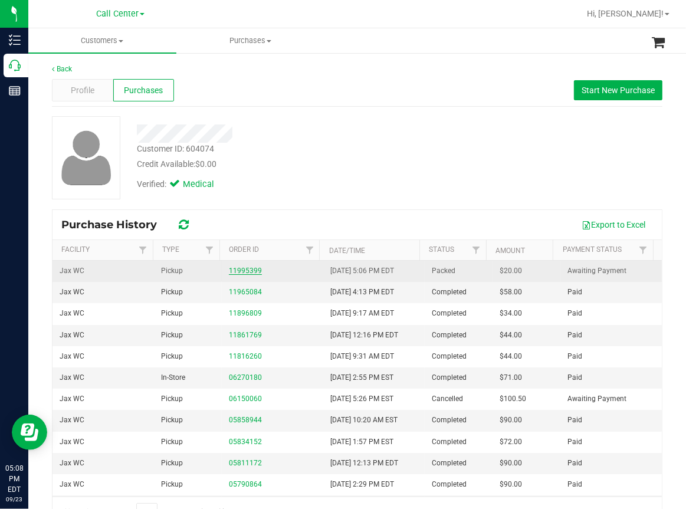
click at [237, 273] on link "11995399" at bounding box center [245, 271] width 33 height 8
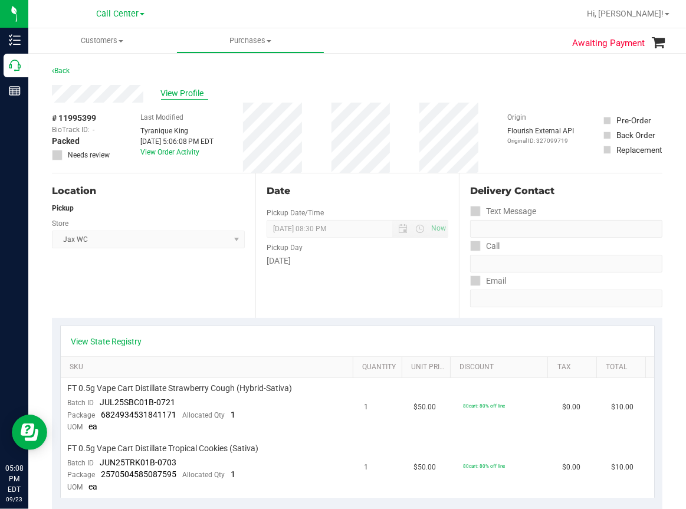
click at [187, 94] on span "View Profile" at bounding box center [184, 93] width 47 height 12
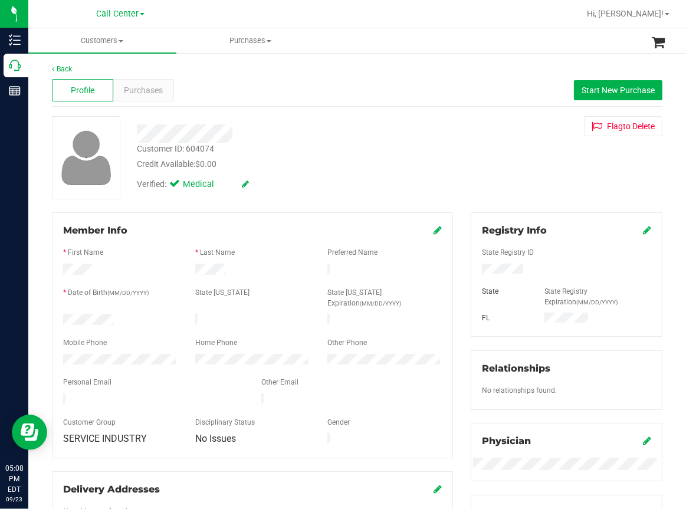
click at [75, 351] on div at bounding box center [252, 352] width 379 height 3
click at [386, 44] on ul "Customers All customers Add a new customer All physicians Purchases All purchas…" at bounding box center [371, 40] width 686 height 25
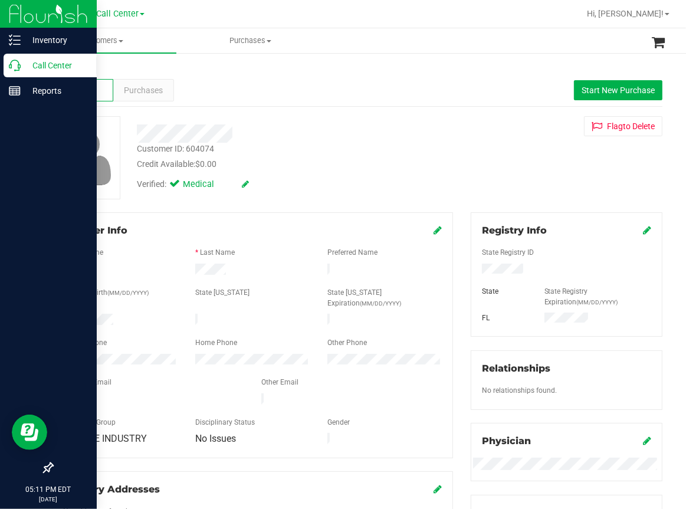
click at [15, 66] on icon at bounding box center [15, 66] width 12 height 12
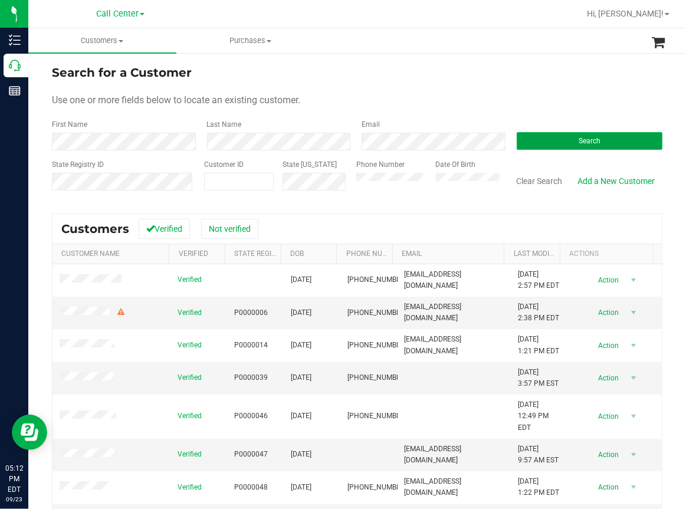
click at [549, 143] on button "Search" at bounding box center [590, 141] width 146 height 18
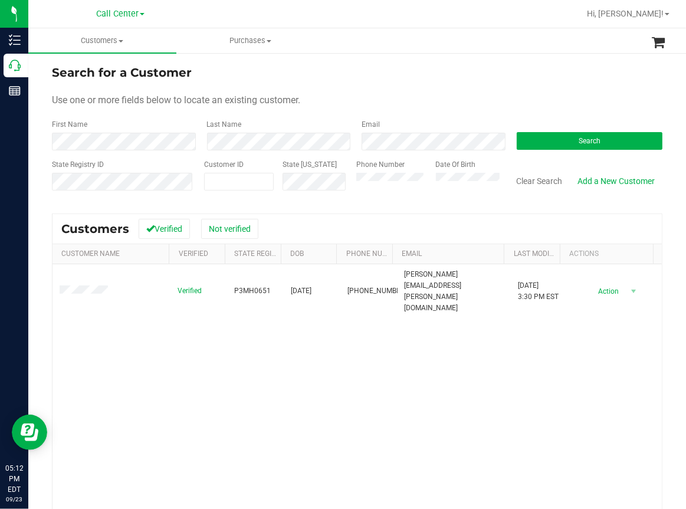
click at [352, 369] on div "Verified P3MH0651 08/28/1989 (904) 418-2381 katen.odell@gmail.com 2/21/2022 3:3…" at bounding box center [356, 424] width 609 height 321
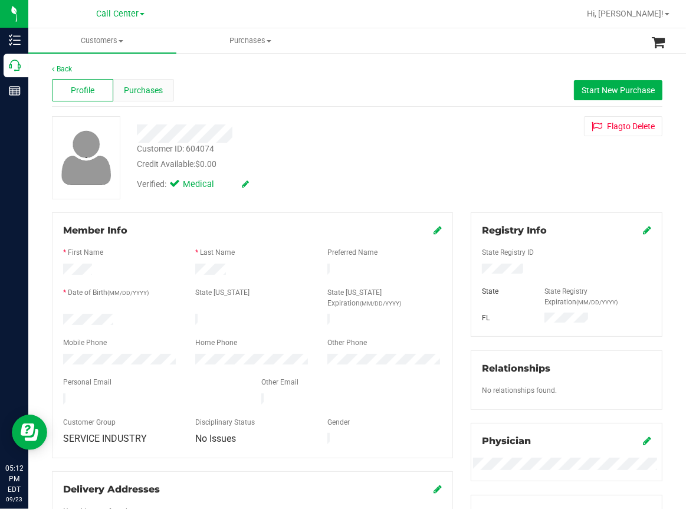
click at [156, 93] on span "Purchases" at bounding box center [143, 90] width 39 height 12
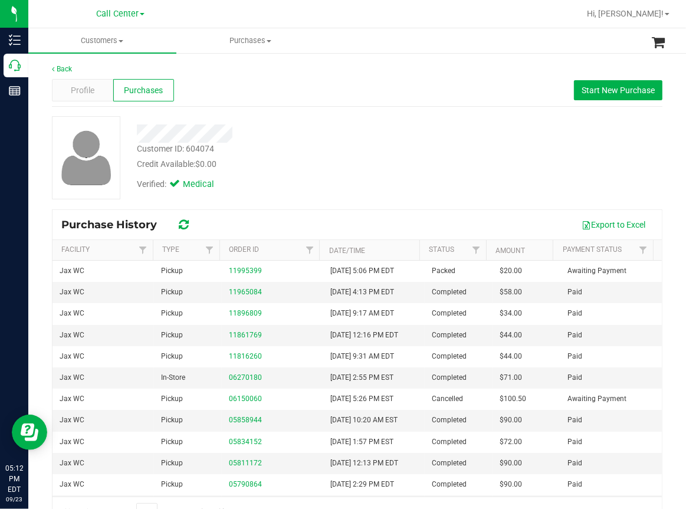
click at [362, 70] on div "Back" at bounding box center [357, 69] width 610 height 11
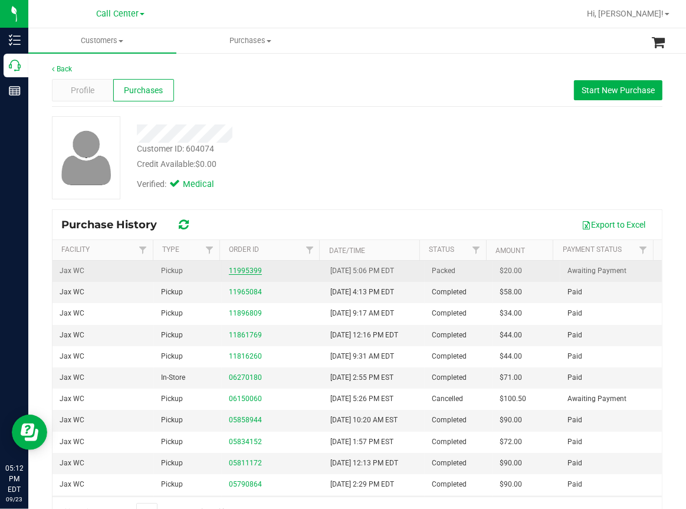
click at [243, 271] on link "11995399" at bounding box center [245, 271] width 33 height 8
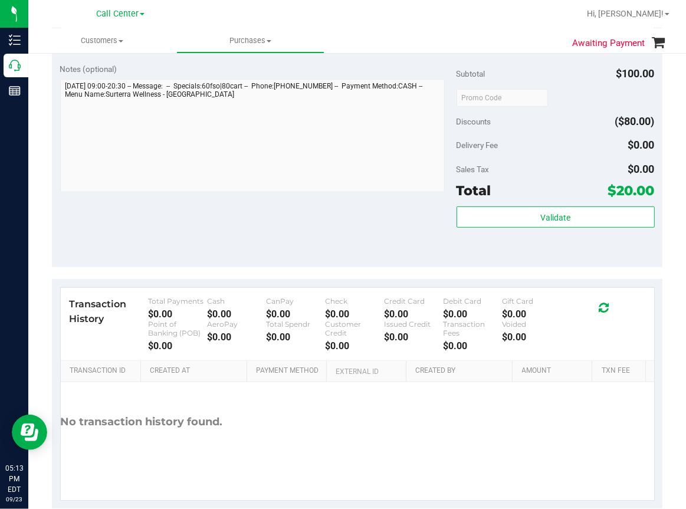
scroll to position [471, 0]
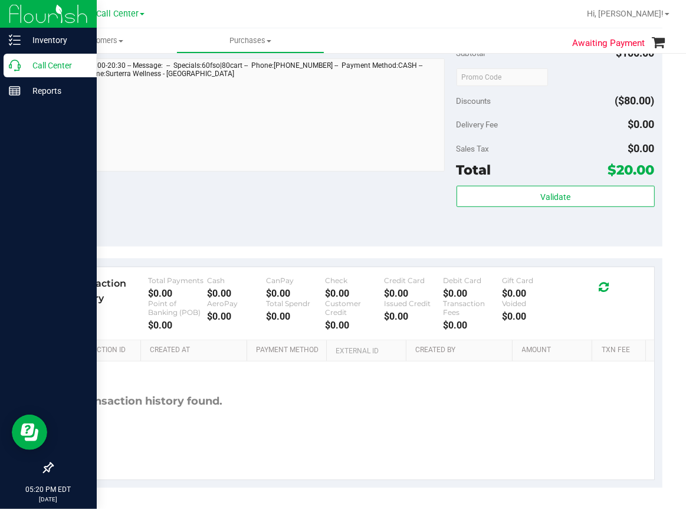
click at [6, 67] on div "Call Center" at bounding box center [50, 66] width 93 height 24
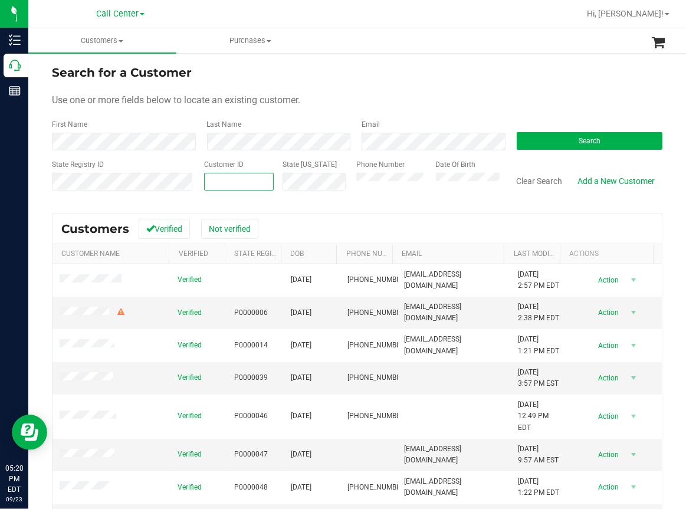
paste input "1524611"
type input "1524611"
click at [559, 142] on button "Search" at bounding box center [590, 141] width 146 height 18
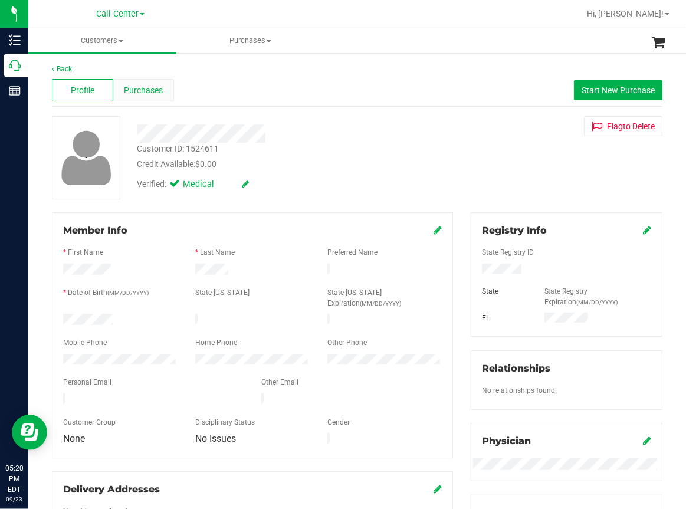
click at [148, 96] on span "Purchases" at bounding box center [143, 90] width 39 height 12
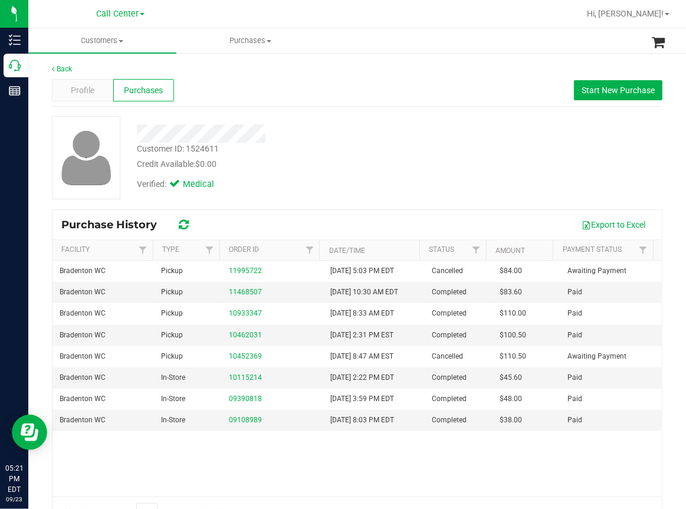
click at [281, 66] on div "Back" at bounding box center [357, 69] width 610 height 11
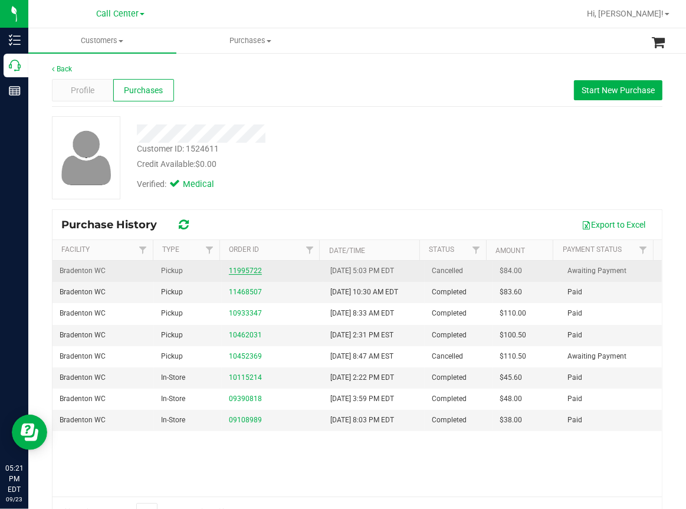
click at [237, 267] on link "11995722" at bounding box center [245, 271] width 33 height 8
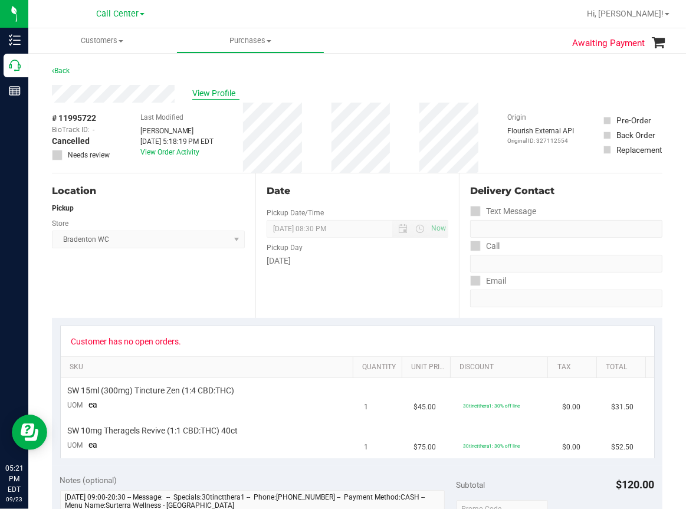
click at [223, 91] on span "View Profile" at bounding box center [215, 93] width 47 height 12
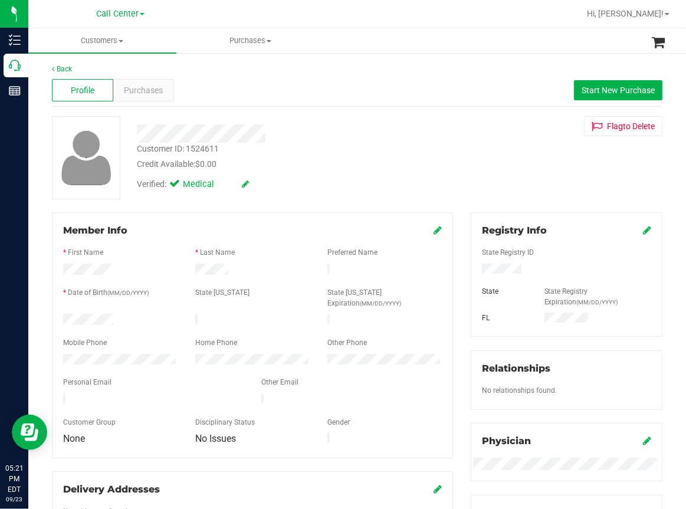
click at [395, 98] on div "Profile Purchases Start New Purchase" at bounding box center [357, 90] width 610 height 32
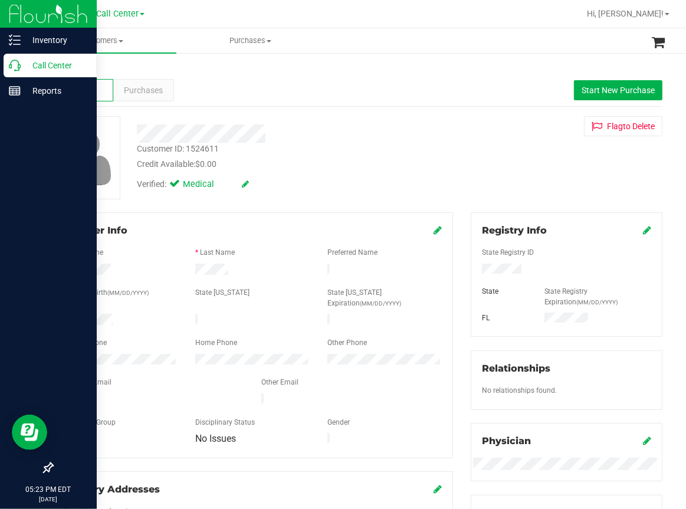
click at [16, 67] on icon at bounding box center [15, 66] width 12 height 12
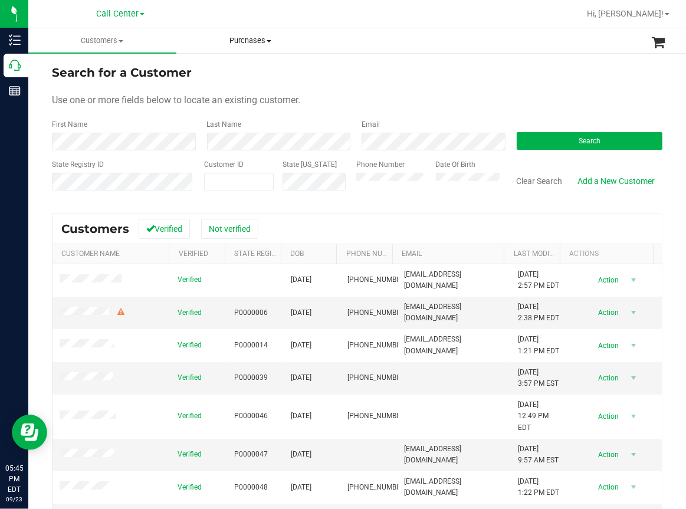
click at [312, 47] on uib-tab-heading "Purchases All purchases" at bounding box center [250, 41] width 147 height 24
click at [275, 127] on div "Last Name" at bounding box center [275, 134] width 155 height 31
click at [586, 137] on span "Search" at bounding box center [590, 141] width 22 height 8
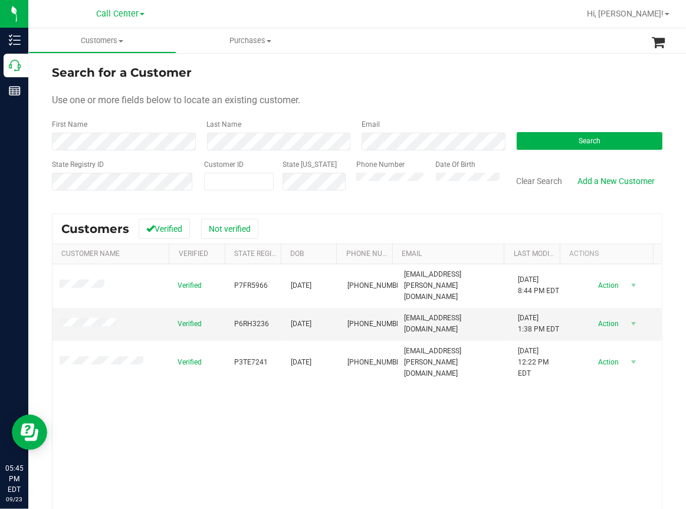
drag, startPoint x: 327, startPoint y: 442, endPoint x: 238, endPoint y: 392, distance: 102.4
click at [320, 440] on div "Verified P7FR5966 11/24/1966 (954) 801-8069 skiffman.mike@gmail.com 11/5/2021 8…" at bounding box center [356, 424] width 609 height 321
click at [239, 319] on span "P6RH3236" at bounding box center [251, 324] width 35 height 11
click at [298, 319] on span "03/21/1990" at bounding box center [301, 324] width 21 height 11
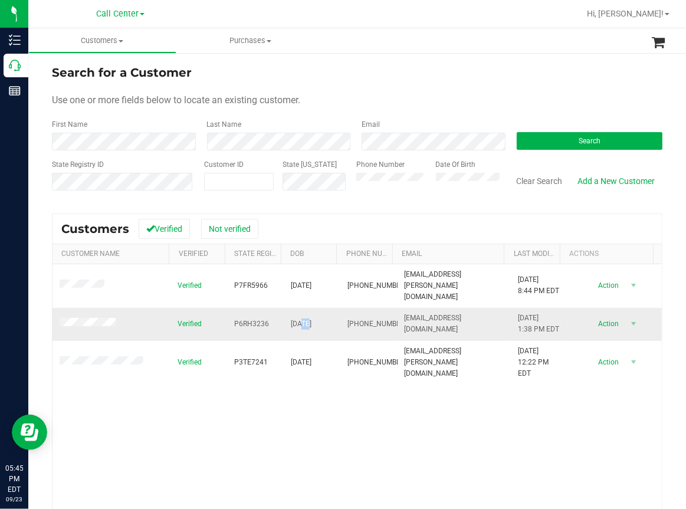
click at [298, 319] on span "03/21/1990" at bounding box center [301, 324] width 21 height 11
copy span "03/21/1990"
click at [180, 405] on div "Verified P7FR5966 11/24/1966 (954) 801-8069 skiffman.mike@gmail.com 11/5/2021 8…" at bounding box center [356, 424] width 609 height 321
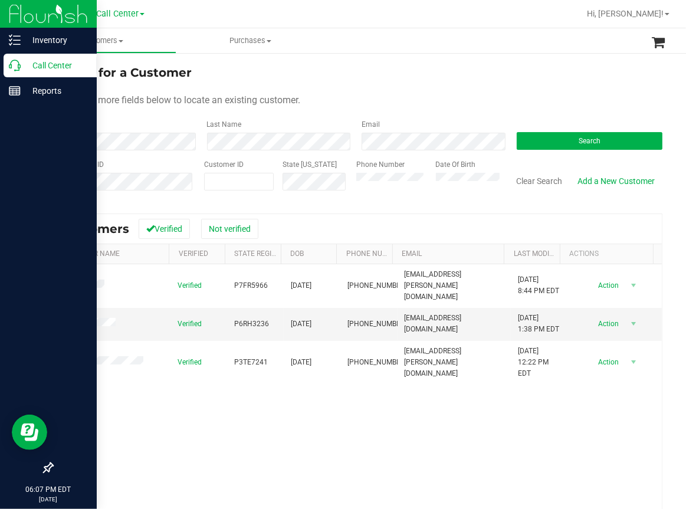
click at [11, 67] on icon at bounding box center [15, 66] width 12 height 12
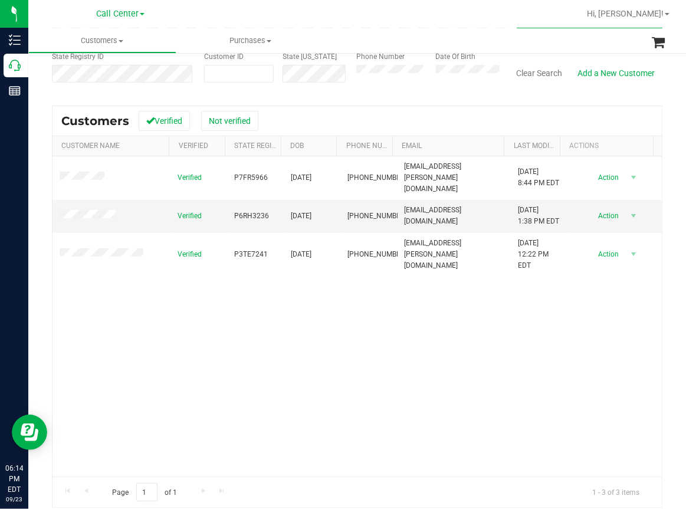
scroll to position [118, 0]
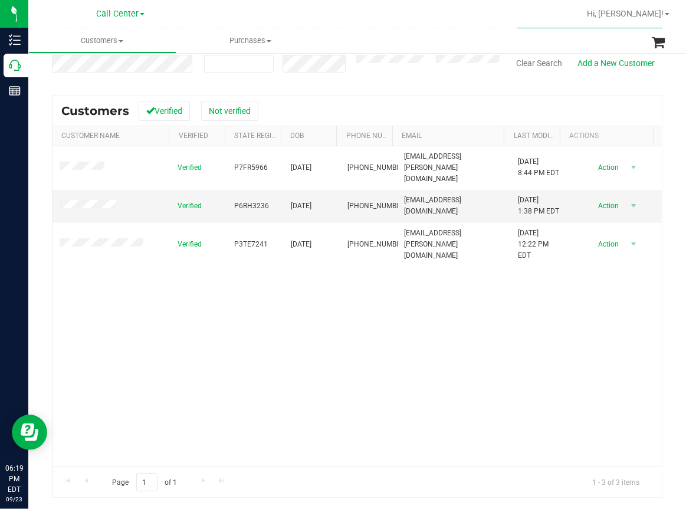
click at [198, 280] on div "Verified P7FR5966 11/24/1966 (954) 801-8069 skiffman.mike@gmail.com 11/5/2021 8…" at bounding box center [356, 306] width 609 height 321
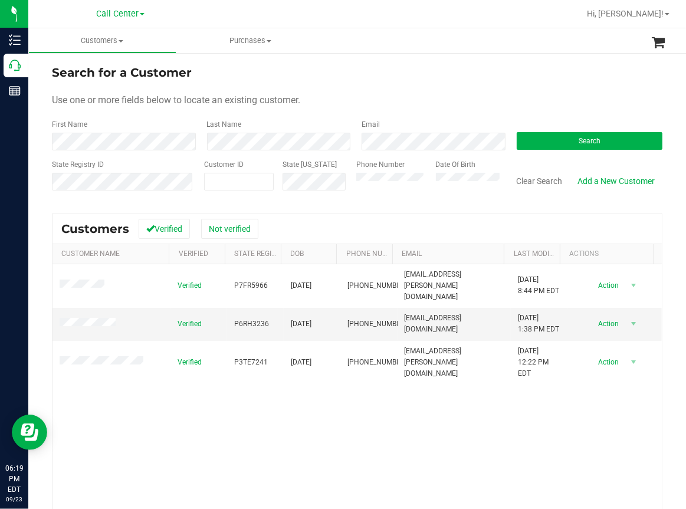
scroll to position [0, 0]
click at [541, 180] on button "Clear Search" at bounding box center [538, 181] width 61 height 20
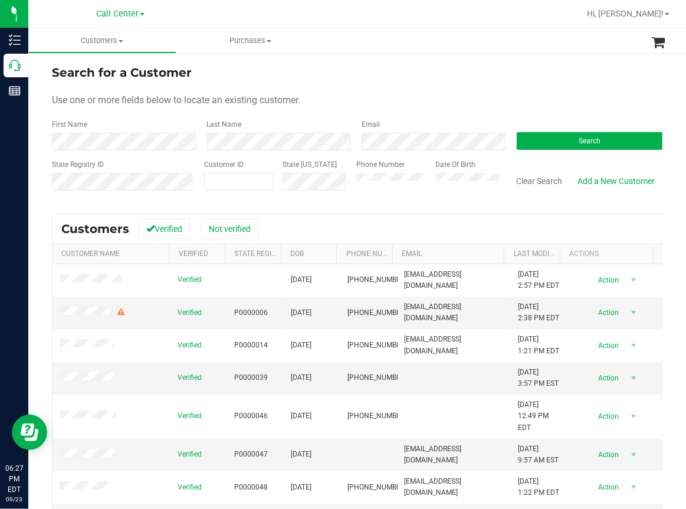
click at [452, 50] on ul "Customers All customers Add a new customer All physicians Purchases All purchas…" at bounding box center [371, 40] width 686 height 25
